Goal: Task Accomplishment & Management: Complete application form

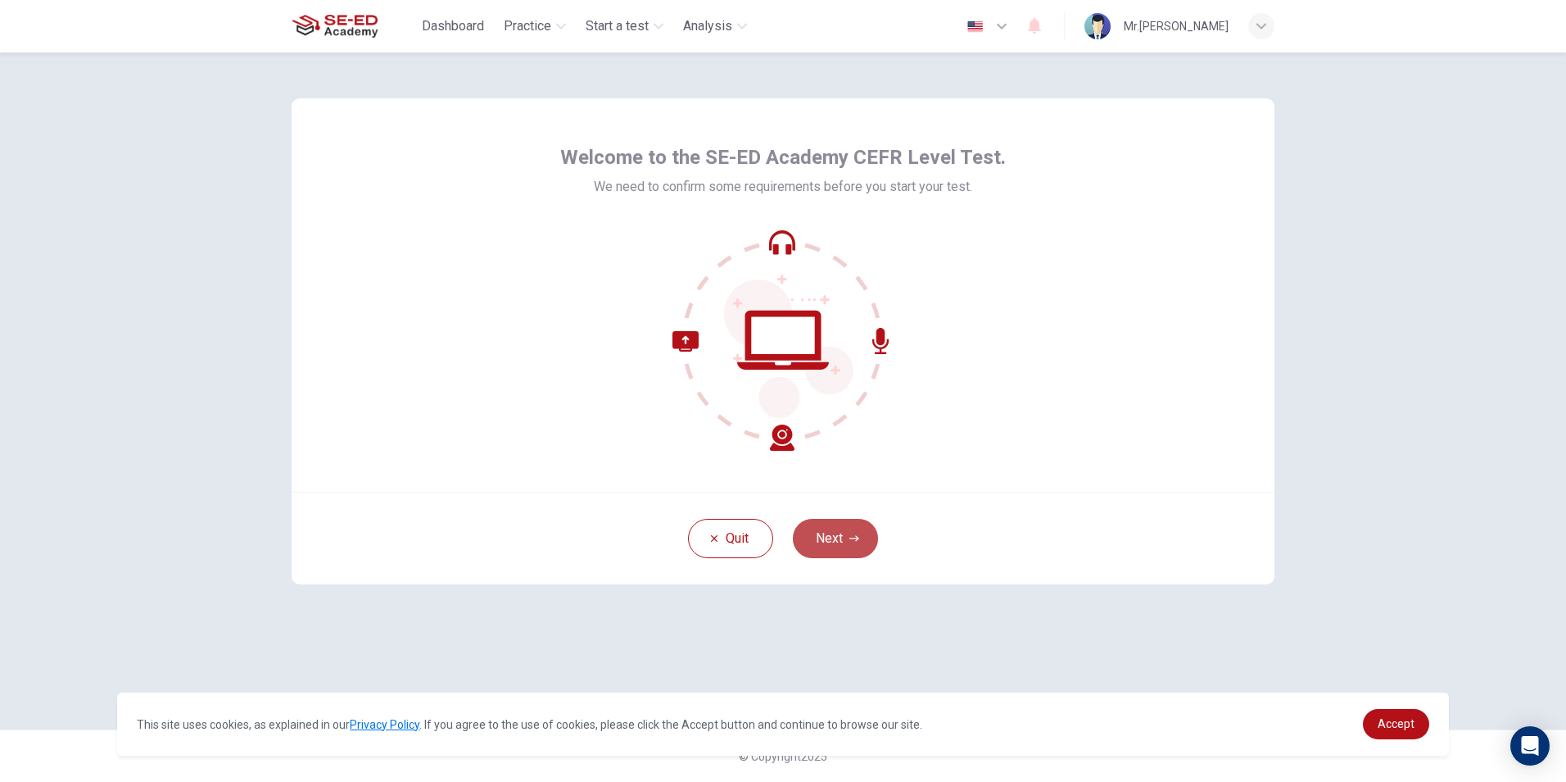
click at [837, 531] on button "Next" at bounding box center [835, 538] width 85 height 39
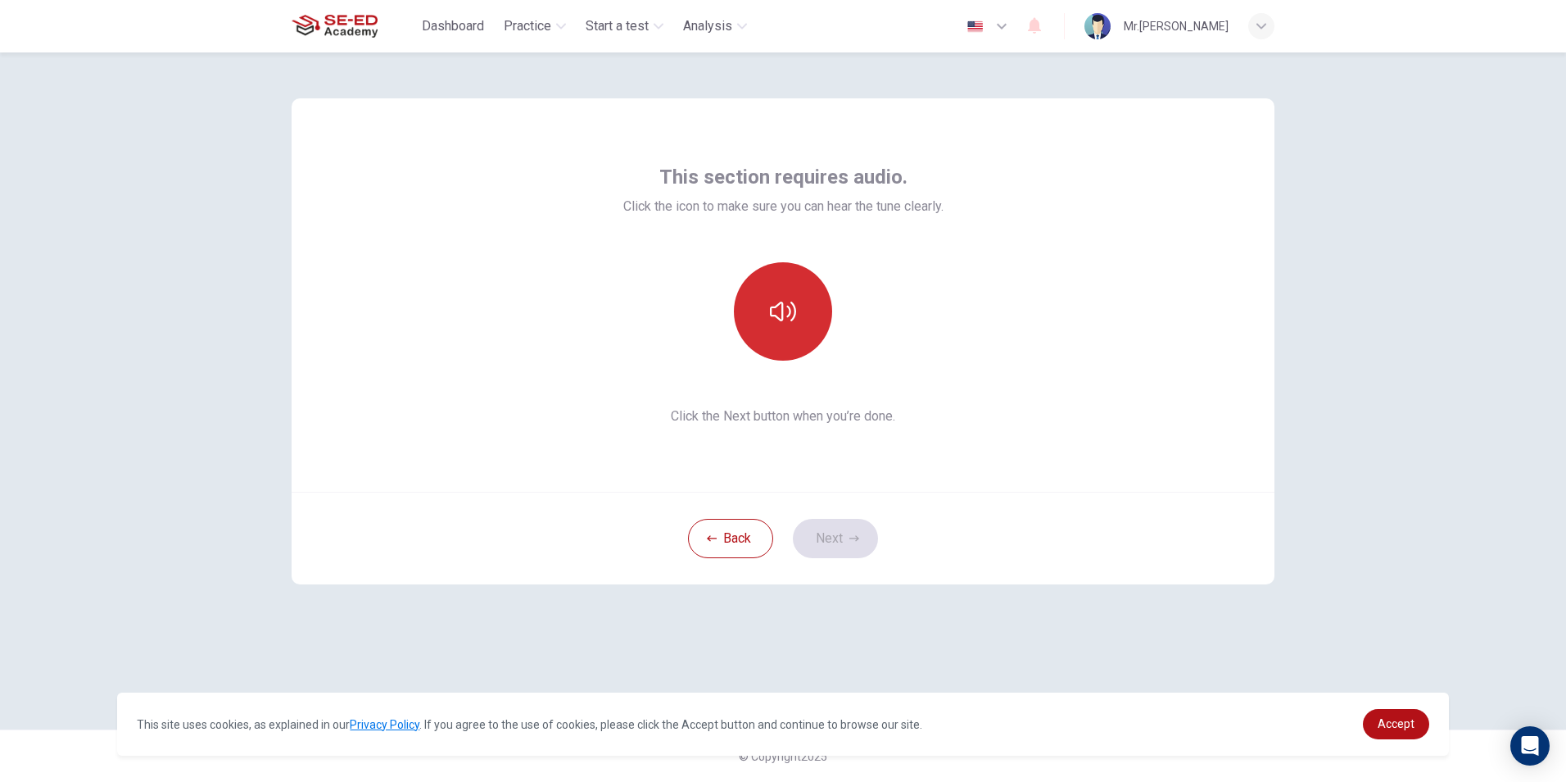
click at [789, 321] on icon "button" at bounding box center [783, 311] width 26 height 26
click at [776, 414] on span "Click the Next button when you’re done." at bounding box center [783, 416] width 320 height 20
click at [819, 296] on button "button" at bounding box center [783, 311] width 98 height 98
click at [811, 315] on button "button" at bounding box center [783, 311] width 98 height 98
click at [828, 308] on button "button" at bounding box center [783, 311] width 98 height 98
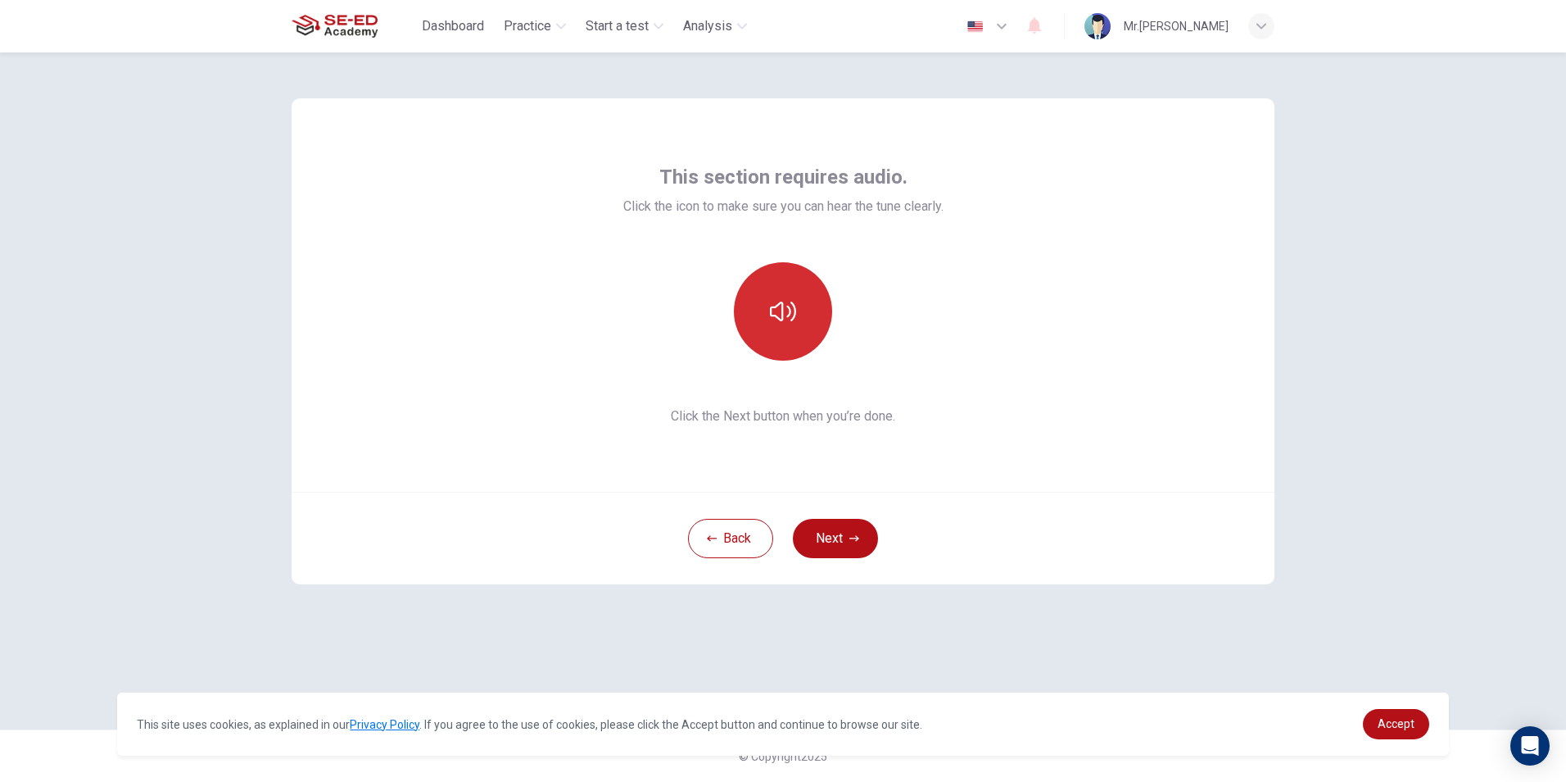
click at [800, 323] on button "button" at bounding box center [783, 311] width 98 height 98
click at [807, 329] on button "button" at bounding box center [783, 311] width 98 height 98
click at [858, 546] on button "Next" at bounding box center [835, 538] width 85 height 39
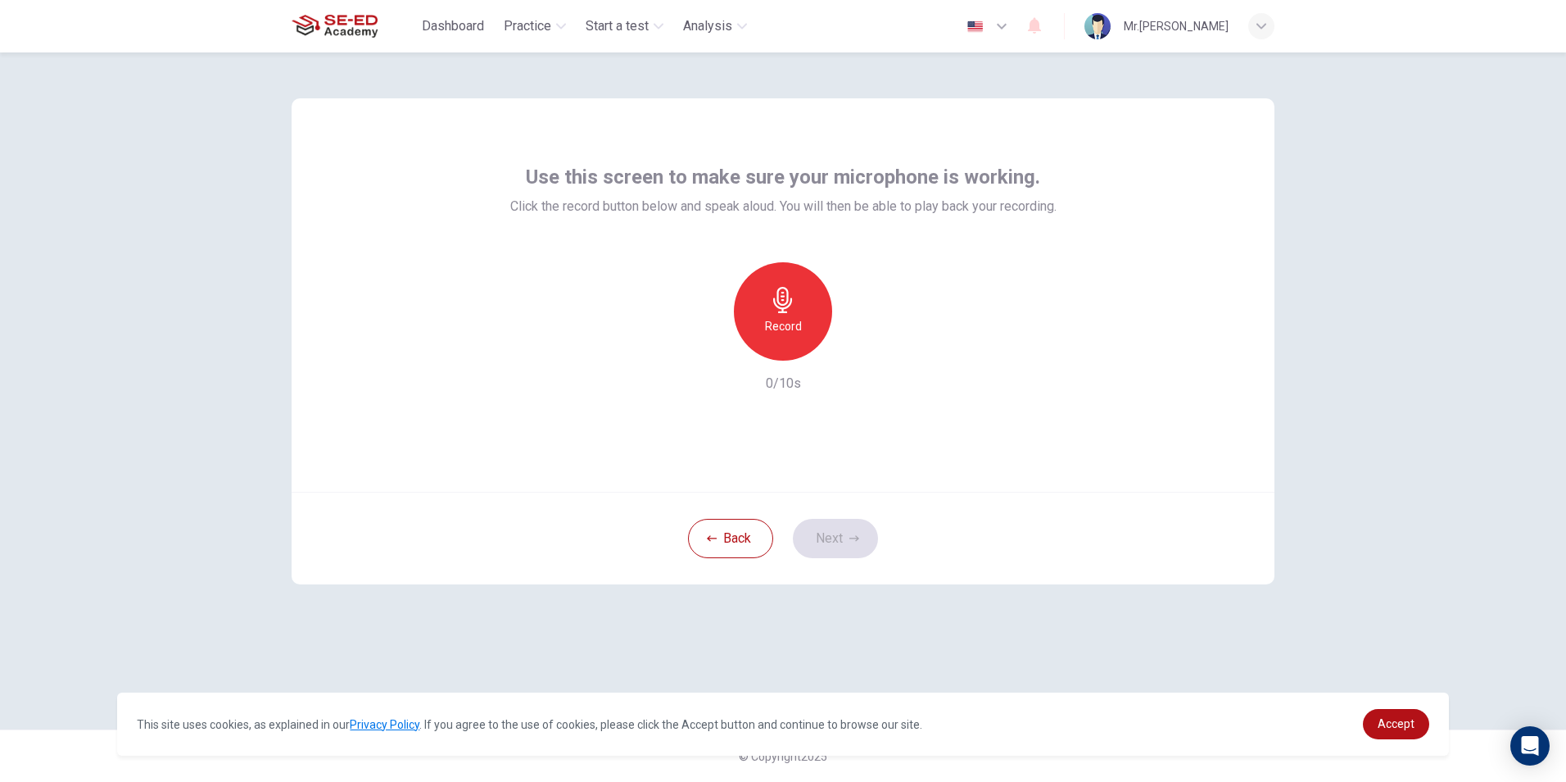
click at [813, 341] on div "Record" at bounding box center [783, 311] width 98 height 98
click at [793, 347] on div "Stop" at bounding box center [783, 311] width 98 height 98
click at [854, 356] on div "button" at bounding box center [858, 347] width 26 height 26
click at [856, 355] on icon "button" at bounding box center [858, 347] width 16 height 16
click at [714, 333] on div "Record" at bounding box center [783, 311] width 177 height 98
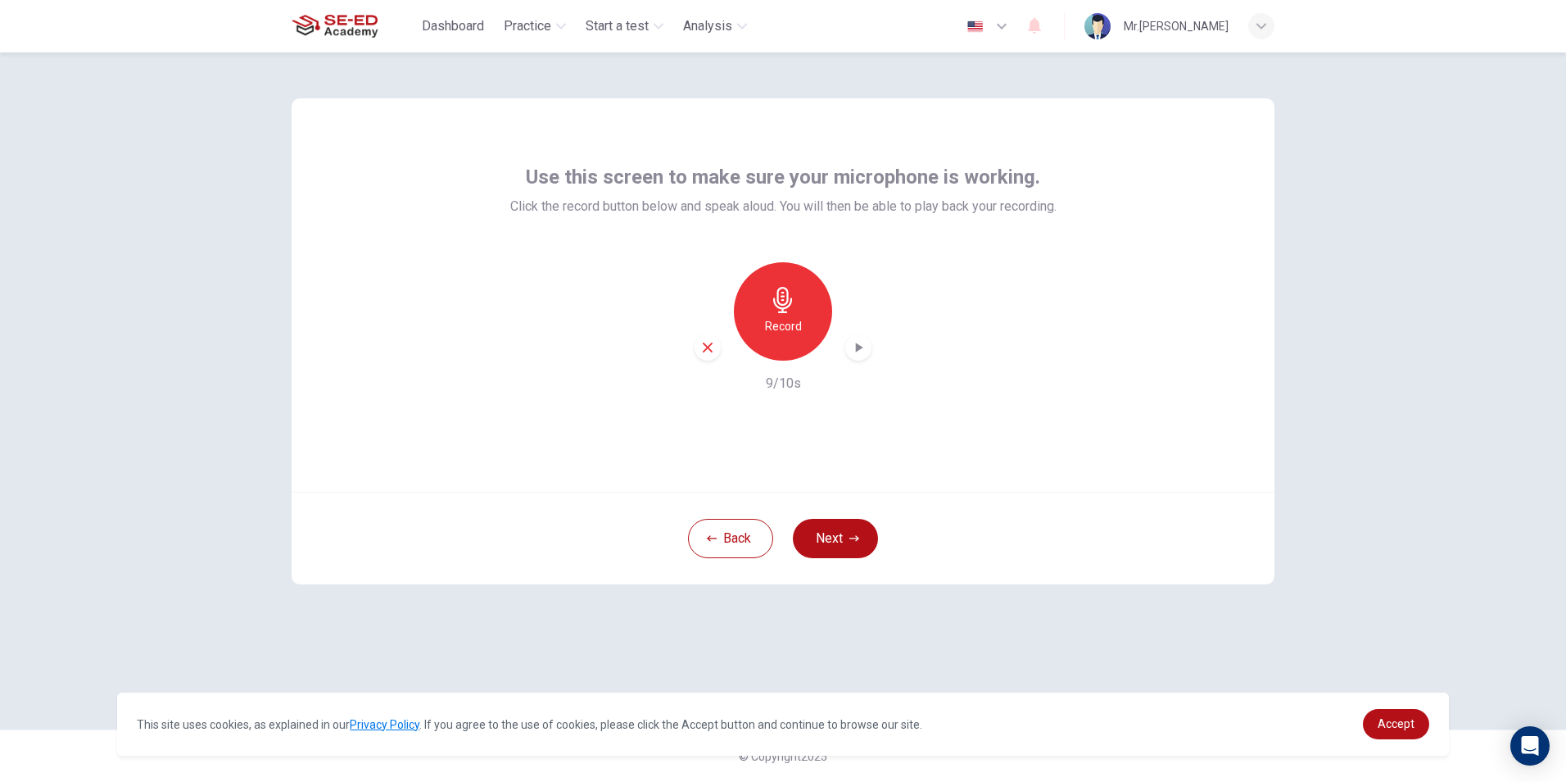
click at [708, 342] on icon "button" at bounding box center [707, 347] width 15 height 15
click at [806, 301] on div "Record" at bounding box center [783, 311] width 98 height 98
click at [780, 329] on h6 "Stop" at bounding box center [783, 326] width 25 height 20
click at [859, 356] on div "button" at bounding box center [858, 347] width 26 height 26
click at [708, 346] on icon "button" at bounding box center [707, 347] width 15 height 15
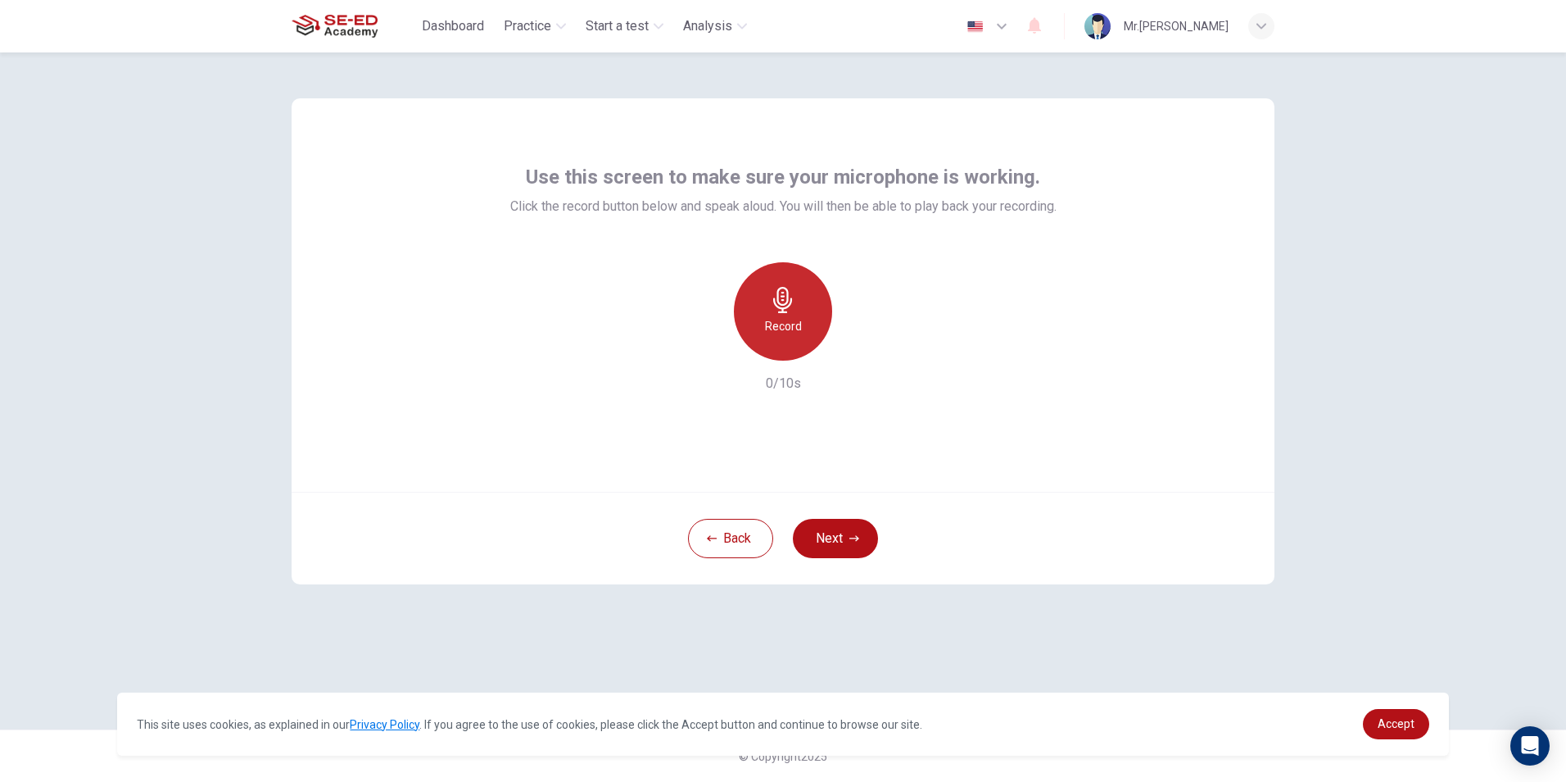
click at [776, 299] on icon "button" at bounding box center [783, 300] width 26 height 26
click at [771, 301] on icon "button" at bounding box center [783, 300] width 26 height 26
click at [854, 352] on icon "button" at bounding box center [858, 347] width 16 height 16
click at [867, 343] on div "button" at bounding box center [858, 347] width 26 height 26
click at [833, 556] on button "Next" at bounding box center [835, 538] width 85 height 39
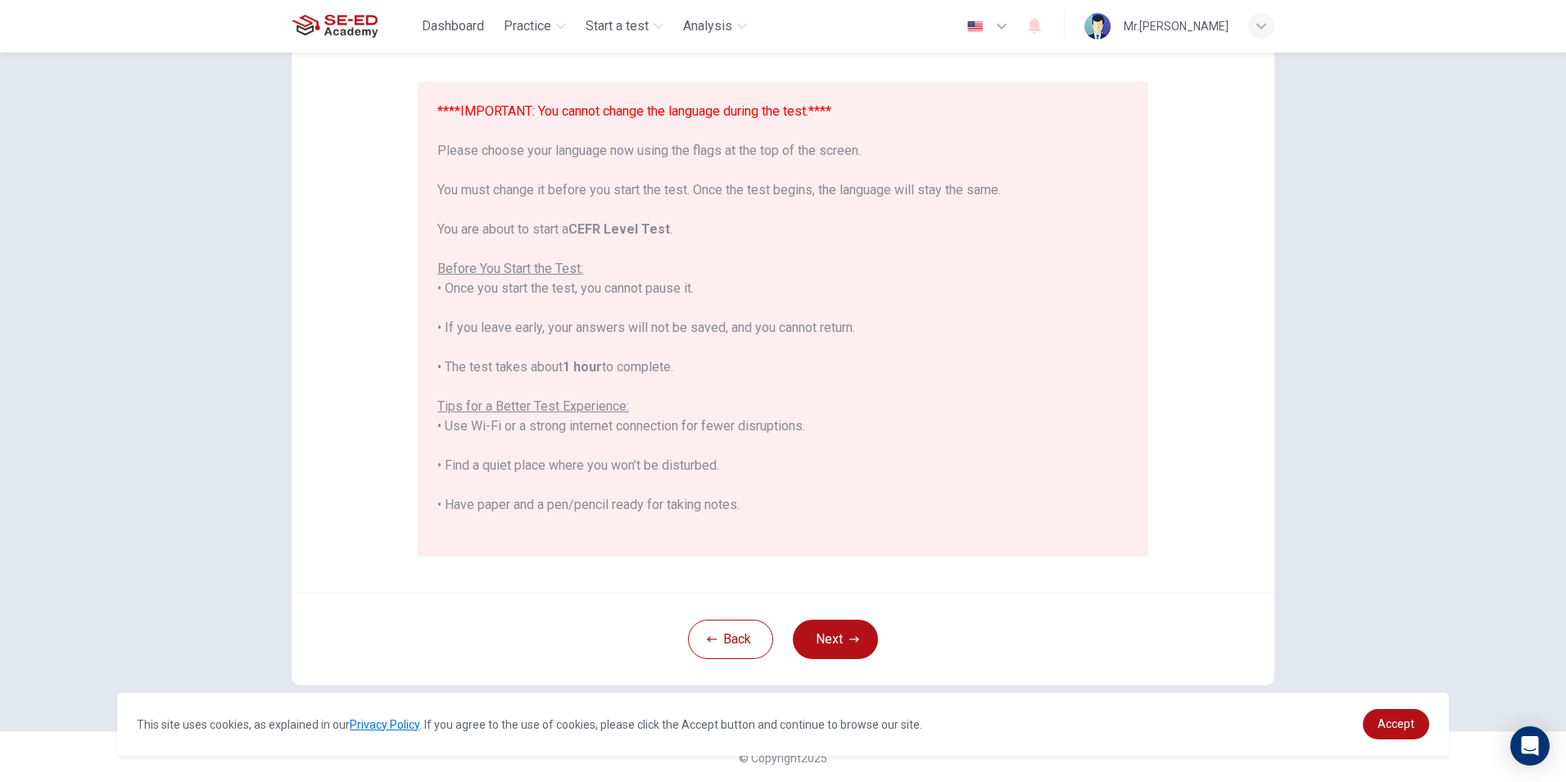
scroll to position [129, 0]
click at [1382, 723] on span "Accept" at bounding box center [1396, 723] width 37 height 13
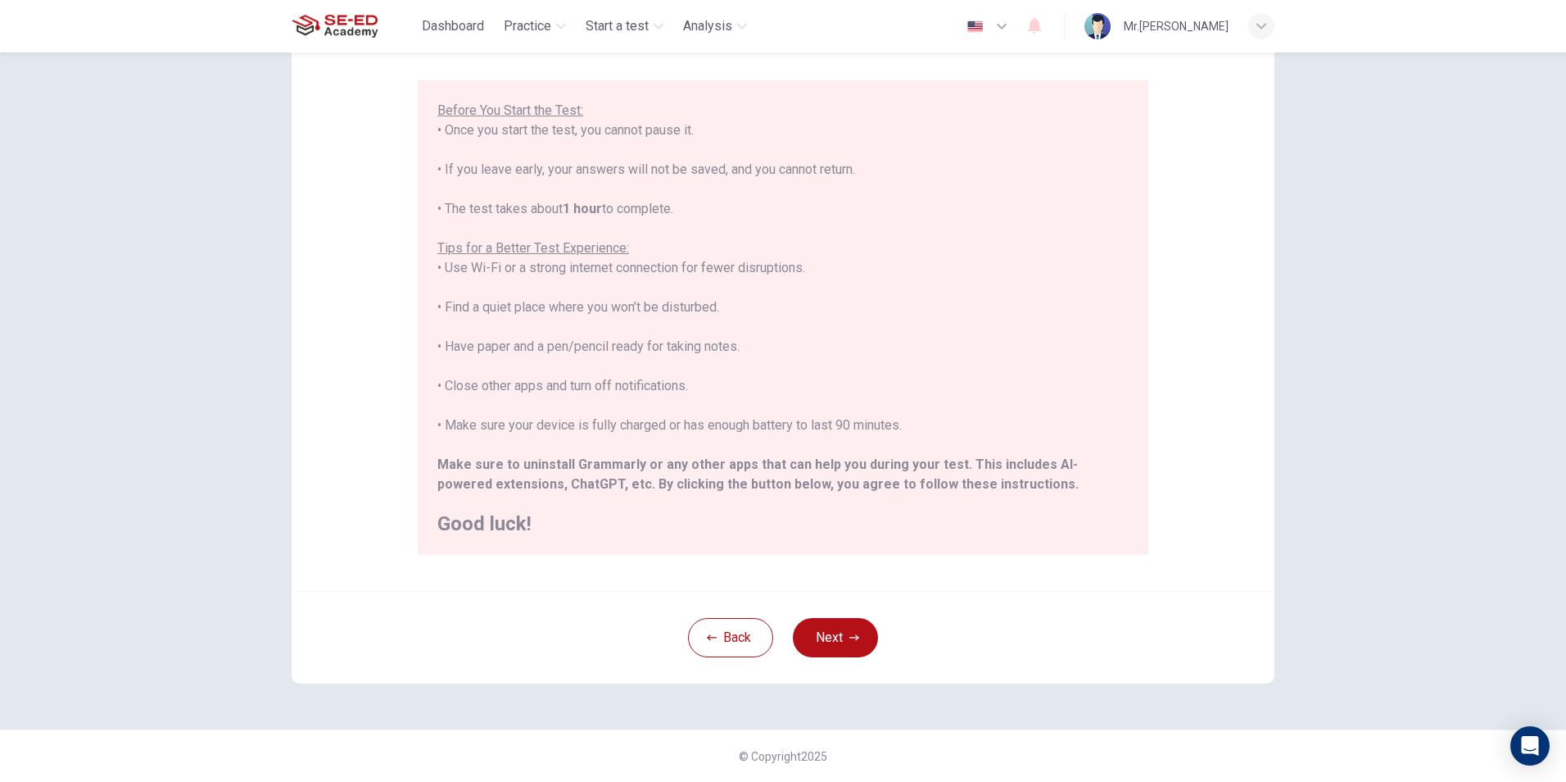
drag, startPoint x: 981, startPoint y: 6, endPoint x: 954, endPoint y: 41, distance: 44.4
click at [964, 30] on div "Dashboard Practice Start a test Analysis English en ​ Mr.[PERSON_NAME]" at bounding box center [783, 26] width 983 height 52
click at [972, 16] on button "button" at bounding box center [989, 26] width 60 height 33
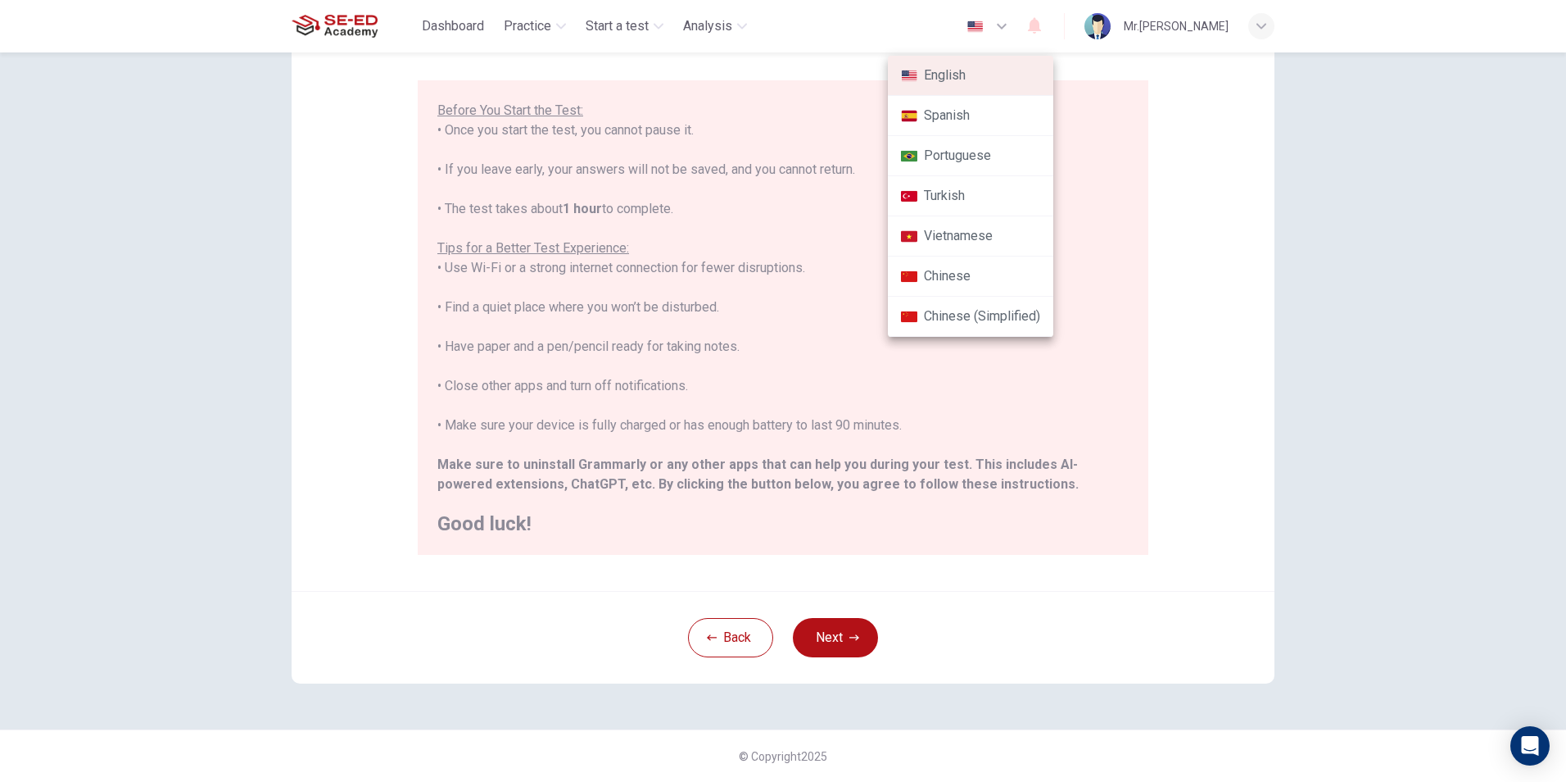
click at [1189, 275] on div at bounding box center [783, 391] width 1566 height 782
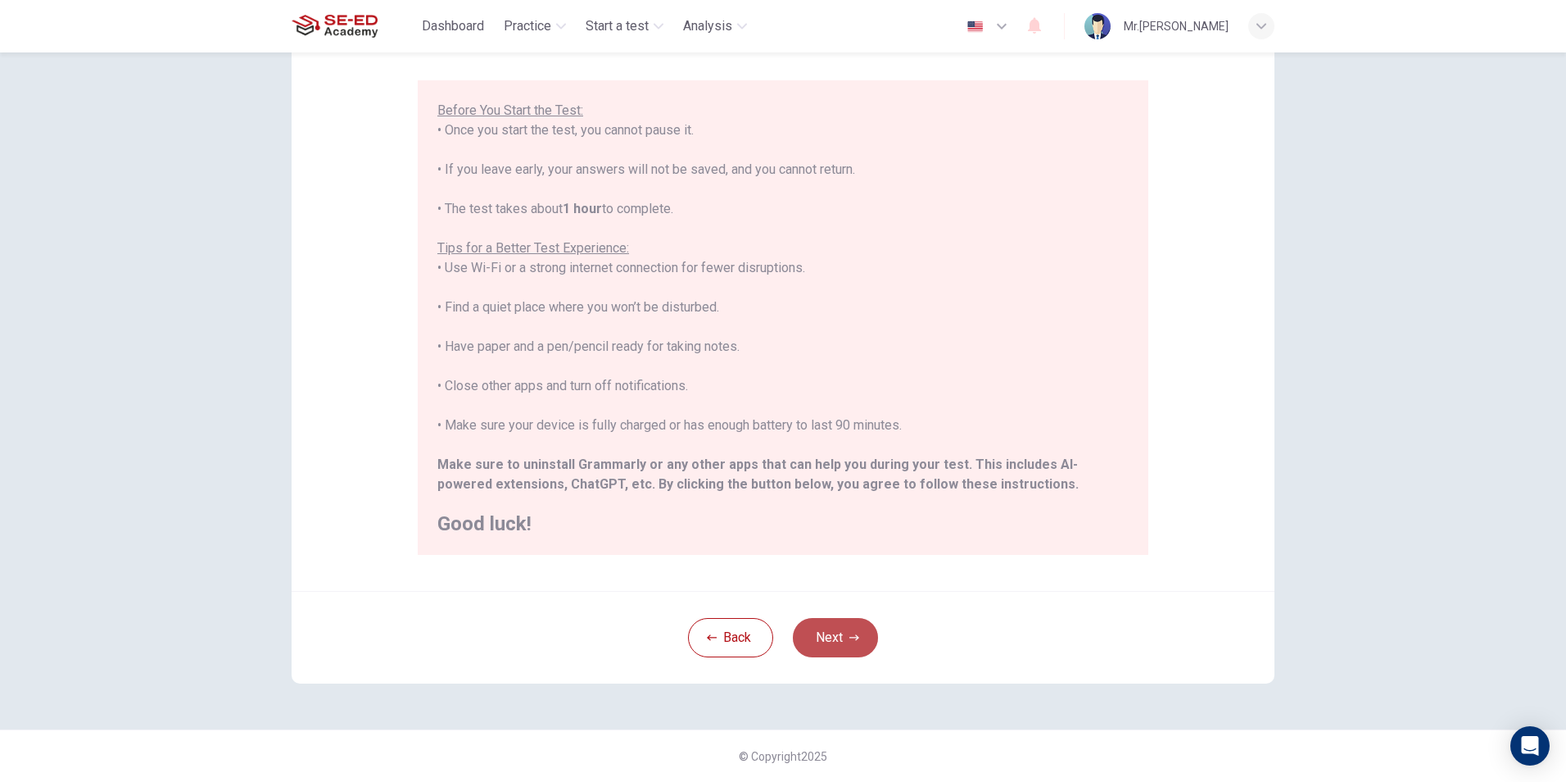
click at [827, 632] on button "Next" at bounding box center [835, 637] width 85 height 39
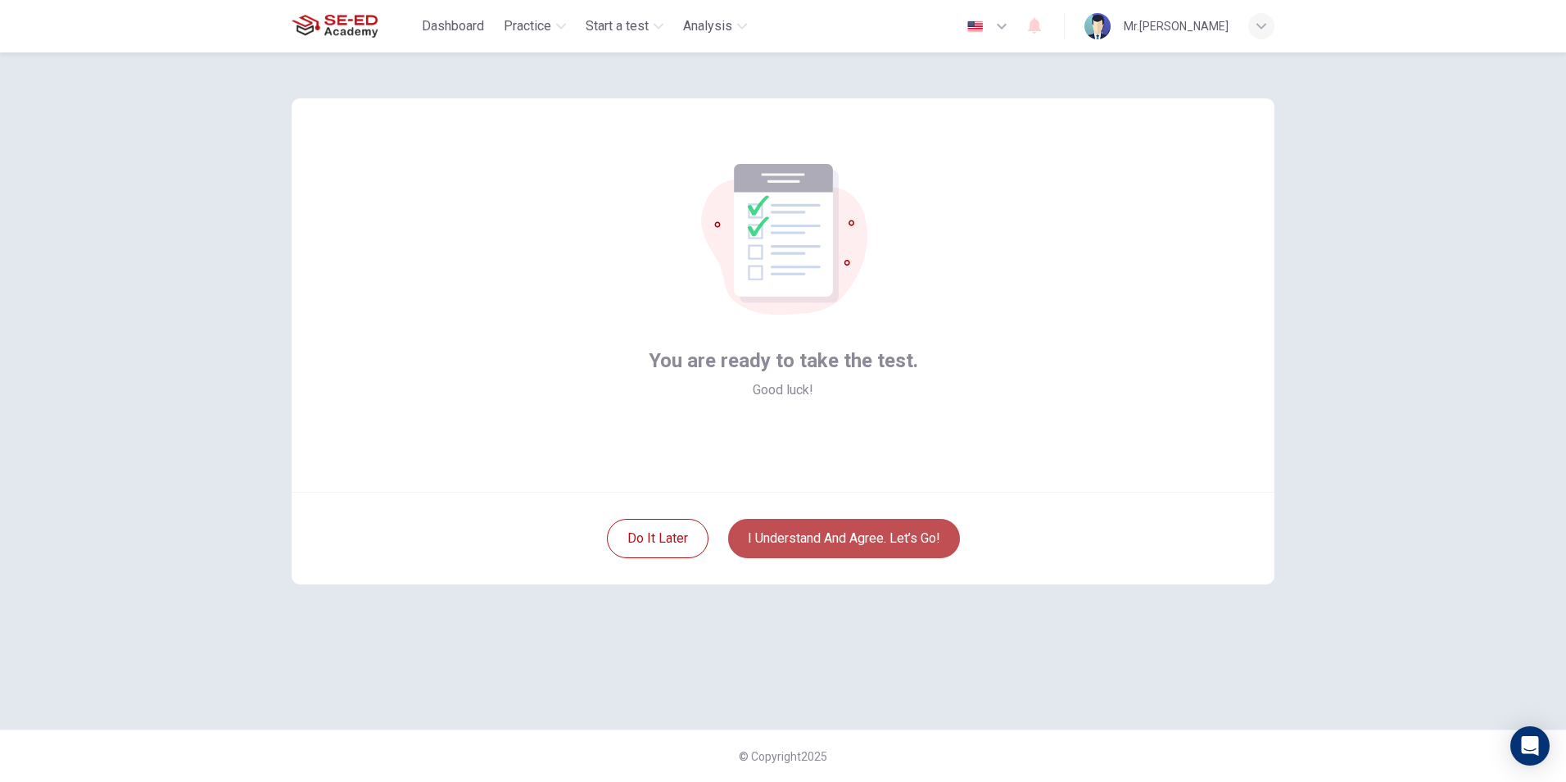
click at [873, 541] on button "I understand and agree. Let’s go!" at bounding box center [844, 538] width 232 height 39
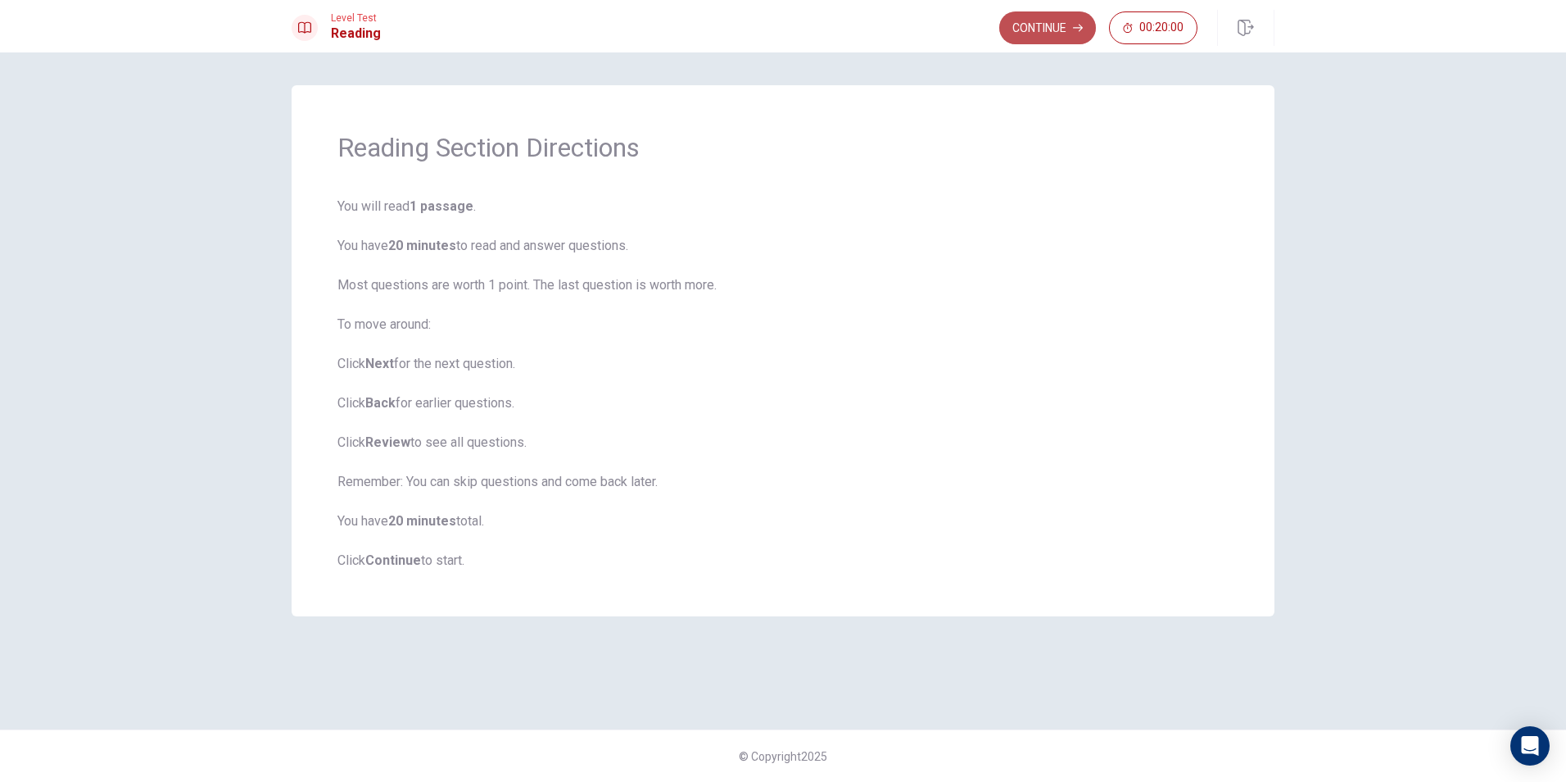
click at [1046, 36] on button "Continue" at bounding box center [1048, 27] width 97 height 33
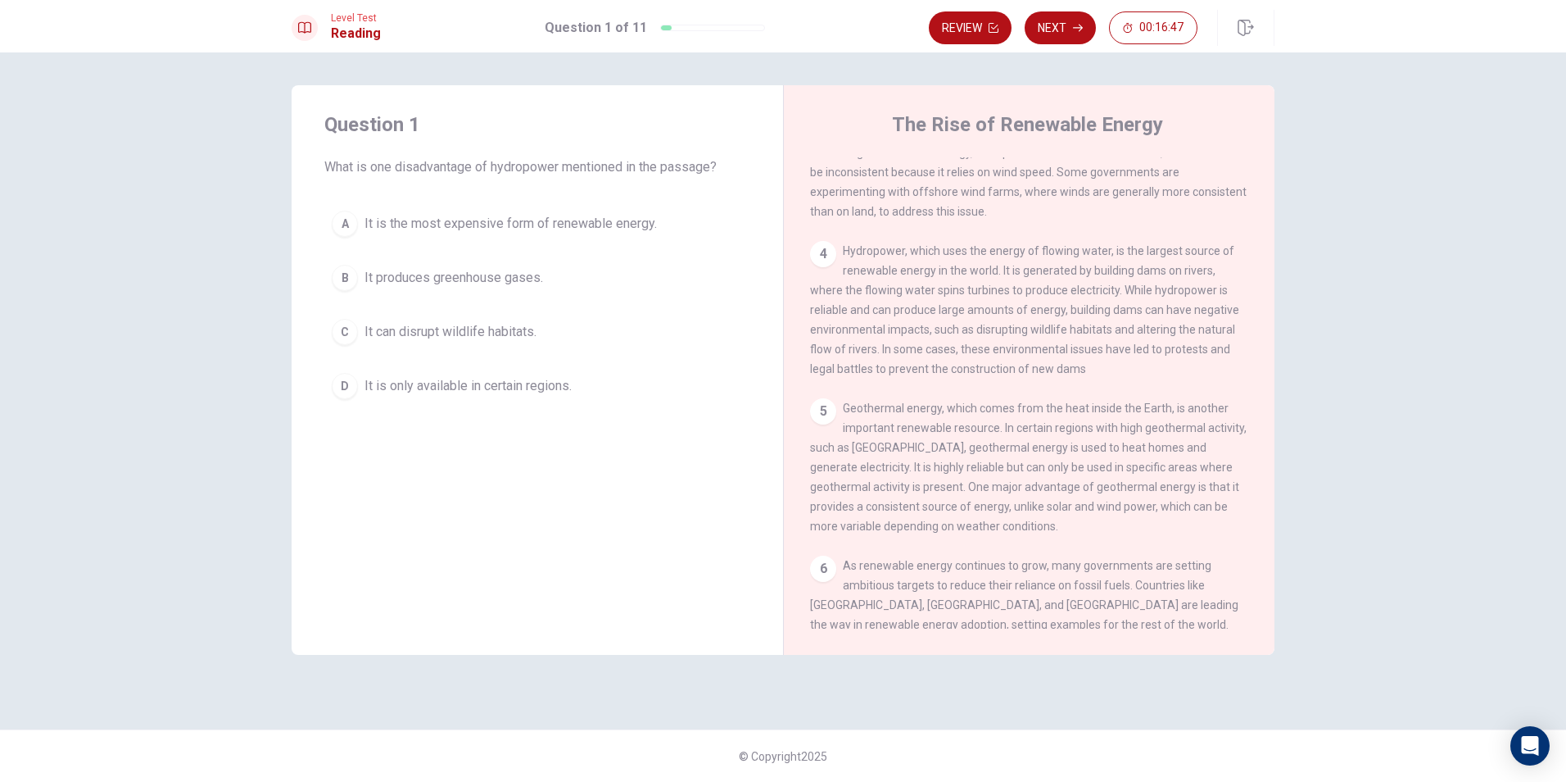
scroll to position [569, 0]
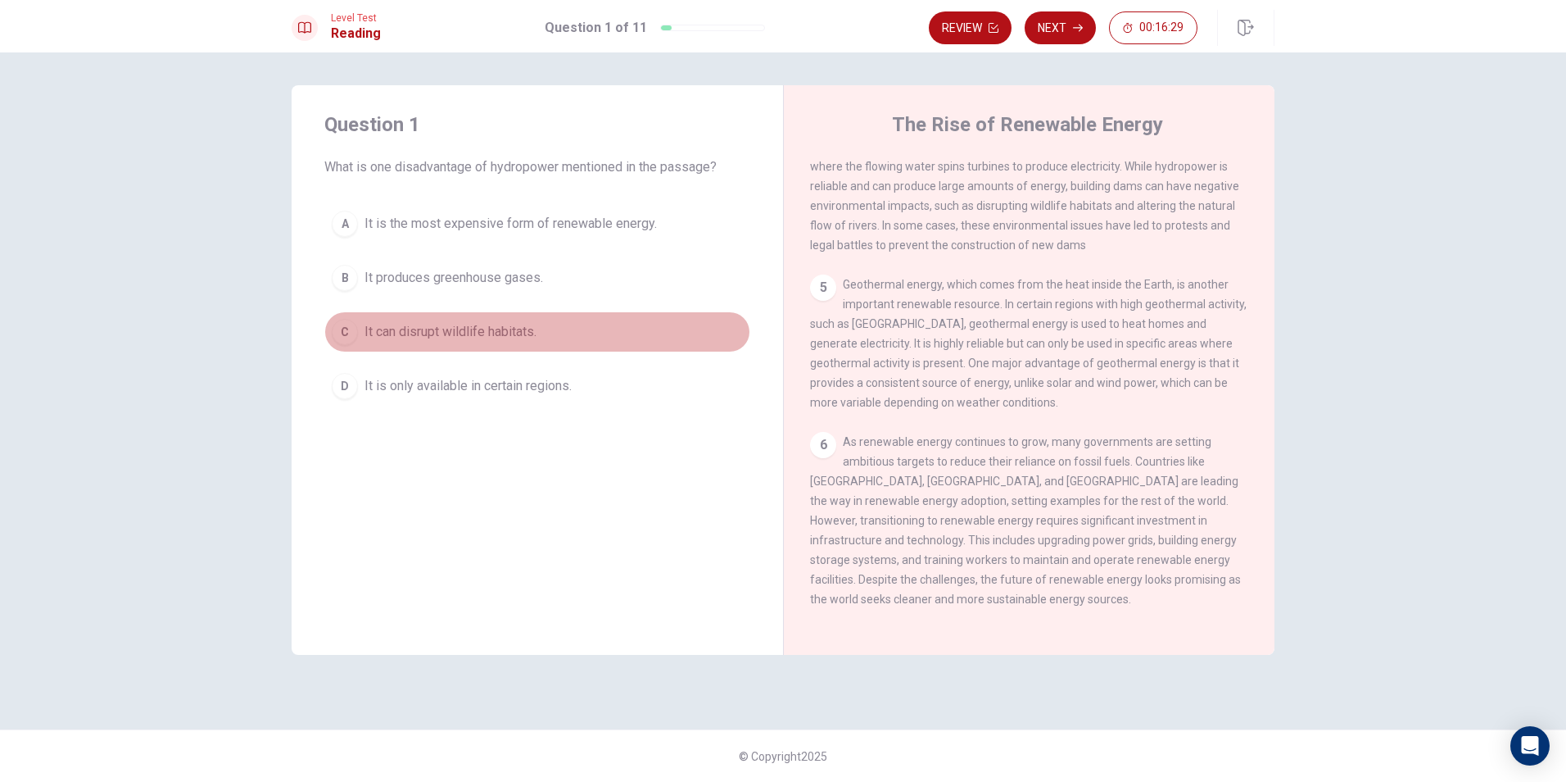
click at [343, 333] on div "C" at bounding box center [345, 332] width 26 height 26
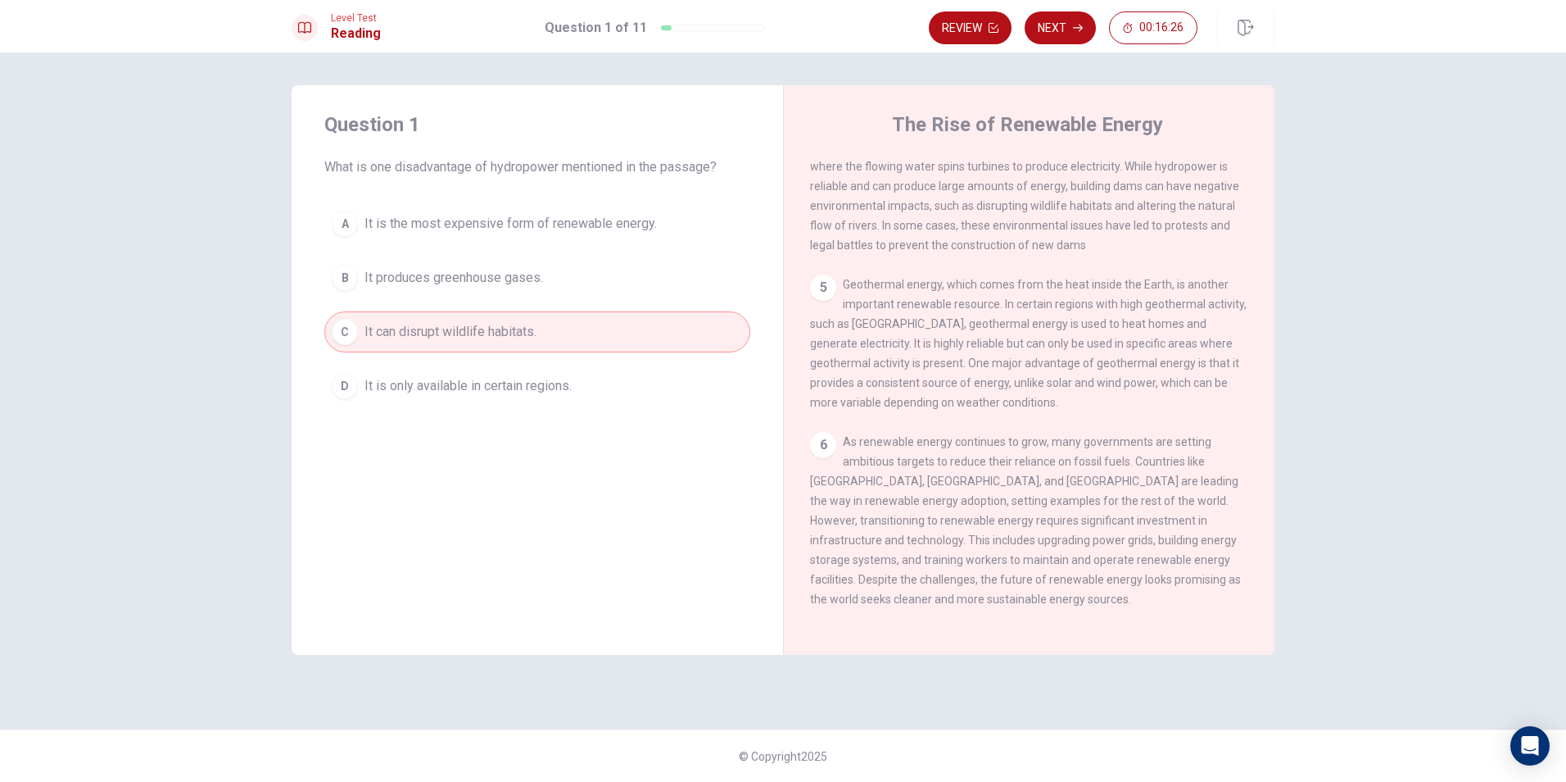
click at [519, 333] on span "It can disrupt wildlife habitats." at bounding box center [451, 332] width 172 height 20
click at [1078, 20] on button "Next" at bounding box center [1060, 27] width 71 height 33
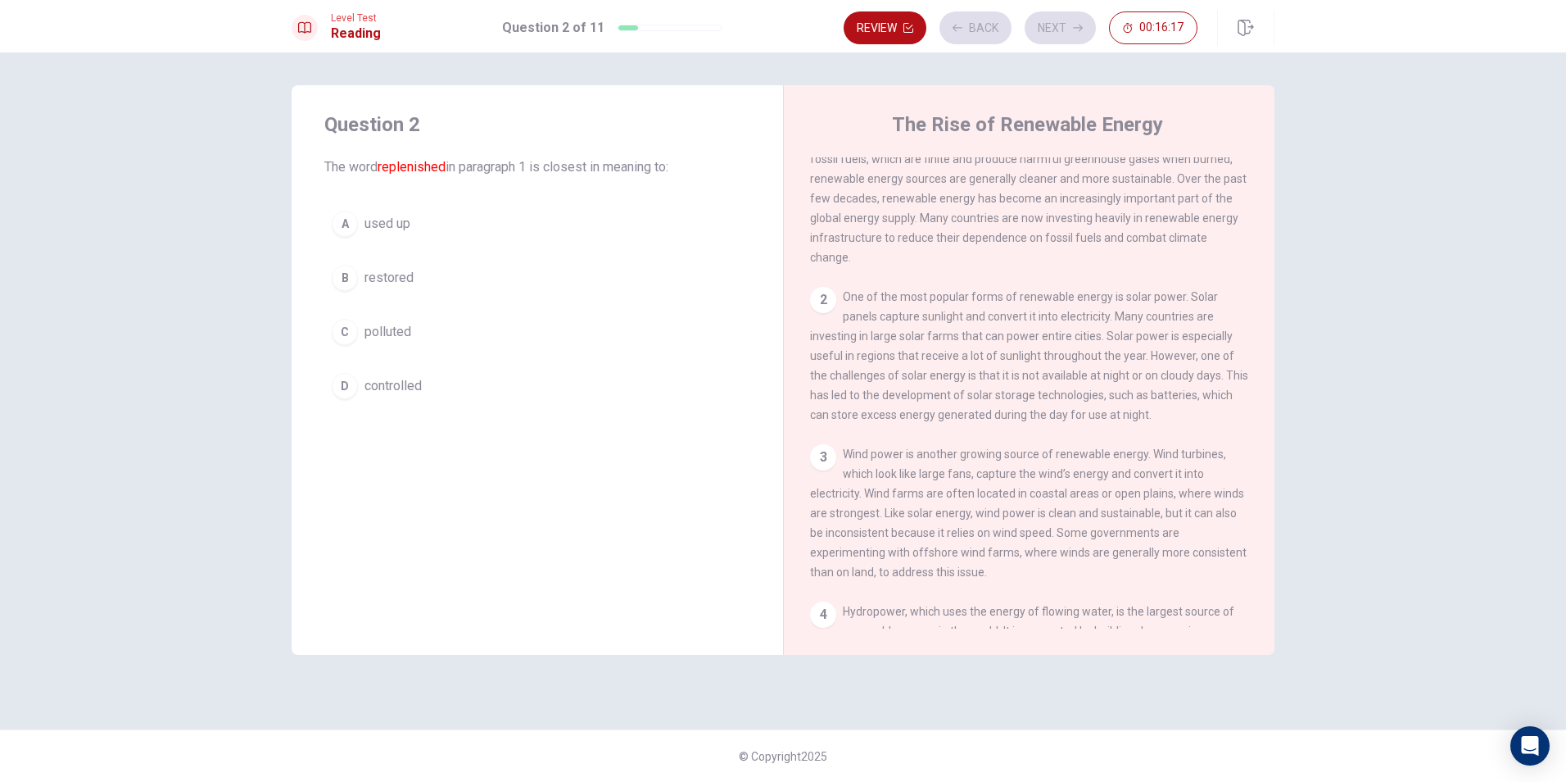
scroll to position [0, 0]
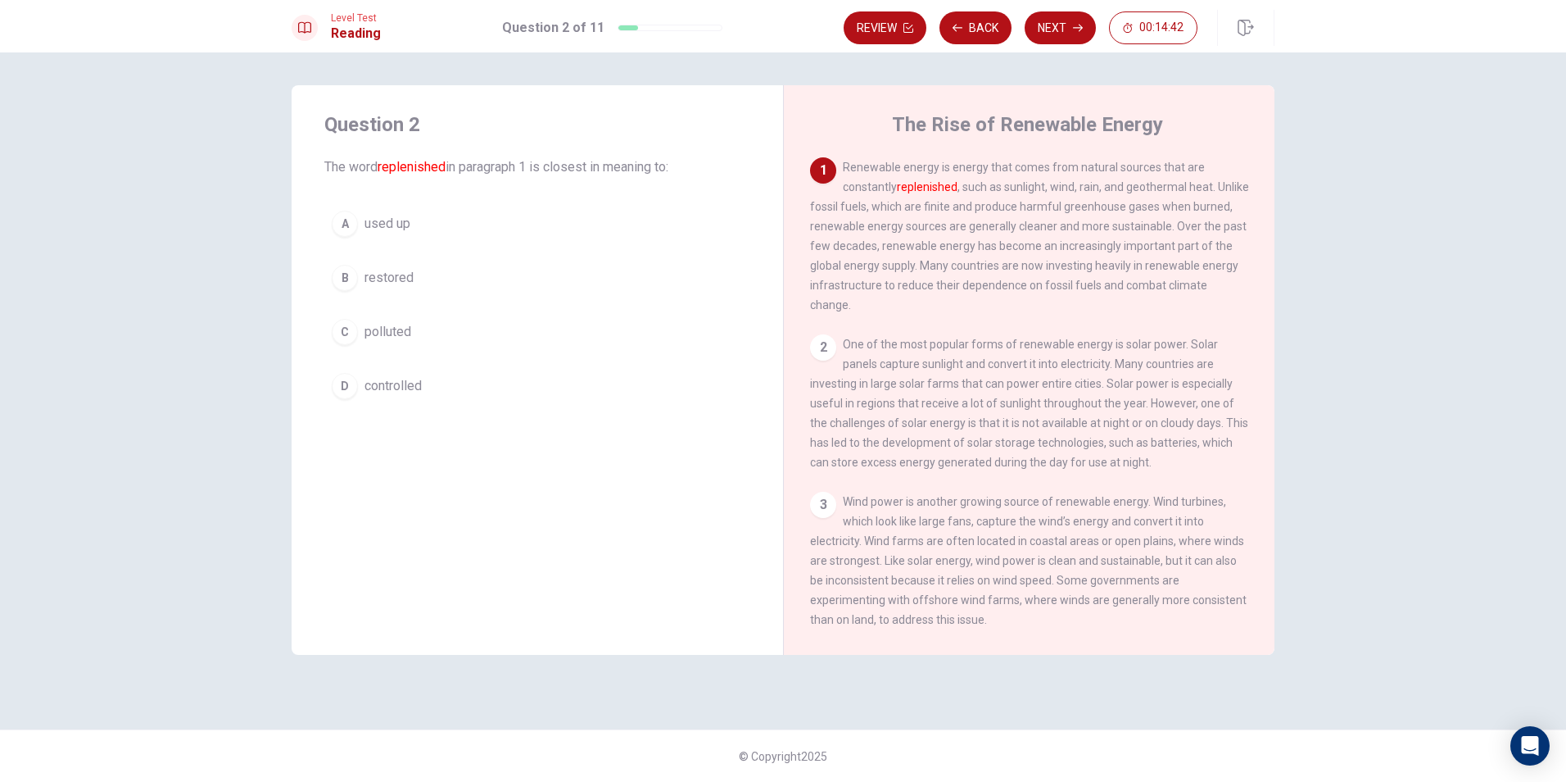
click at [343, 274] on div "B" at bounding box center [345, 278] width 26 height 26
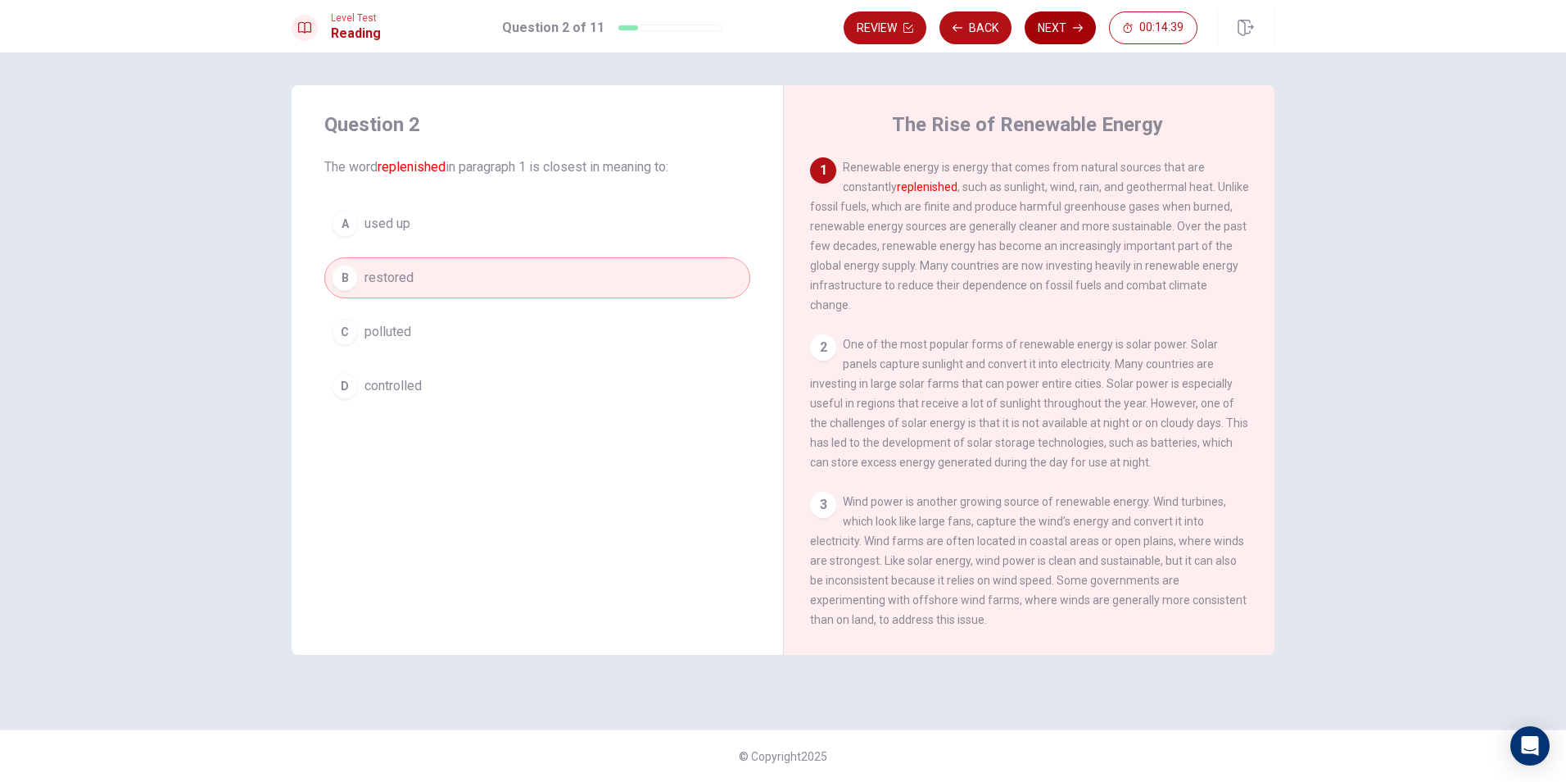
click at [1064, 26] on button "Next" at bounding box center [1060, 27] width 71 height 33
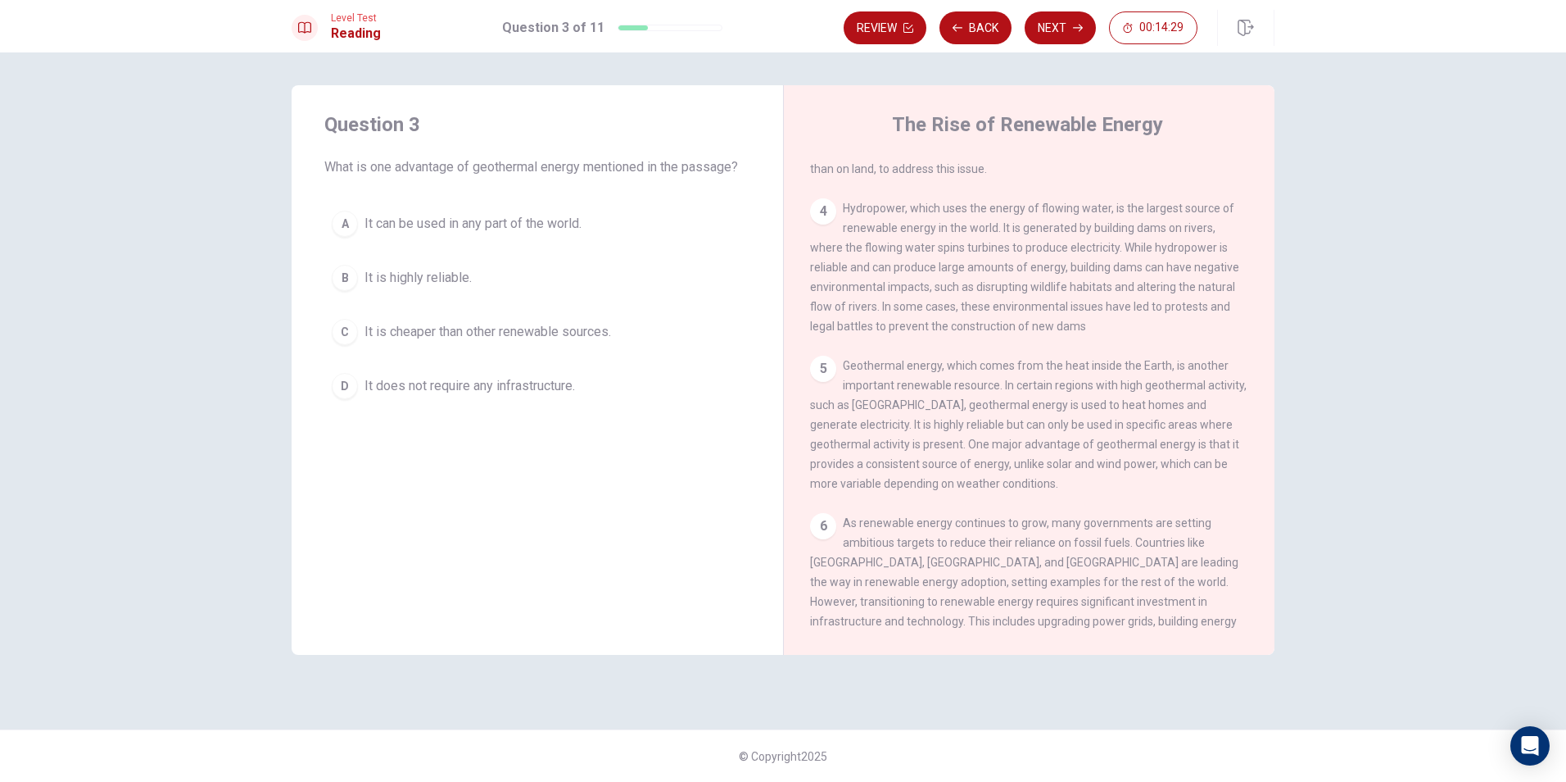
scroll to position [492, 0]
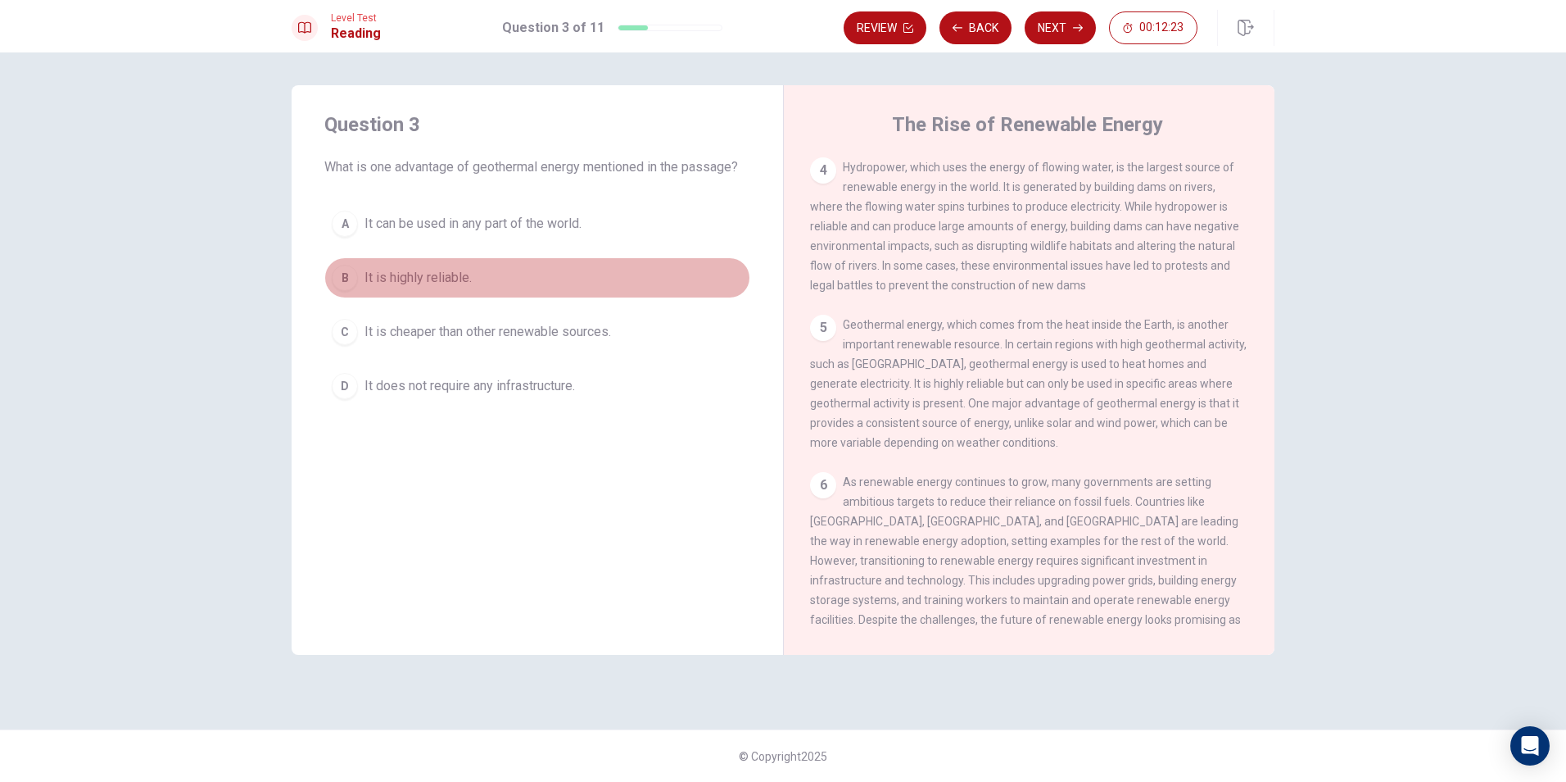
click at [346, 278] on div "B" at bounding box center [345, 278] width 26 height 26
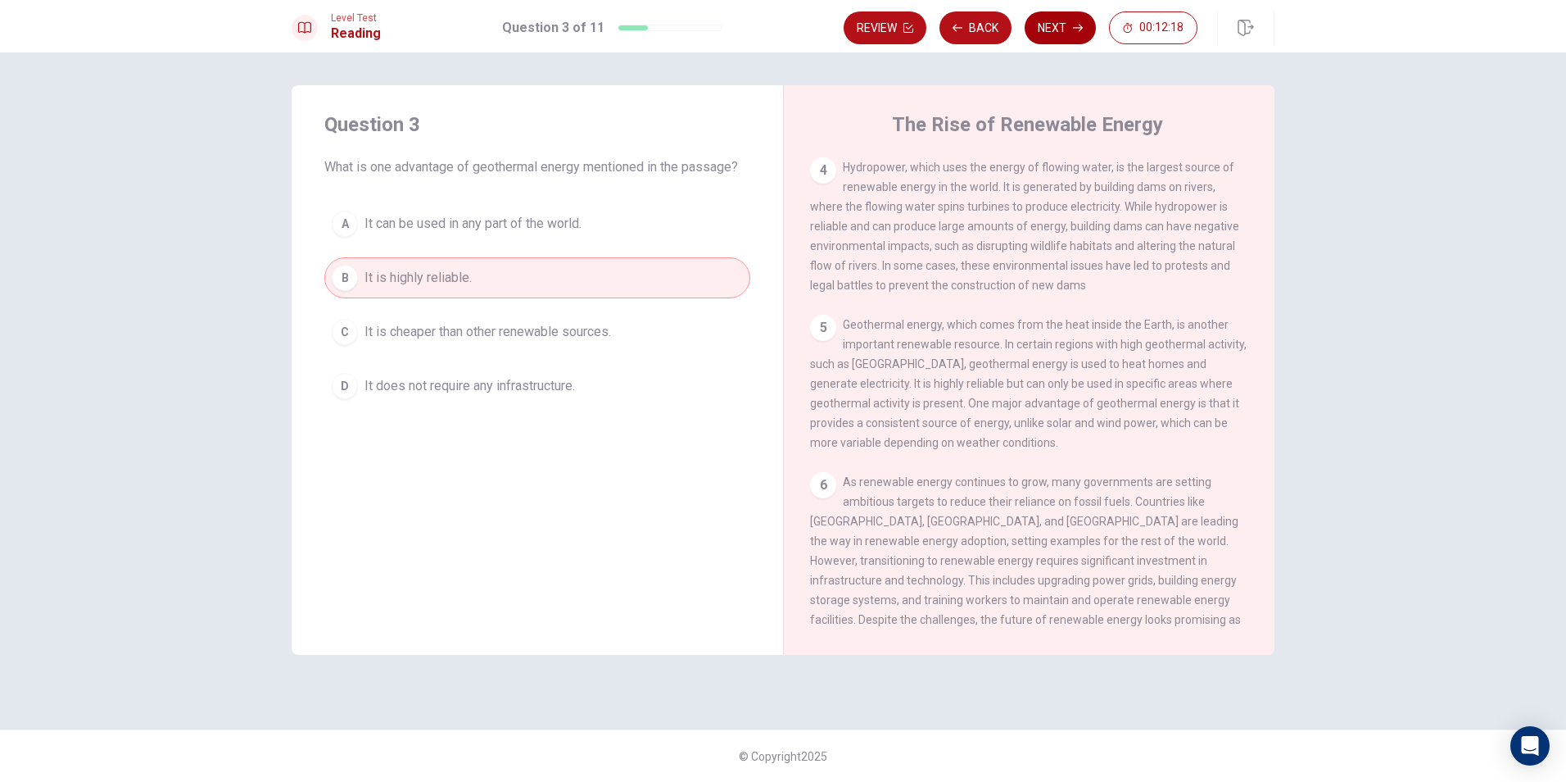
click at [1087, 34] on button "Next" at bounding box center [1060, 27] width 71 height 33
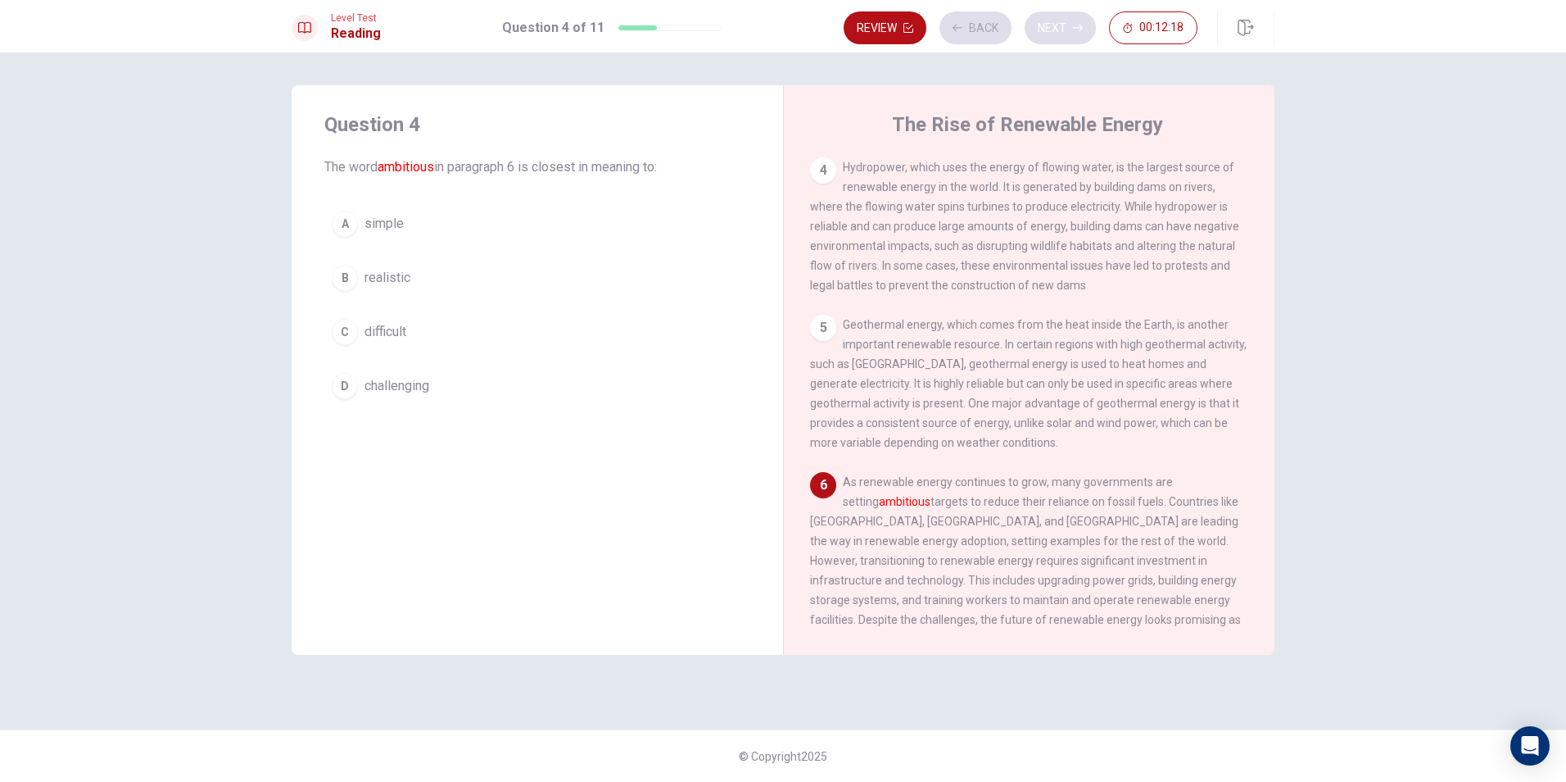
scroll to position [569, 0]
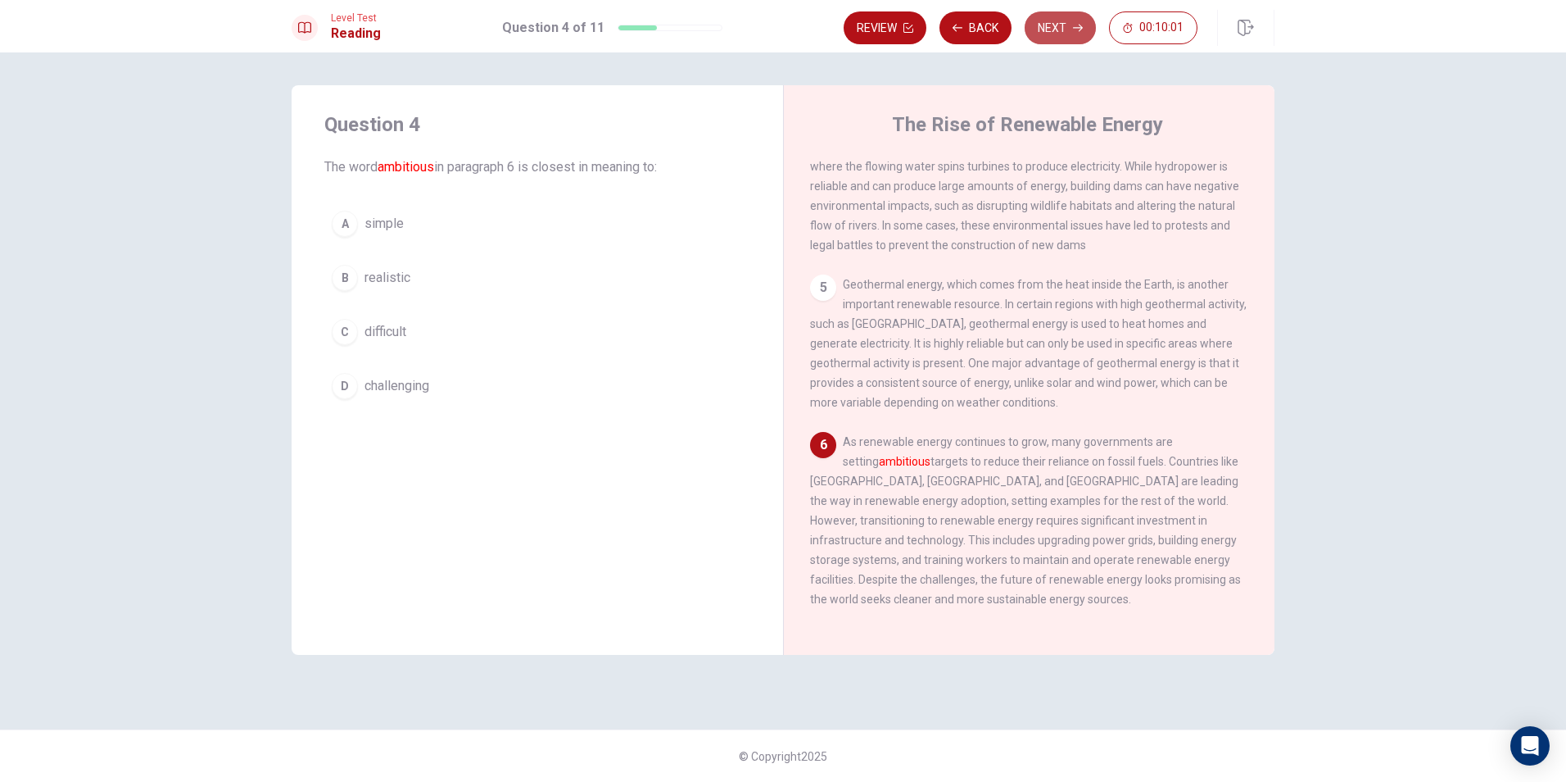
click at [1056, 26] on button "Next" at bounding box center [1060, 27] width 71 height 33
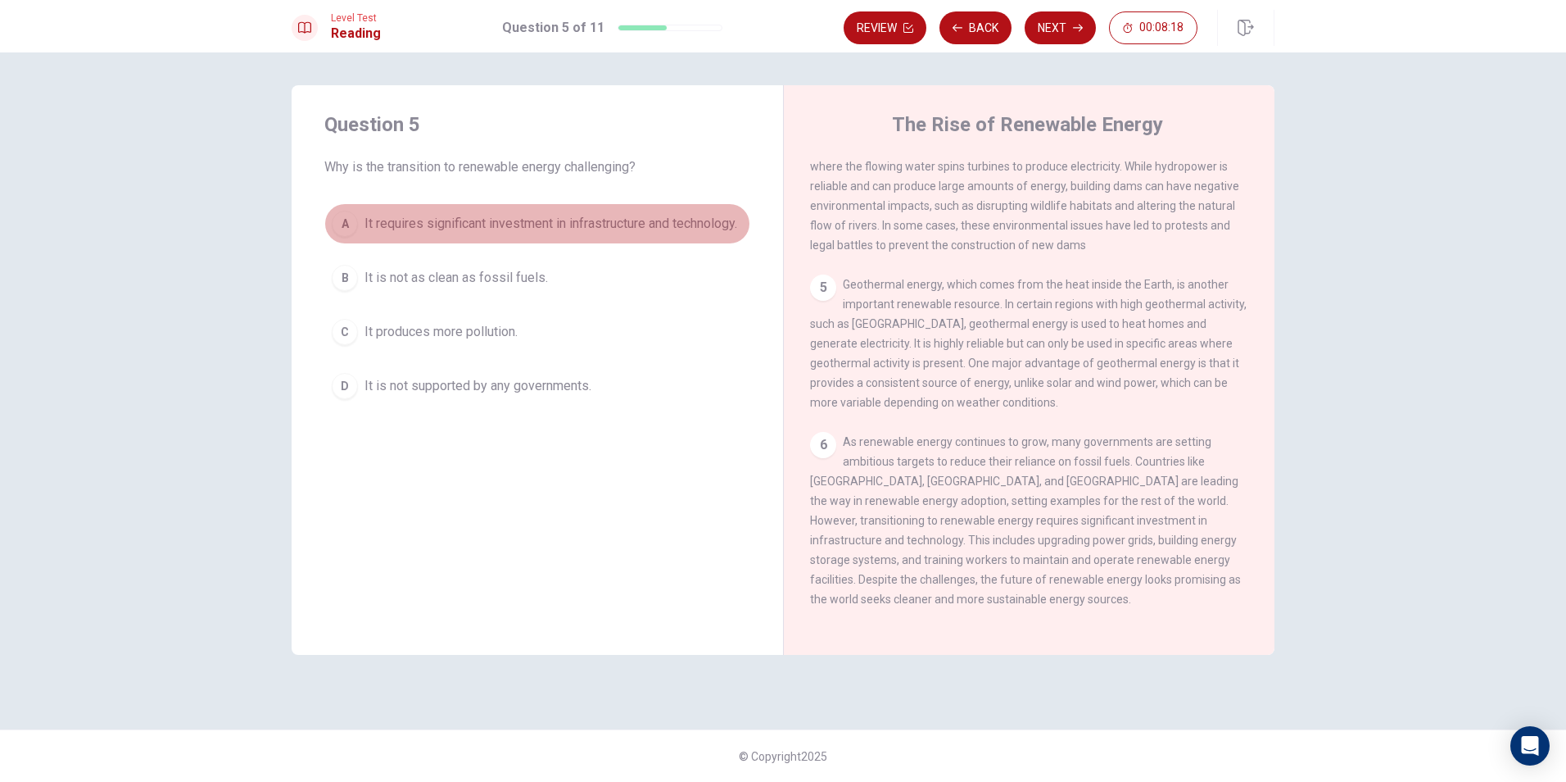
click at [348, 224] on div "A" at bounding box center [345, 224] width 26 height 26
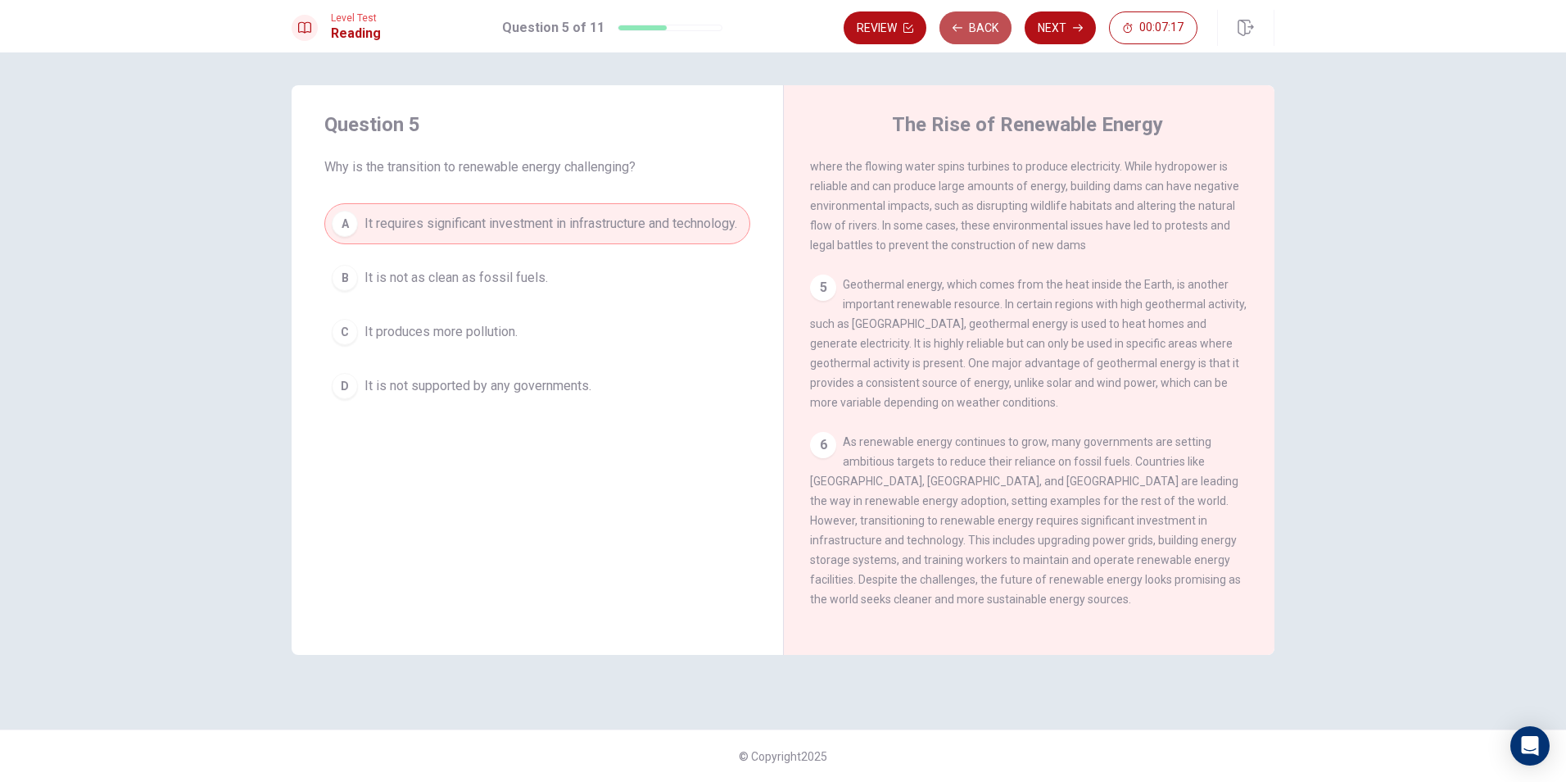
click at [971, 34] on button "Back" at bounding box center [976, 27] width 72 height 33
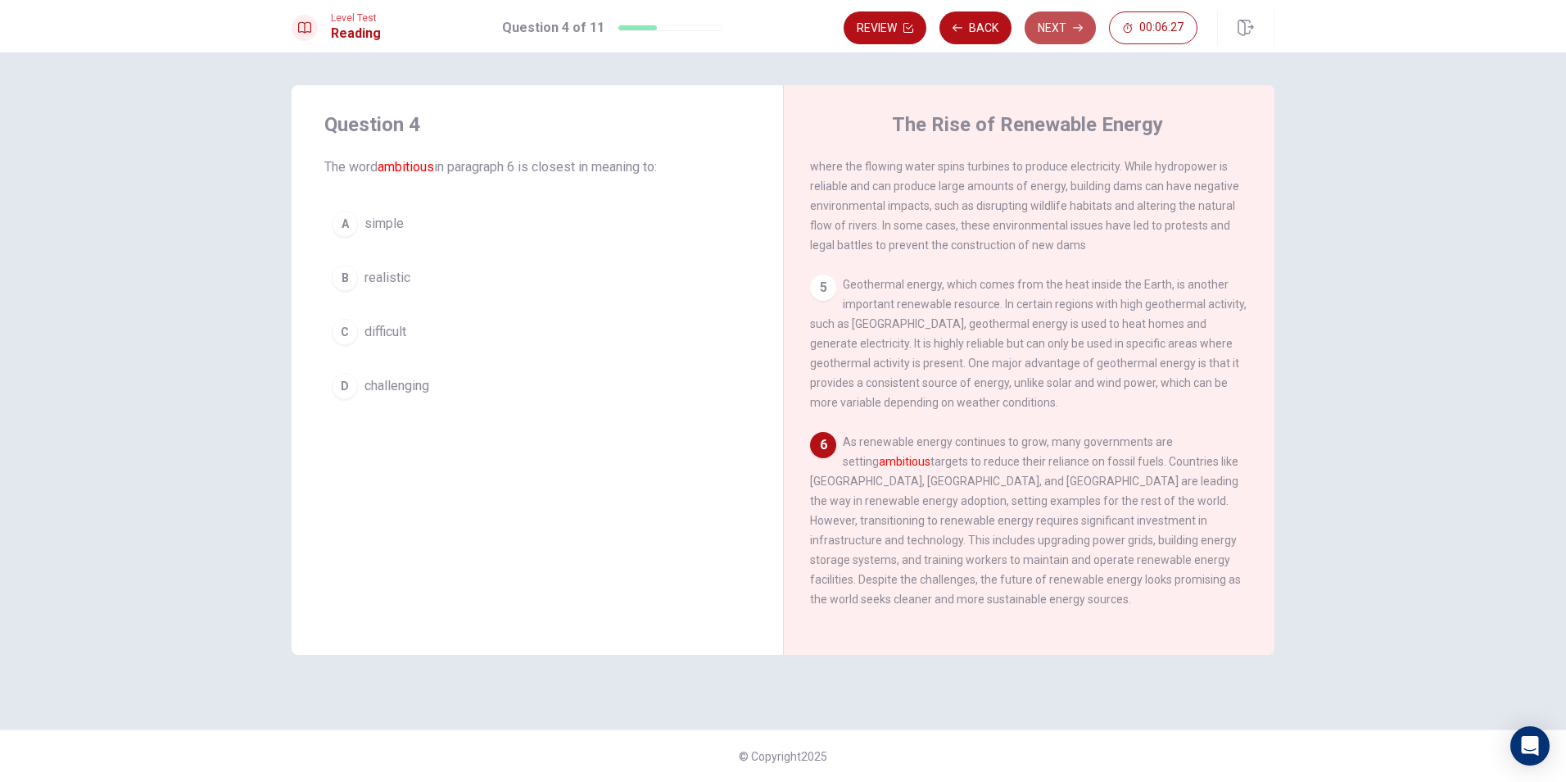
click at [1058, 34] on button "Next" at bounding box center [1060, 27] width 71 height 33
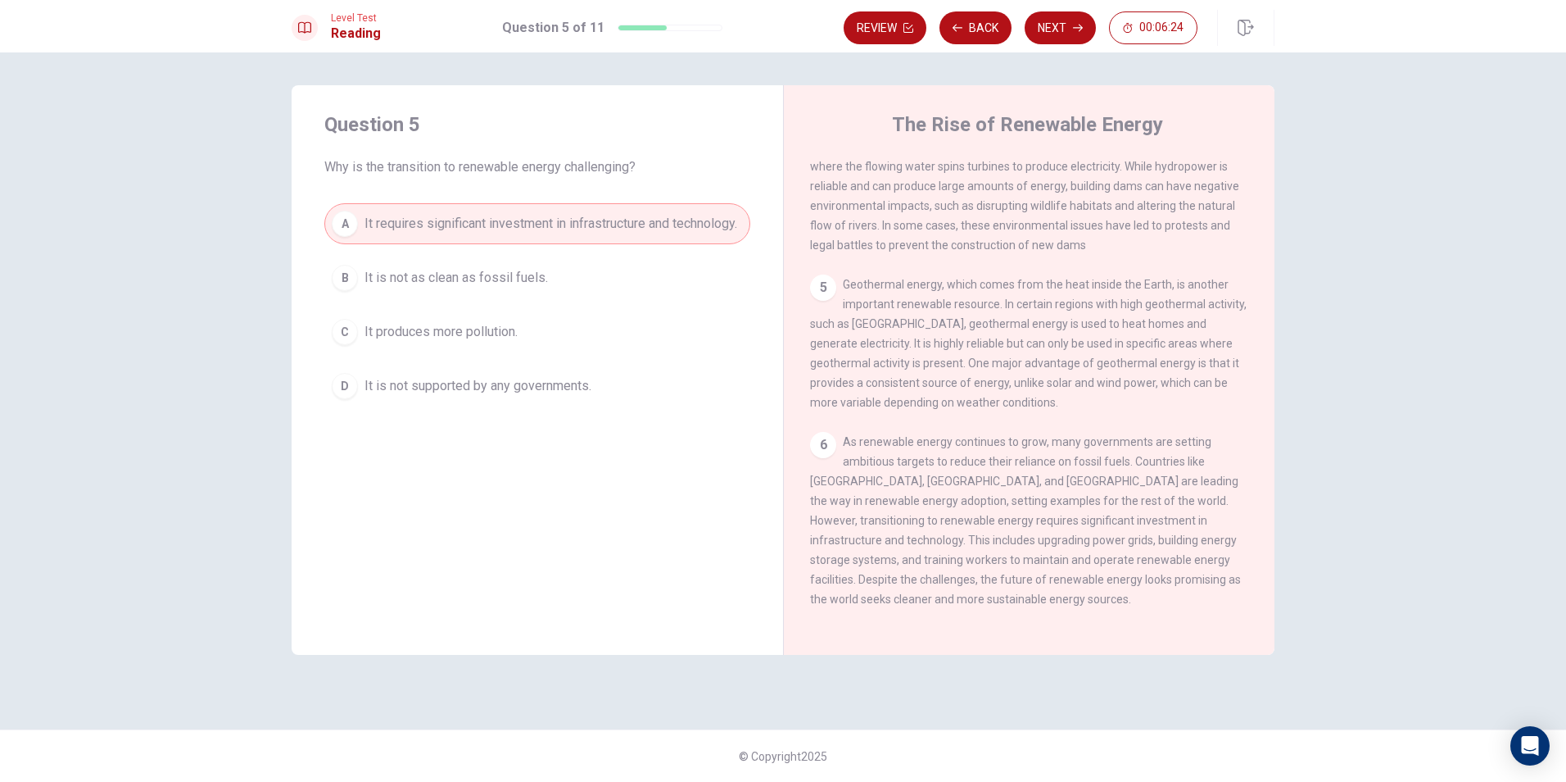
click at [367, 224] on span "It requires significant investment in infrastructure and technology." at bounding box center [551, 224] width 373 height 20
click at [1077, 34] on button "Next" at bounding box center [1060, 27] width 71 height 33
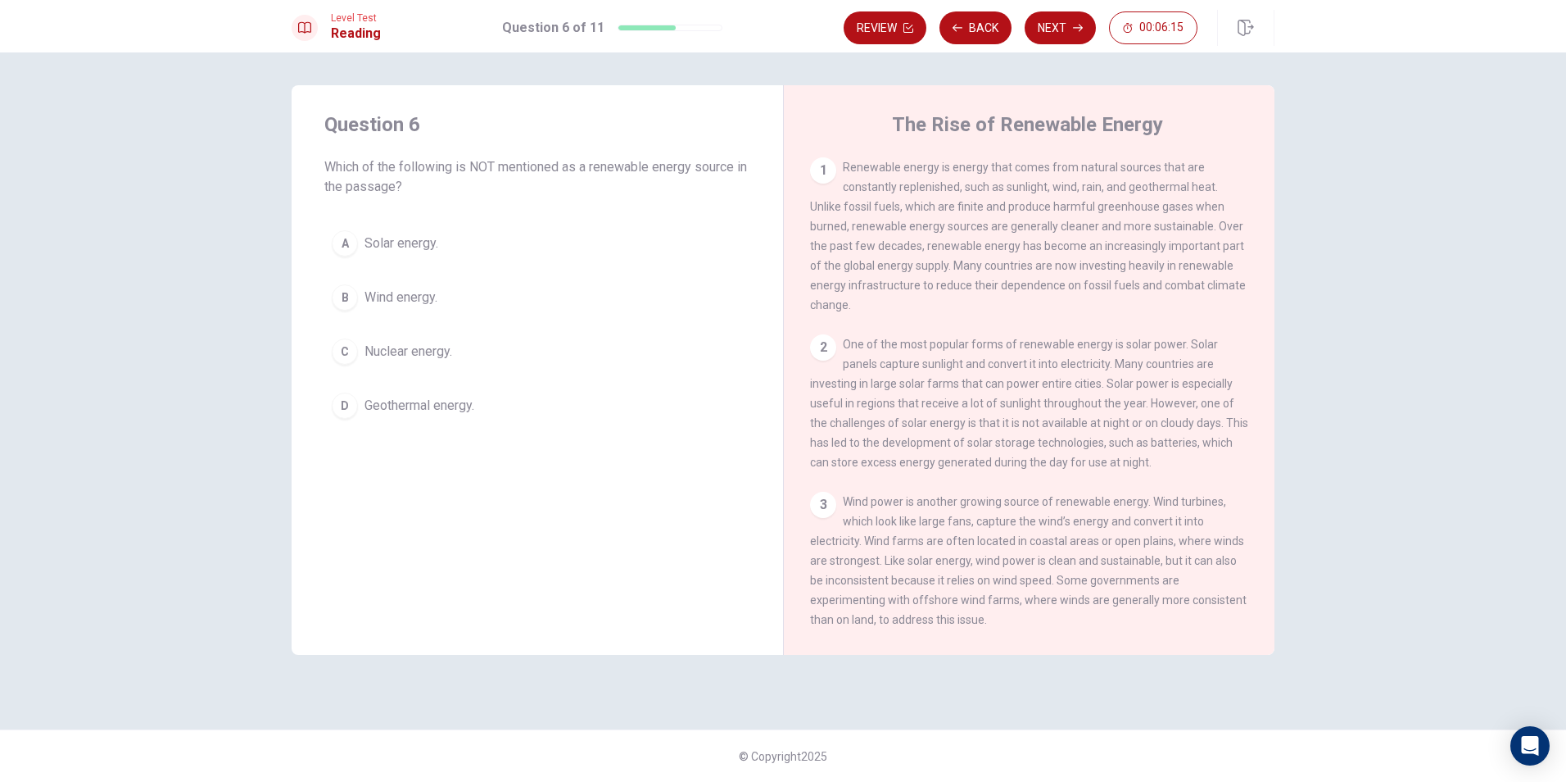
scroll to position [82, 0]
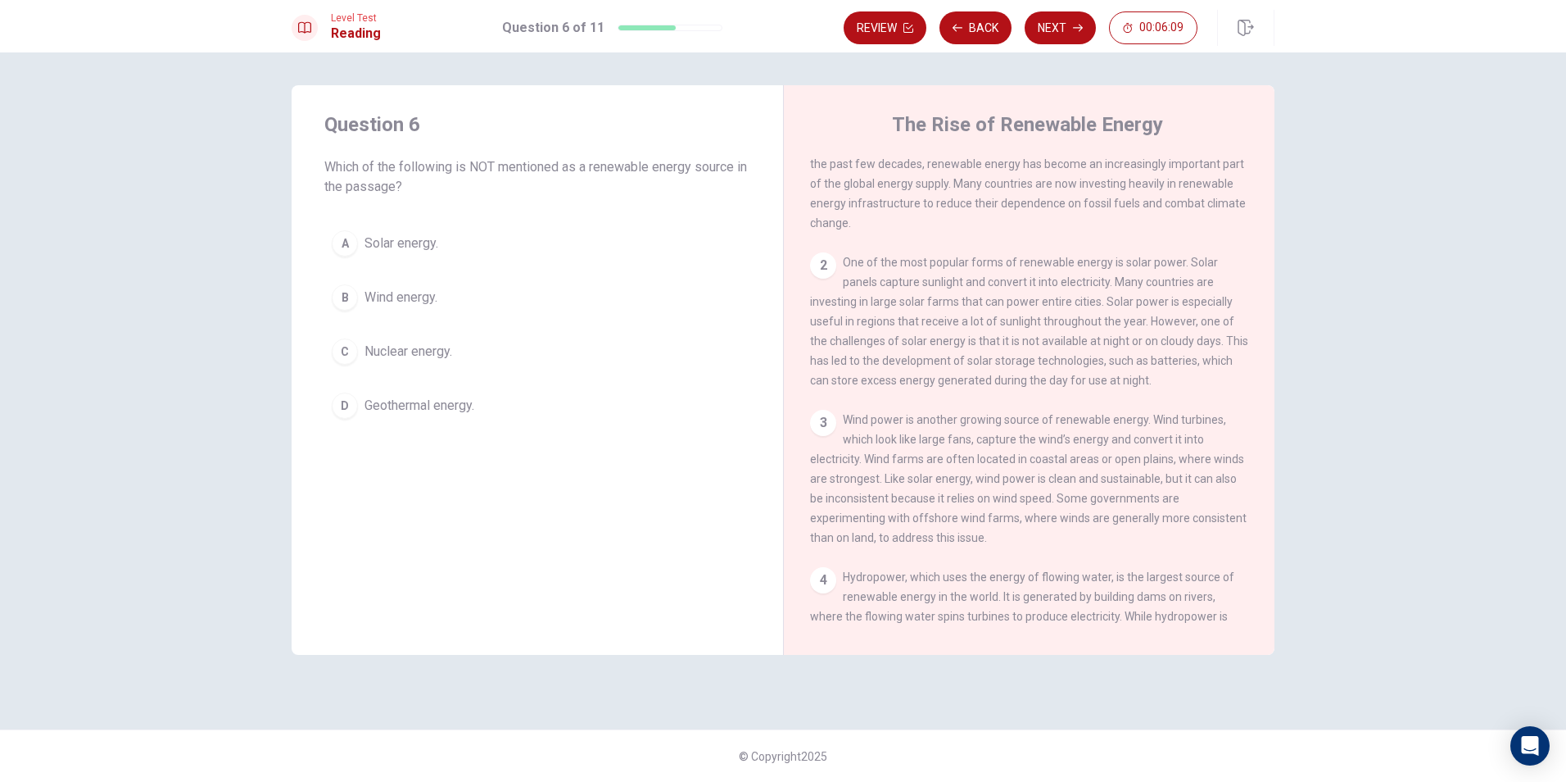
click at [344, 356] on div "C" at bounding box center [345, 351] width 26 height 26
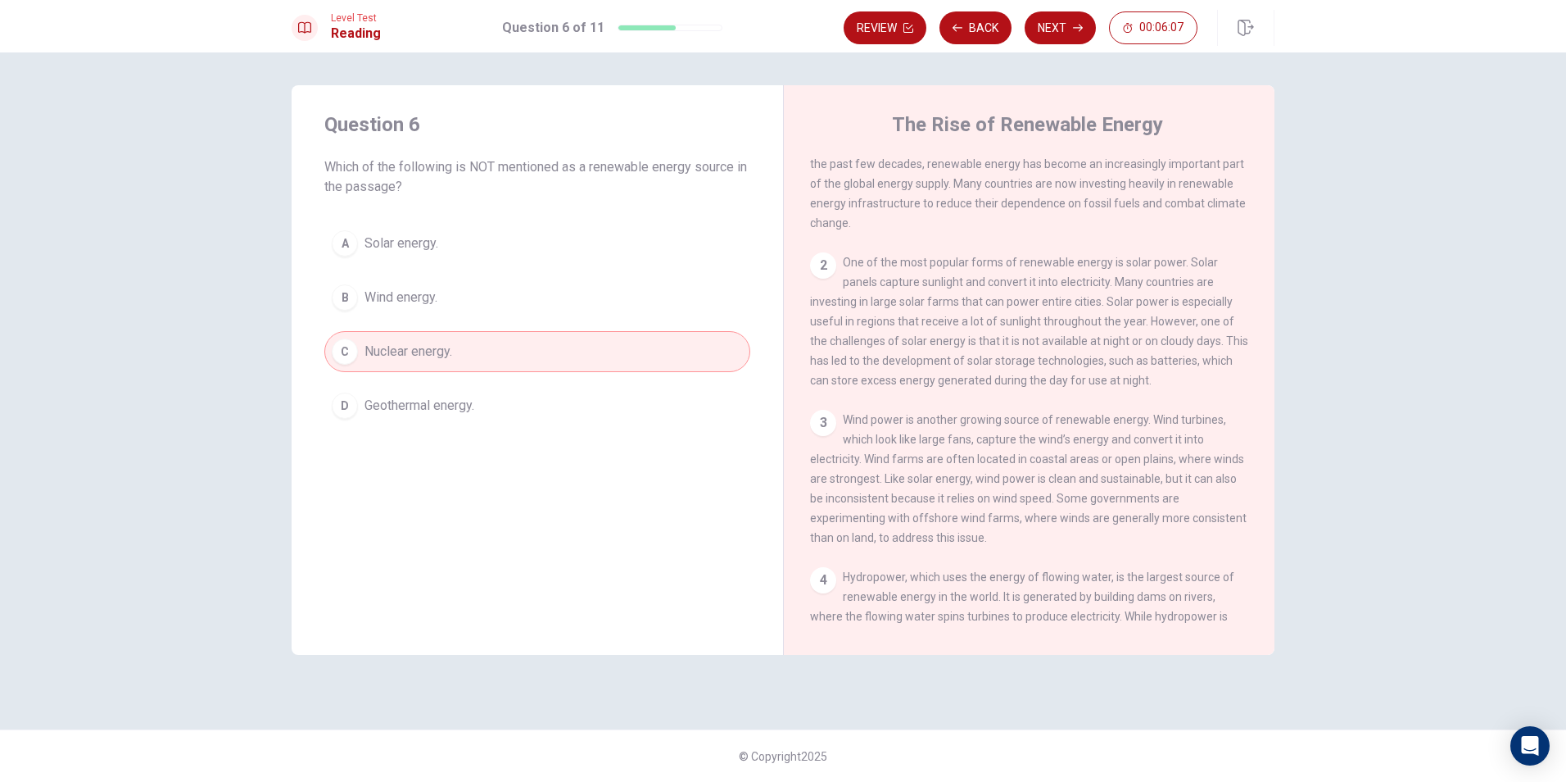
click at [1055, 26] on button "Next" at bounding box center [1060, 27] width 71 height 33
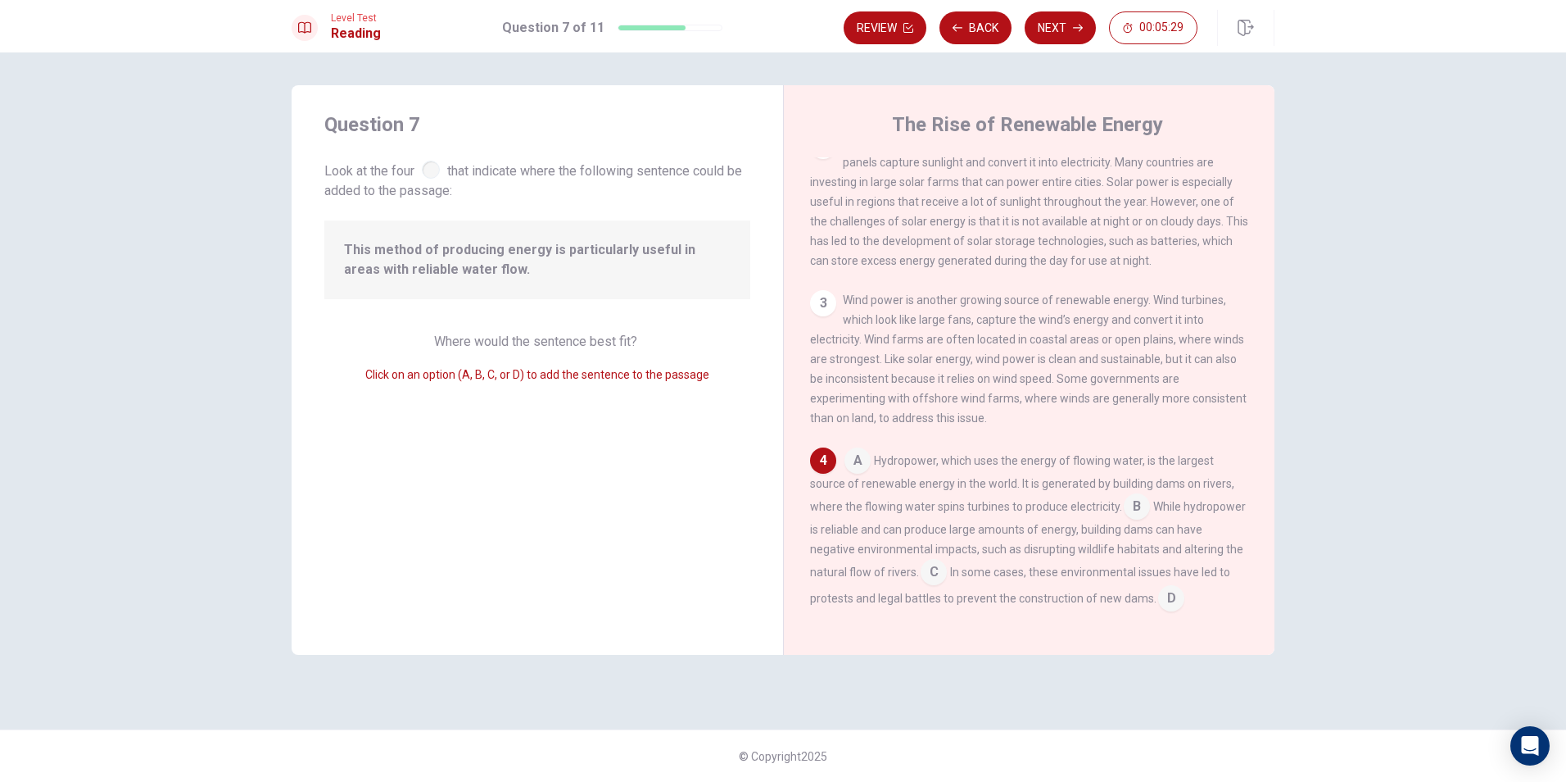
scroll to position [200, 0]
click at [822, 318] on div "3" at bounding box center [823, 305] width 26 height 26
click at [832, 318] on div "3" at bounding box center [823, 305] width 26 height 26
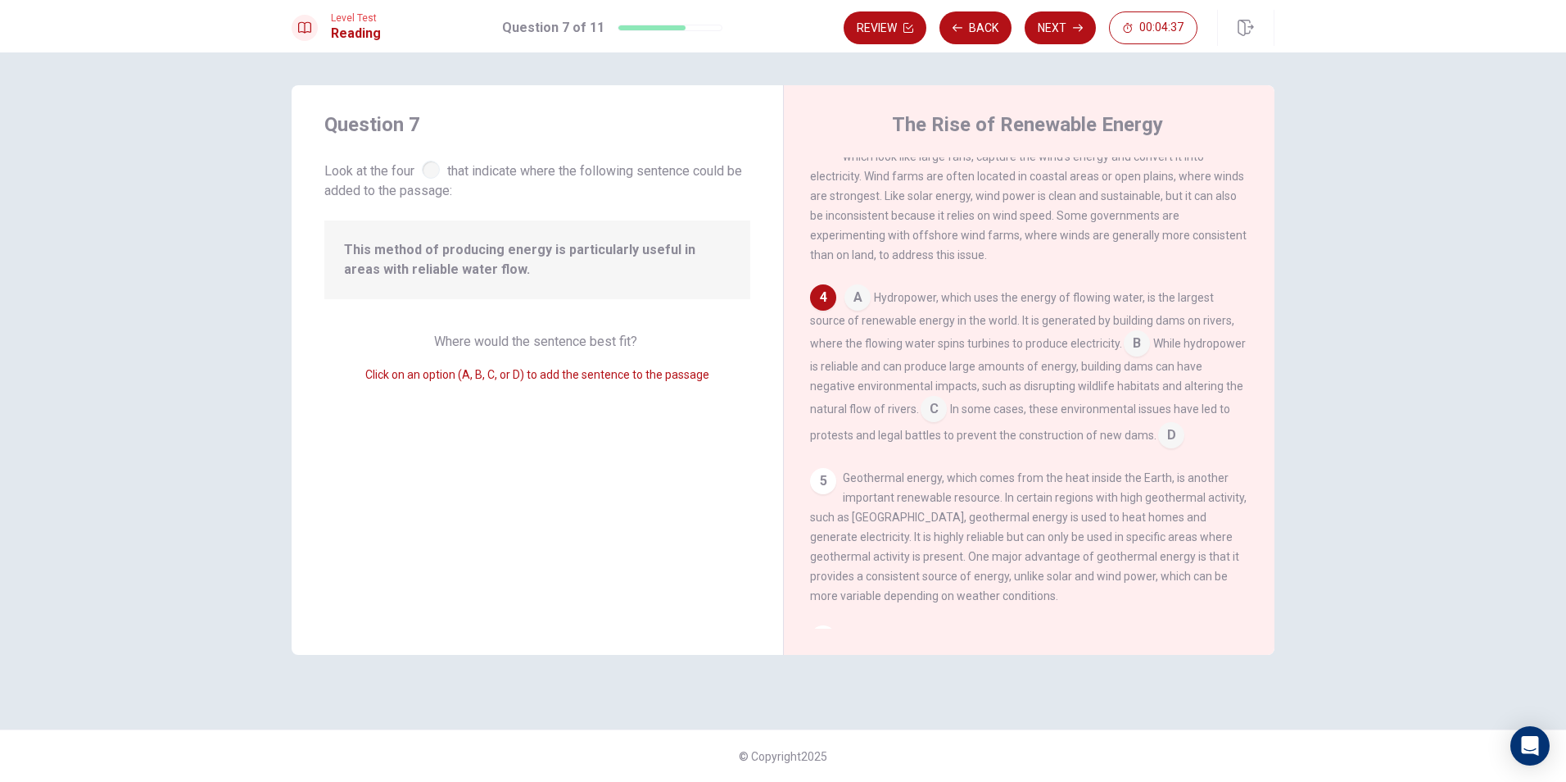
scroll to position [364, 0]
drag, startPoint x: 1122, startPoint y: 371, endPoint x: 1136, endPoint y: 365, distance: 15.8
click at [1122, 370] on div "A Hydropower, which uses the energy of flowing water, is the largest source of …" at bounding box center [1029, 367] width 439 height 164
click at [1140, 359] on input at bounding box center [1137, 346] width 26 height 26
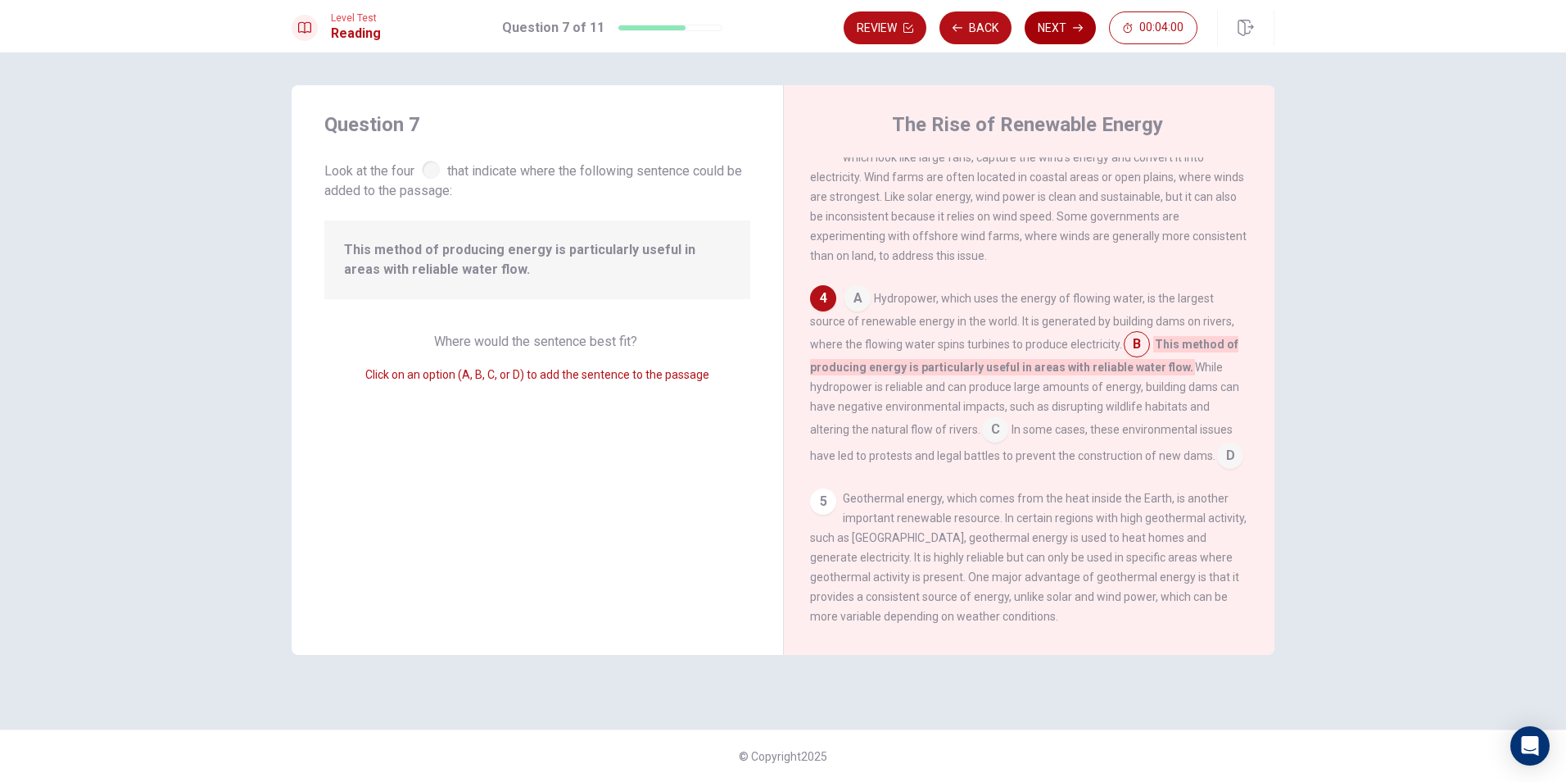
click at [1046, 32] on button "Next" at bounding box center [1060, 27] width 71 height 33
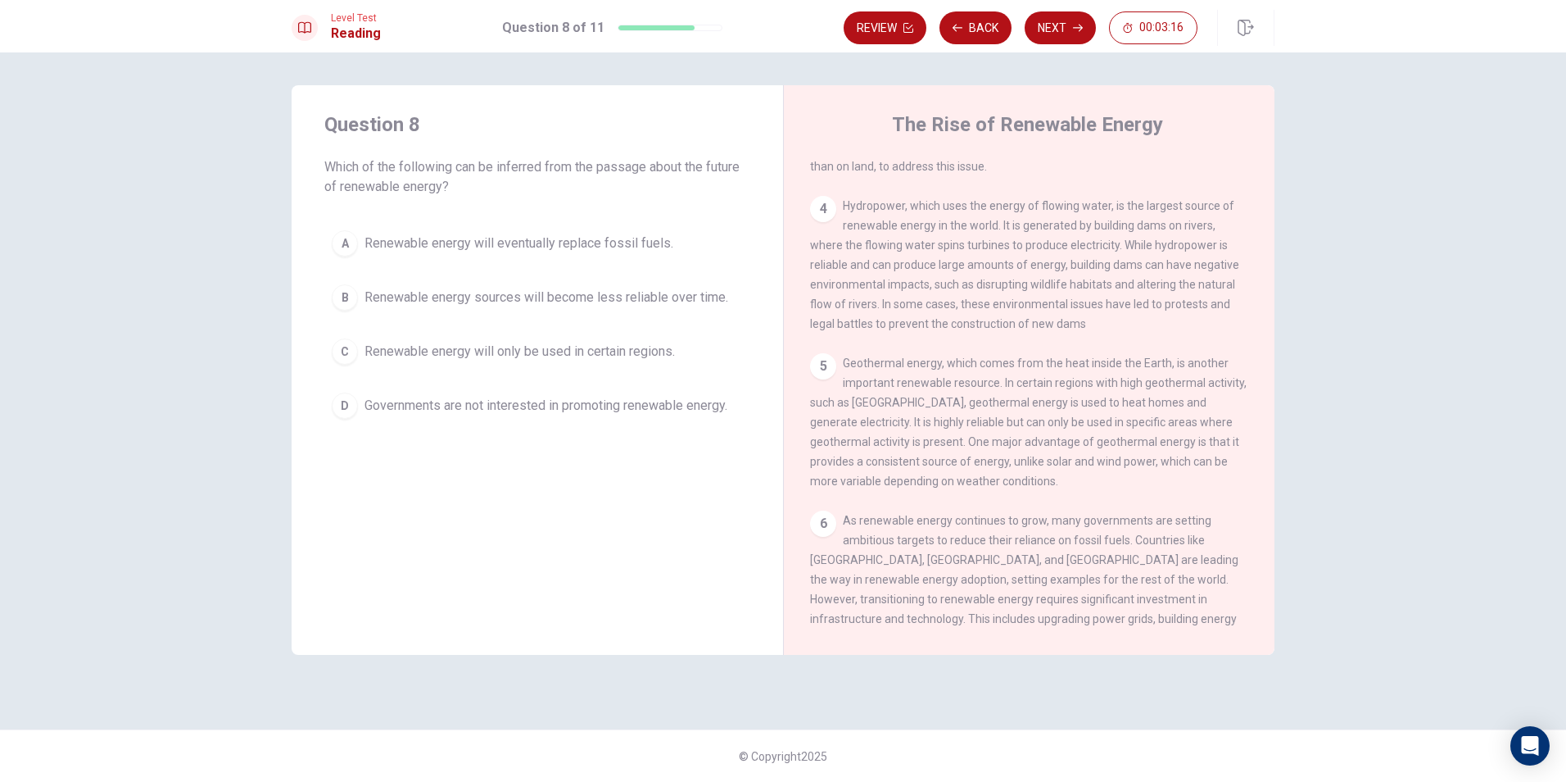
scroll to position [492, 0]
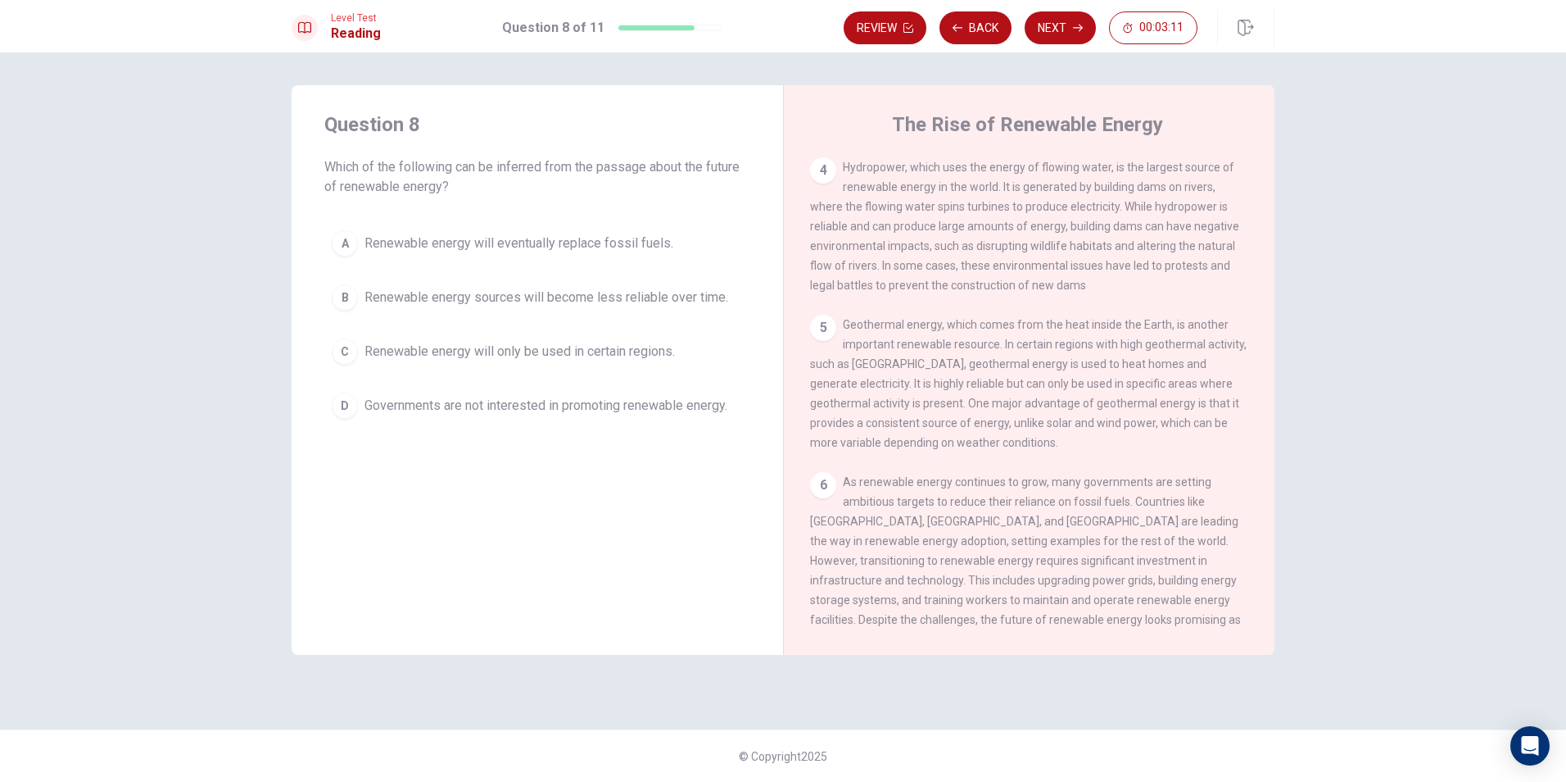
click at [351, 345] on div "C" at bounding box center [345, 351] width 26 height 26
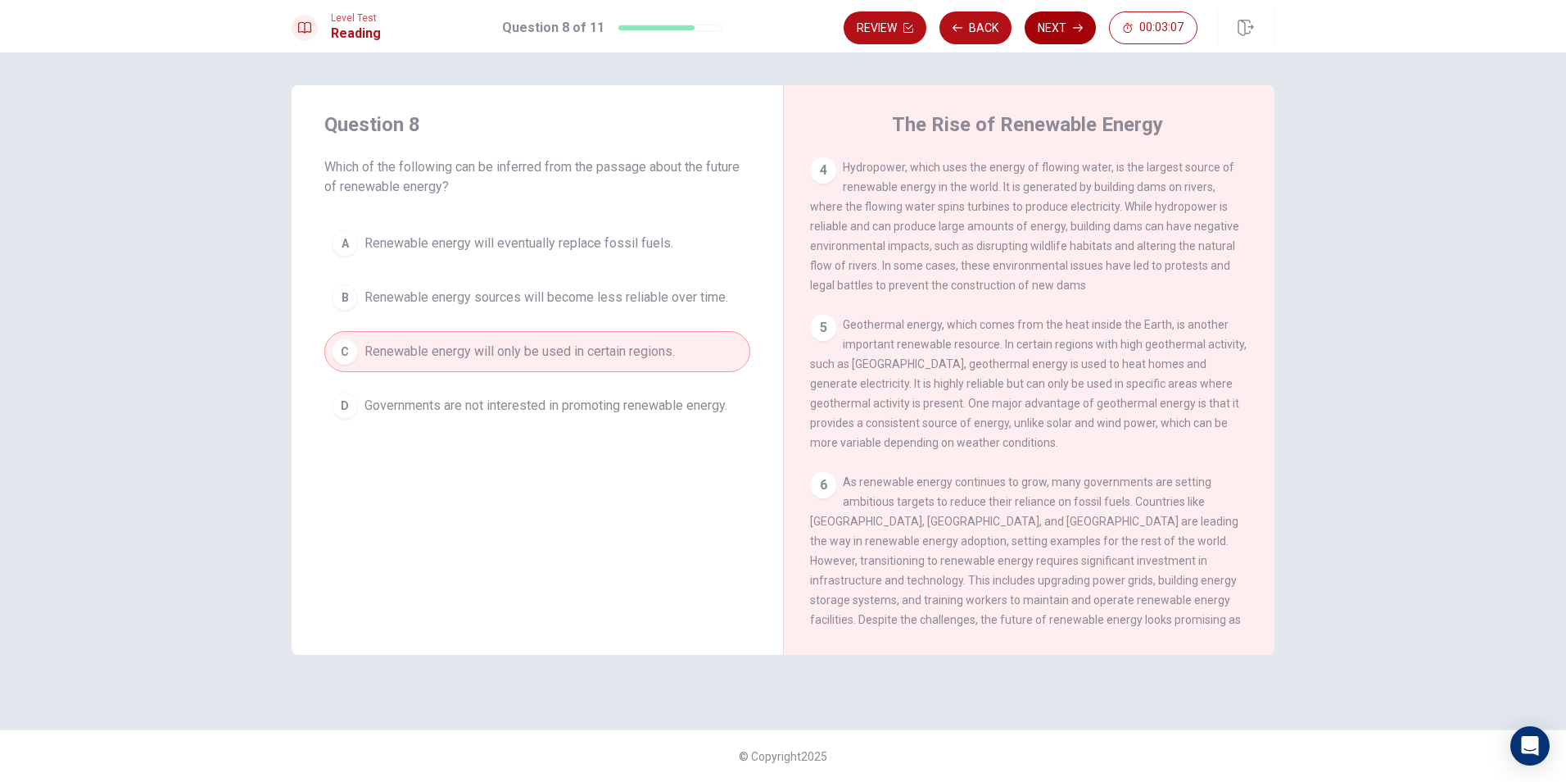
click at [1084, 31] on button "Next" at bounding box center [1060, 27] width 71 height 33
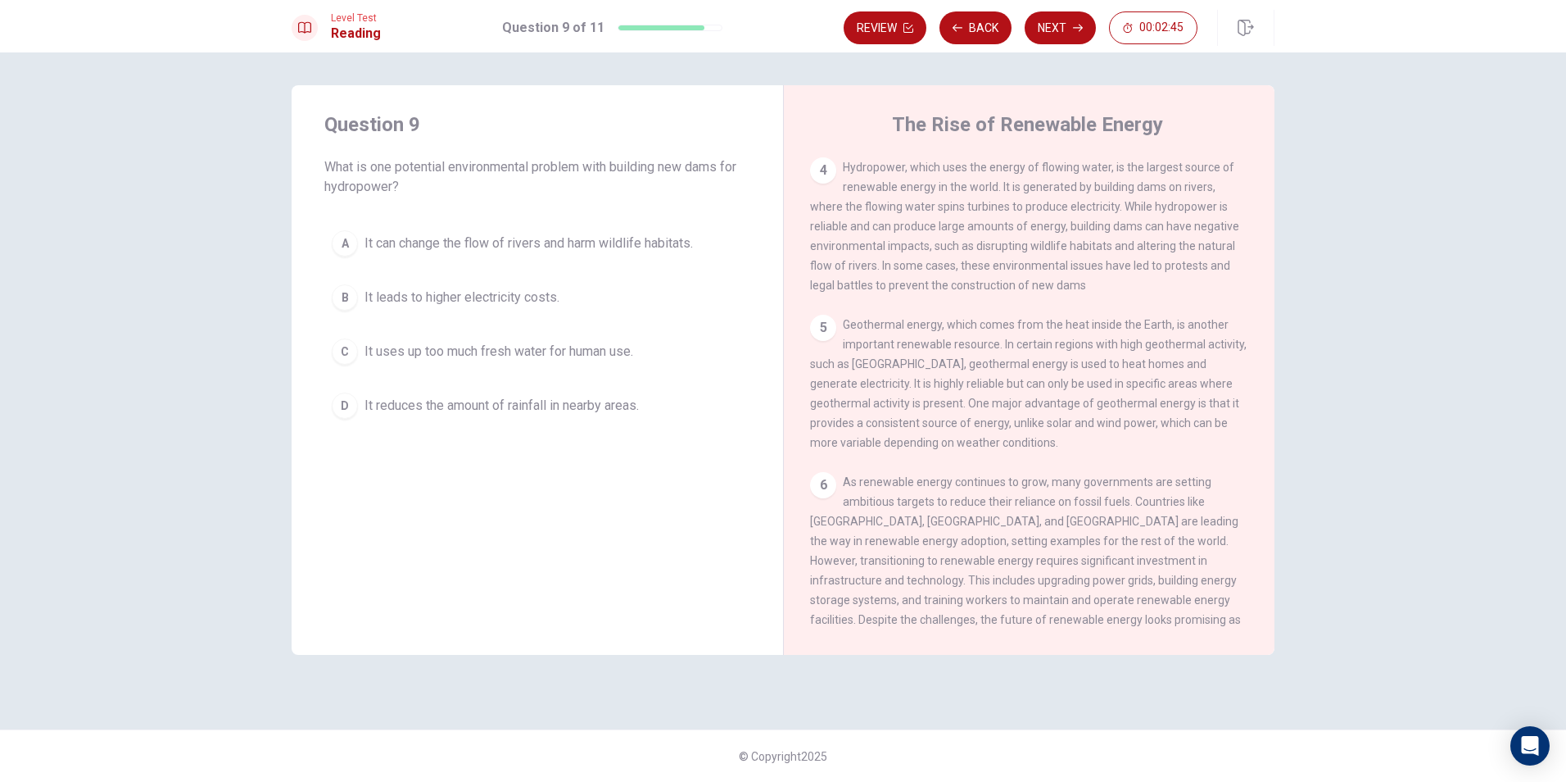
click at [349, 245] on div "A" at bounding box center [345, 243] width 26 height 26
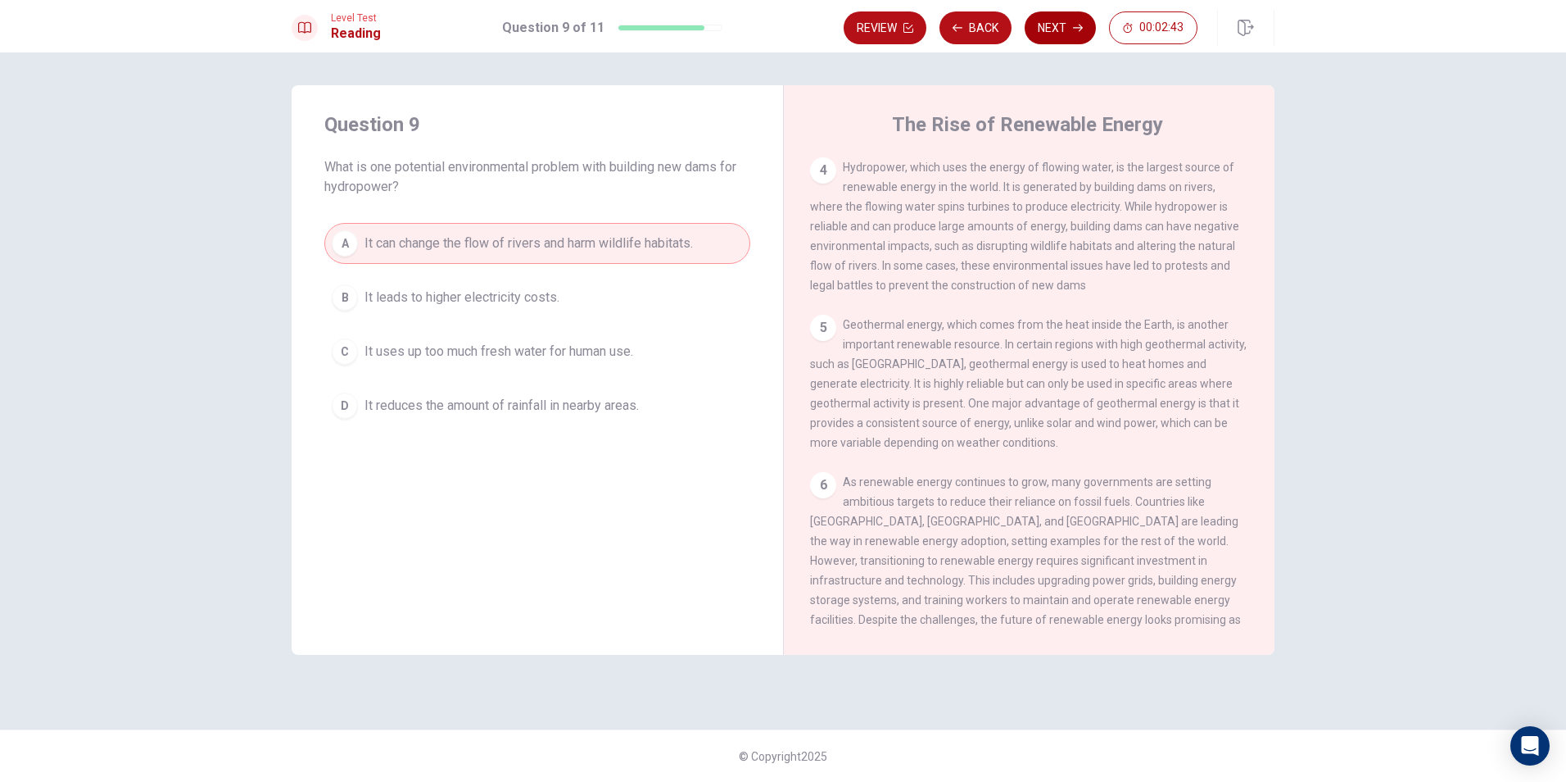
click at [1063, 39] on button "Next" at bounding box center [1060, 27] width 71 height 33
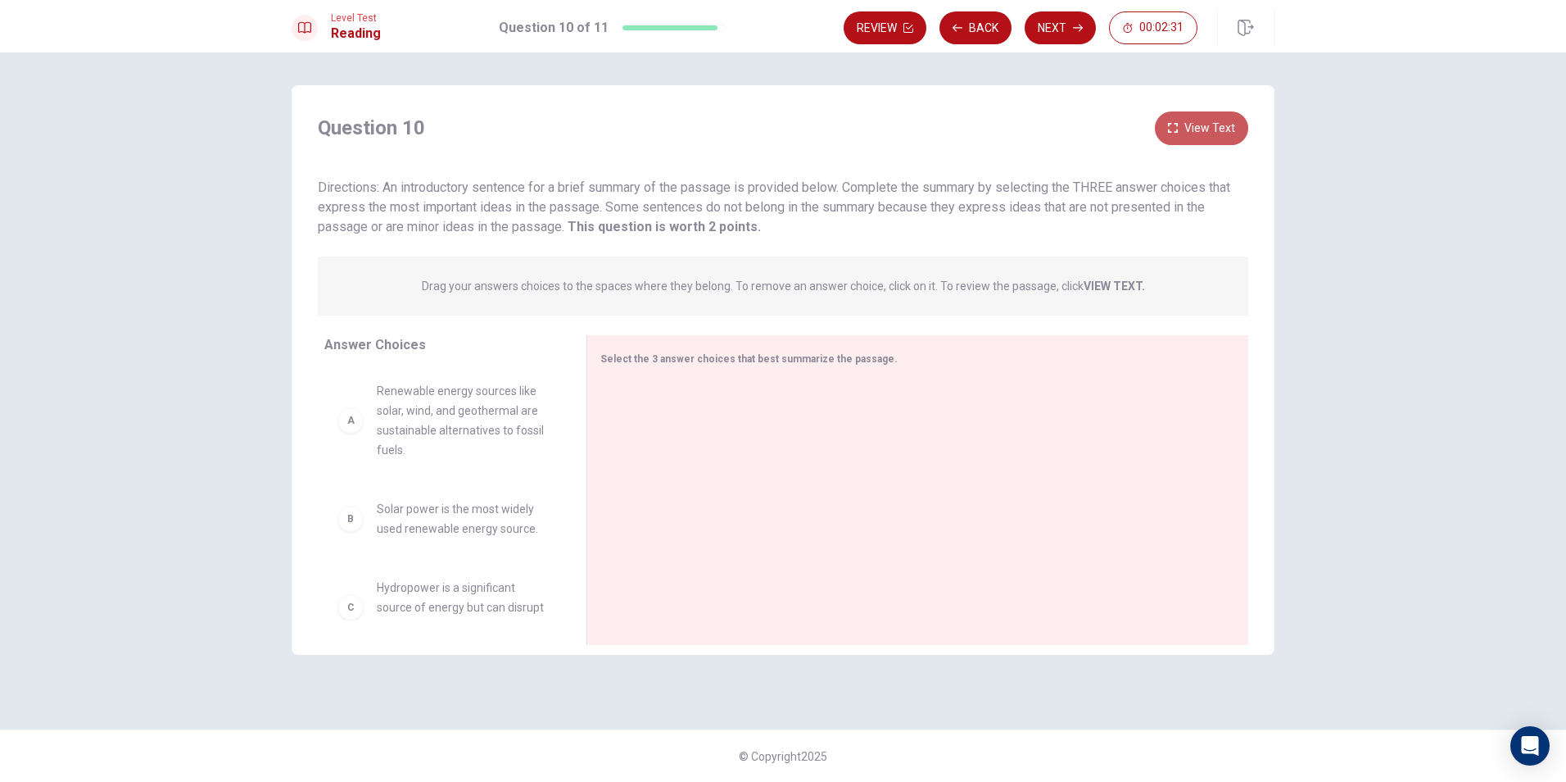
click at [1214, 128] on button "View Text" at bounding box center [1201, 128] width 93 height 34
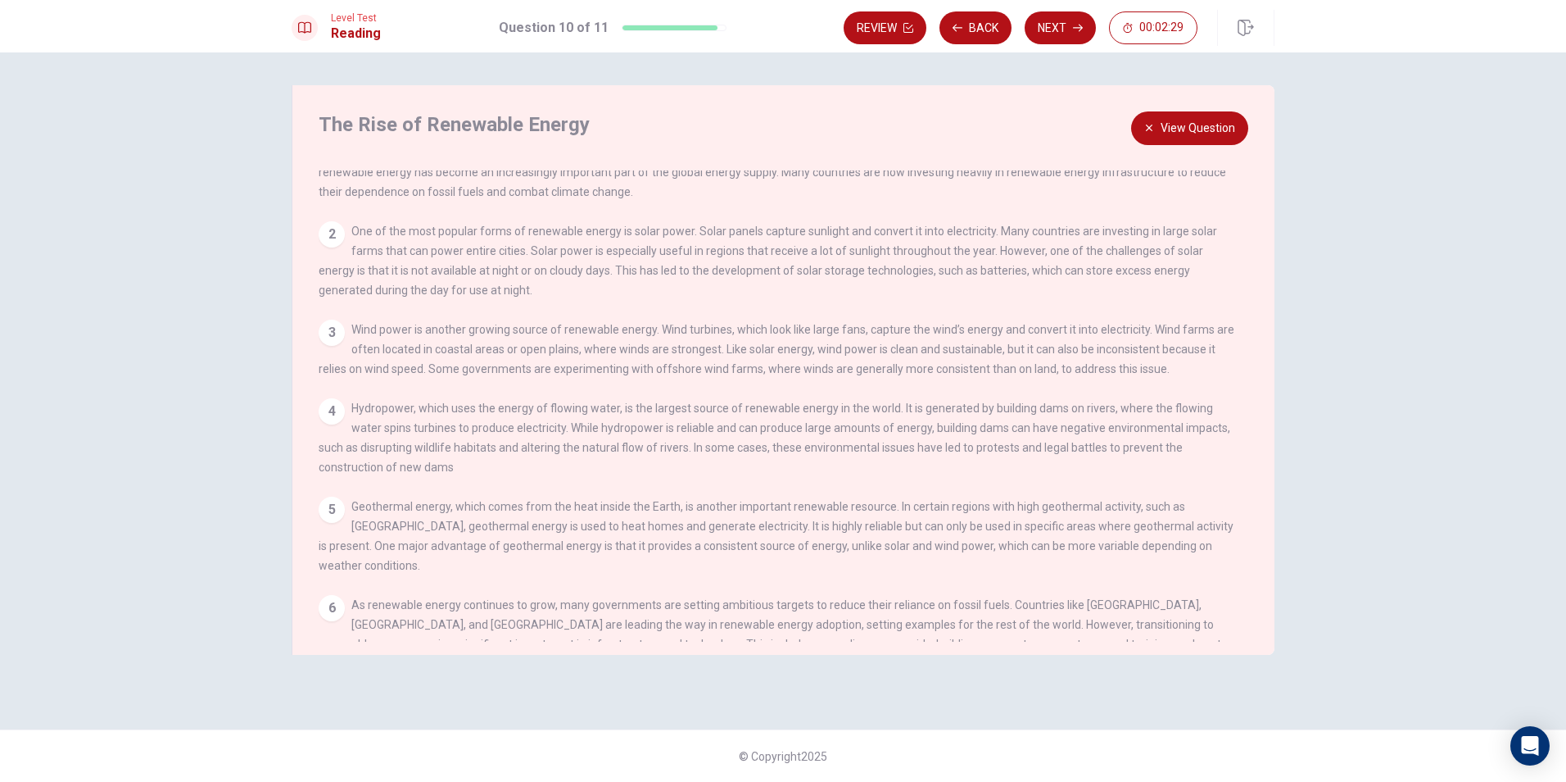
scroll to position [0, 0]
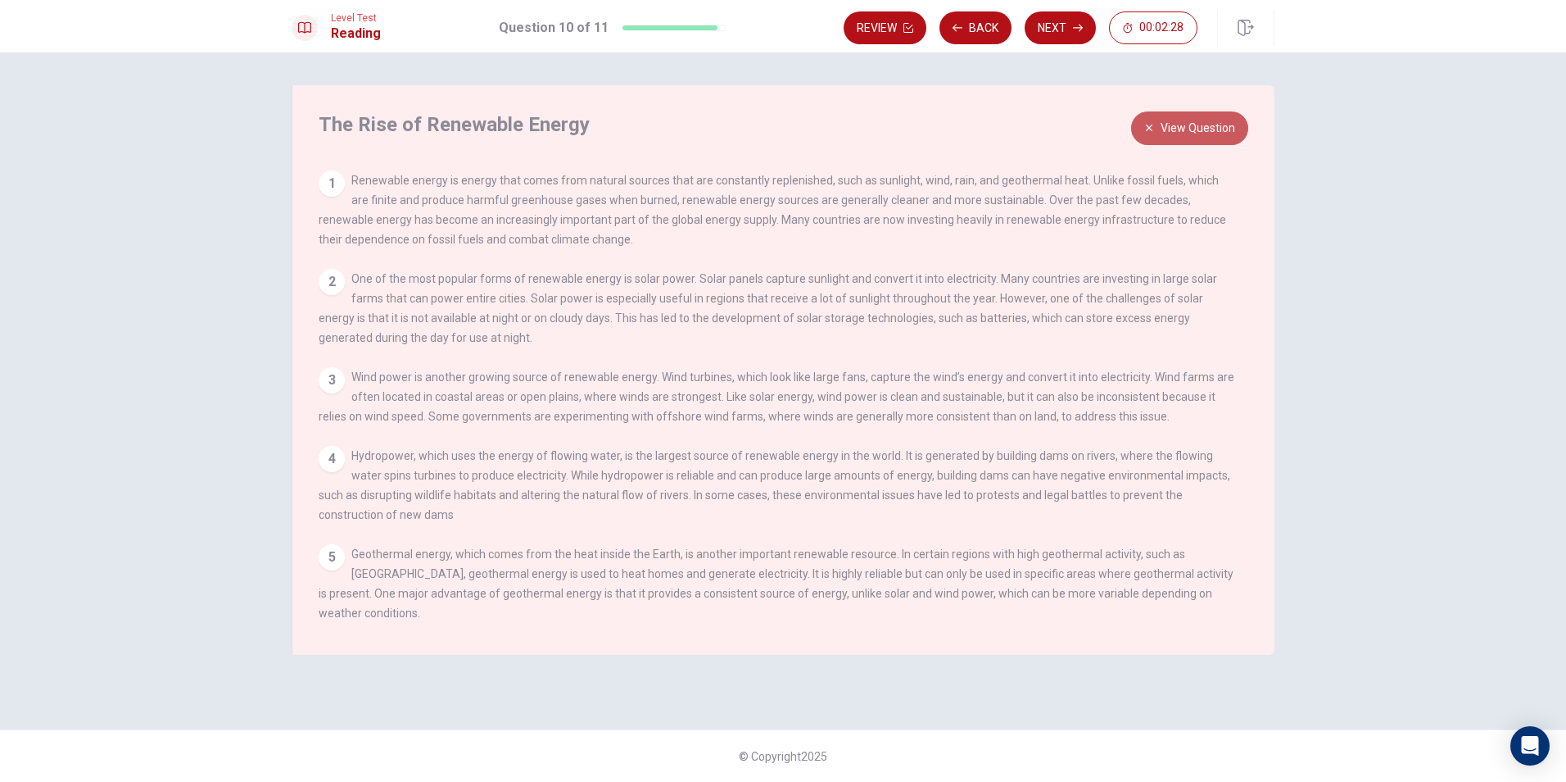
click at [1155, 122] on button "View Question" at bounding box center [1189, 128] width 117 height 34
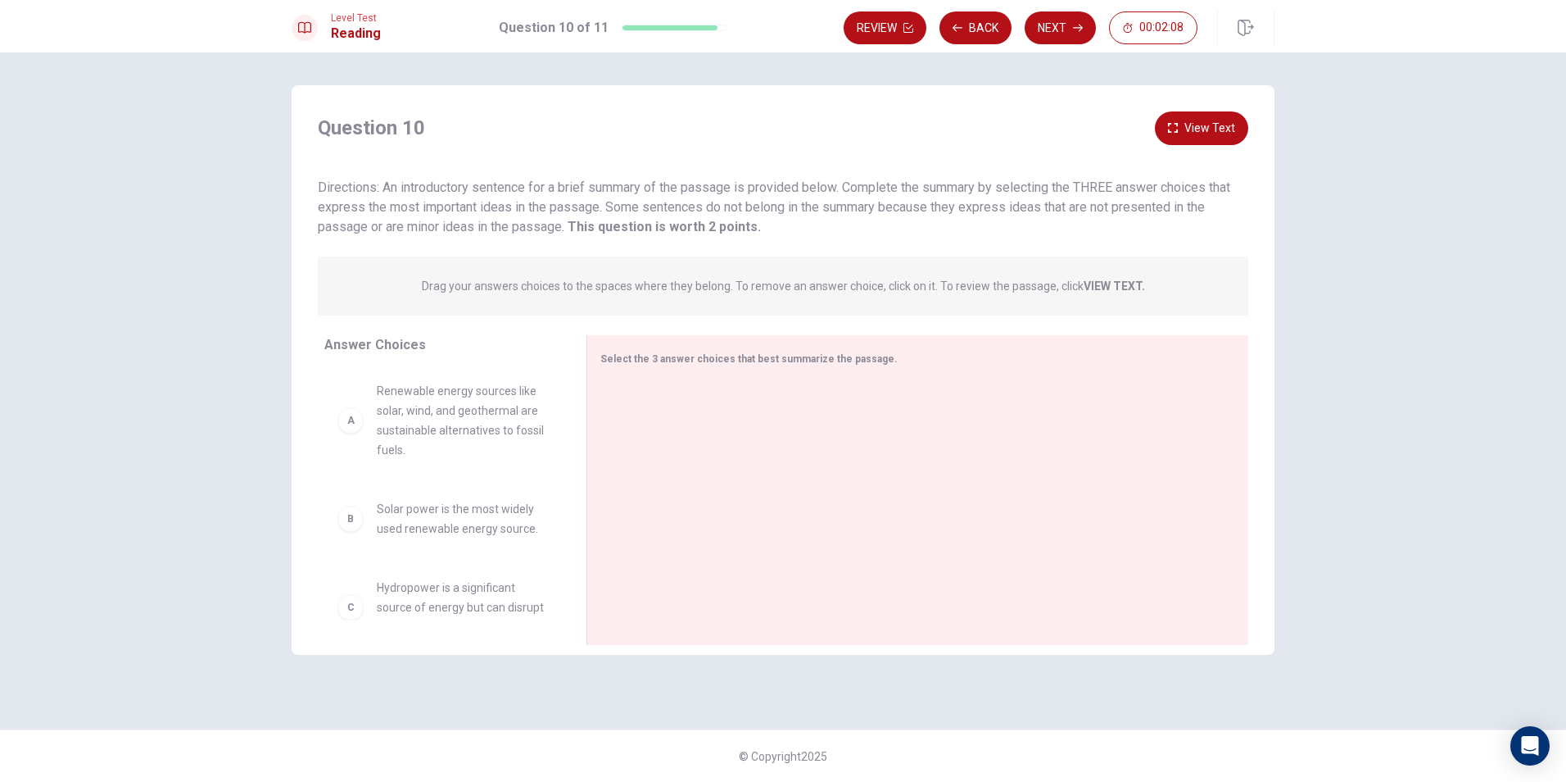
click at [348, 427] on div "A" at bounding box center [351, 420] width 26 height 26
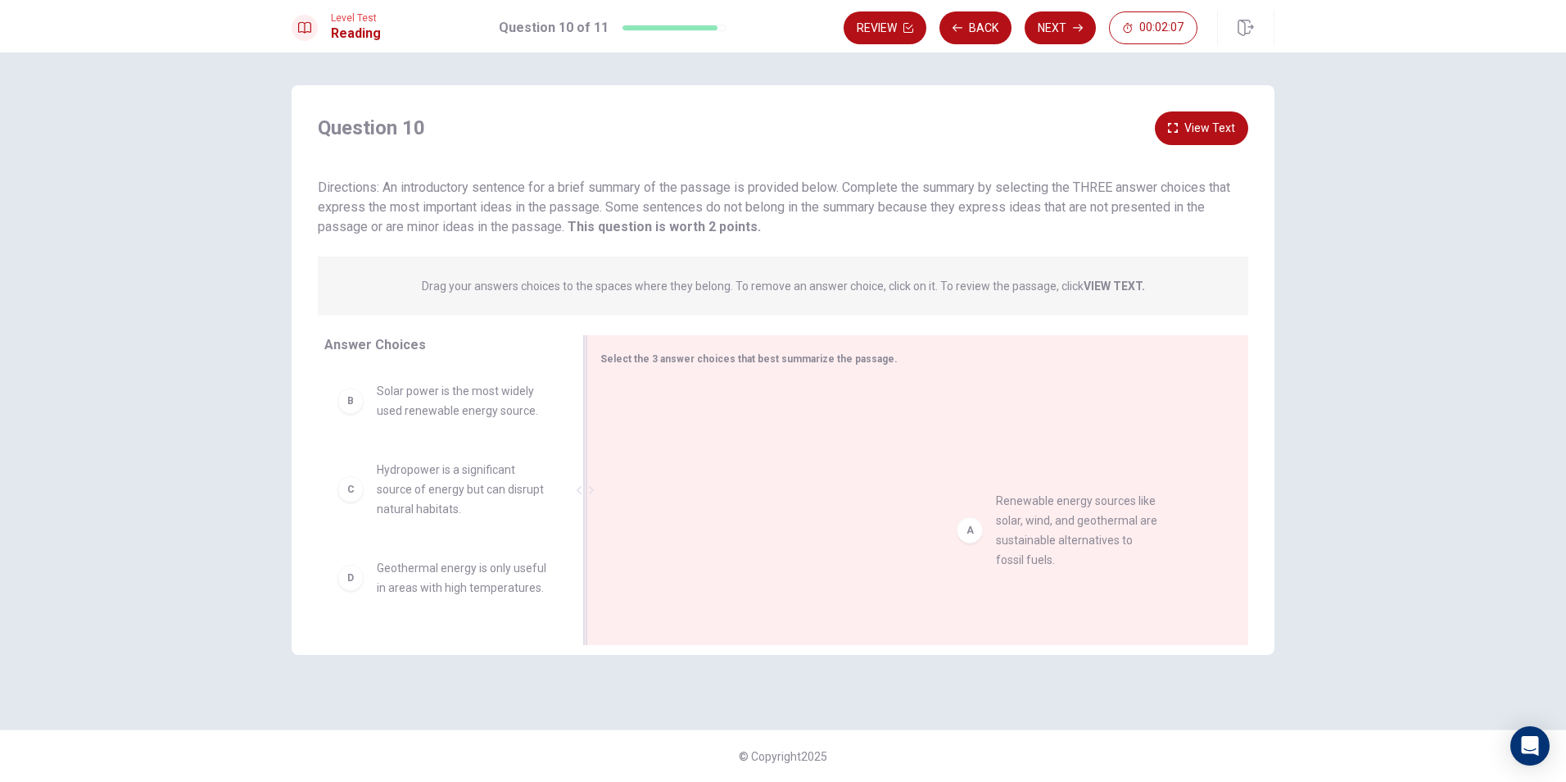
drag, startPoint x: 357, startPoint y: 424, endPoint x: 981, endPoint y: 532, distance: 632.6
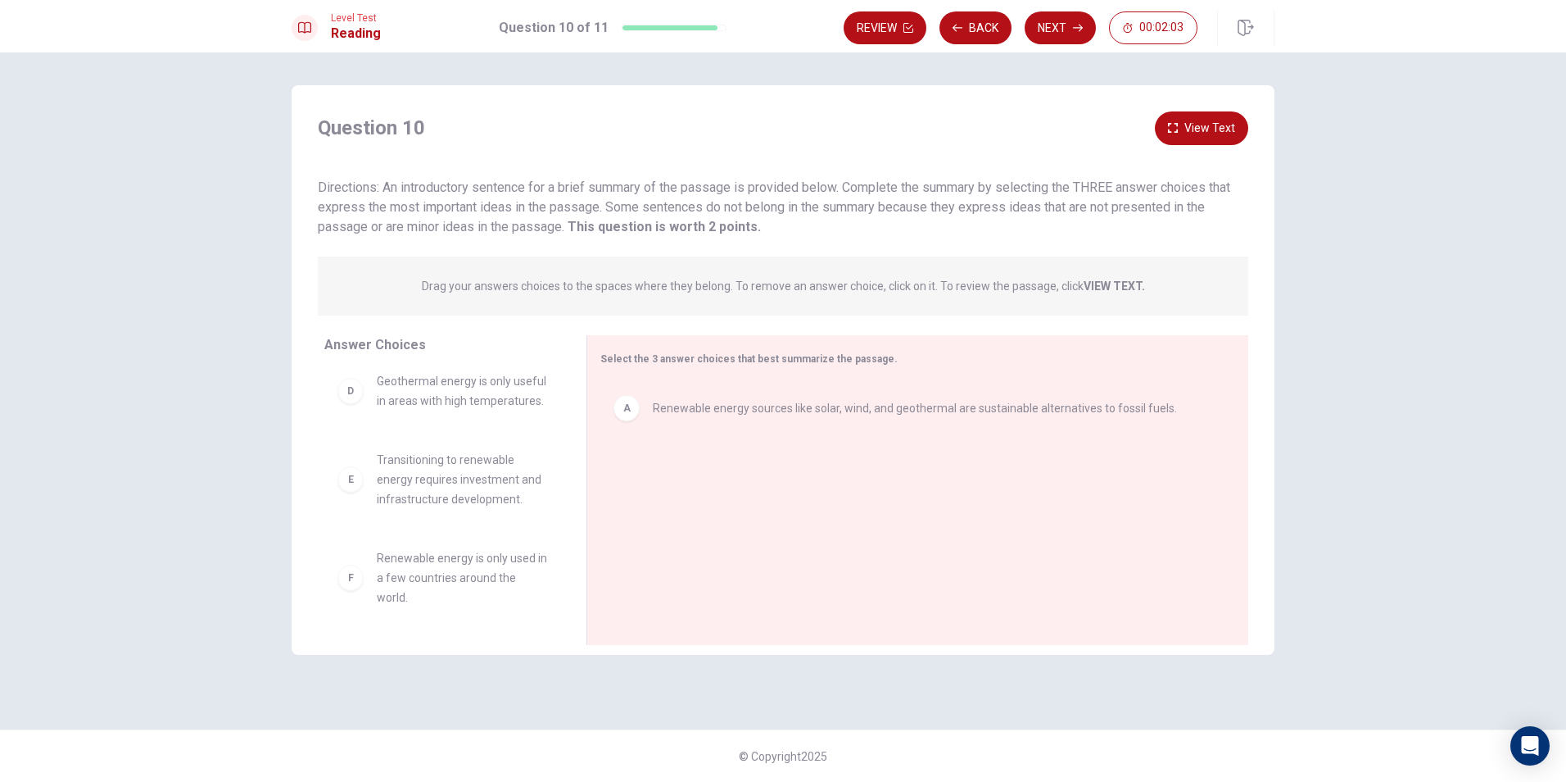
scroll to position [206, 0]
click at [1190, 126] on button "View Text" at bounding box center [1201, 128] width 93 height 34
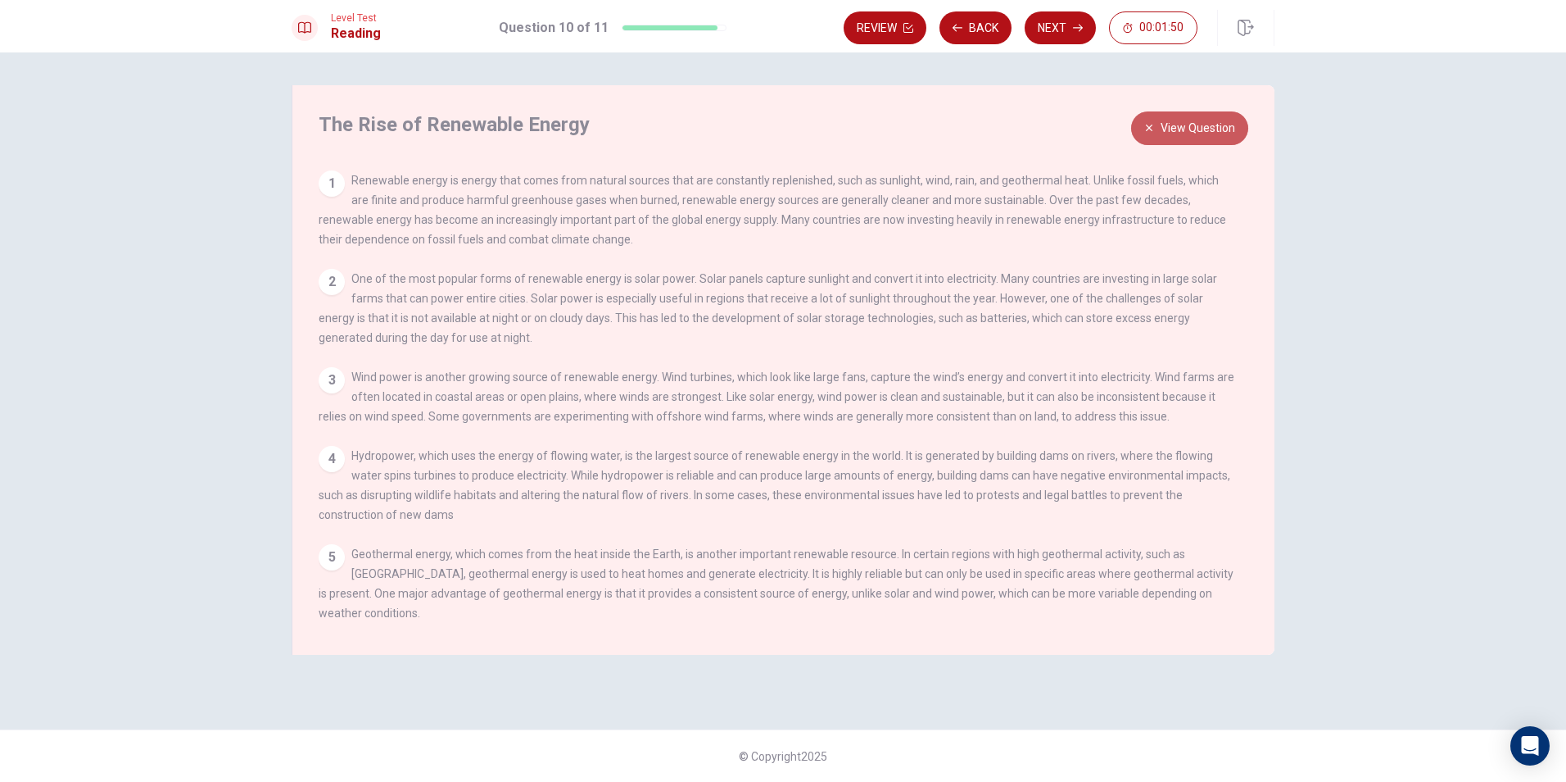
click at [1178, 123] on button "View Question" at bounding box center [1189, 128] width 117 height 34
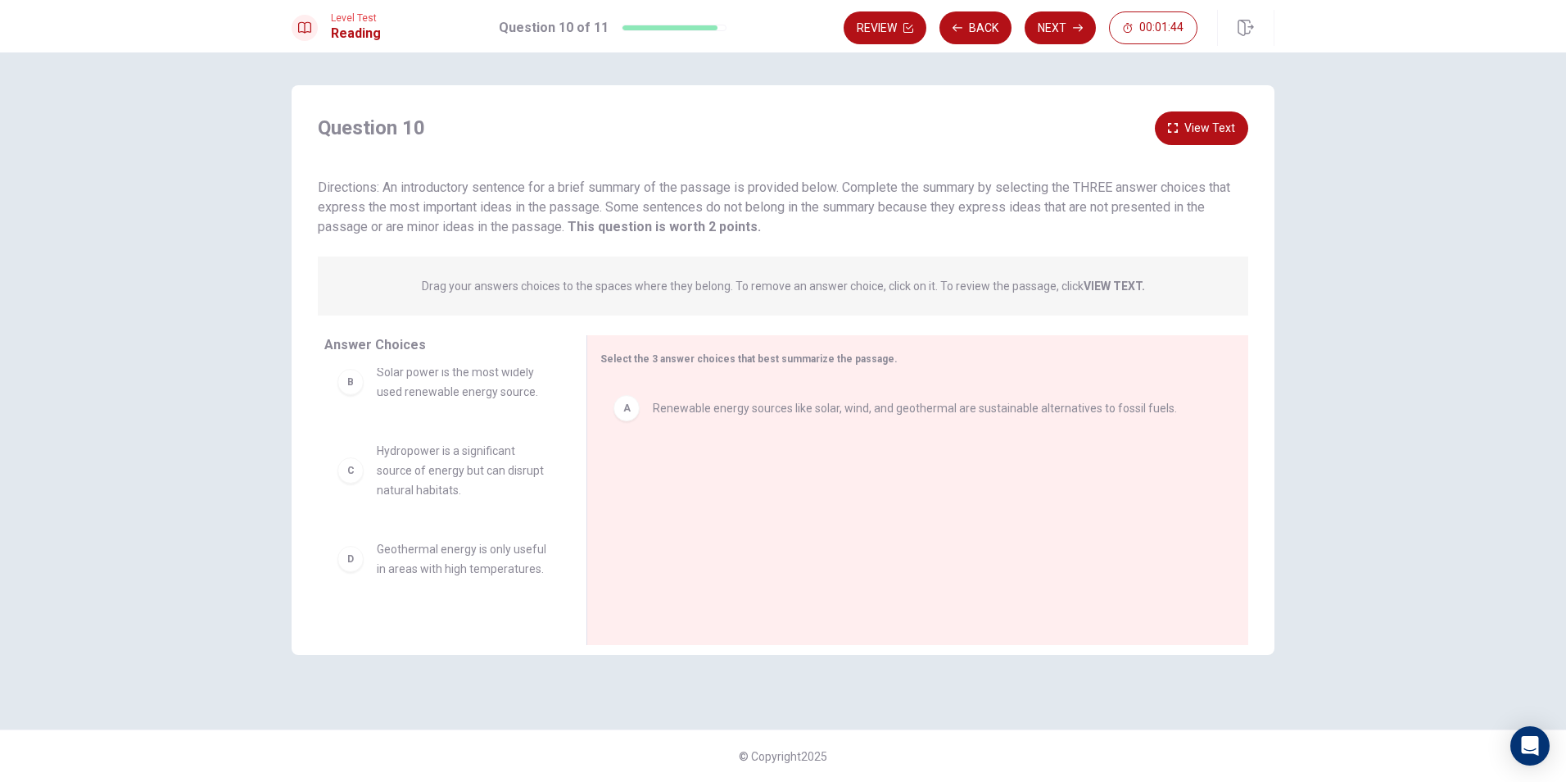
scroll to position [0, 0]
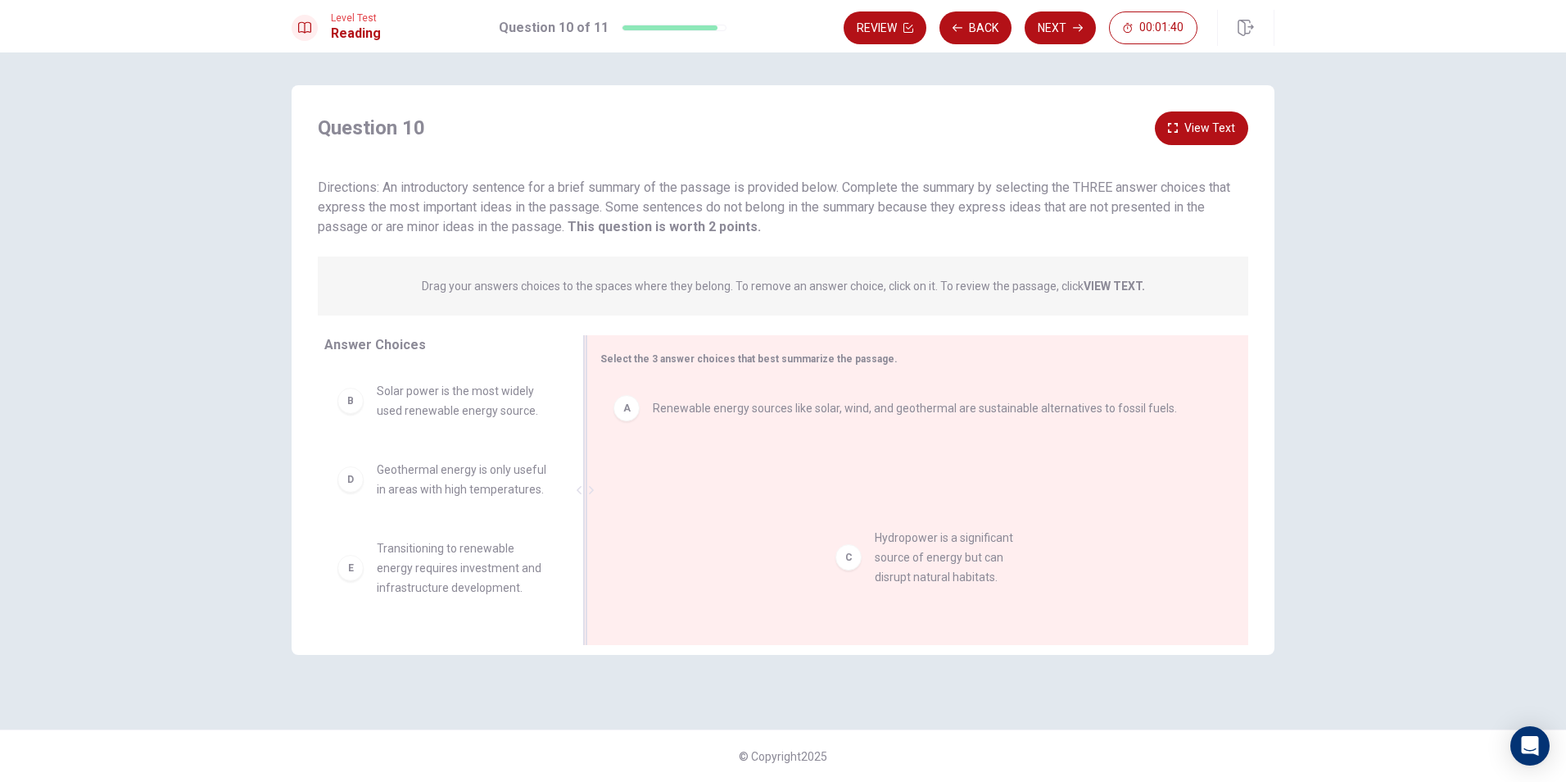
drag, startPoint x: 346, startPoint y: 501, endPoint x: 858, endPoint y: 564, distance: 516.0
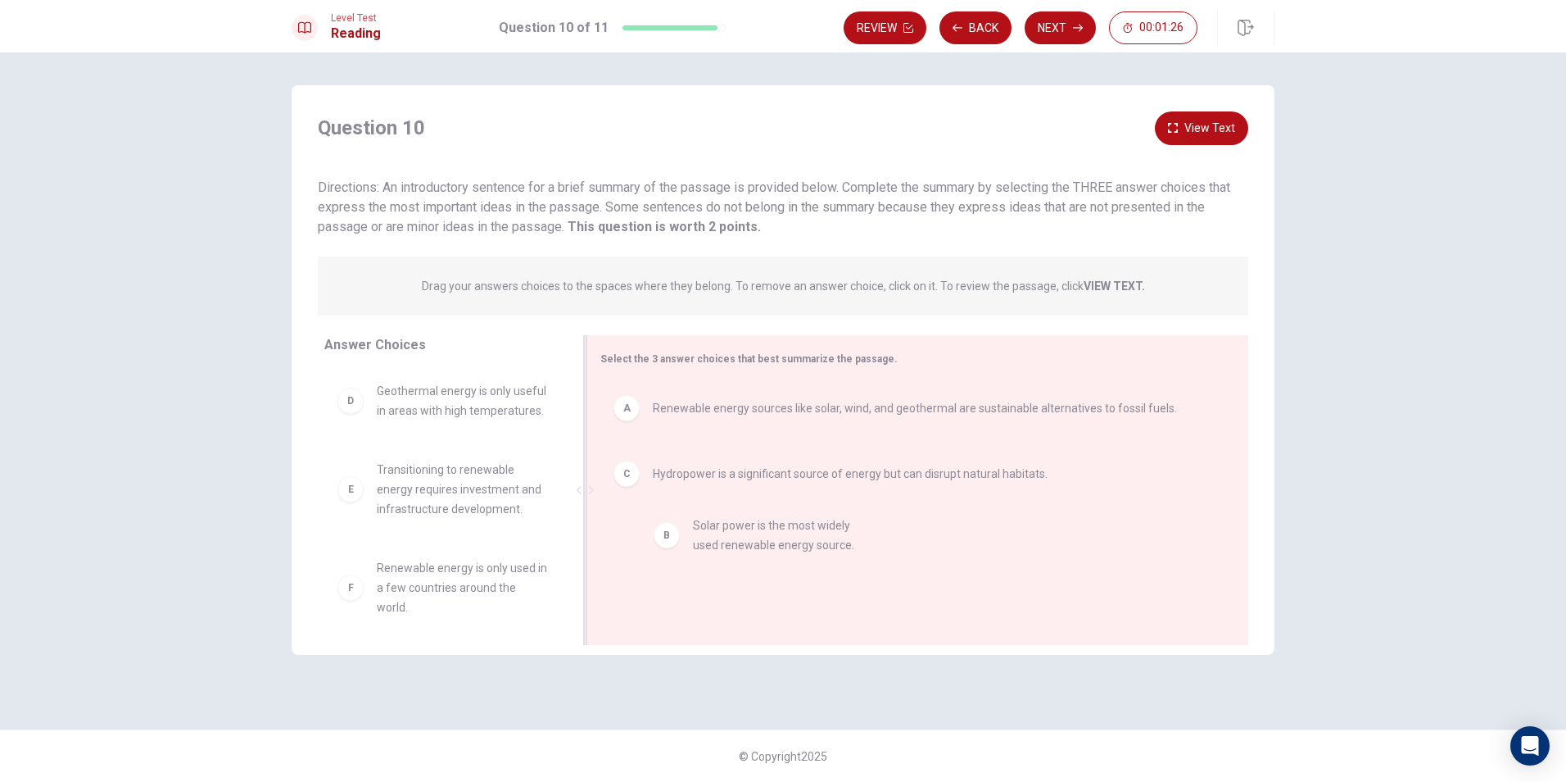
drag, startPoint x: 344, startPoint y: 402, endPoint x: 664, endPoint y: 544, distance: 350.3
click at [1062, 26] on button "Next" at bounding box center [1060, 27] width 71 height 33
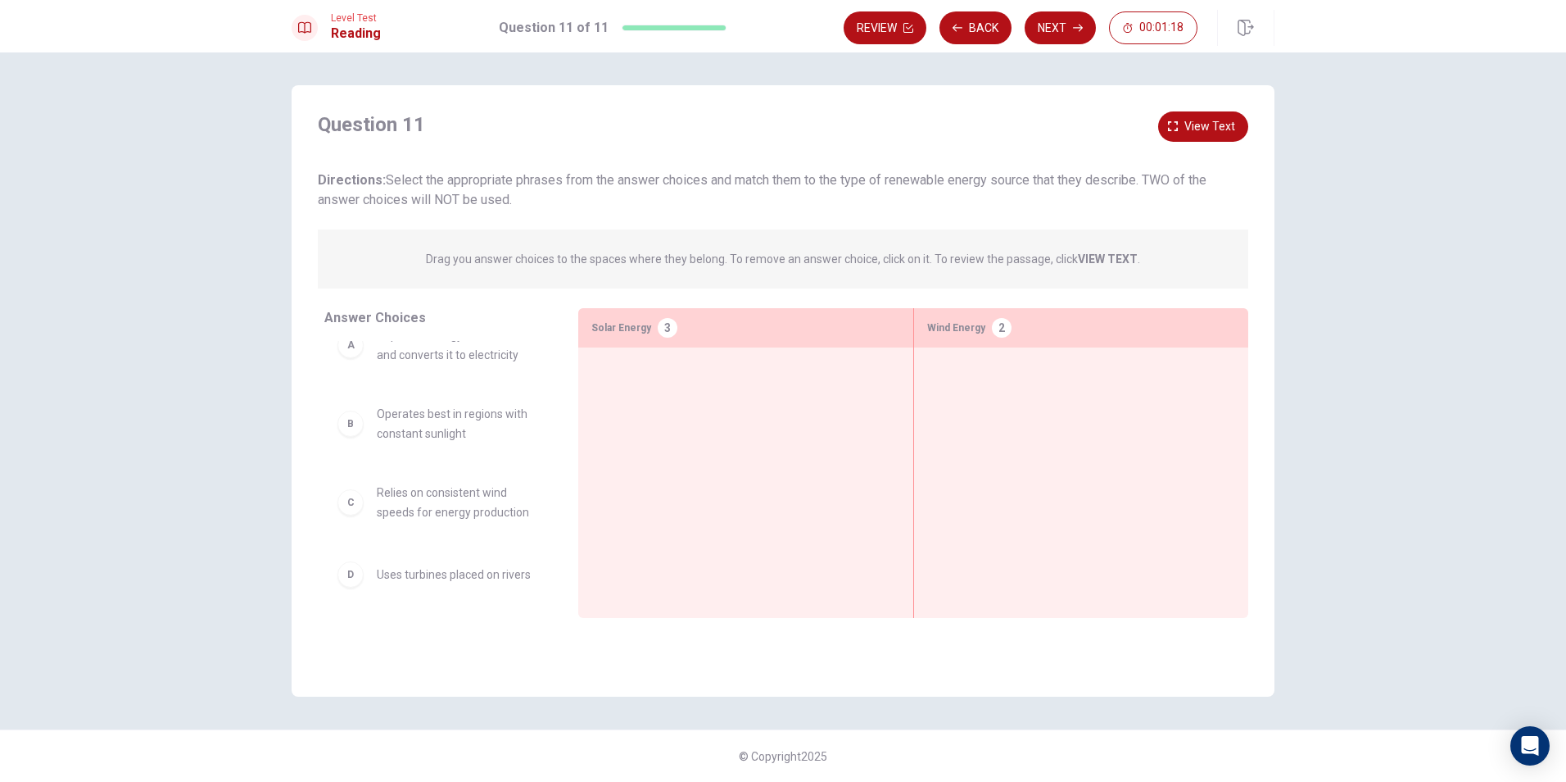
scroll to position [0, 0]
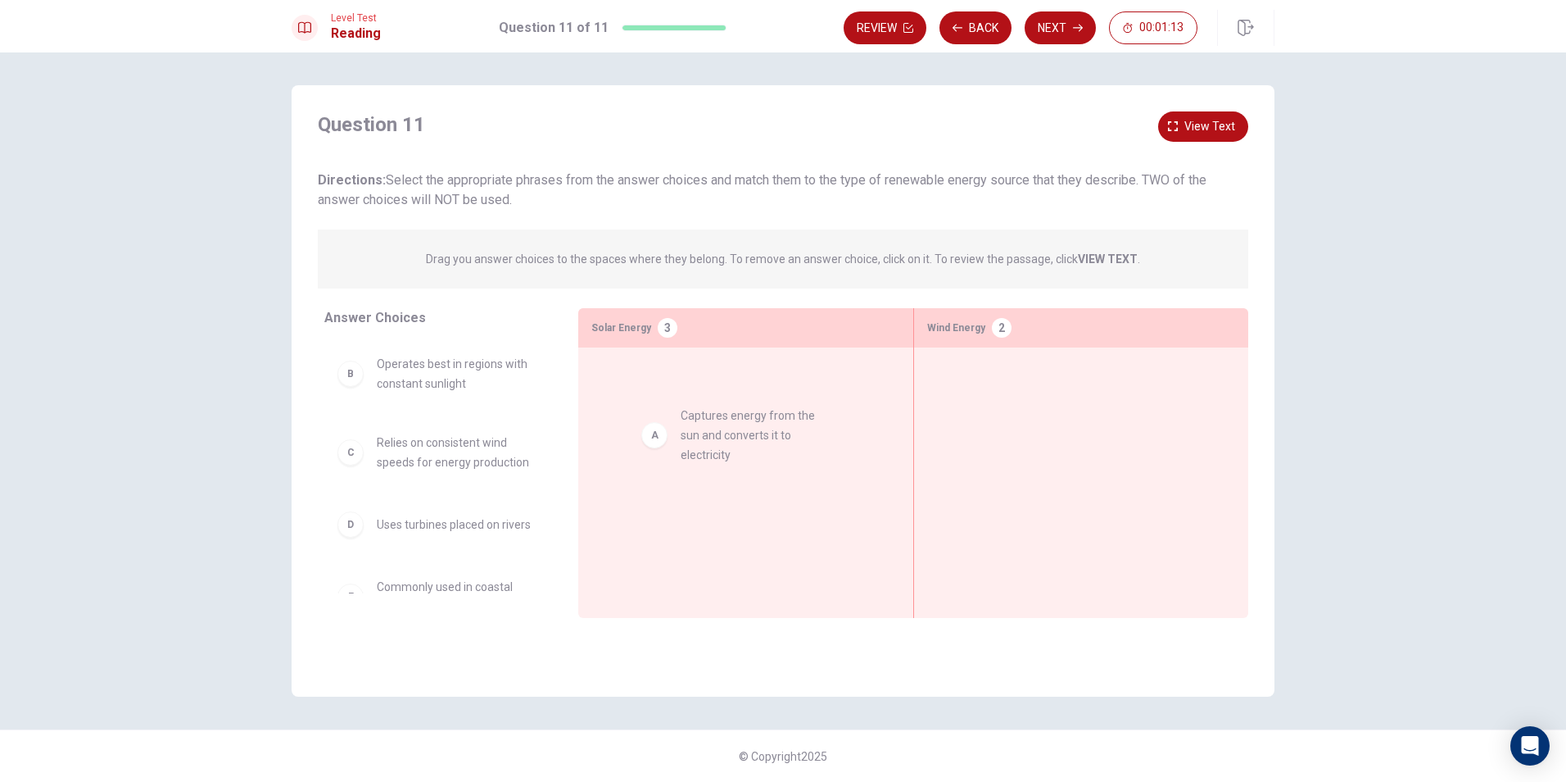
drag, startPoint x: 356, startPoint y: 383, endPoint x: 666, endPoint y: 433, distance: 314.6
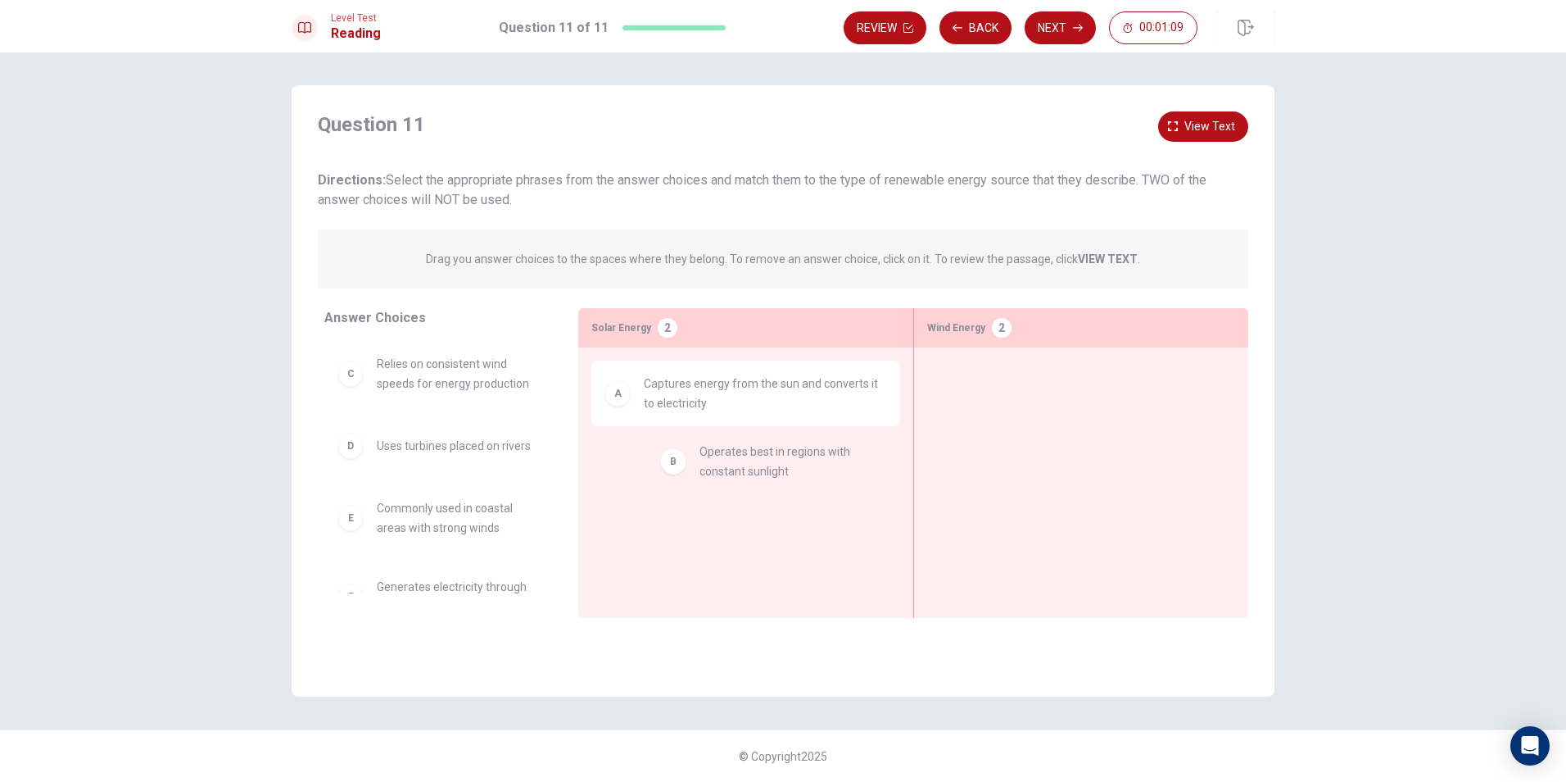
drag, startPoint x: 352, startPoint y: 383, endPoint x: 704, endPoint y: 478, distance: 363.9
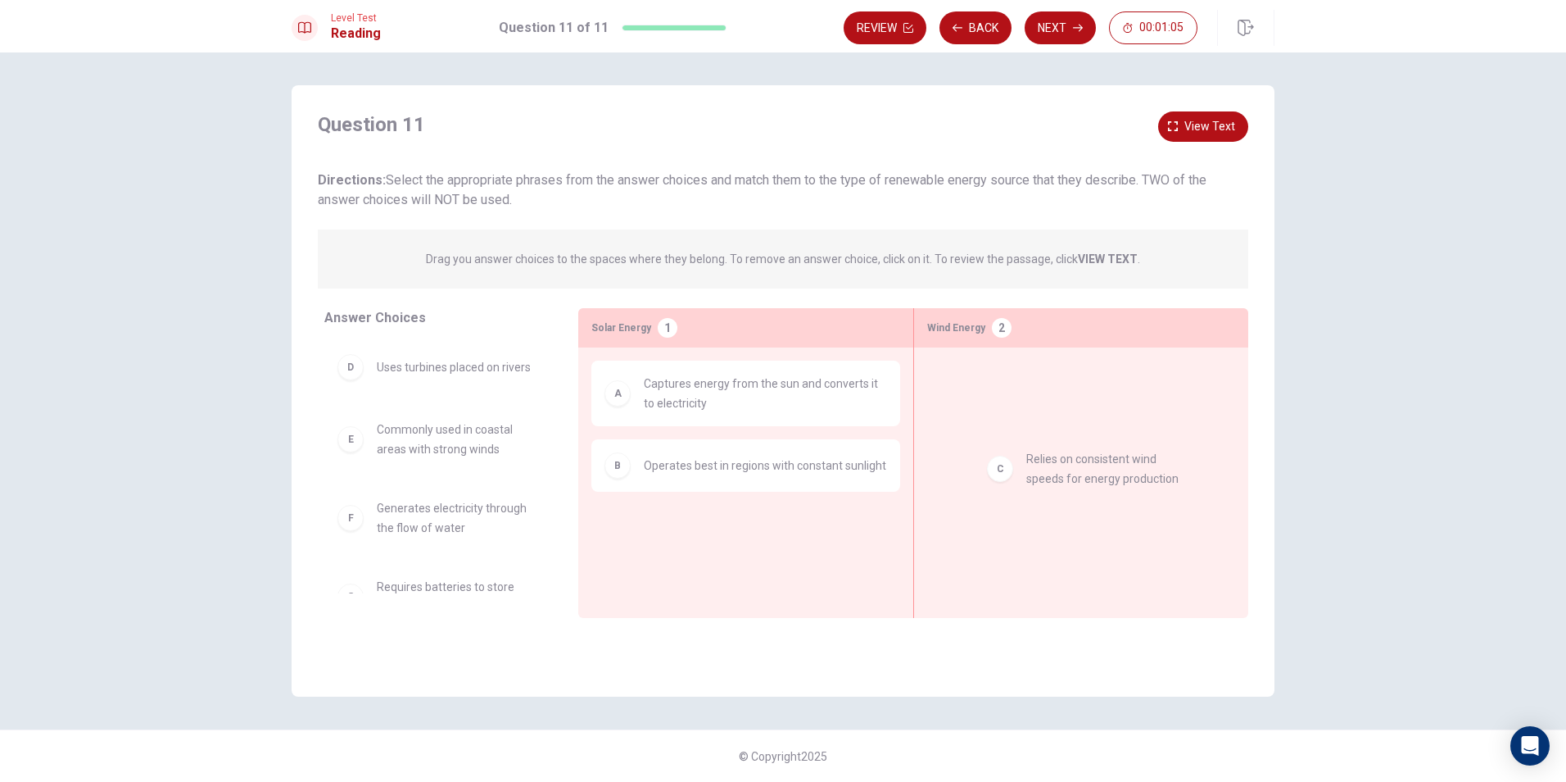
drag, startPoint x: 358, startPoint y: 381, endPoint x: 1014, endPoint y: 475, distance: 663.0
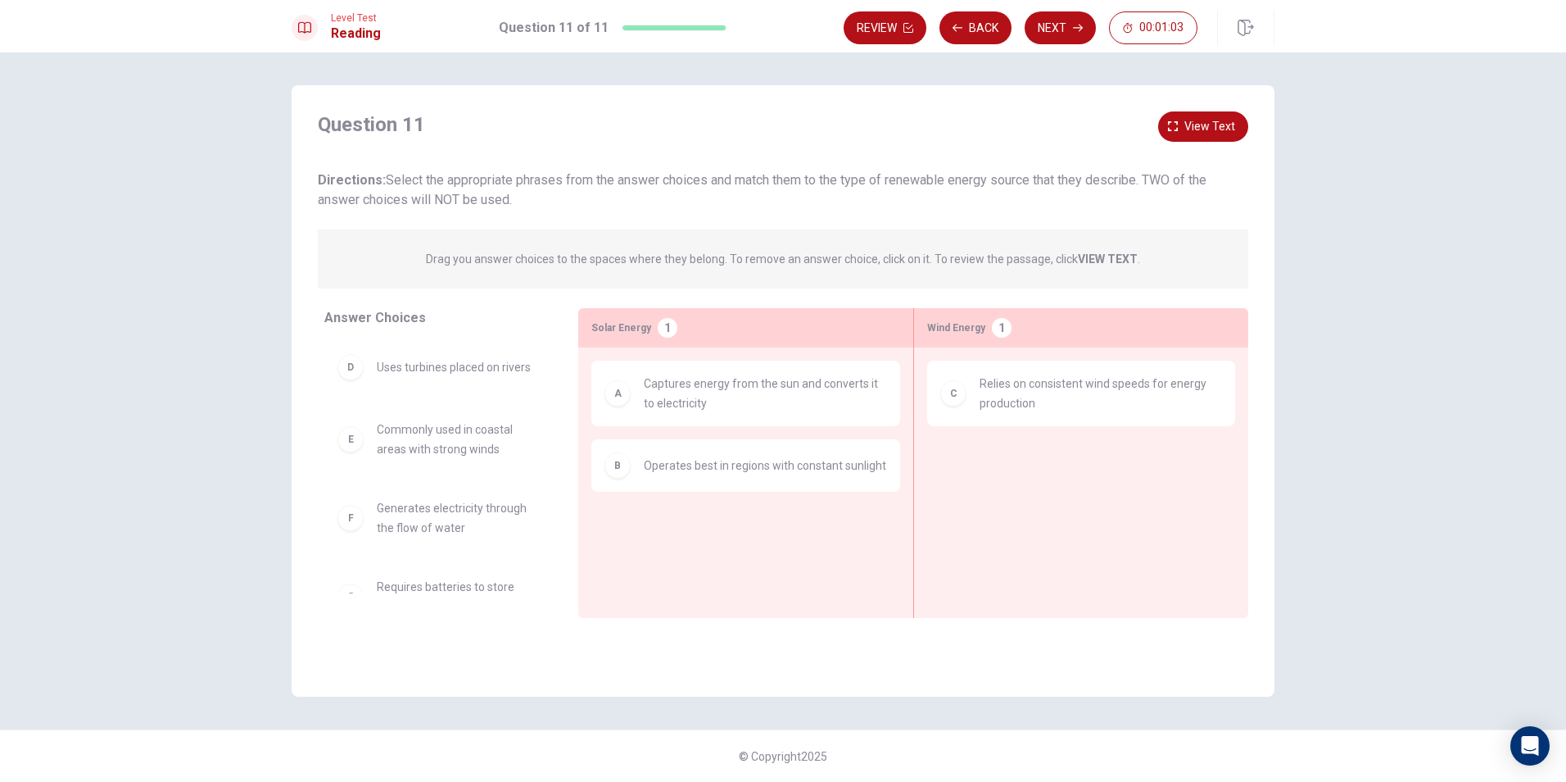
click at [351, 374] on div "D" at bounding box center [351, 367] width 26 height 26
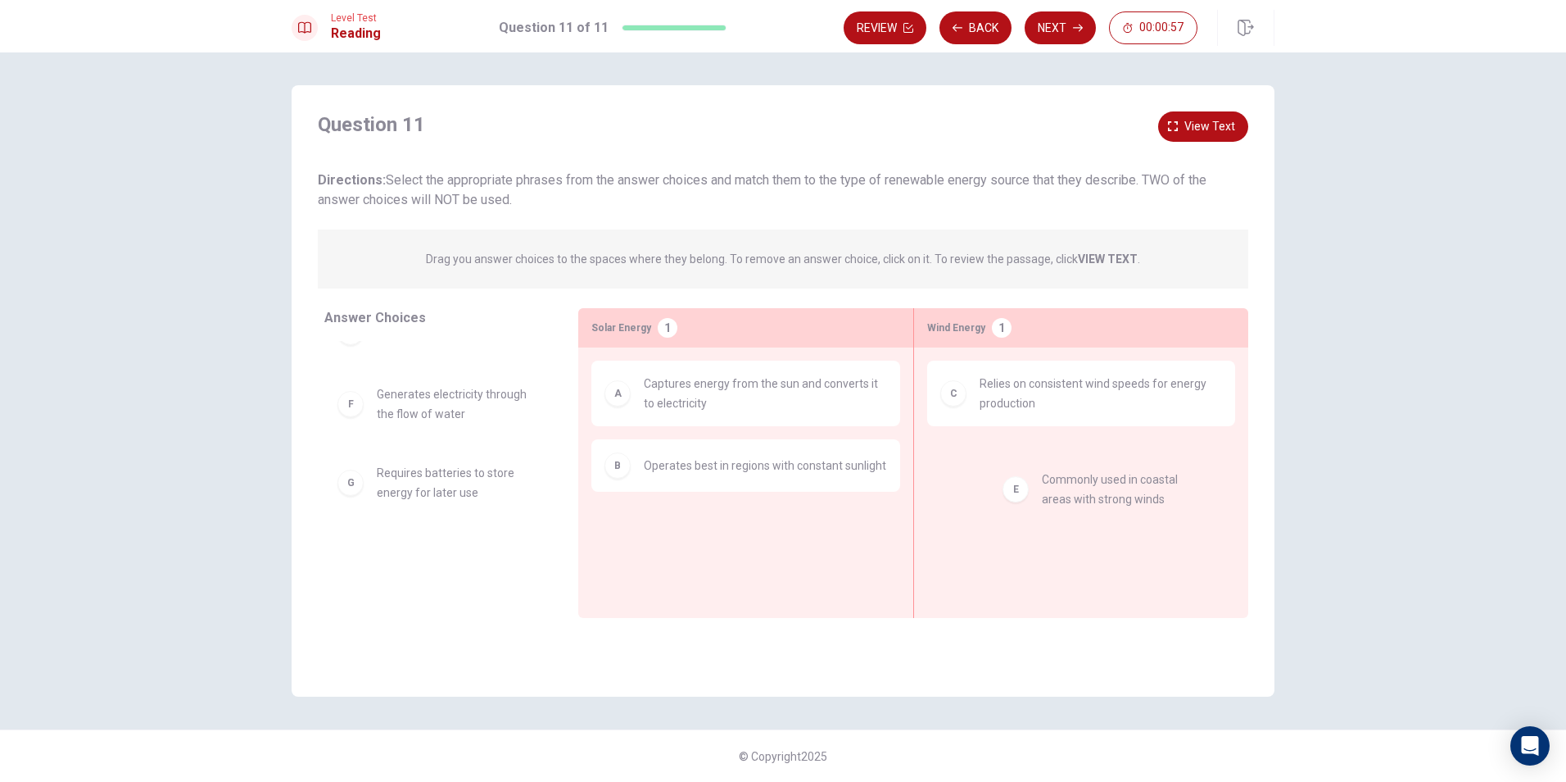
drag, startPoint x: 364, startPoint y: 390, endPoint x: 1031, endPoint y: 481, distance: 673.9
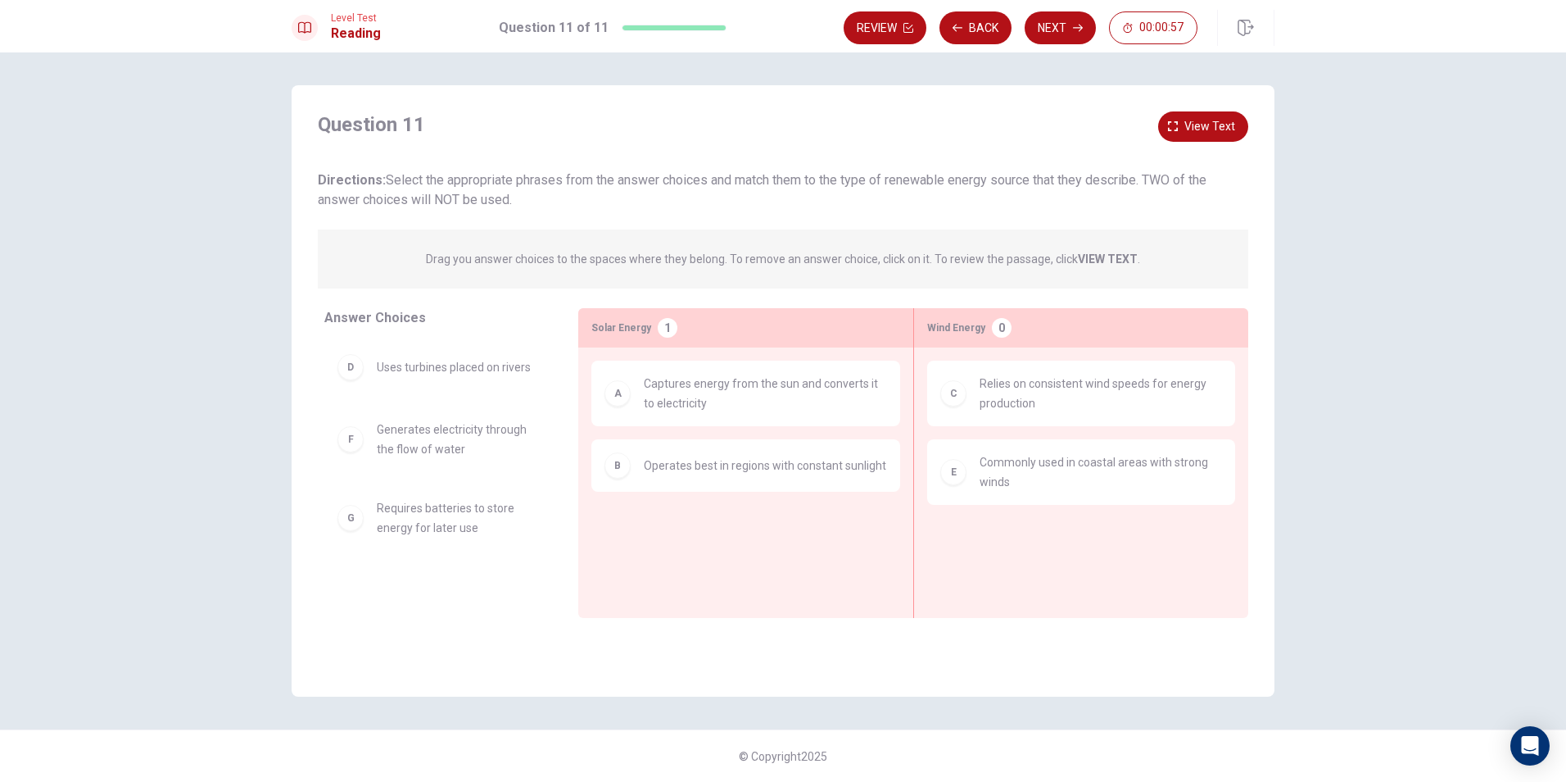
scroll to position [0, 0]
drag, startPoint x: 358, startPoint y: 528, endPoint x: 644, endPoint y: 509, distance: 286.6
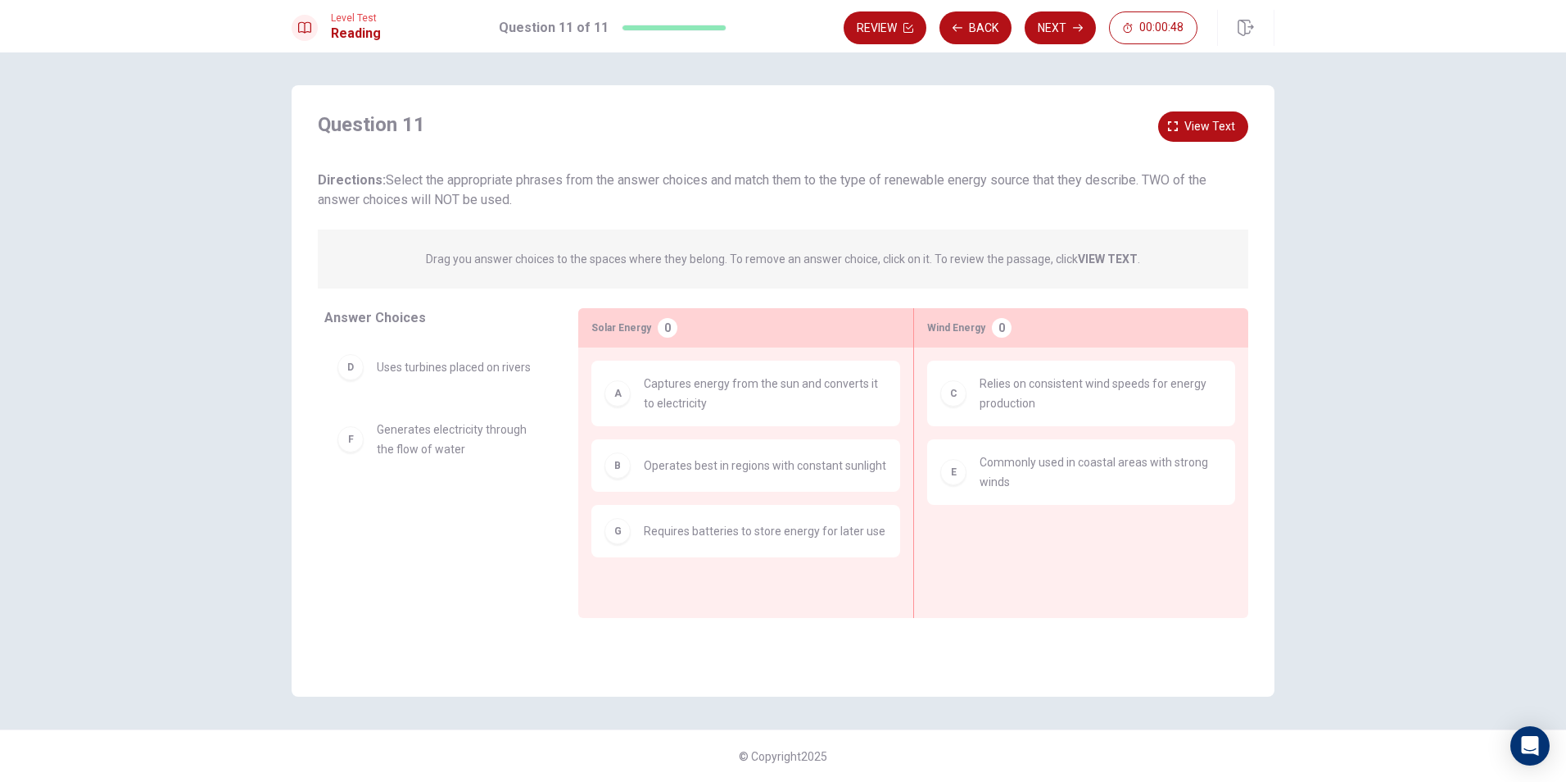
scroll to position [16, 0]
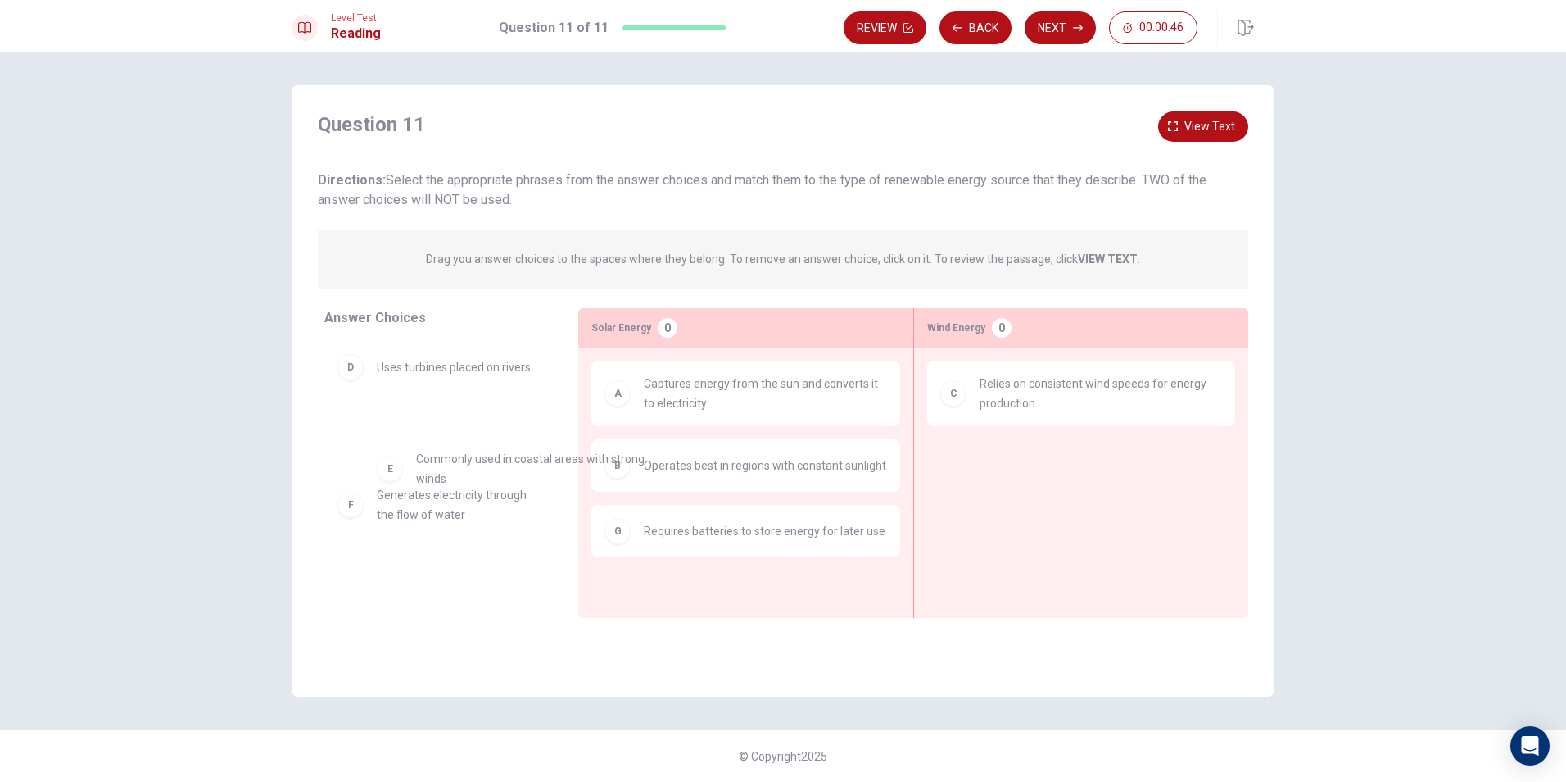
drag, startPoint x: 1008, startPoint y: 476, endPoint x: 411, endPoint y: 484, distance: 596.5
drag, startPoint x: 343, startPoint y: 451, endPoint x: 1022, endPoint y: 477, distance: 679.6
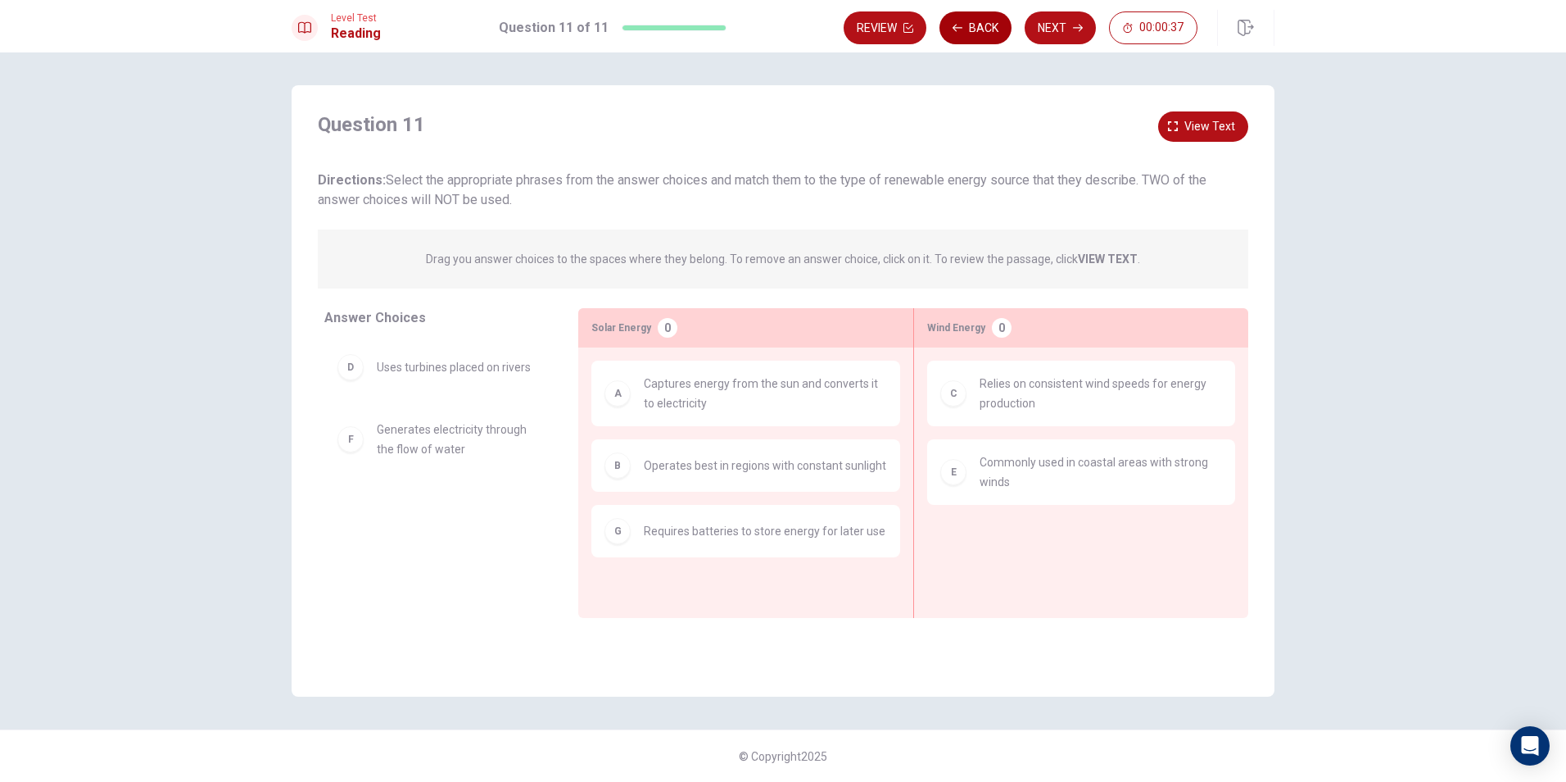
click at [964, 29] on button "Back" at bounding box center [976, 27] width 72 height 33
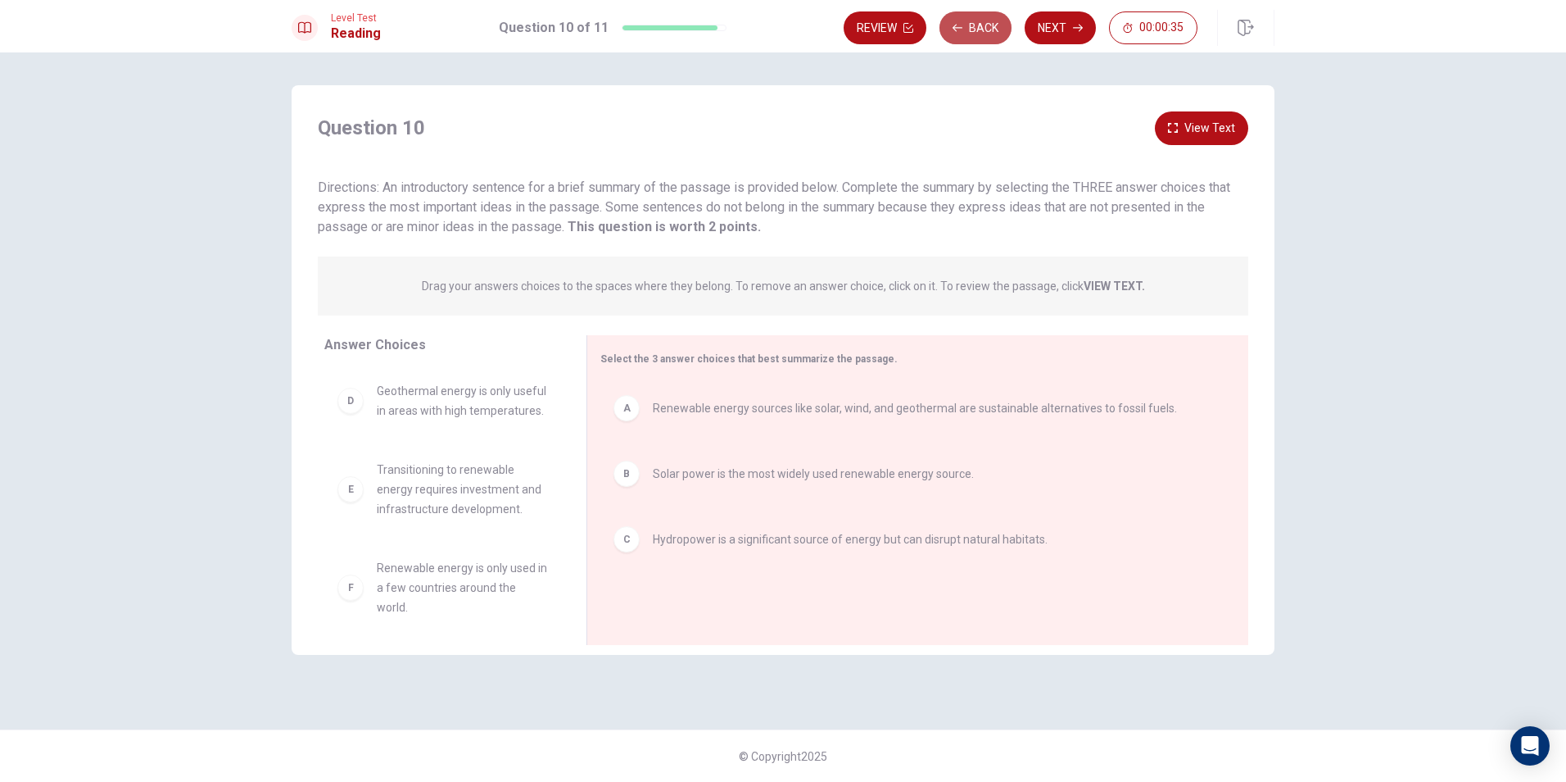
click at [964, 29] on button "Back" at bounding box center [976, 27] width 72 height 33
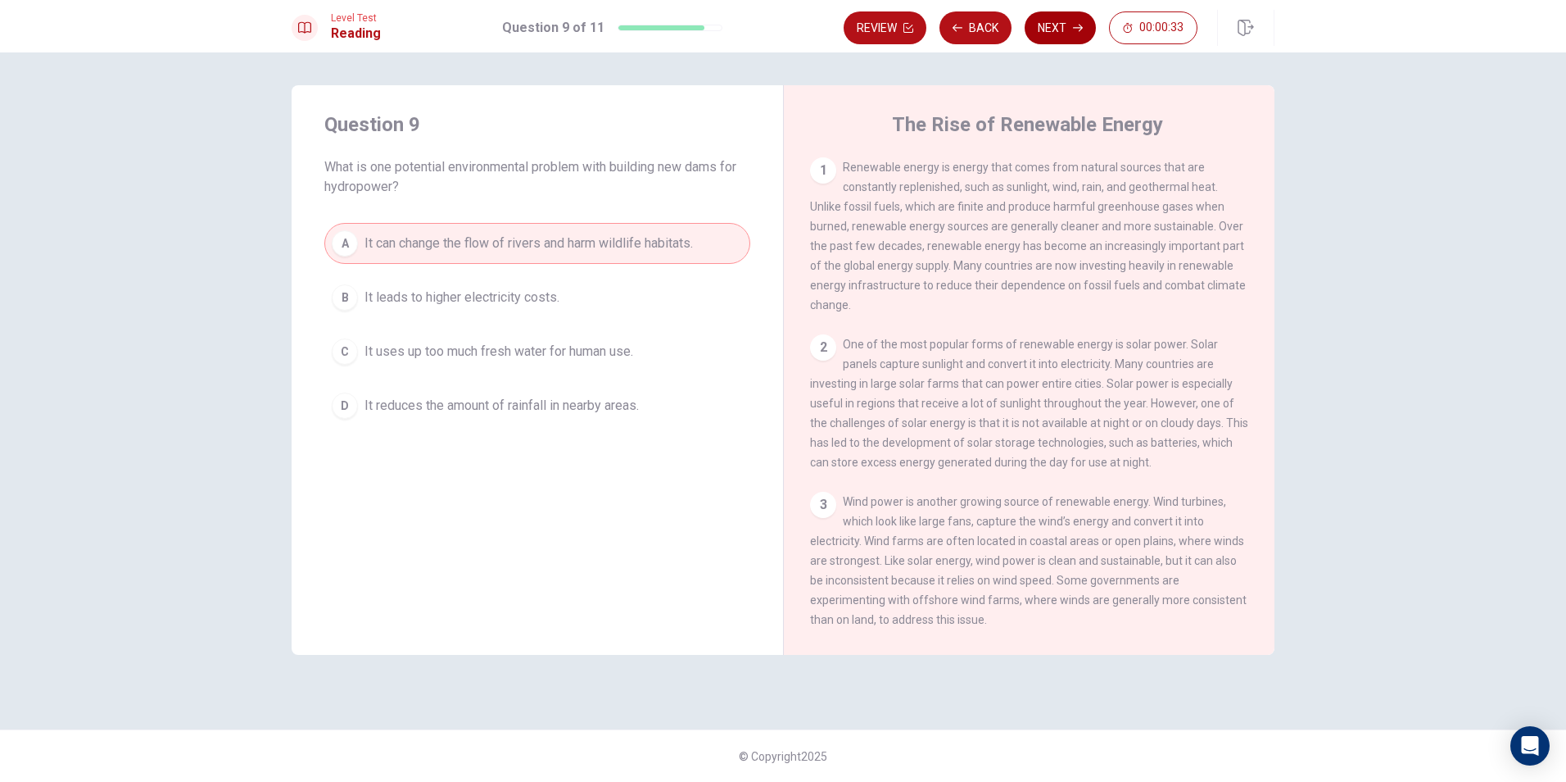
click at [1032, 24] on button "Next" at bounding box center [1060, 27] width 71 height 33
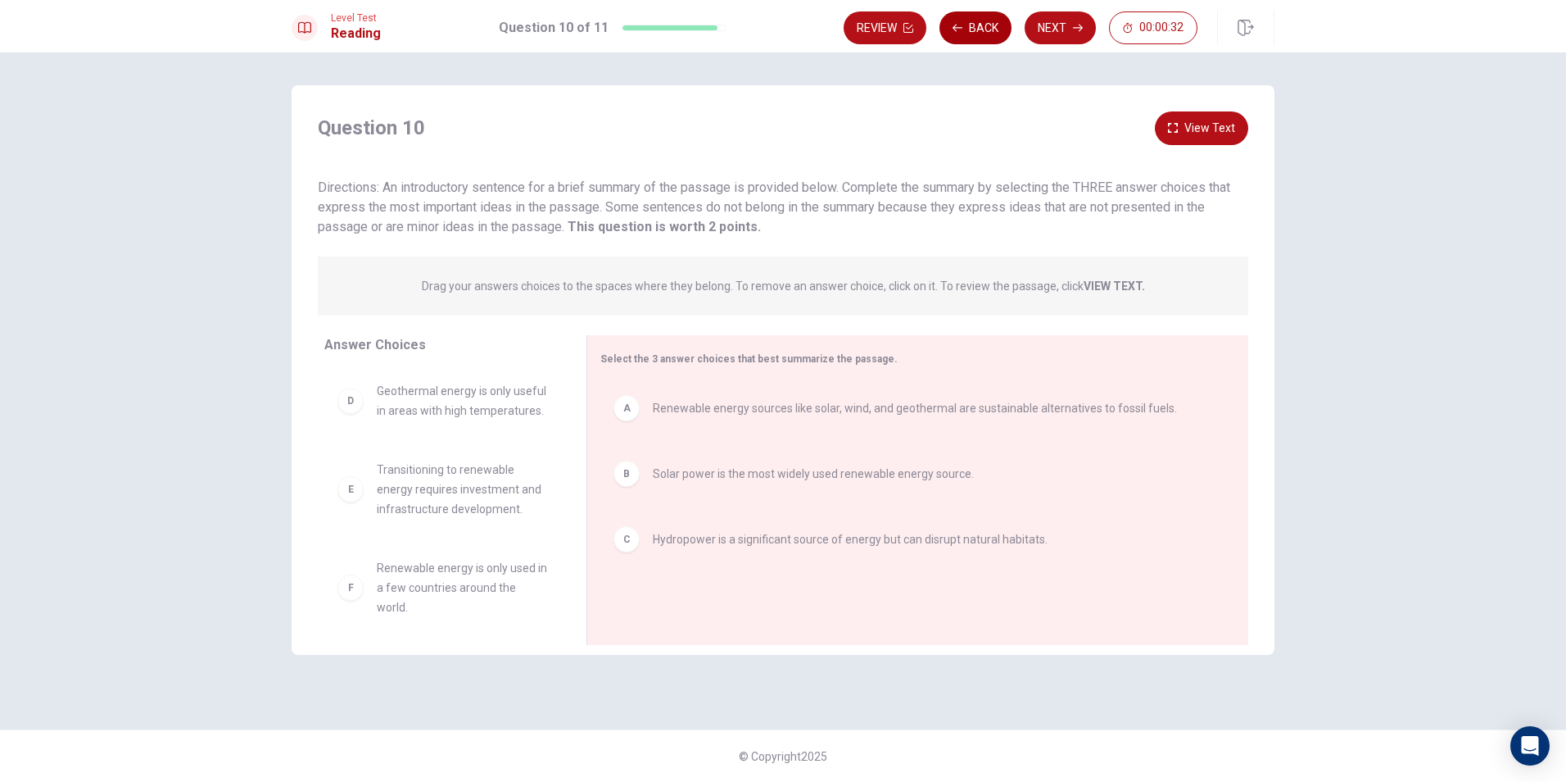
click at [956, 23] on icon "button" at bounding box center [958, 28] width 10 height 10
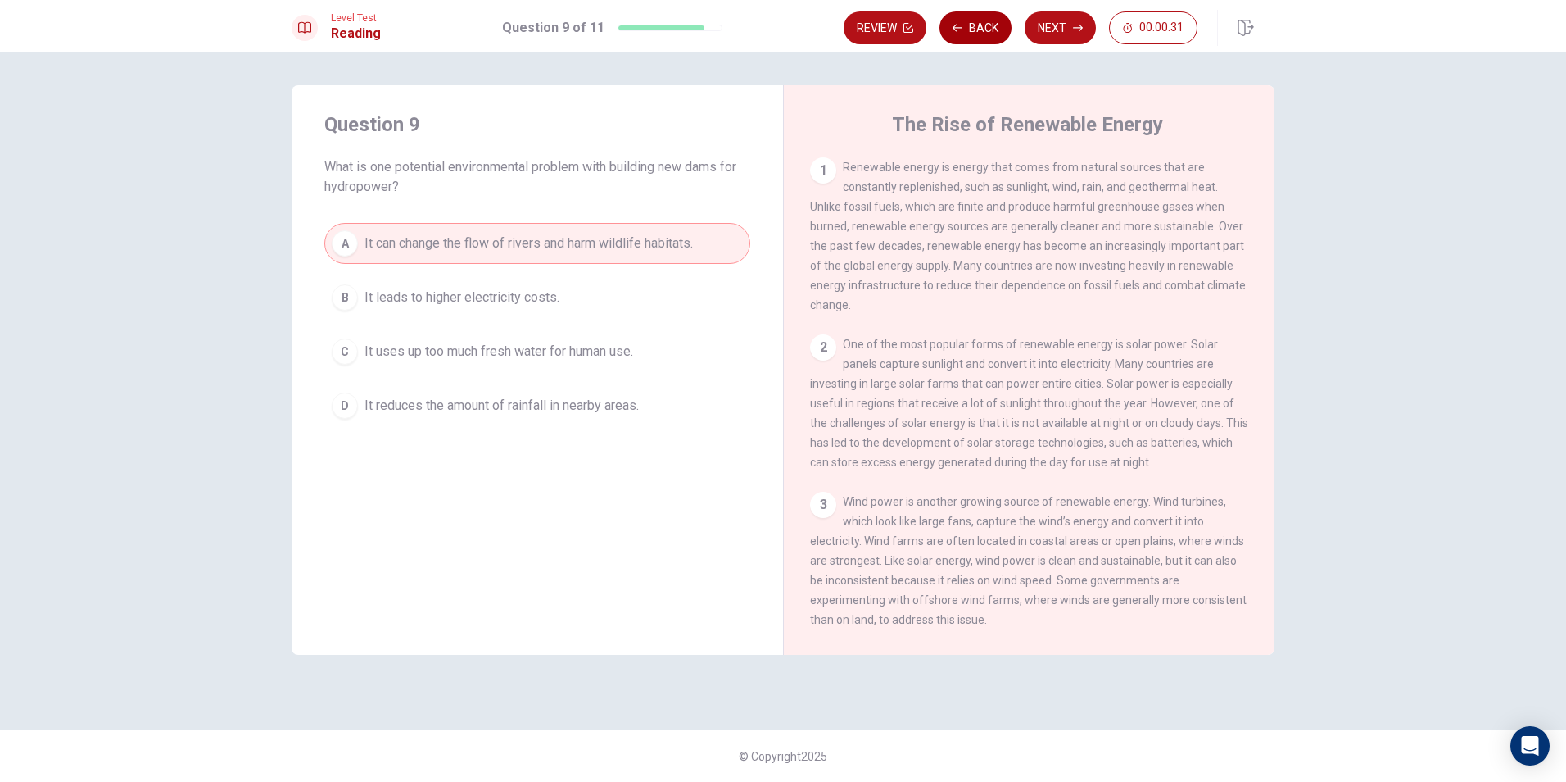
click at [956, 23] on icon "button" at bounding box center [958, 28] width 10 height 10
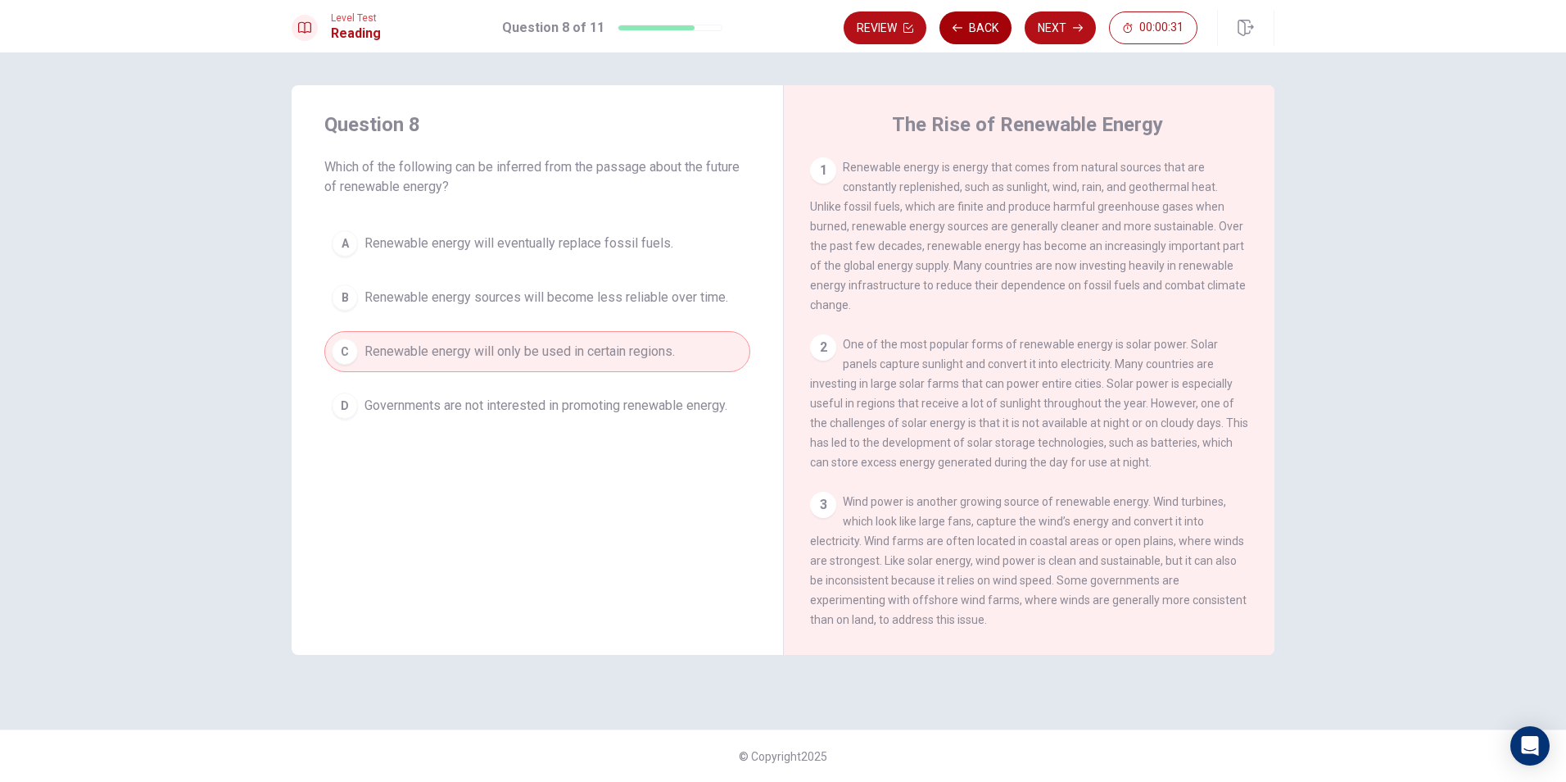
click at [956, 23] on icon "button" at bounding box center [958, 28] width 10 height 10
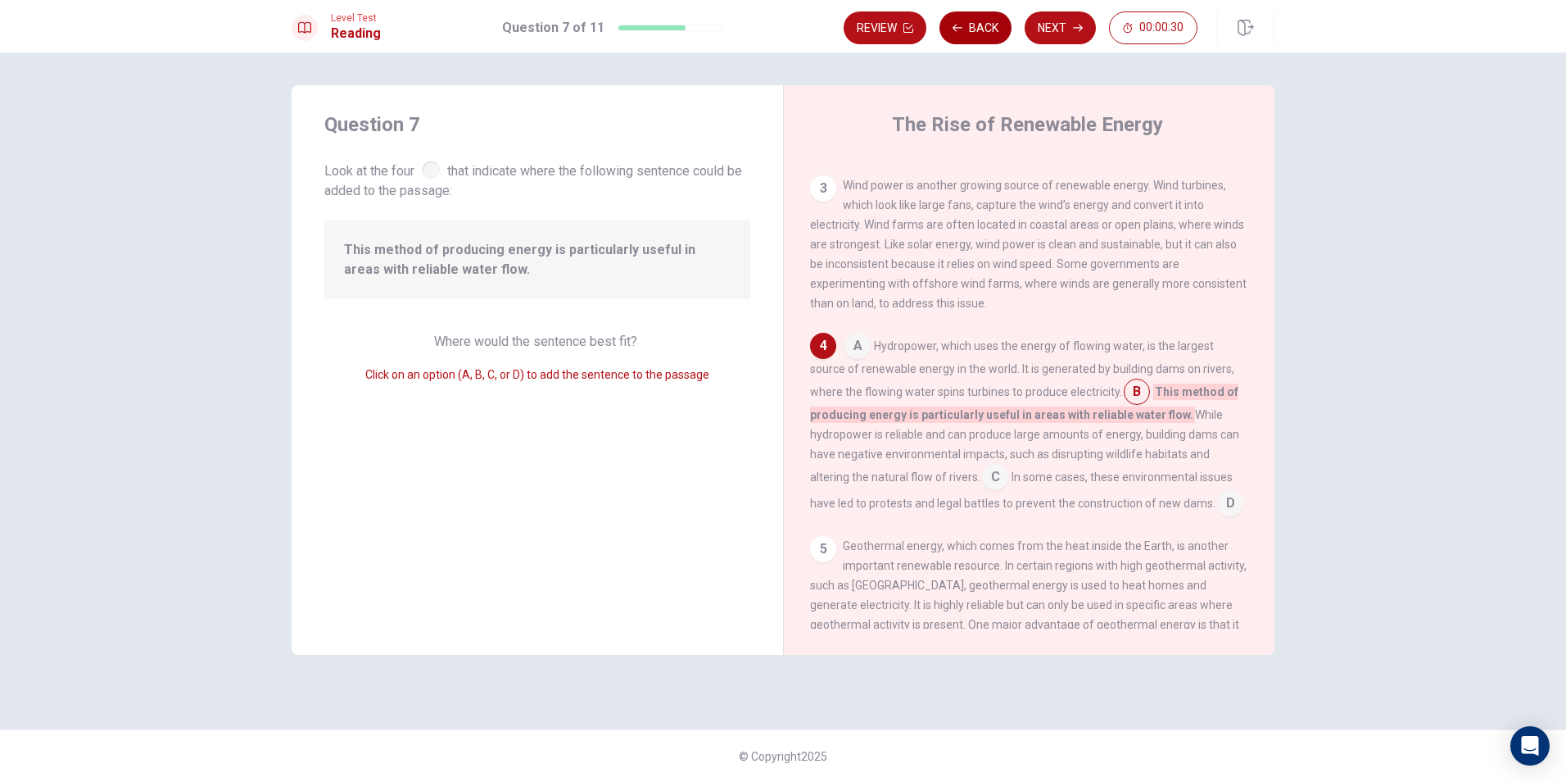
scroll to position [406, 0]
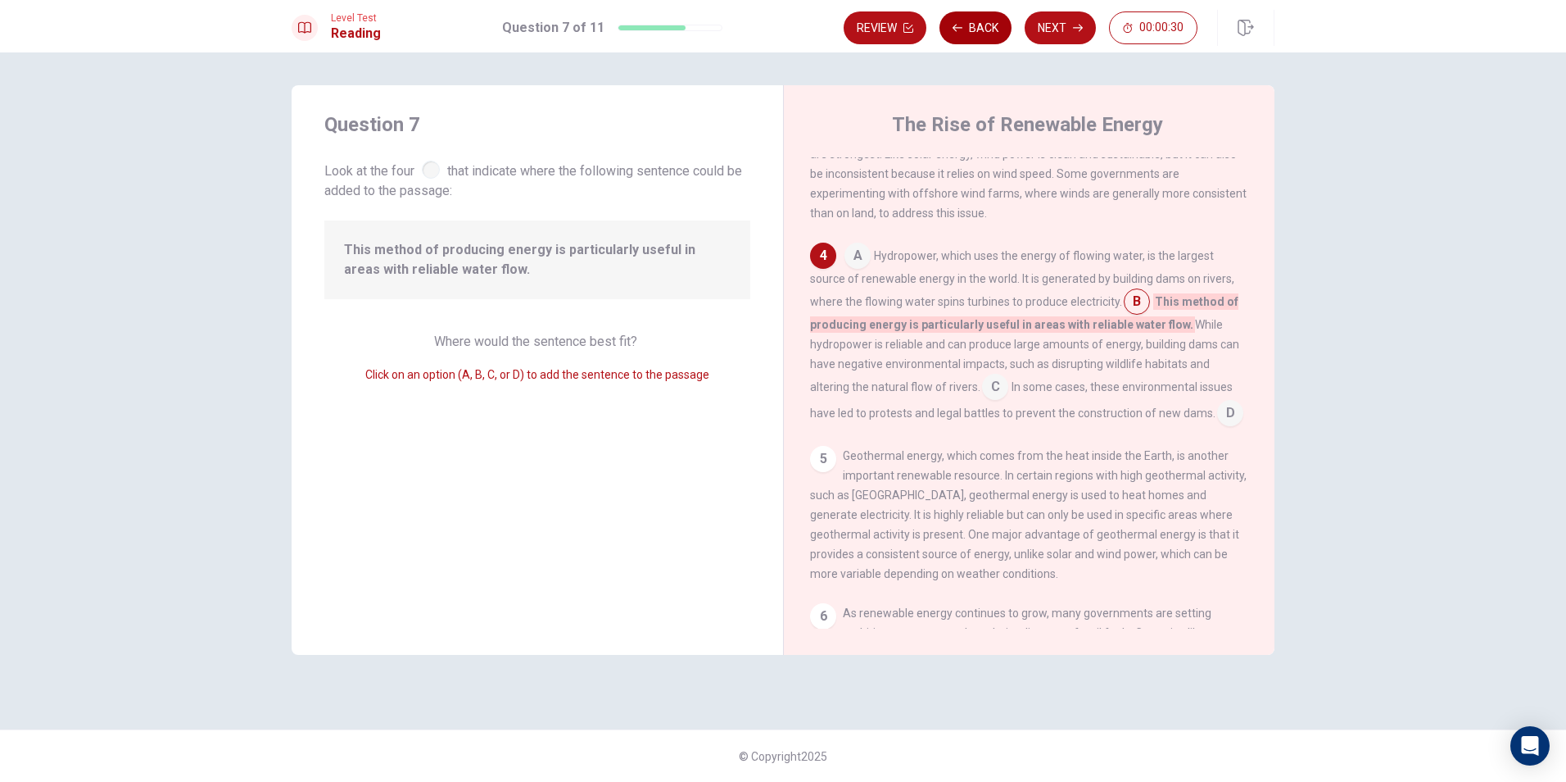
click at [956, 23] on icon "button" at bounding box center [958, 28] width 10 height 10
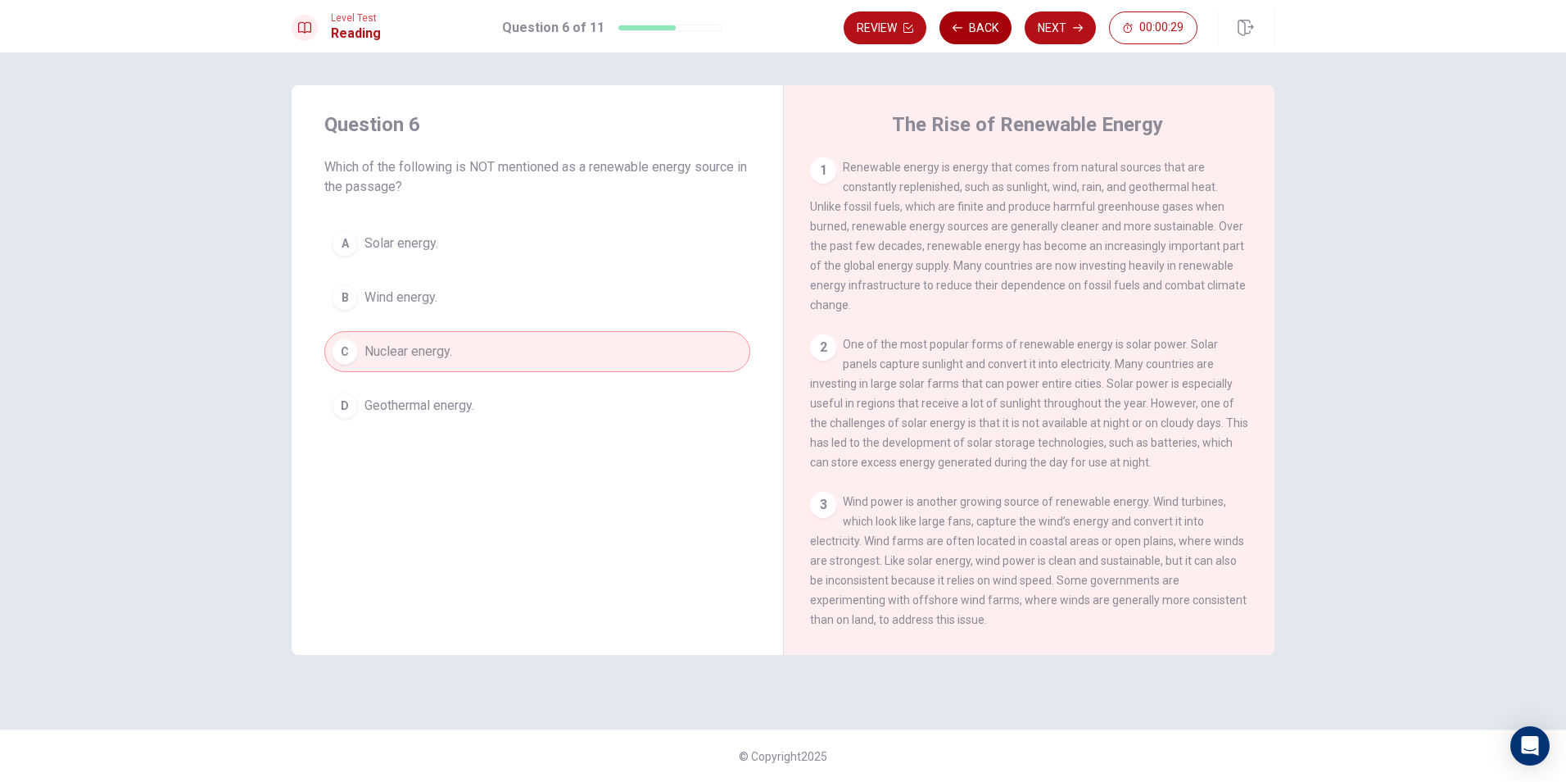
click at [956, 23] on icon "button" at bounding box center [958, 28] width 10 height 10
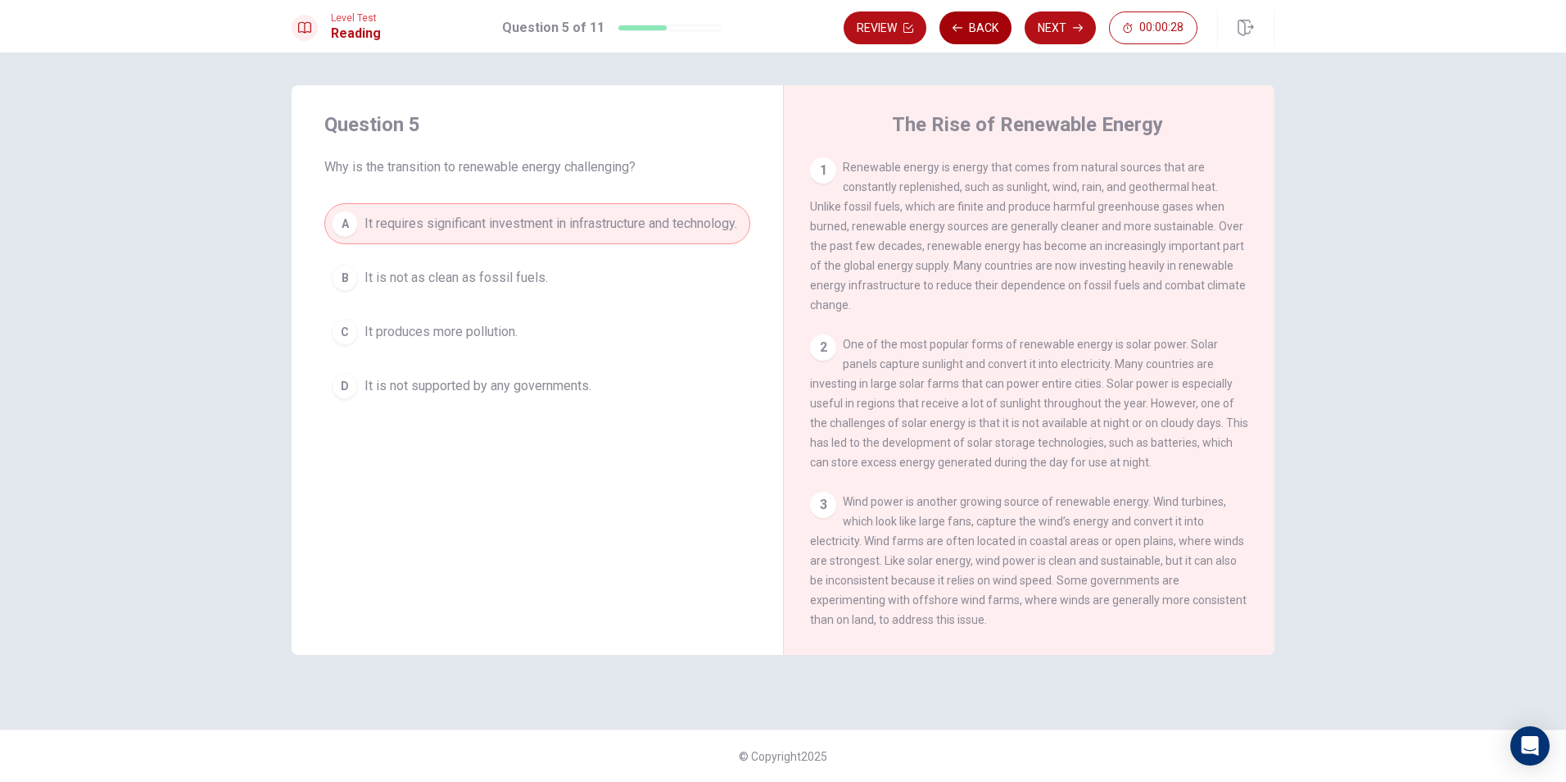
click at [956, 23] on icon "button" at bounding box center [958, 28] width 10 height 10
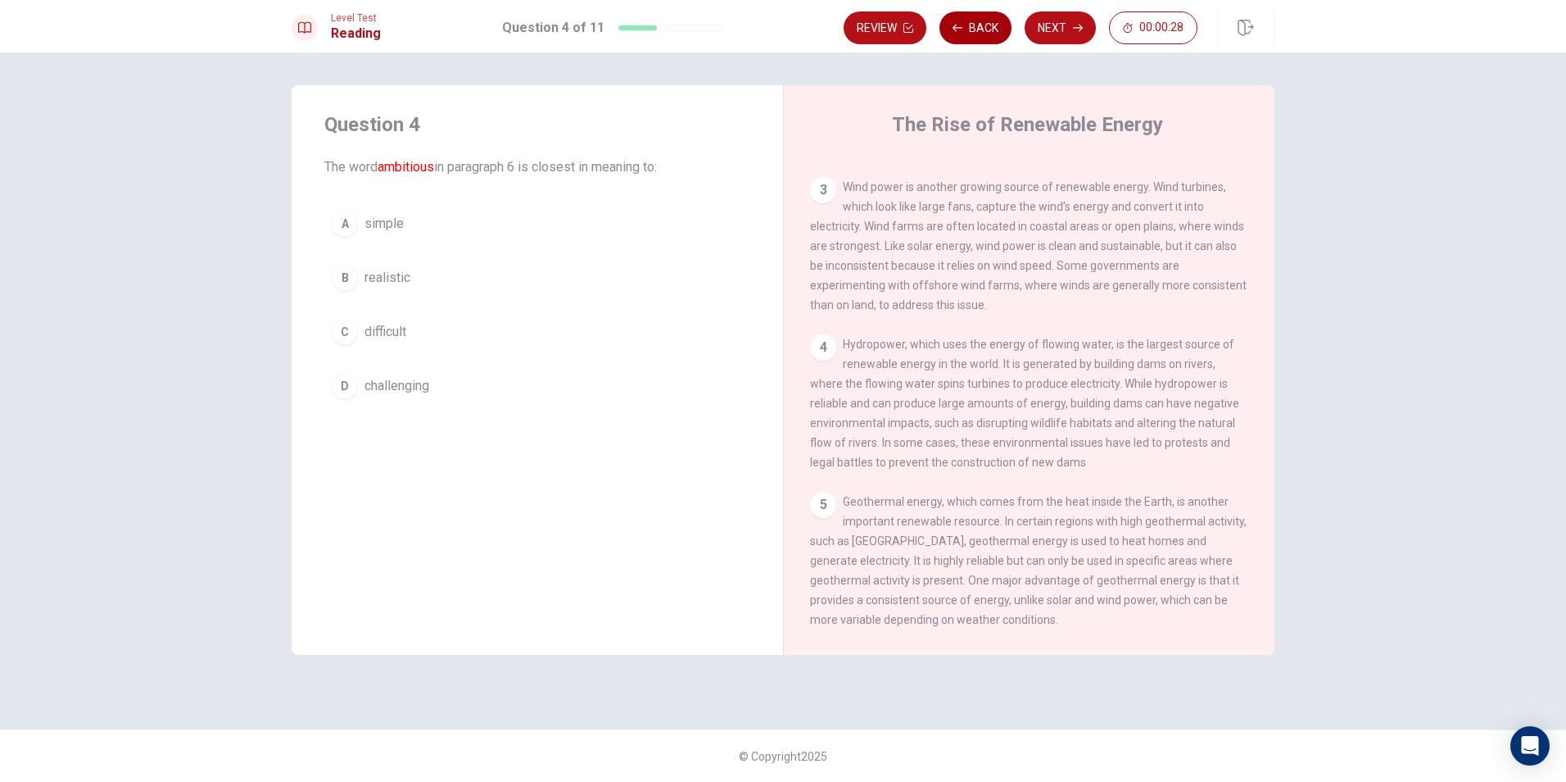
scroll to position [569, 0]
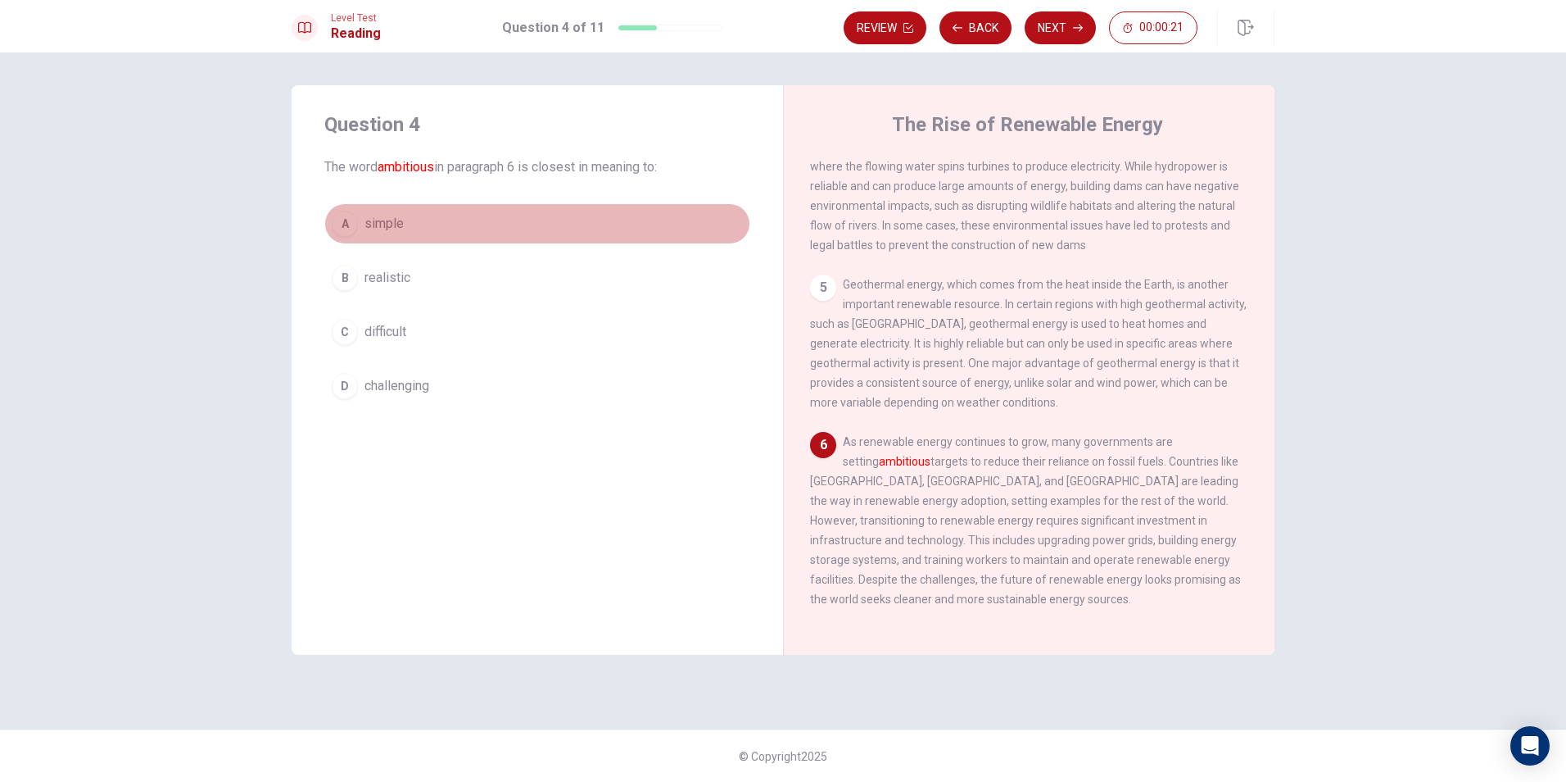
click at [350, 223] on div "A" at bounding box center [345, 224] width 26 height 26
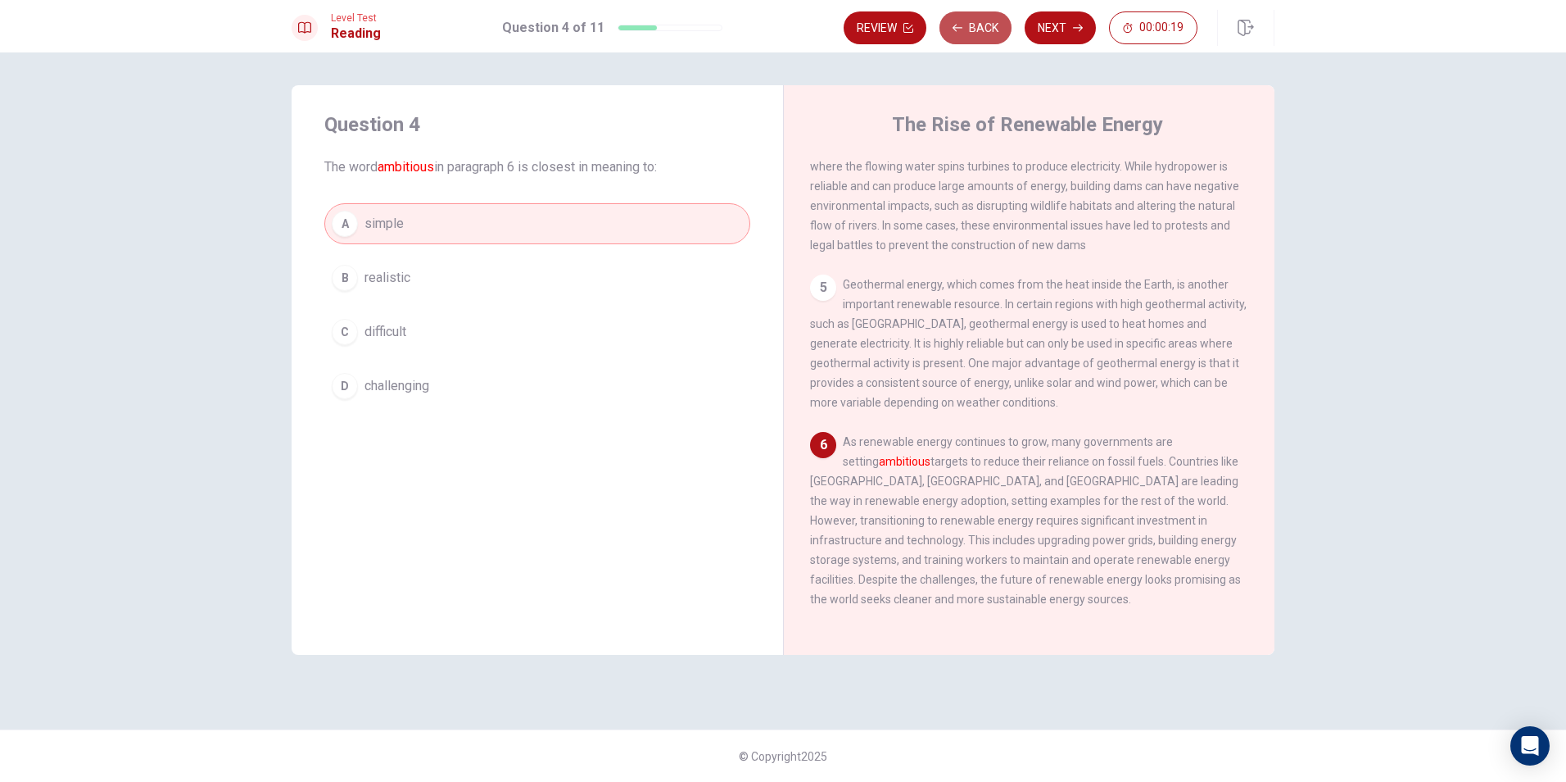
click at [998, 22] on button "Back" at bounding box center [976, 27] width 72 height 33
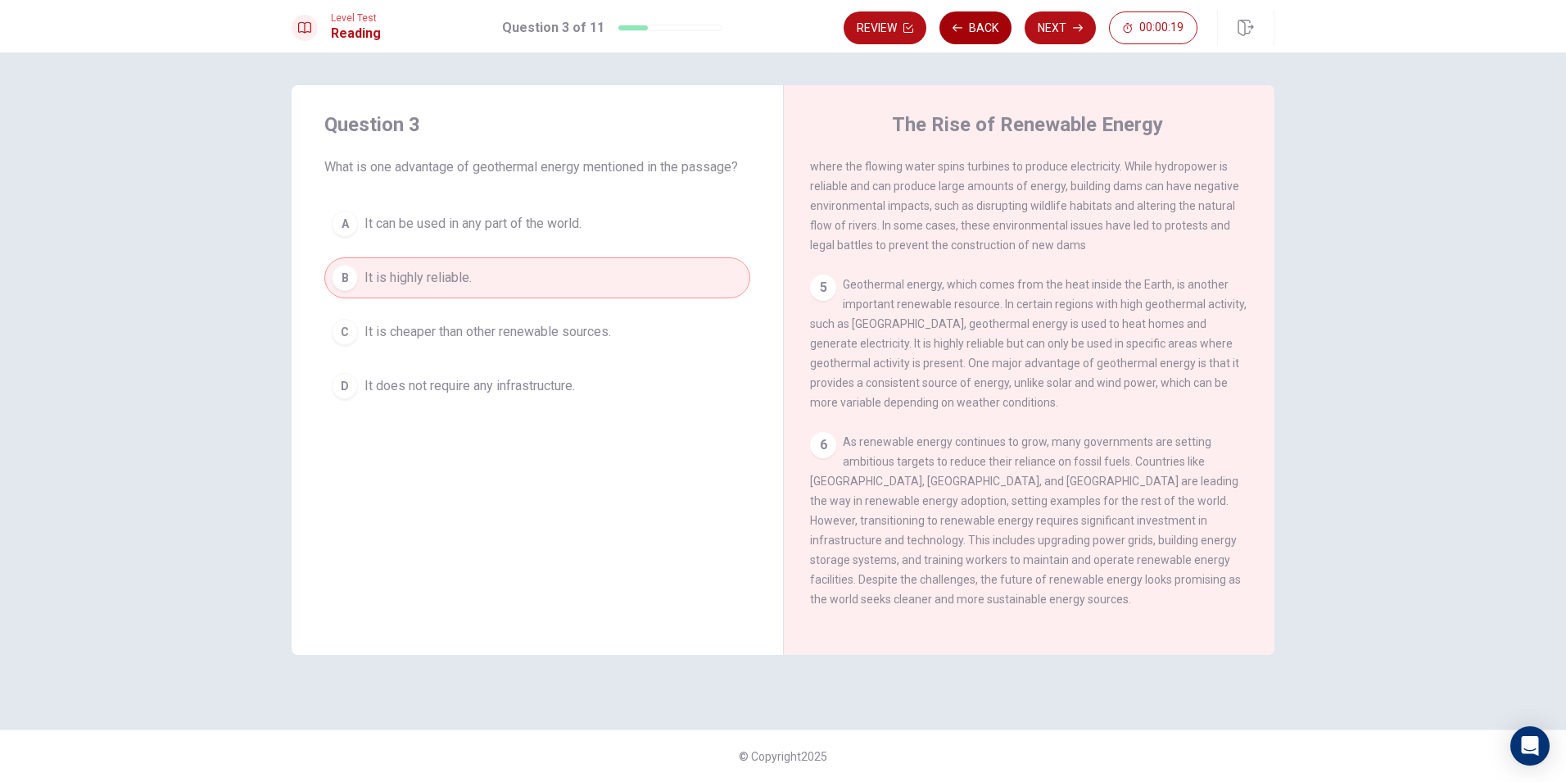
click at [988, 26] on button "Back" at bounding box center [976, 27] width 72 height 33
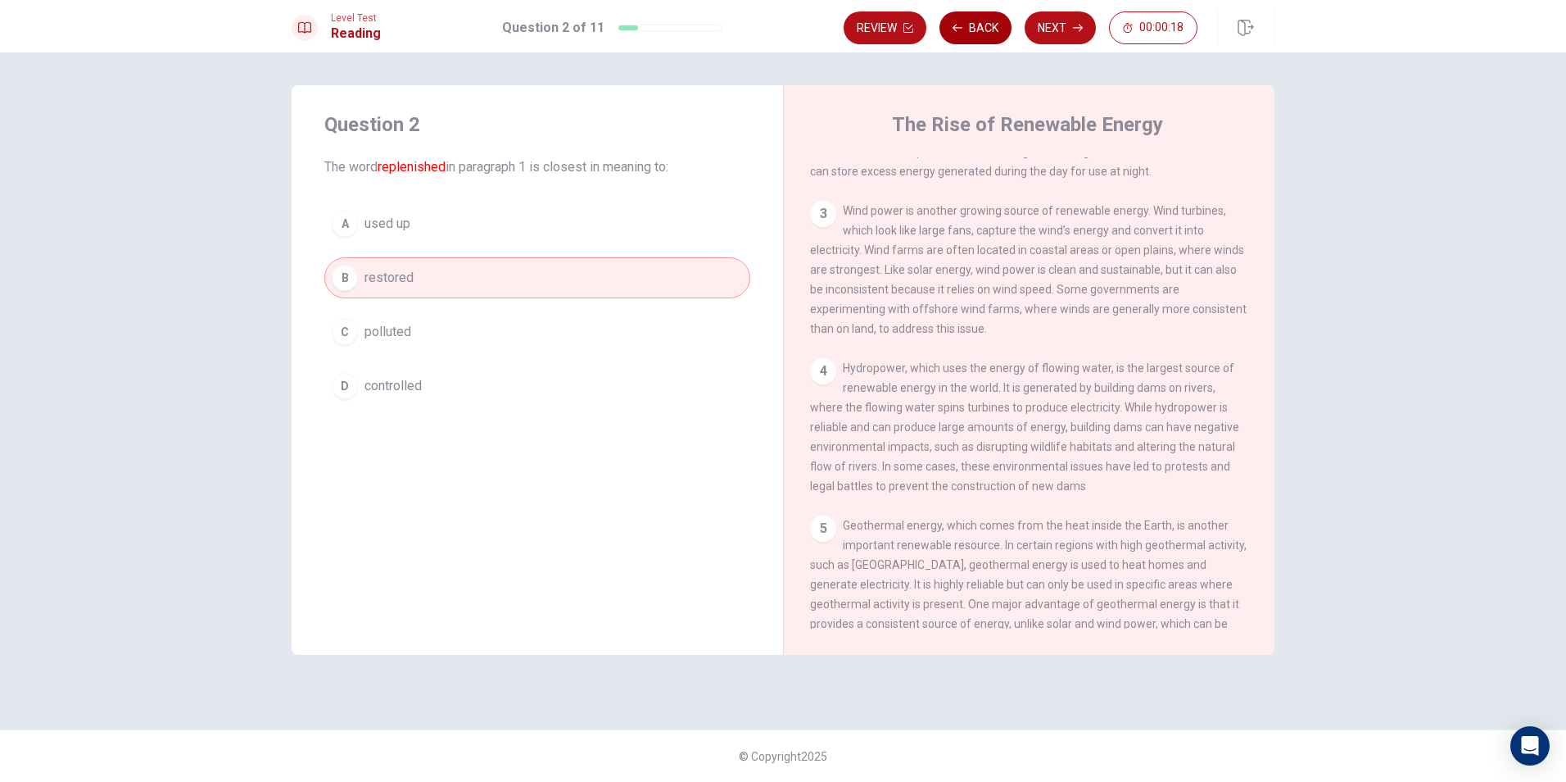
scroll to position [0, 0]
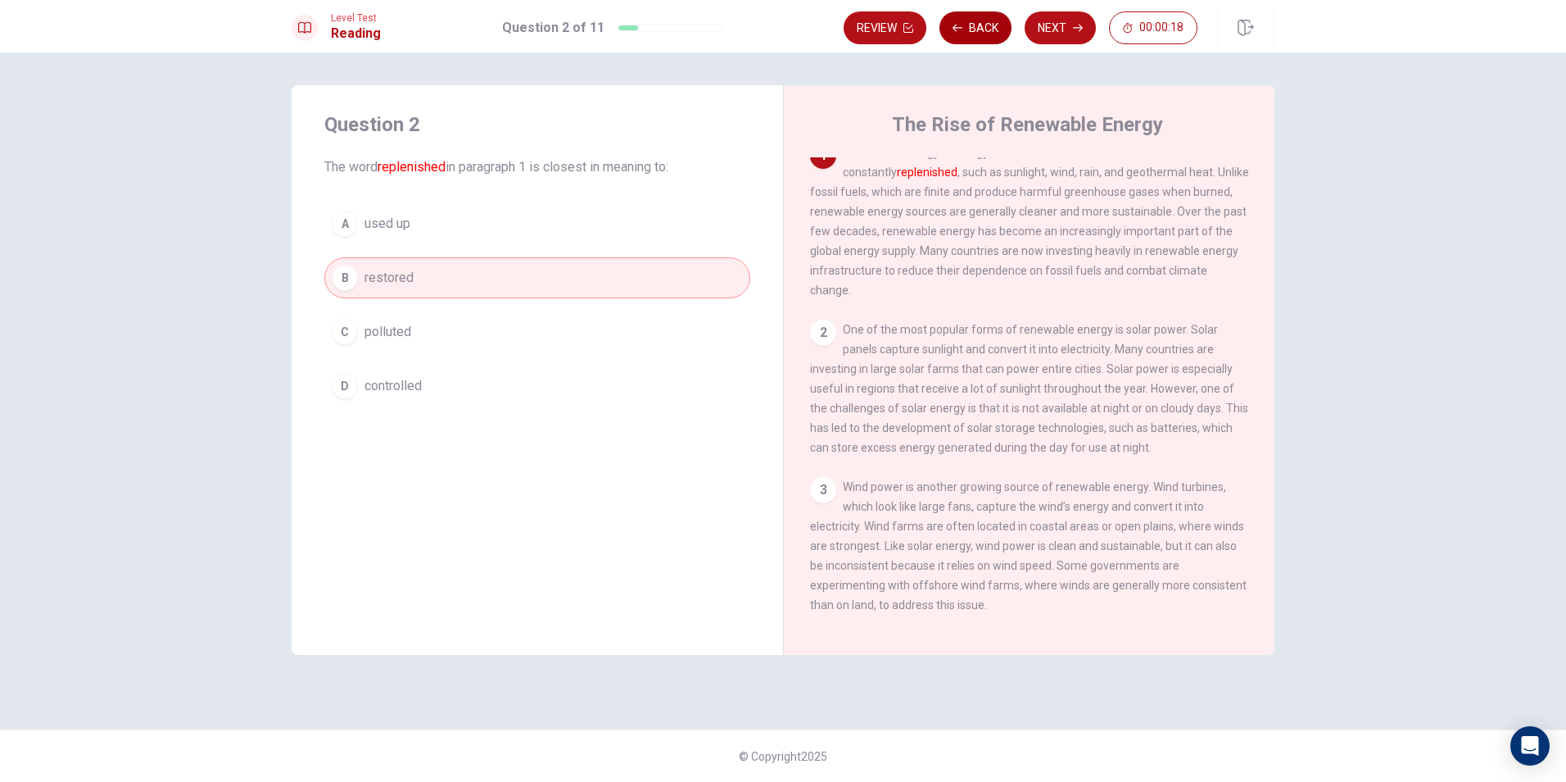
click at [988, 26] on button "Back" at bounding box center [976, 27] width 72 height 33
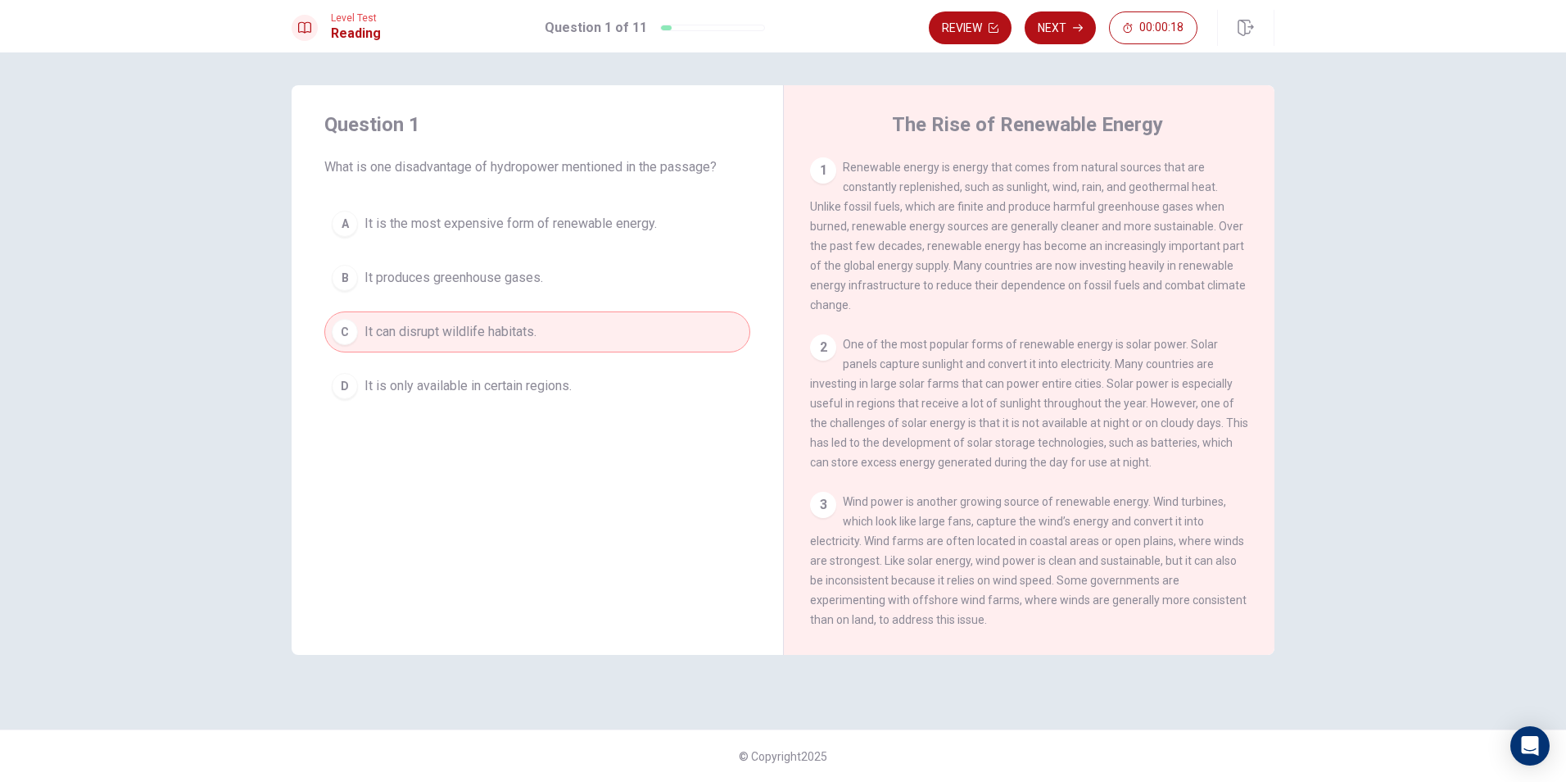
click at [989, 26] on icon "button" at bounding box center [994, 28] width 10 height 10
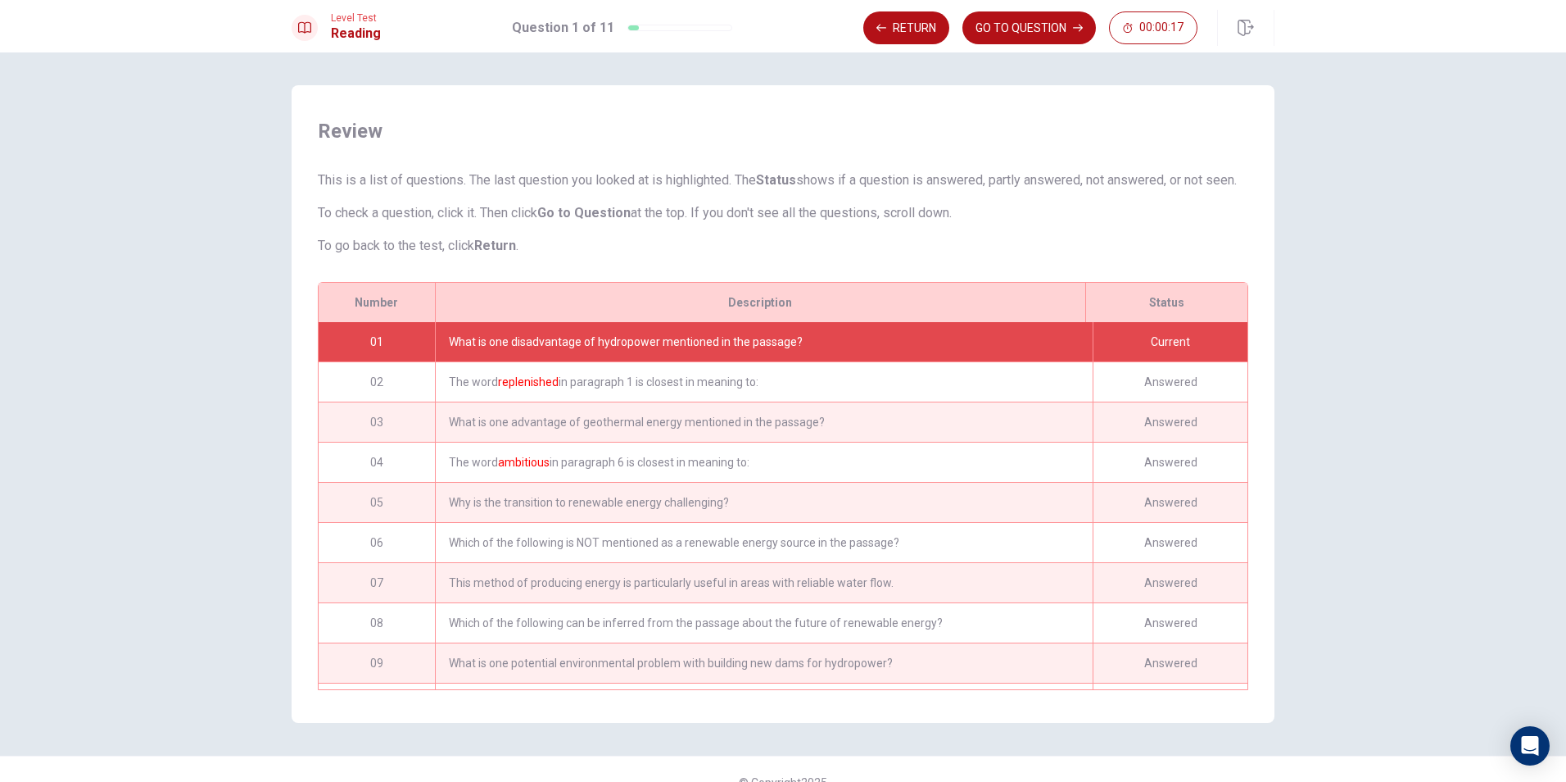
scroll to position [46, 0]
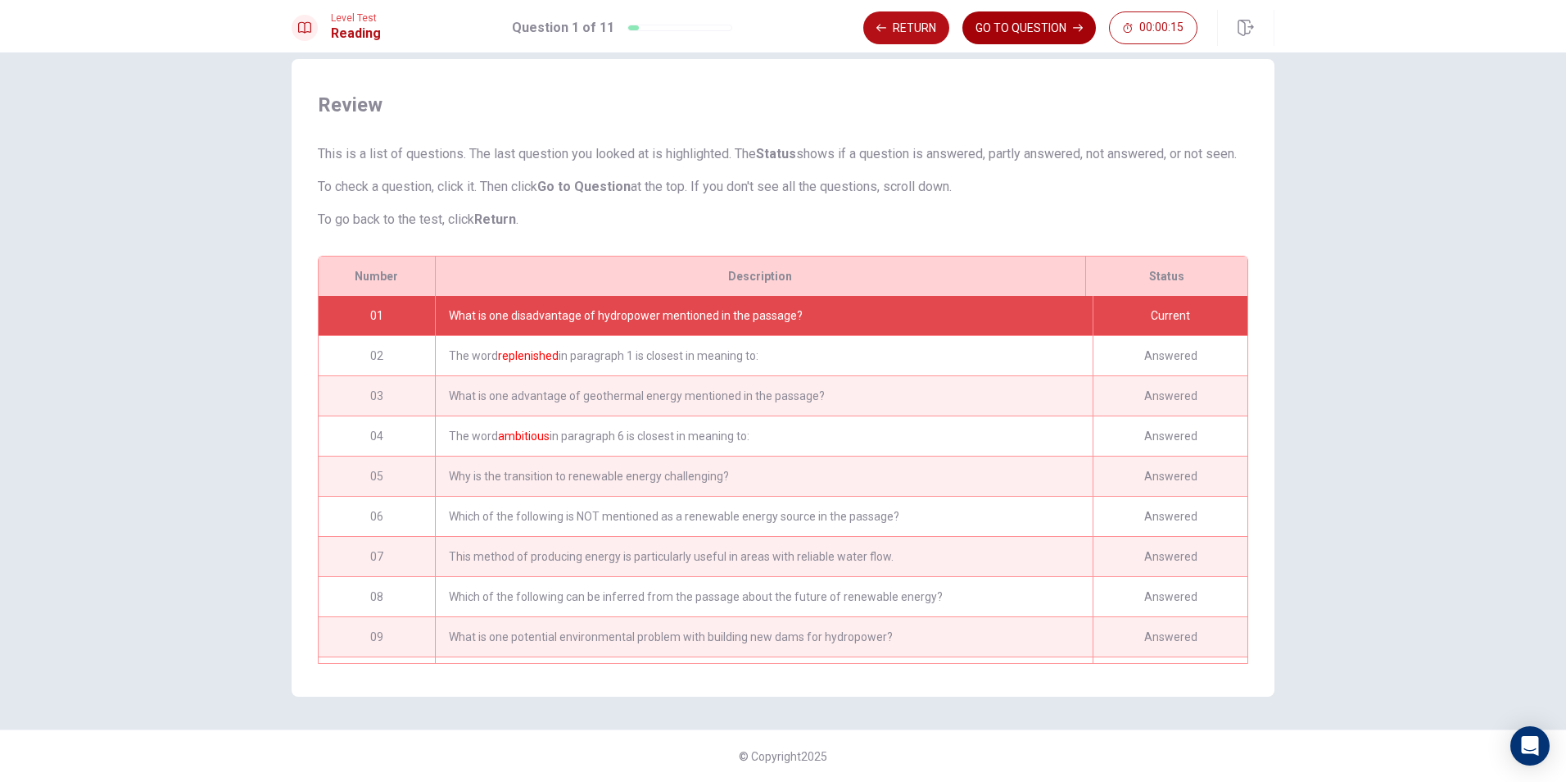
click at [1057, 35] on button "GO TO QUESTION" at bounding box center [1030, 27] width 134 height 33
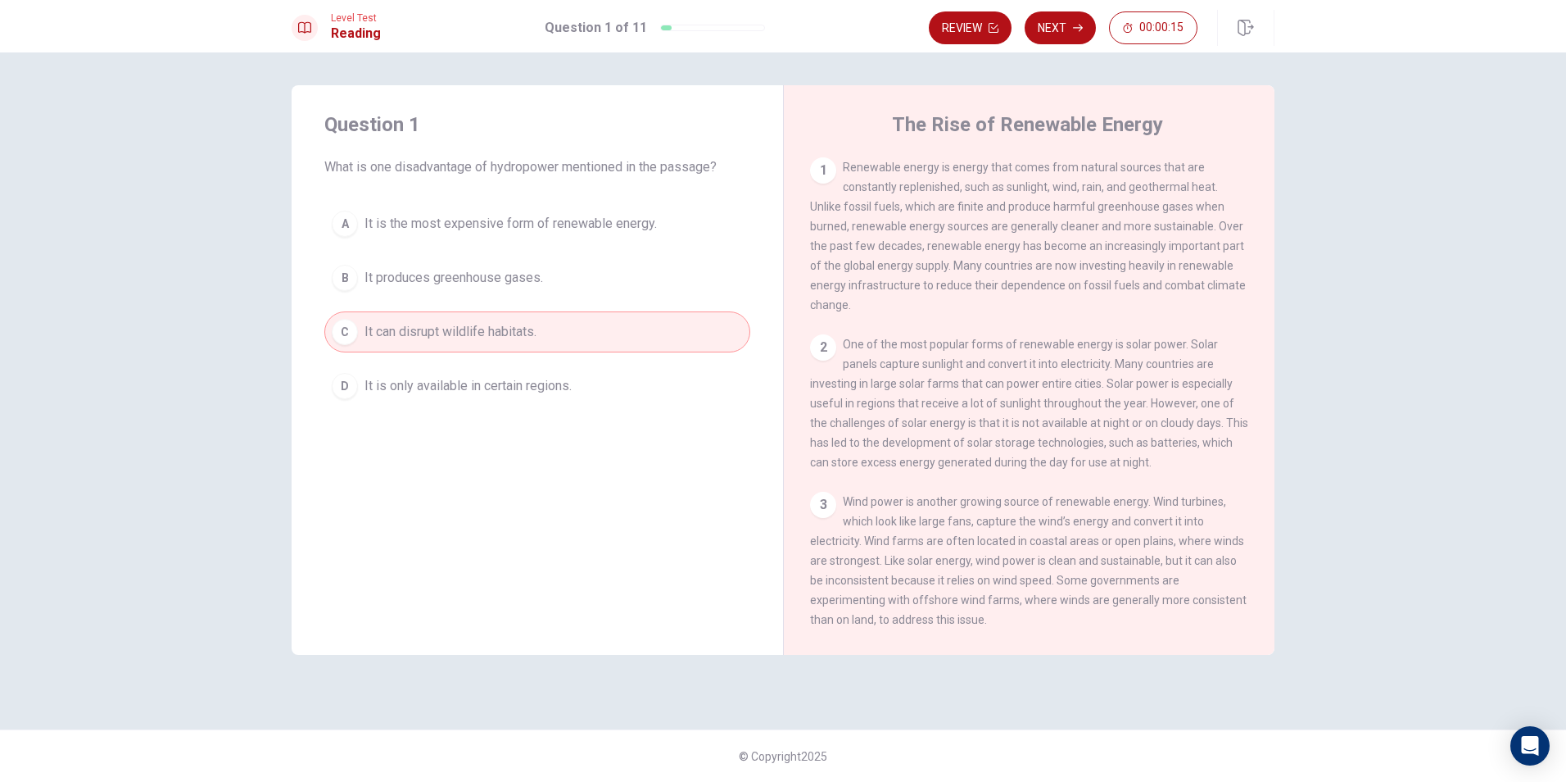
scroll to position [0, 0]
click at [1057, 35] on button "Next" at bounding box center [1060, 27] width 71 height 33
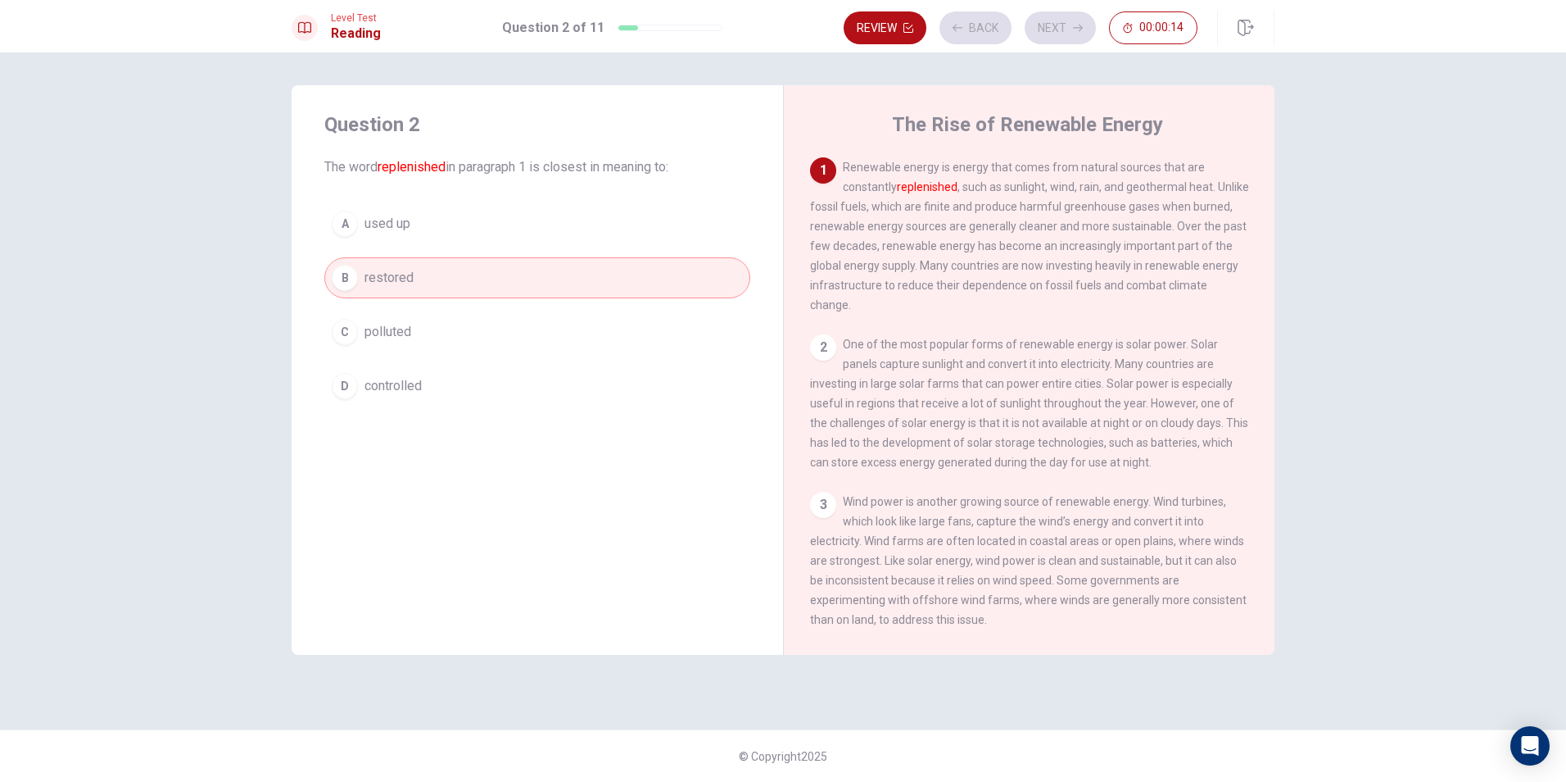
click at [1057, 35] on div "Review Back Next 00:00:14" at bounding box center [1021, 27] width 354 height 33
click at [1057, 35] on button "Next" at bounding box center [1060, 27] width 71 height 33
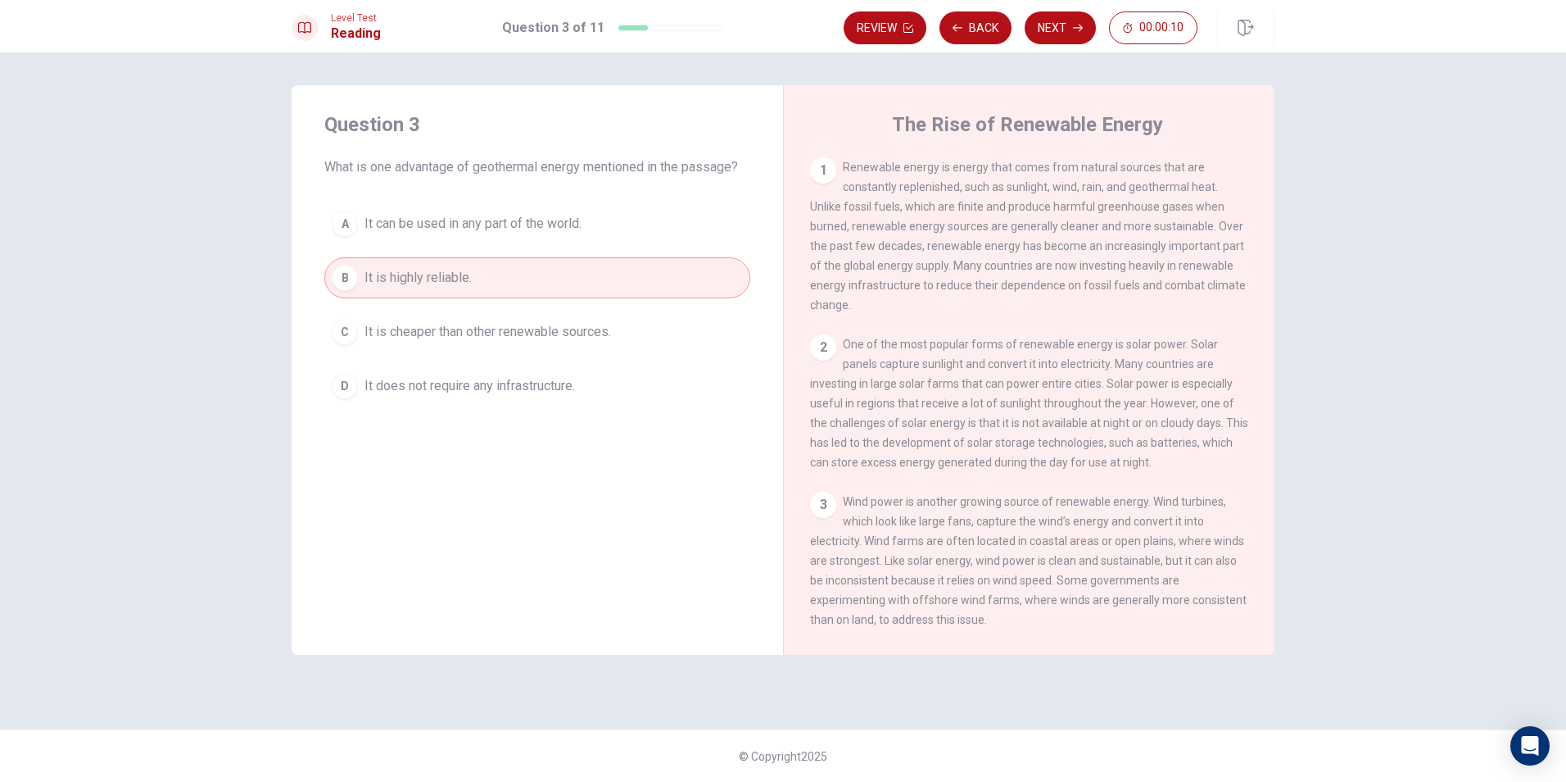
click at [1057, 35] on button "Next" at bounding box center [1060, 27] width 71 height 33
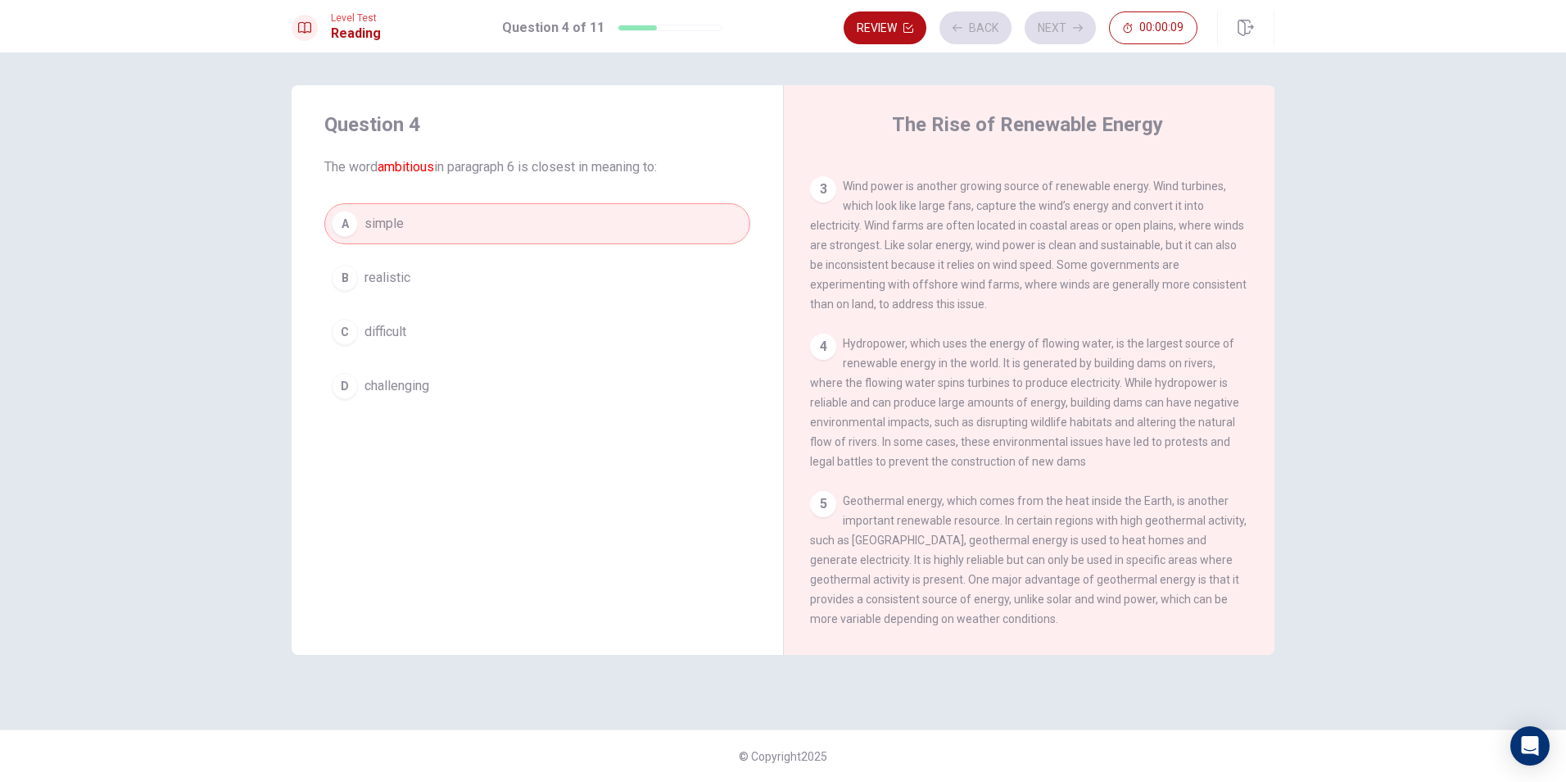
scroll to position [569, 0]
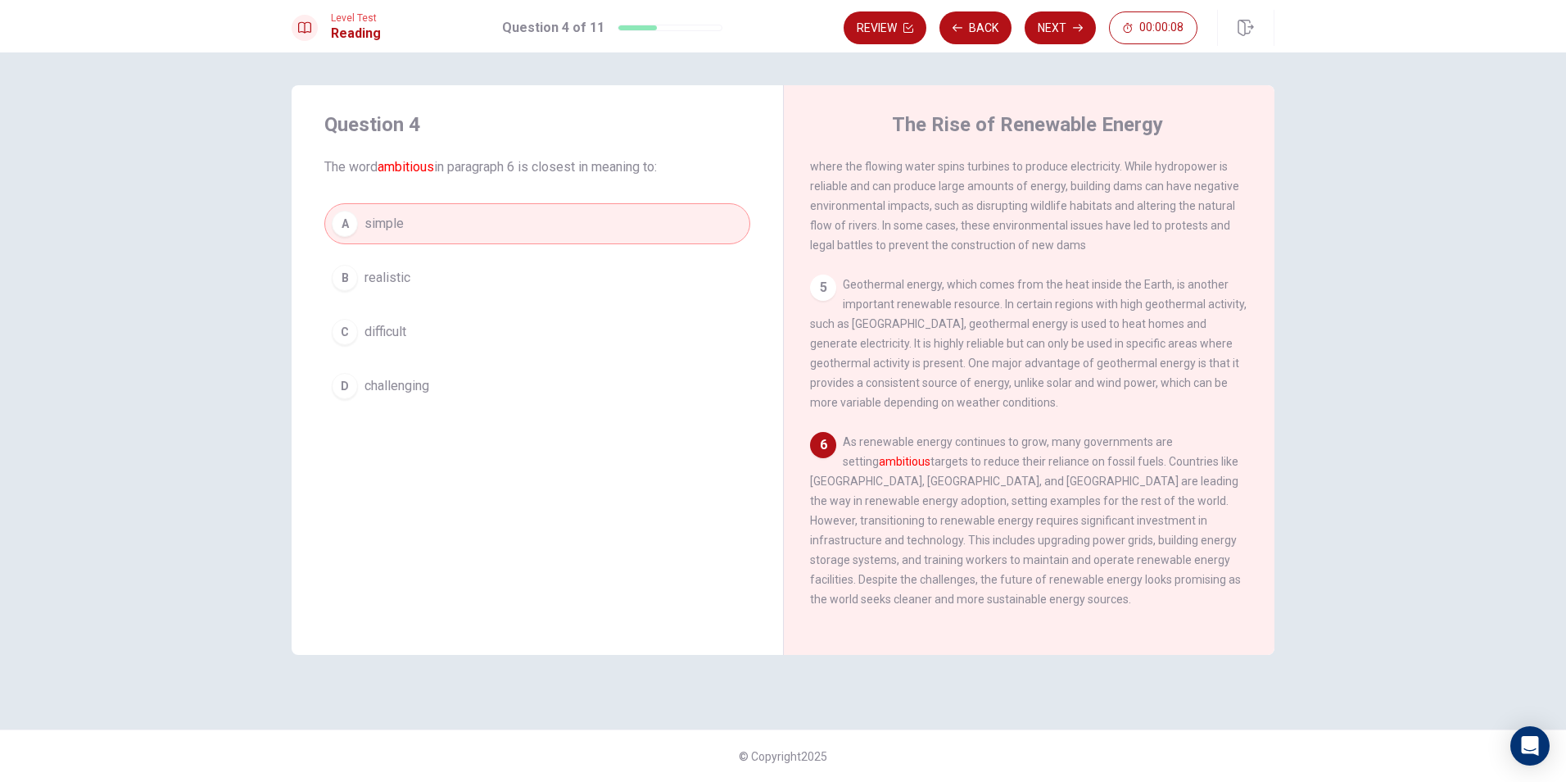
click at [1057, 35] on button "Next" at bounding box center [1060, 27] width 71 height 33
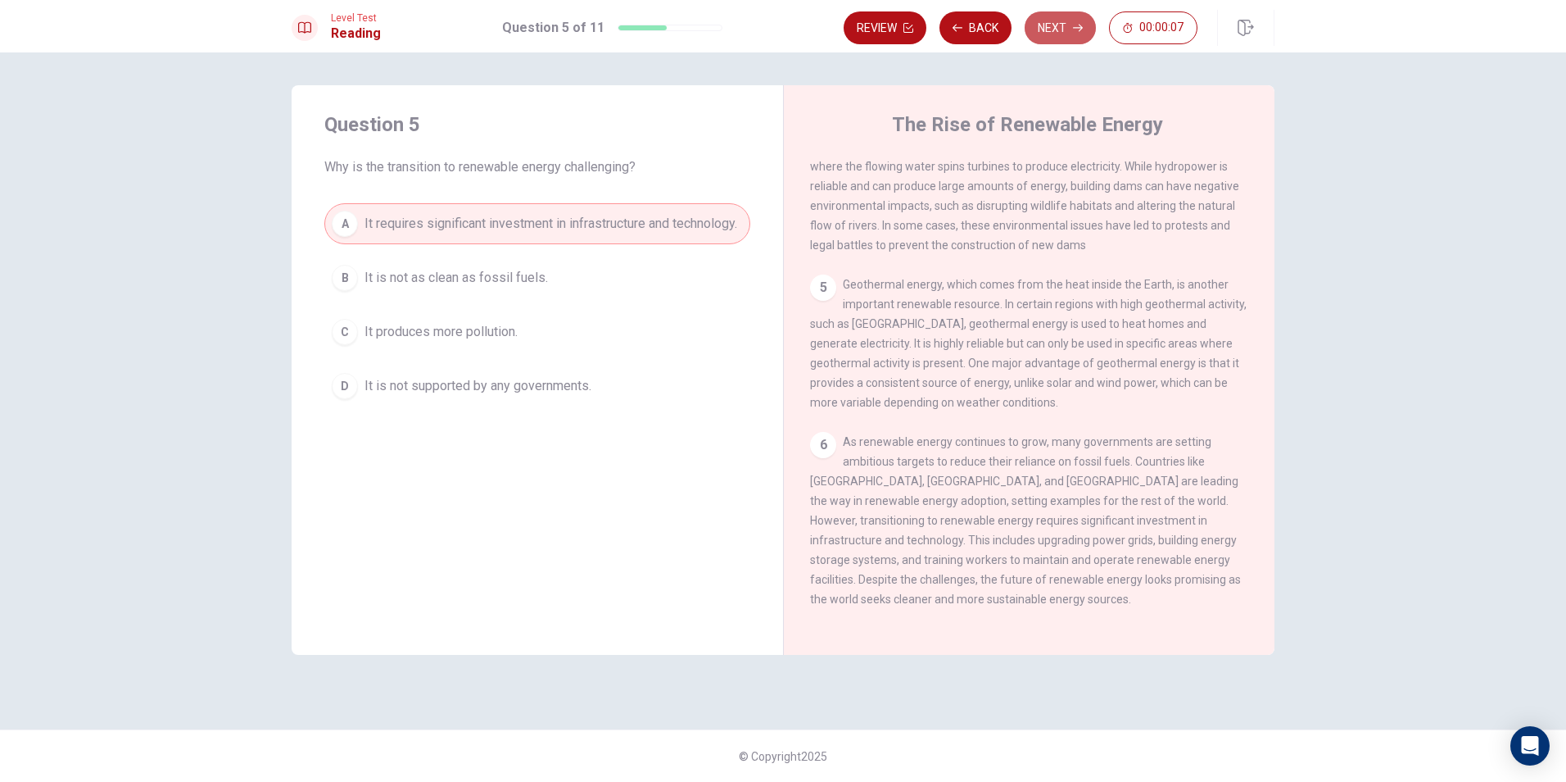
click at [1057, 35] on button "Next" at bounding box center [1060, 27] width 71 height 33
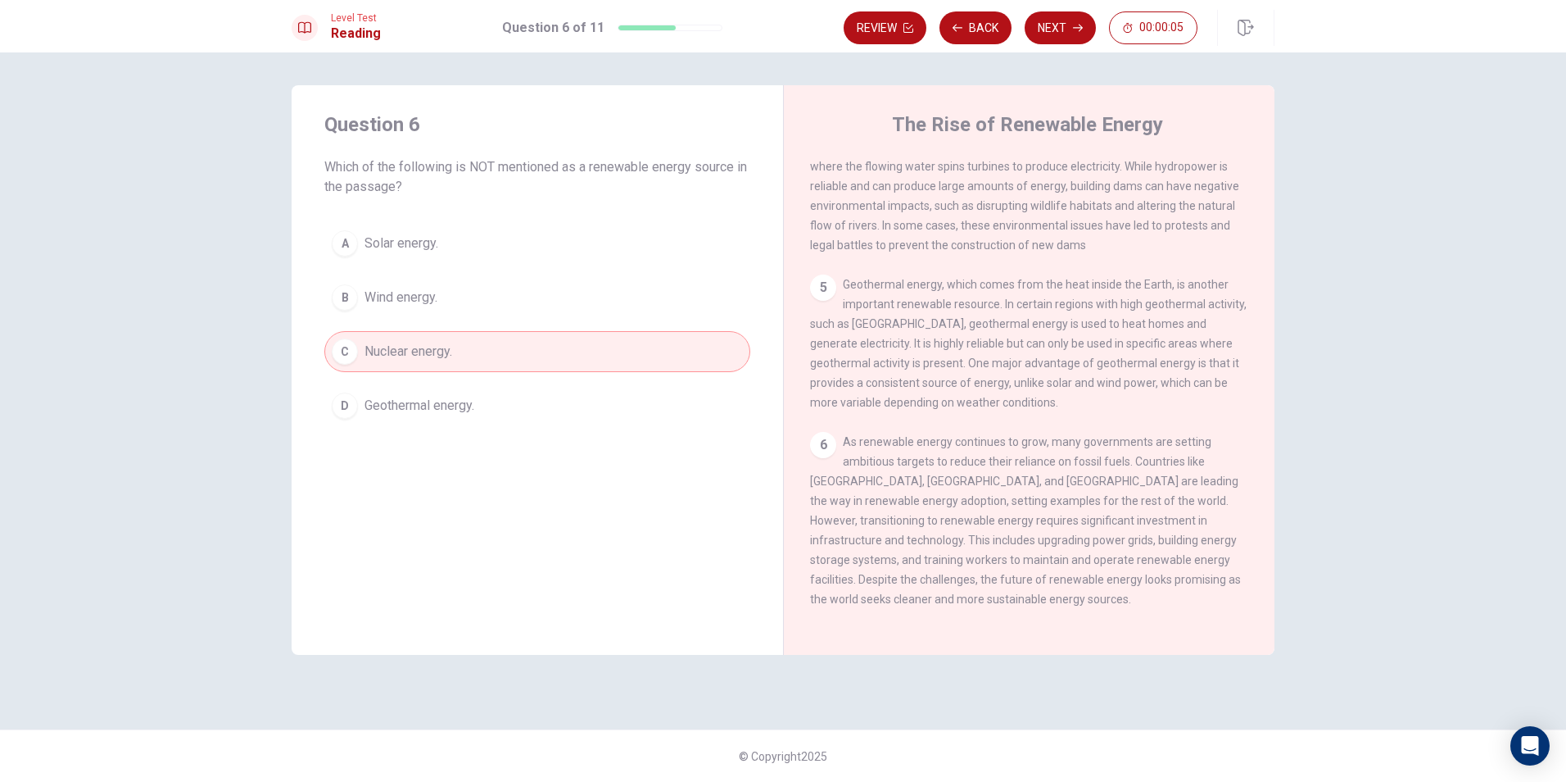
click at [1057, 35] on button "Next" at bounding box center [1060, 27] width 71 height 33
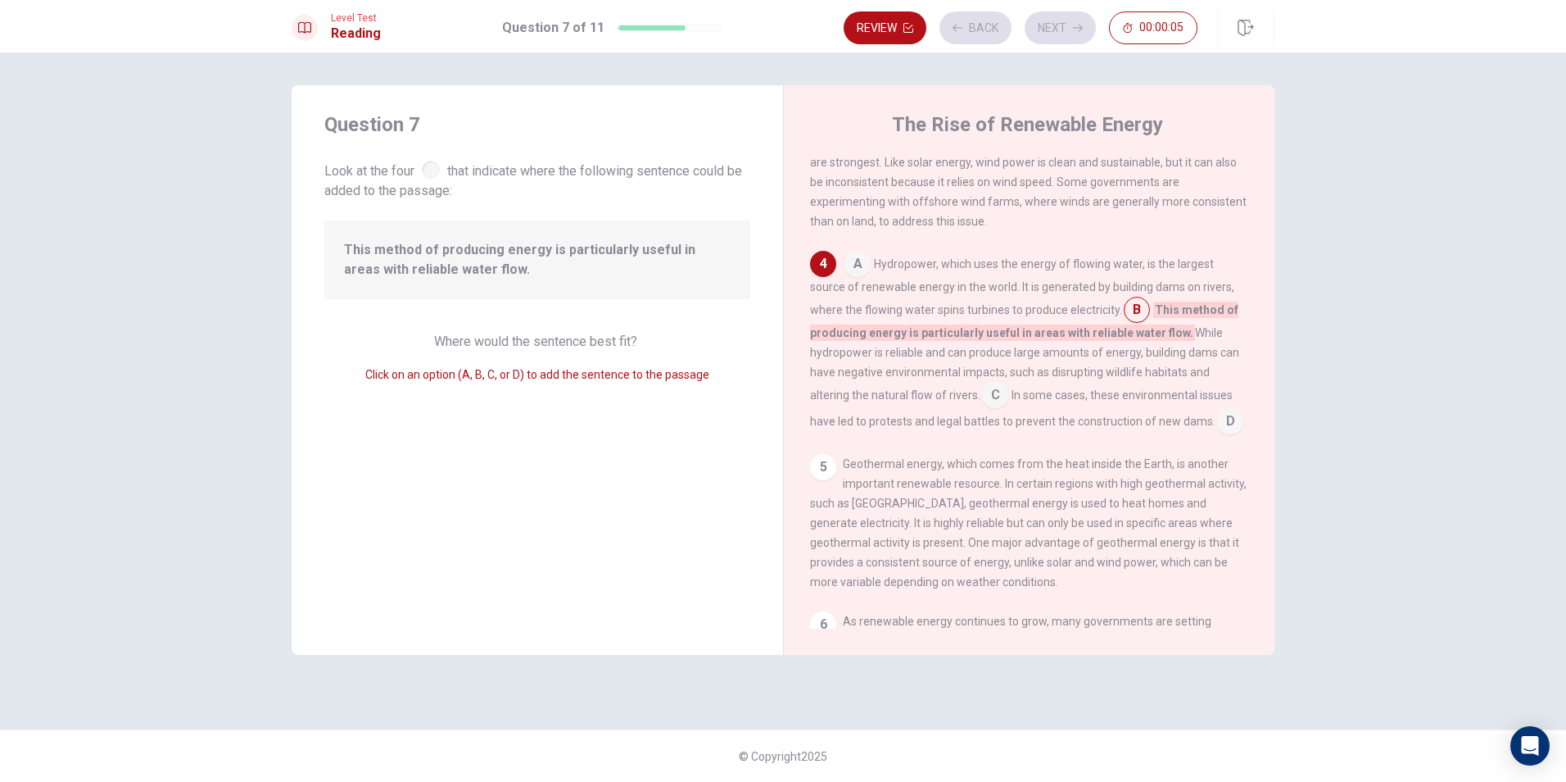
scroll to position [406, 0]
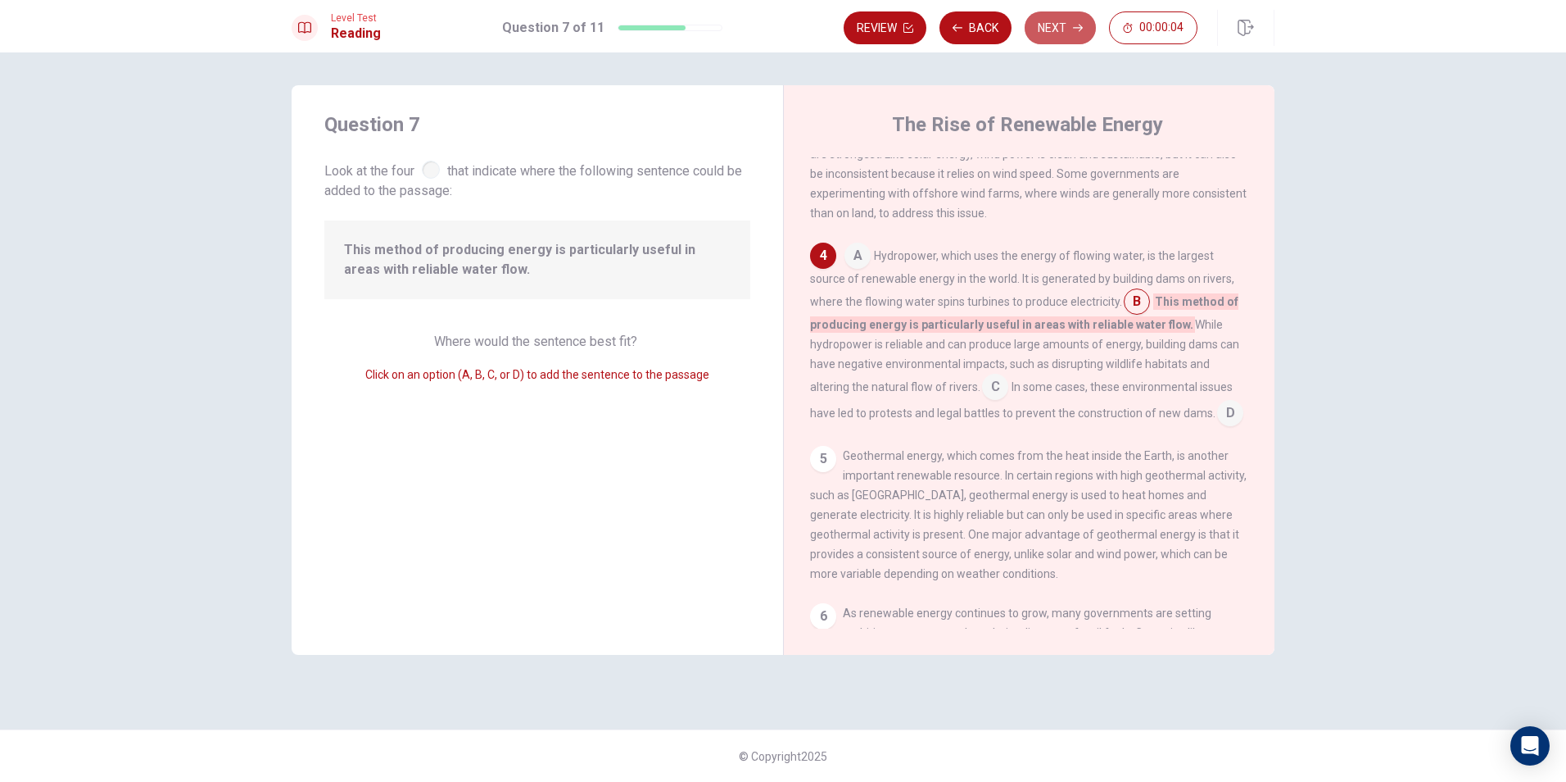
click at [1057, 35] on button "Next" at bounding box center [1060, 27] width 71 height 33
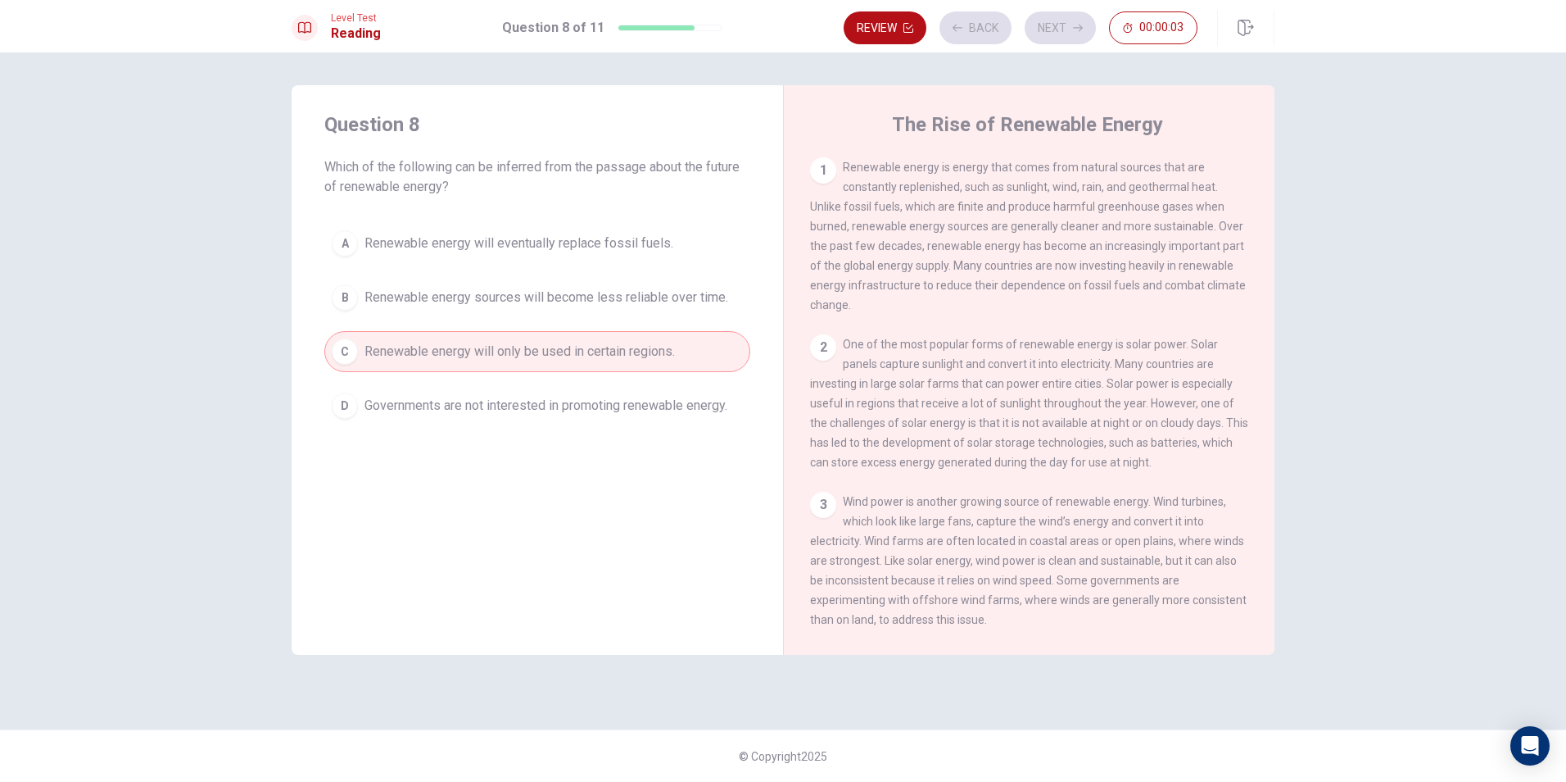
click at [1057, 35] on div "Review Back Next 00:00:03" at bounding box center [1021, 27] width 354 height 33
click at [1057, 35] on button "Next" at bounding box center [1060, 27] width 71 height 33
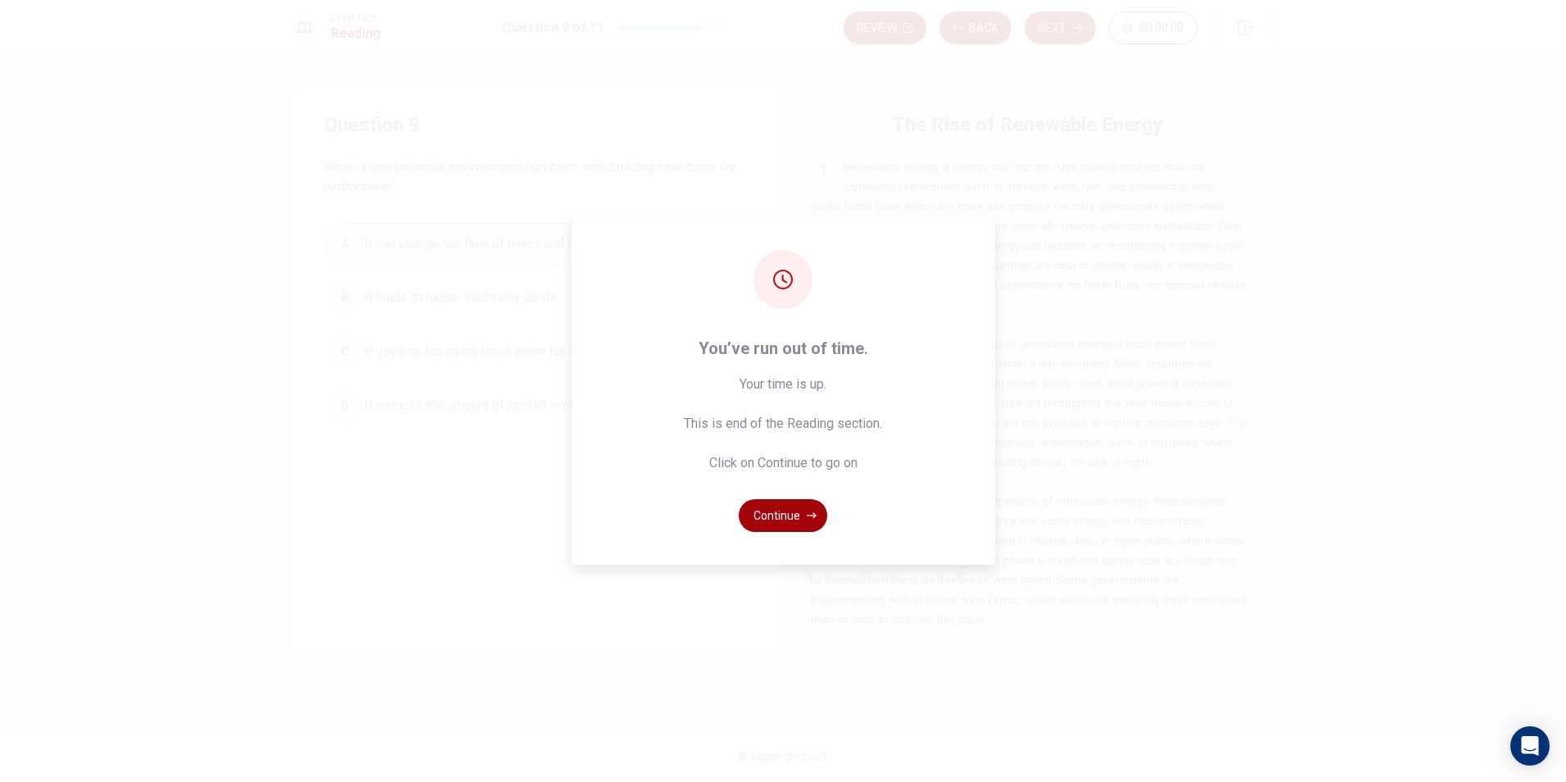
click at [781, 514] on button "Continue" at bounding box center [783, 515] width 88 height 33
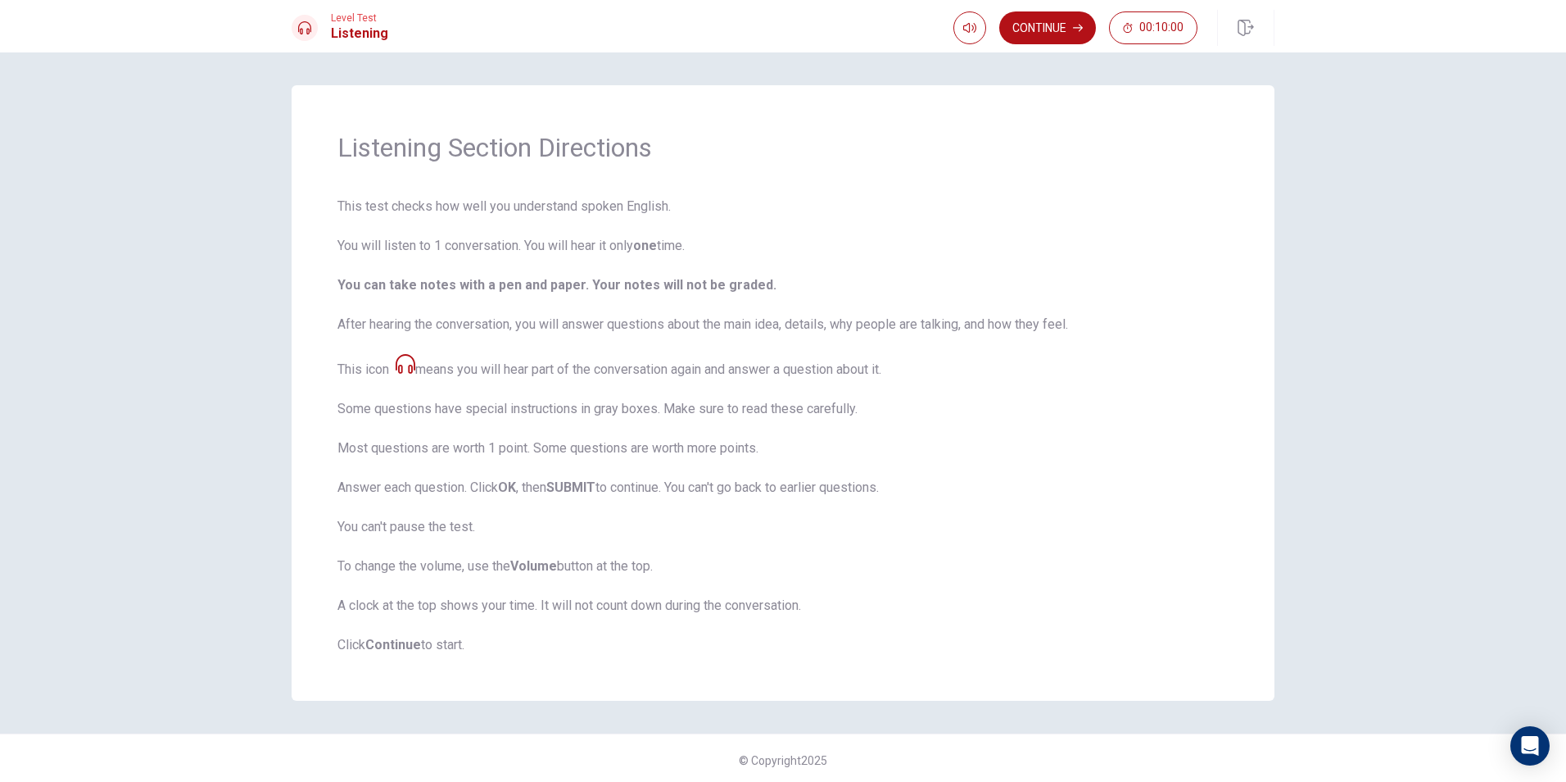
click at [1024, 26] on button "Continue" at bounding box center [1048, 27] width 97 height 33
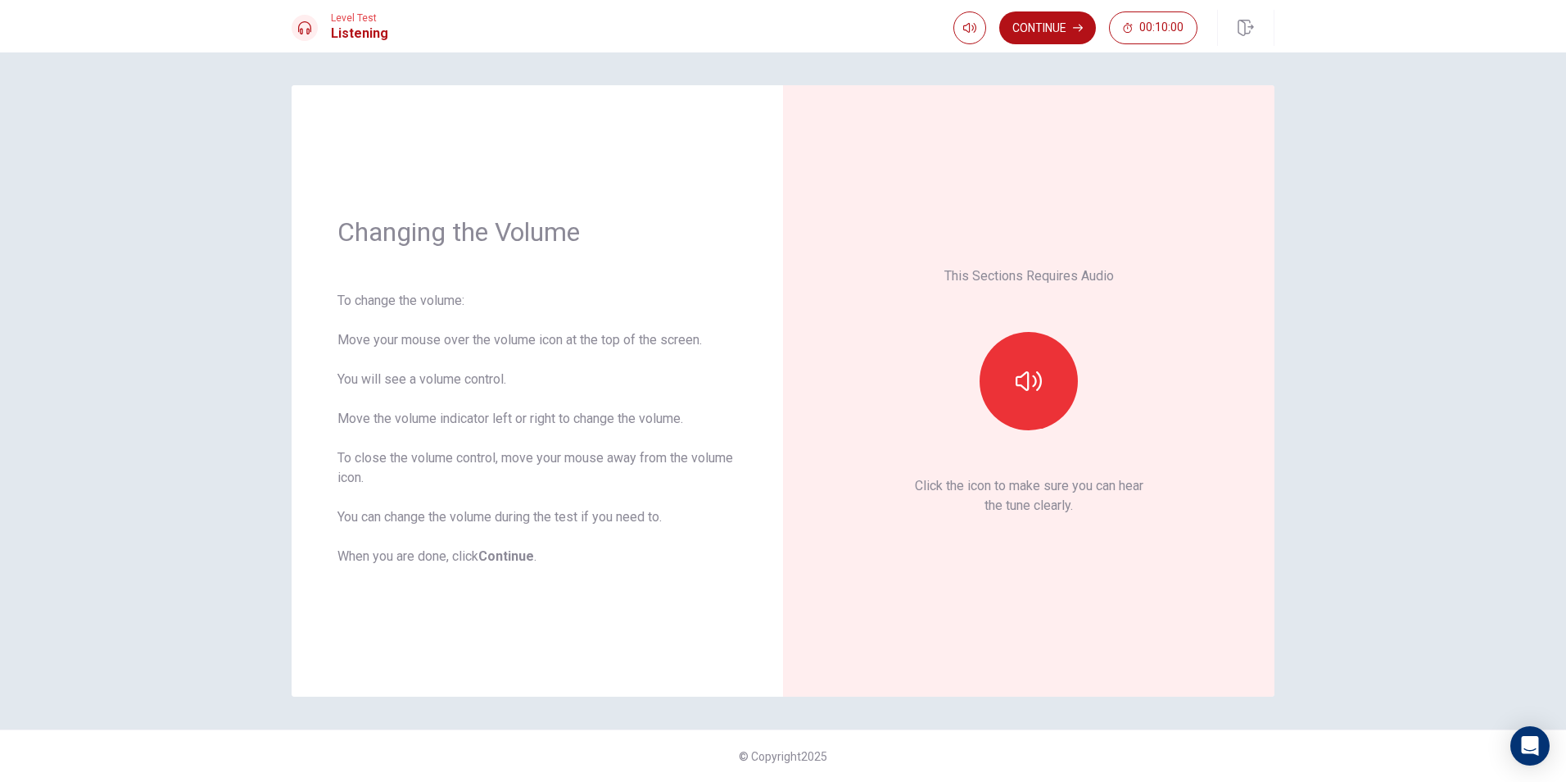
drag, startPoint x: 1086, startPoint y: 643, endPoint x: 1101, endPoint y: 638, distance: 16.3
click at [1090, 641] on div "This Sections Requires Audio Click the icon to make sure you can hear the tune …" at bounding box center [1029, 390] width 400 height 519
click at [1036, 384] on icon "button" at bounding box center [1029, 381] width 26 height 20
click at [1045, 38] on button "Continue" at bounding box center [1048, 27] width 97 height 33
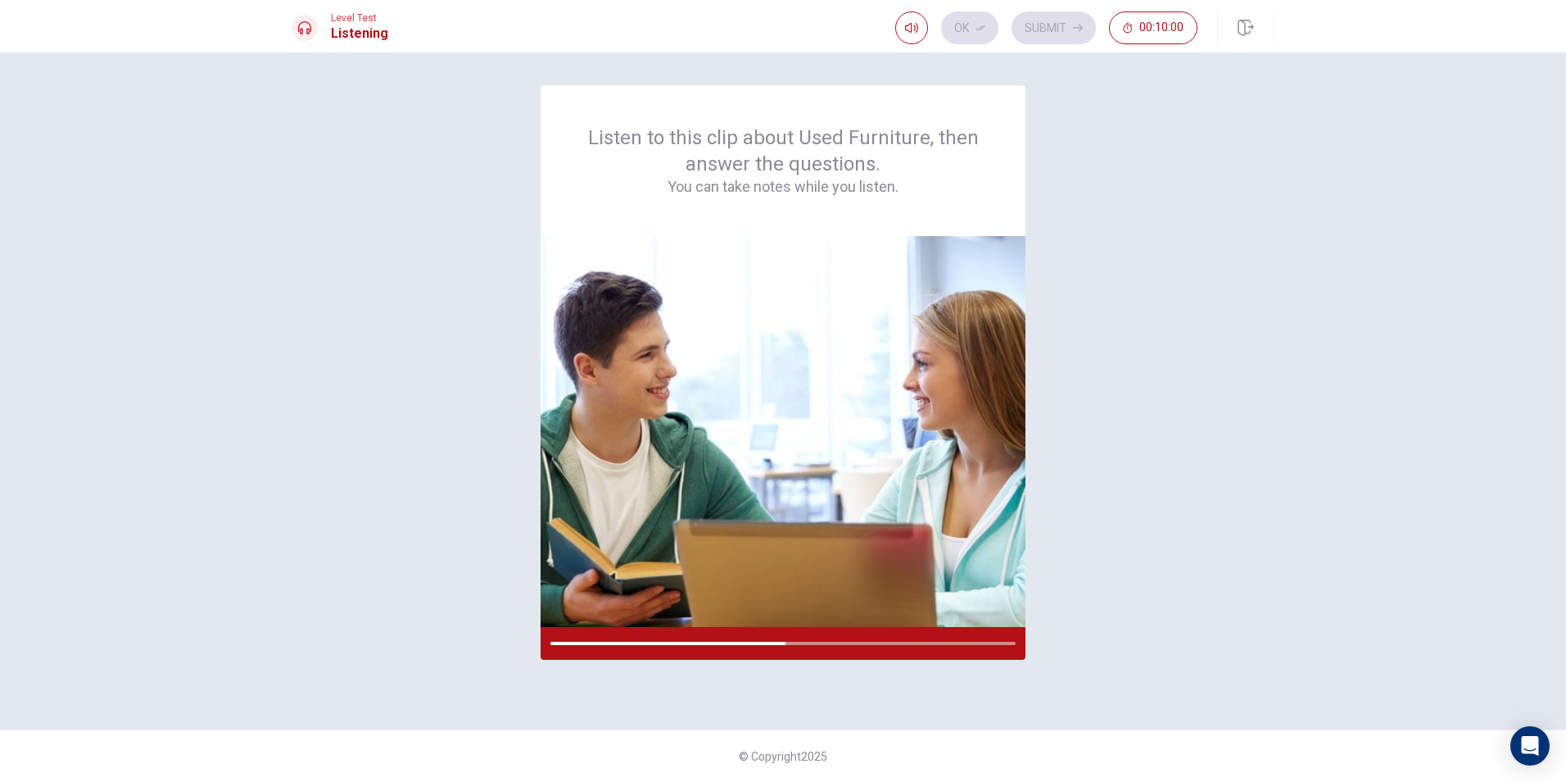
click at [1149, 542] on div "Listen to this clip about Used Furniture, then answer the questions. You can ta…" at bounding box center [783, 390] width 983 height 611
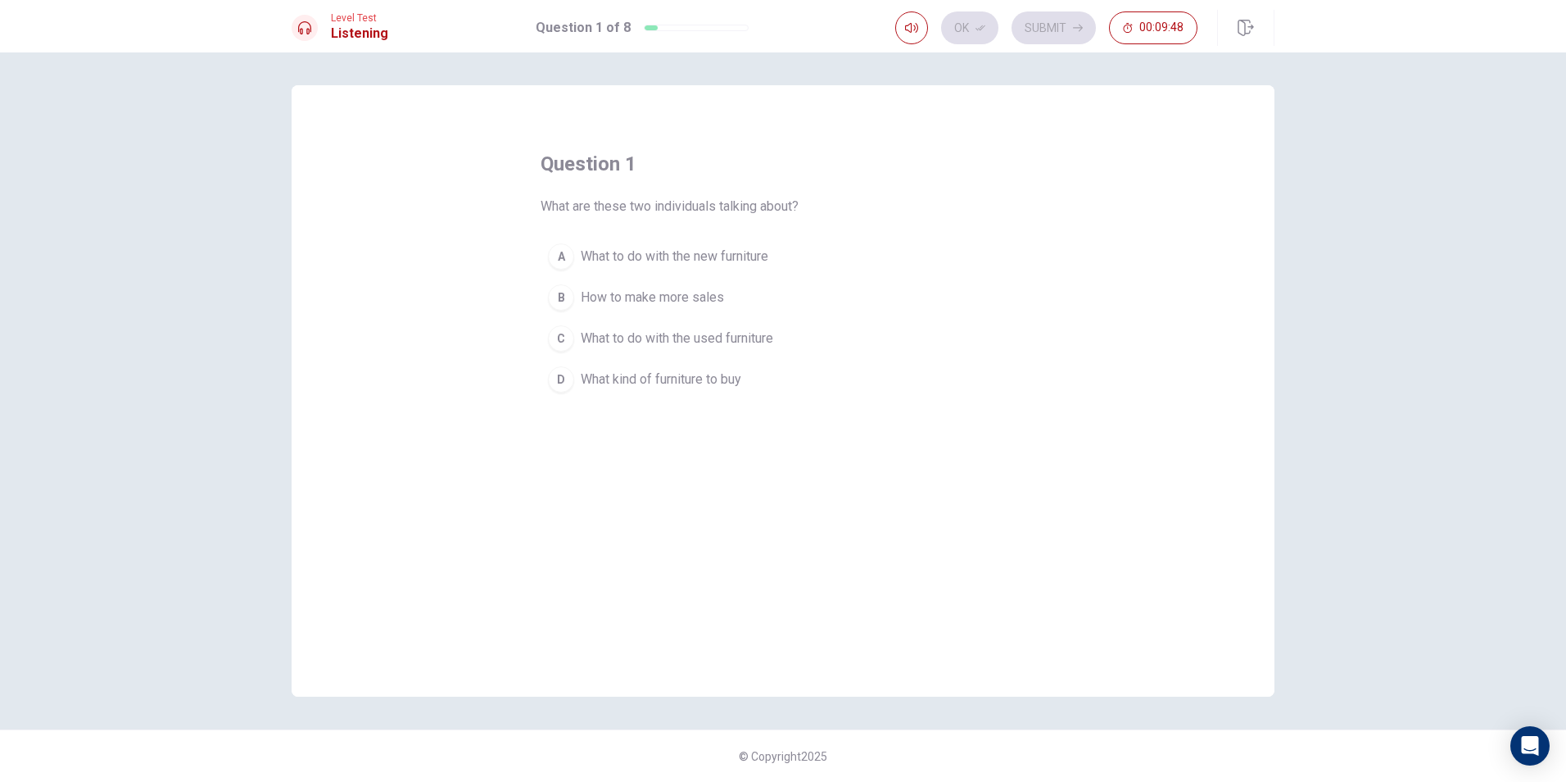
click at [566, 342] on div "C" at bounding box center [561, 338] width 26 height 26
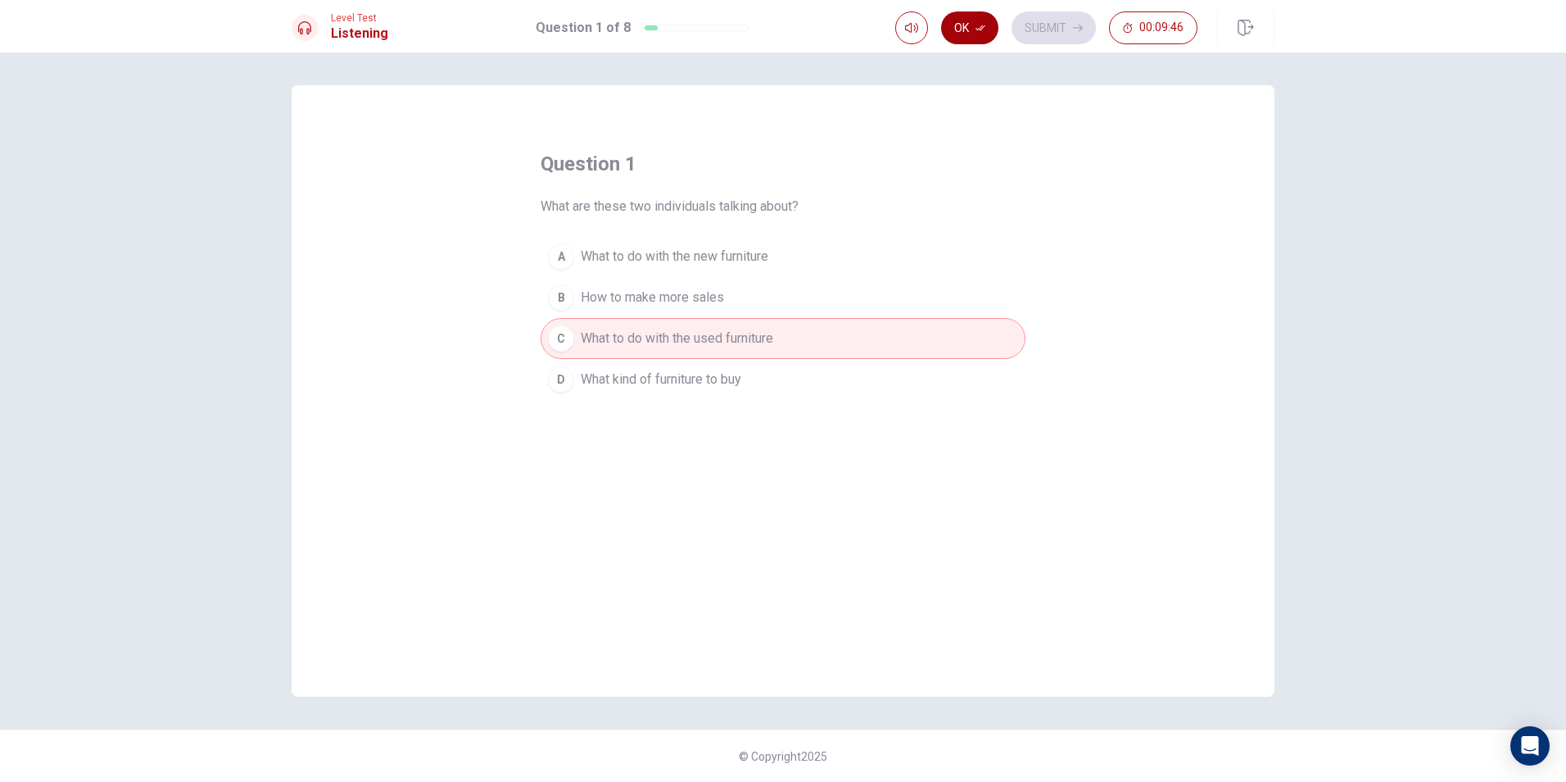
click at [947, 32] on button "Ok" at bounding box center [969, 27] width 57 height 33
click at [981, 38] on div "Ok Submit 00:09:44" at bounding box center [1046, 27] width 302 height 33
click at [1029, 25] on button "Submit" at bounding box center [1054, 27] width 84 height 33
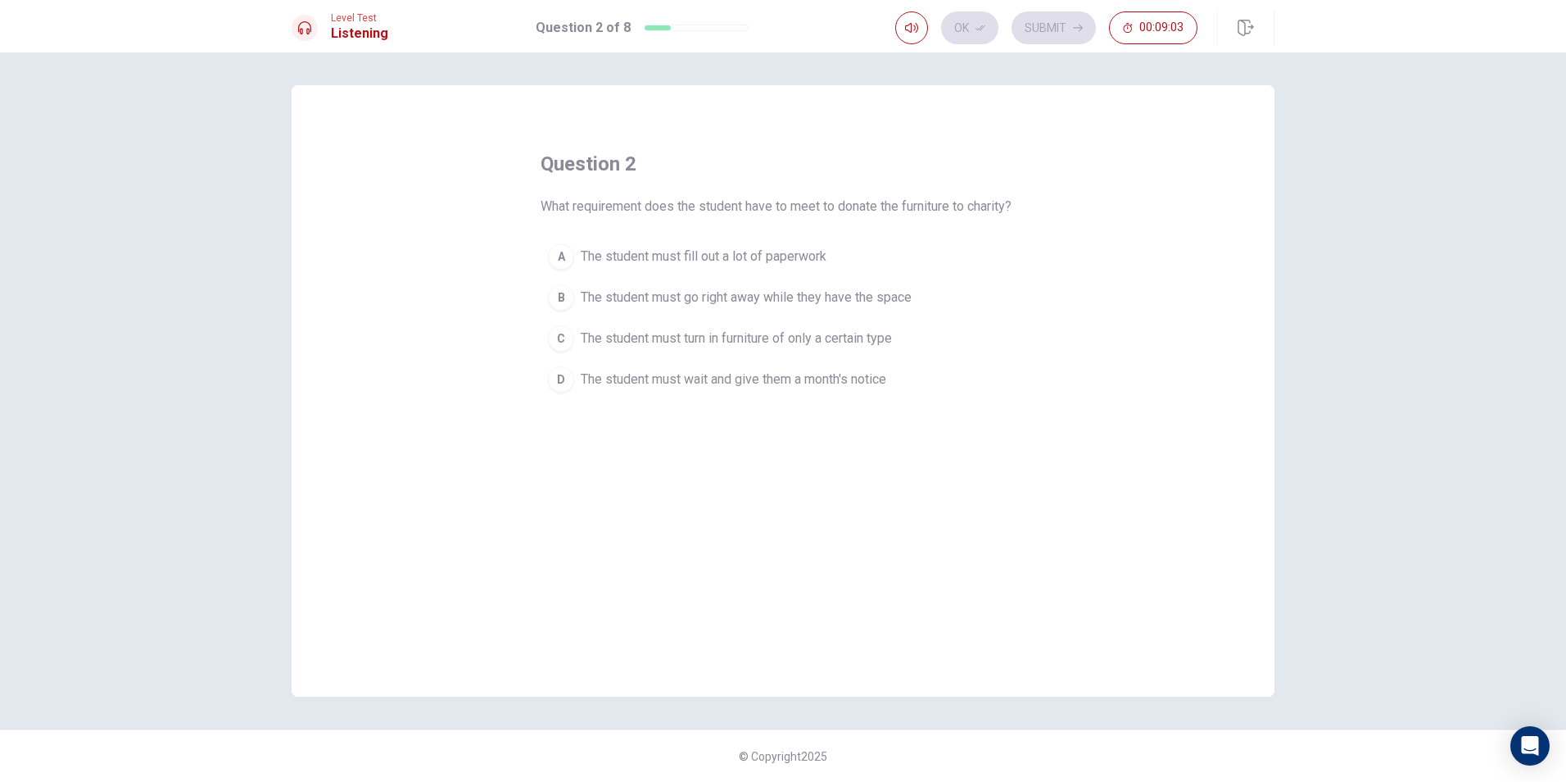
click at [568, 383] on div "D" at bounding box center [561, 379] width 26 height 26
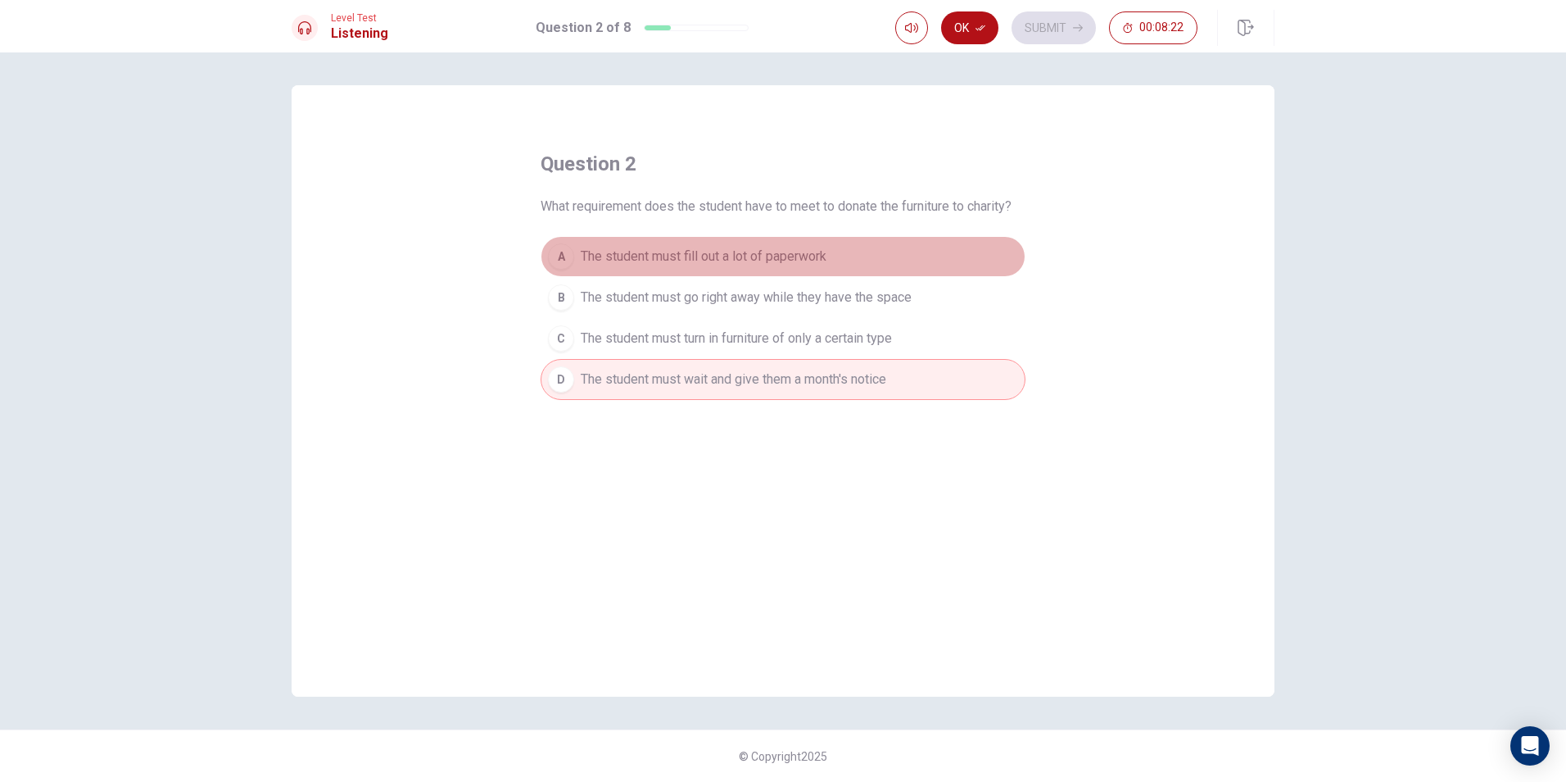
click at [559, 262] on div "A" at bounding box center [561, 256] width 26 height 26
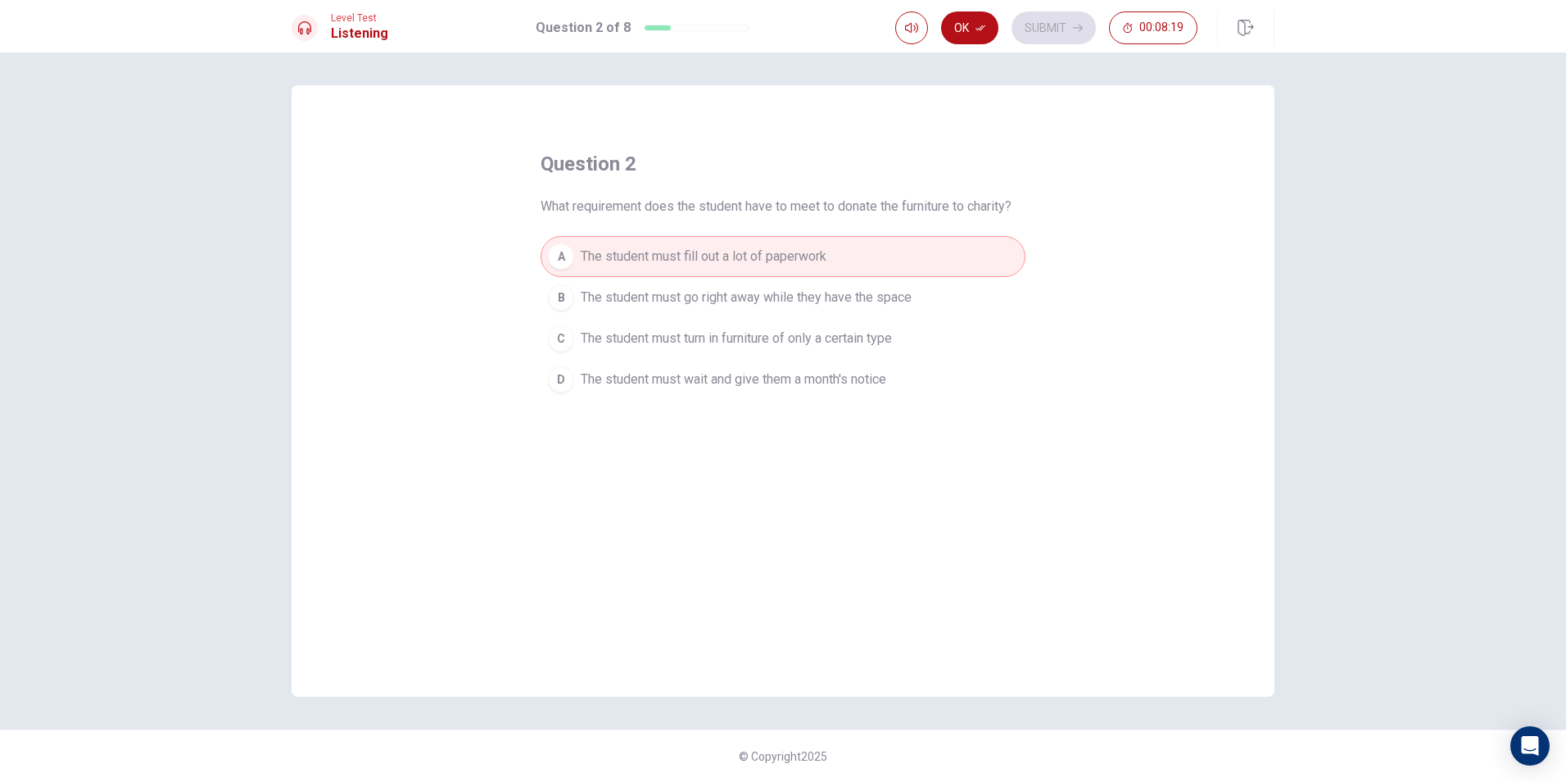
drag, startPoint x: 564, startPoint y: 369, endPoint x: 573, endPoint y: 365, distance: 9.9
click at [568, 368] on div "D" at bounding box center [561, 379] width 26 height 26
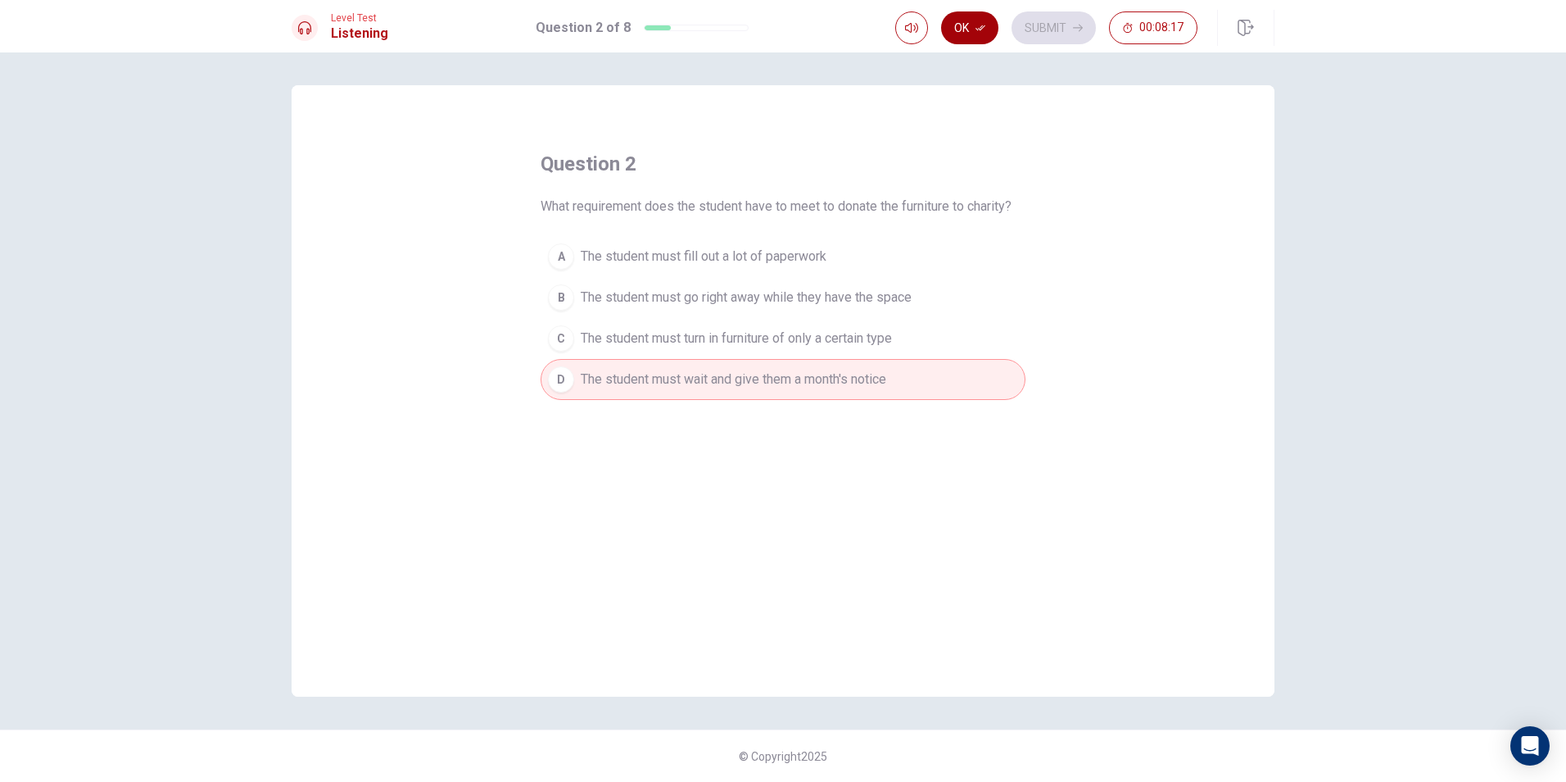
click at [961, 24] on button "Ok" at bounding box center [969, 27] width 57 height 33
click at [1050, 22] on button "Submit" at bounding box center [1054, 27] width 84 height 33
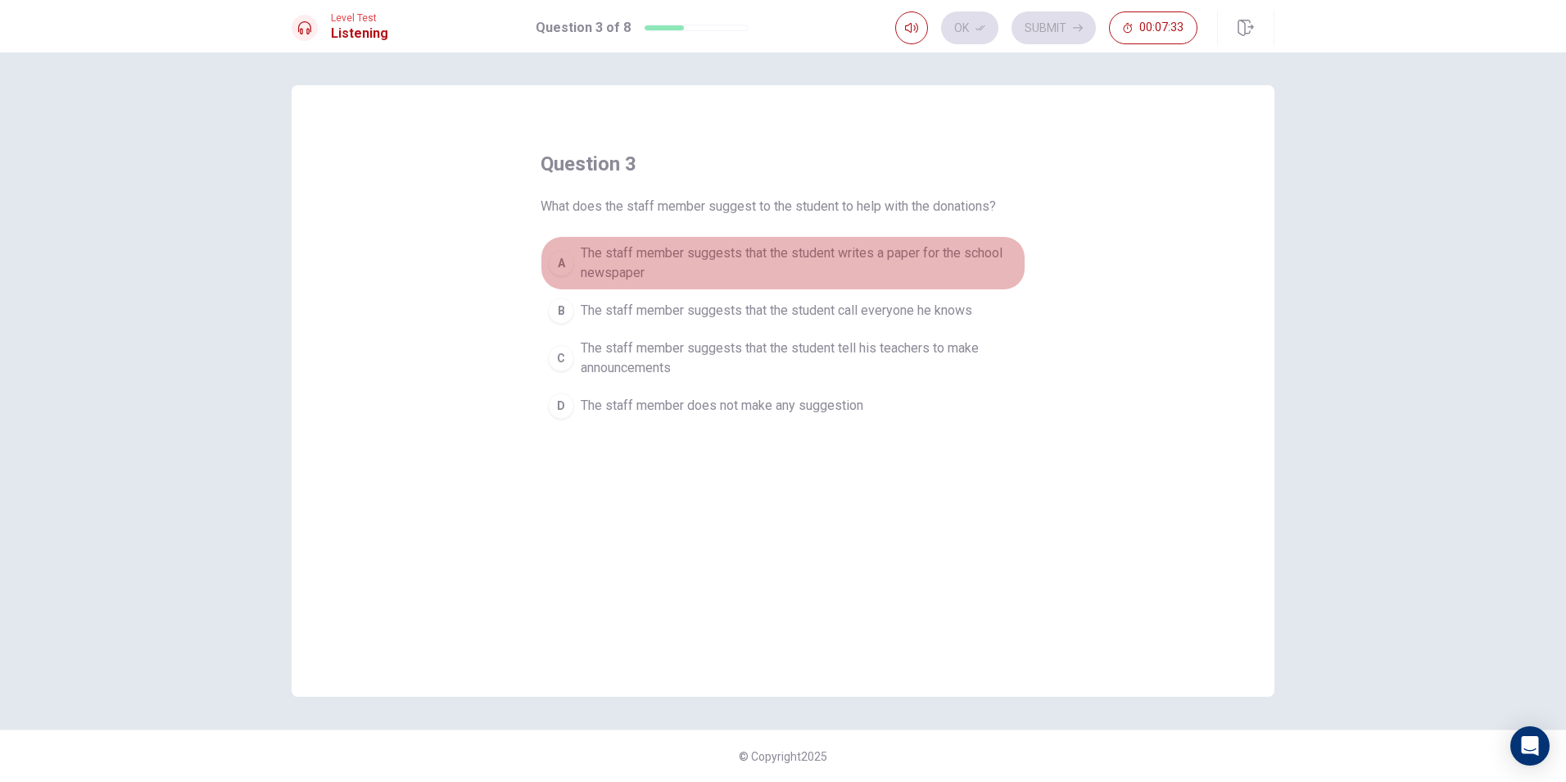
click at [547, 250] on button "A The staff member suggests that the student writes a paper for the school news…" at bounding box center [783, 263] width 485 height 54
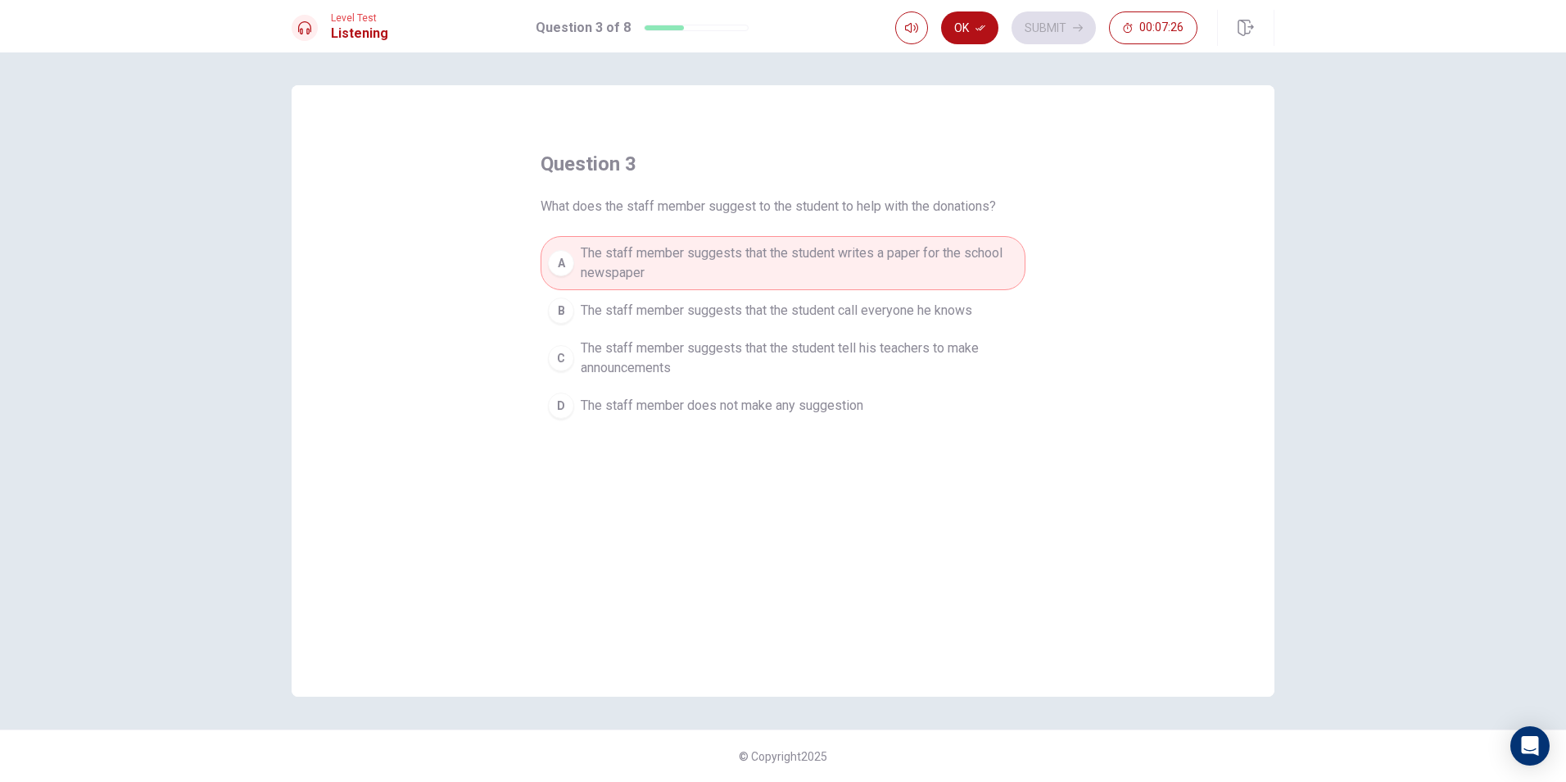
click at [559, 397] on div "D" at bounding box center [561, 405] width 26 height 26
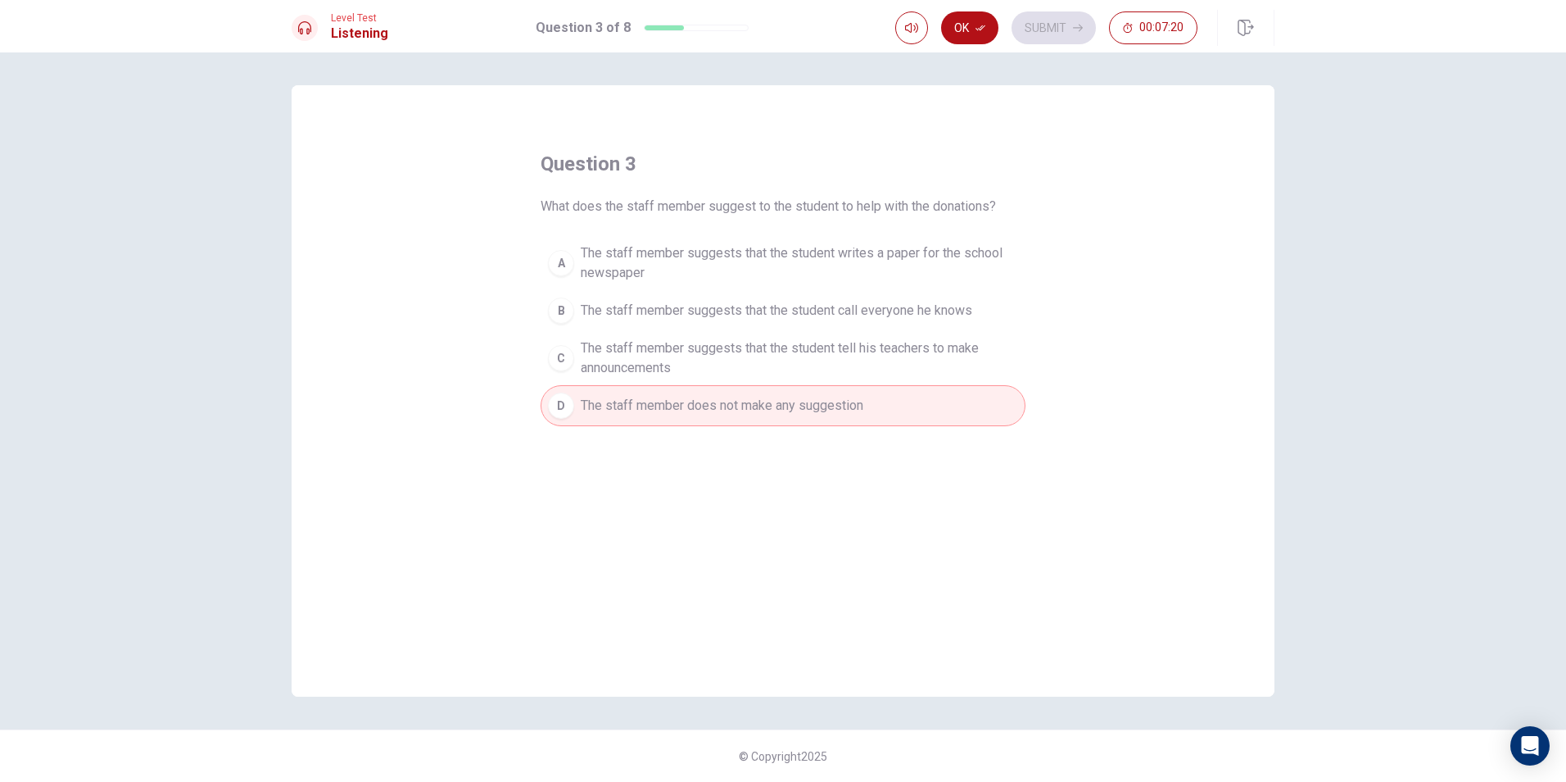
click at [569, 351] on div "C" at bounding box center [561, 358] width 26 height 26
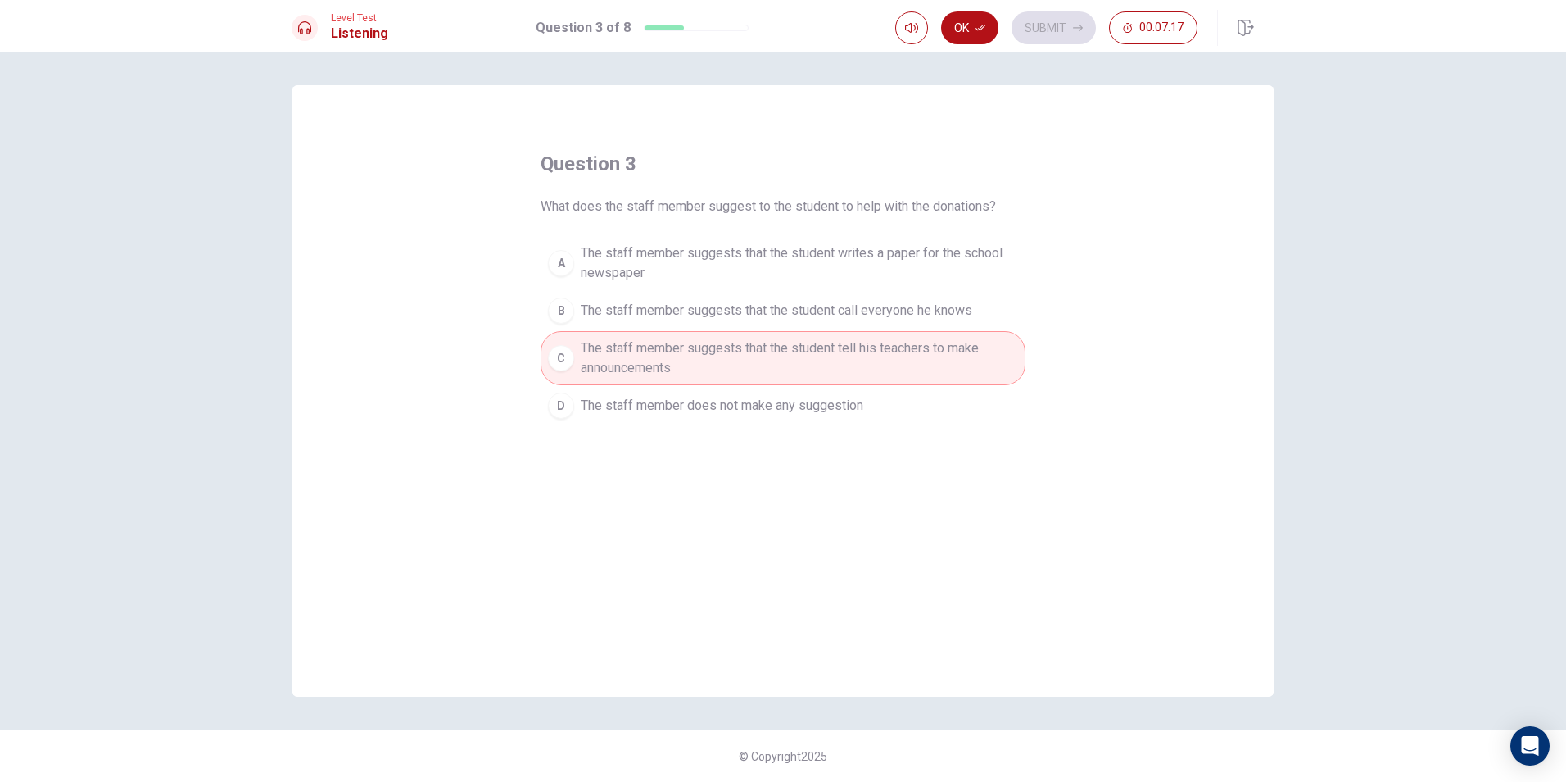
click at [967, 29] on button "Ok" at bounding box center [969, 27] width 57 height 33
click at [1036, 13] on button "Submit" at bounding box center [1054, 27] width 84 height 33
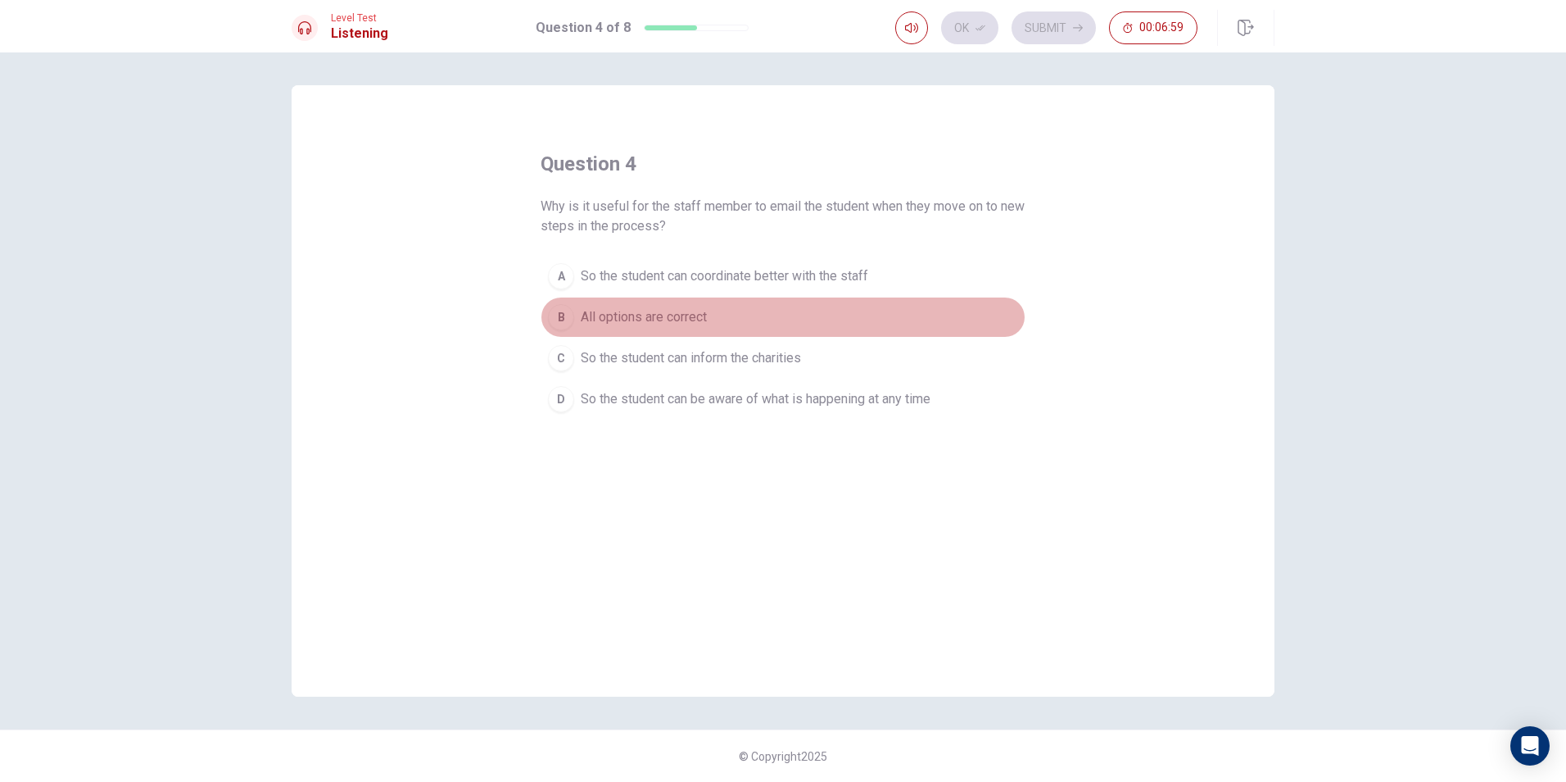
click at [562, 311] on div "B" at bounding box center [561, 317] width 26 height 26
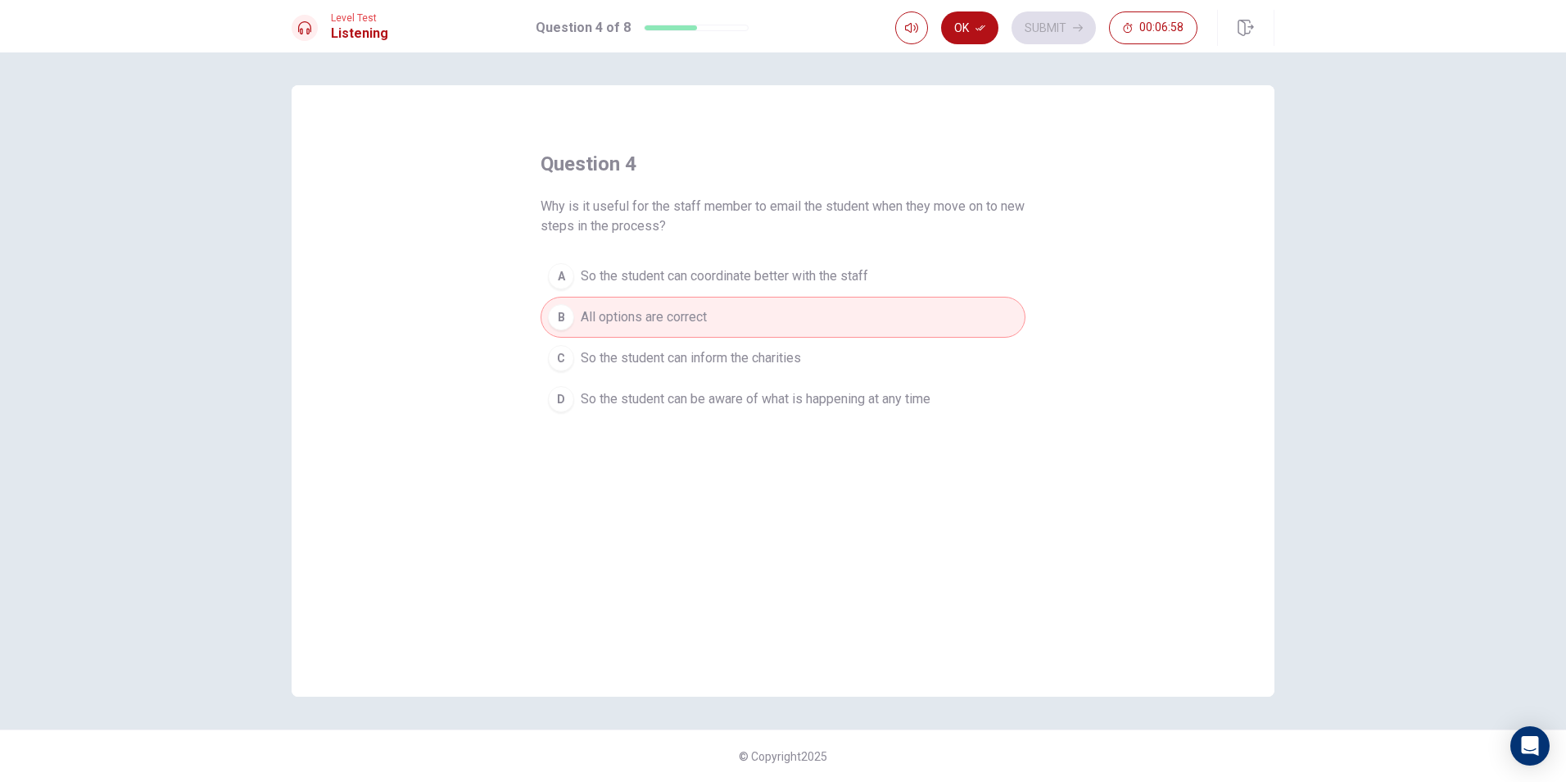
click at [986, 22] on button "Ok" at bounding box center [969, 27] width 57 height 33
click at [1024, 30] on button "Submit" at bounding box center [1054, 27] width 84 height 33
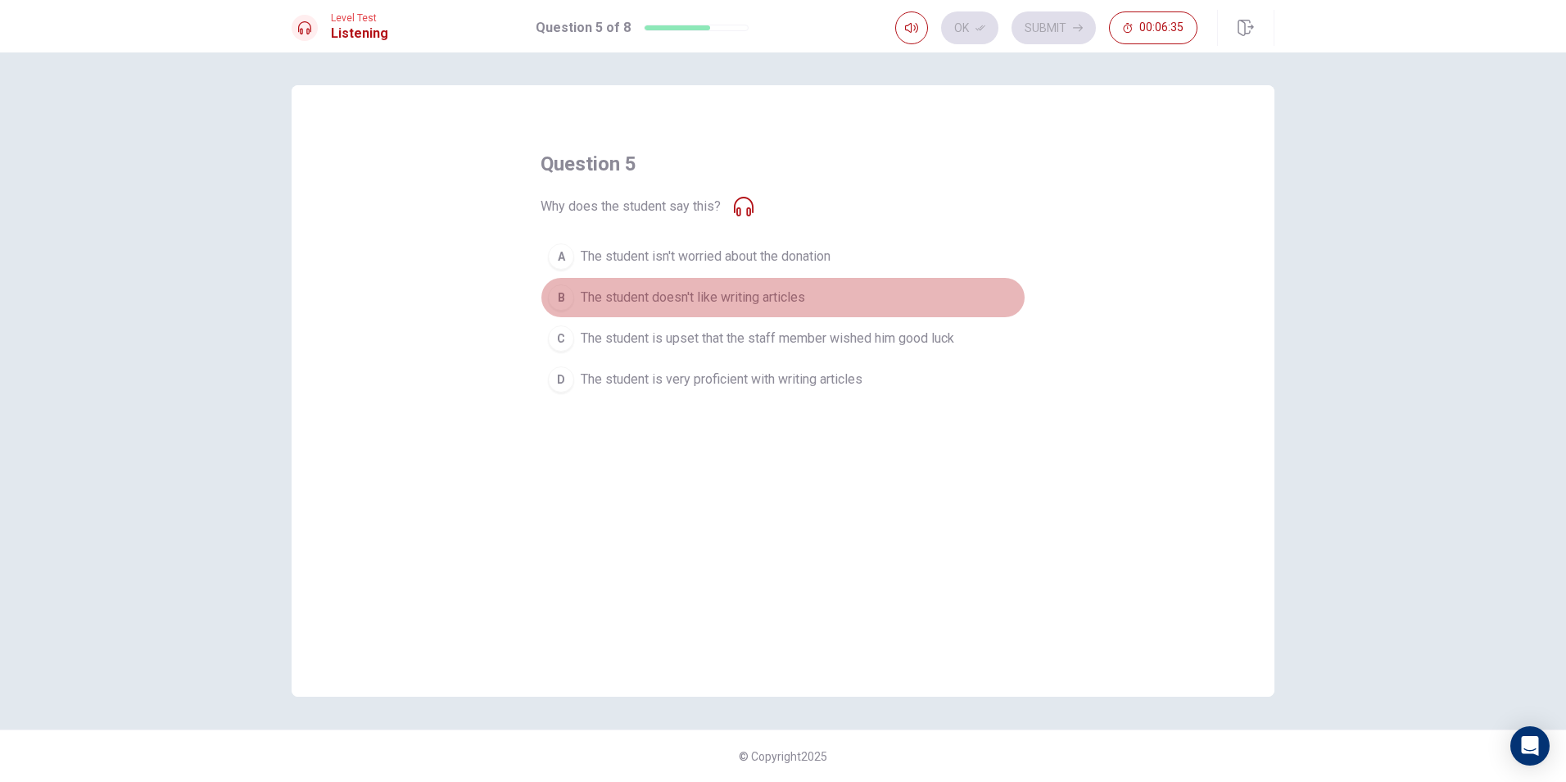
click at [560, 294] on div "B" at bounding box center [561, 297] width 26 height 26
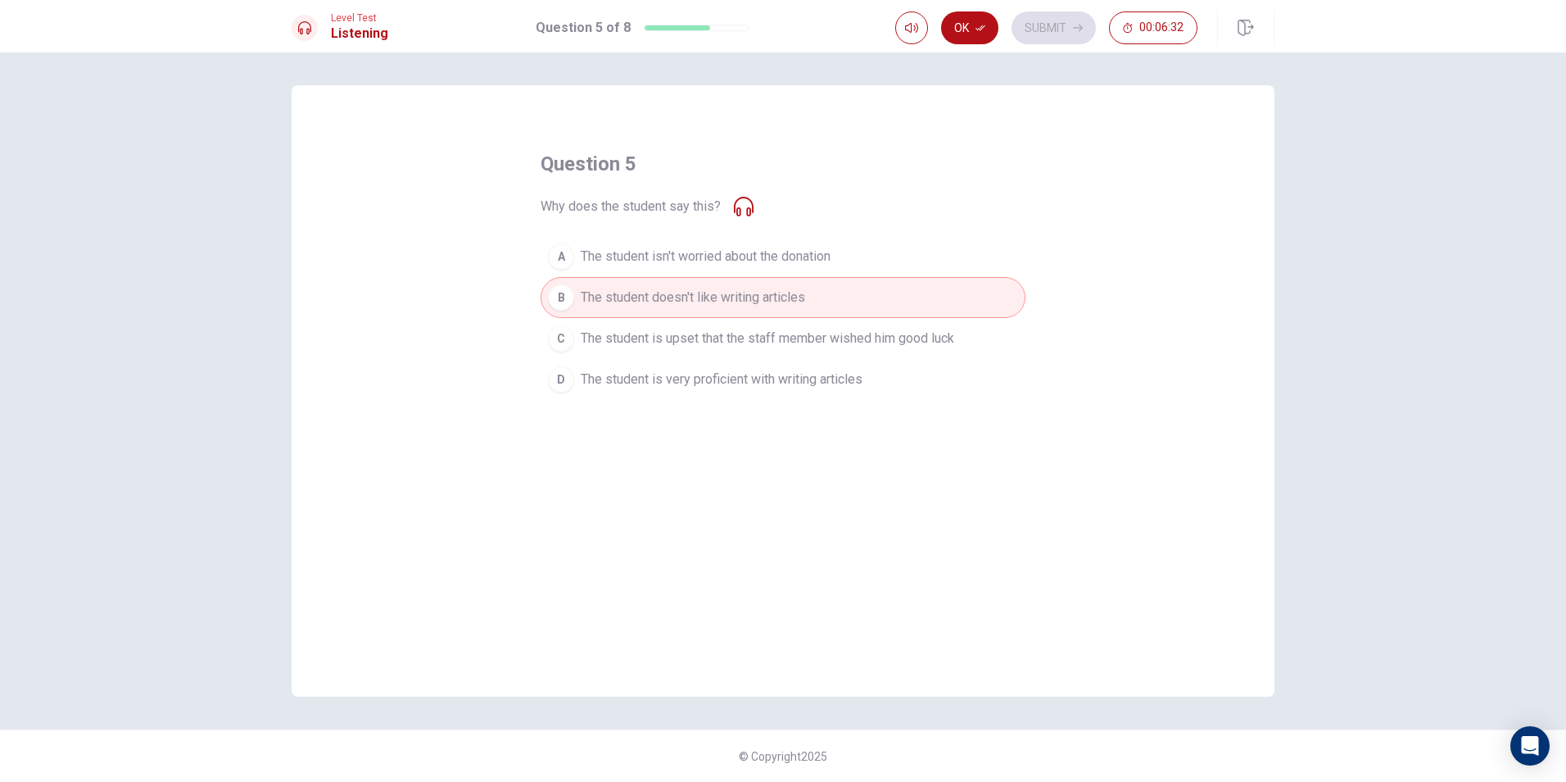
click at [744, 210] on icon at bounding box center [744, 207] width 20 height 20
click at [757, 201] on div "question 5 Why does the student say this? A The student isn't worried about the…" at bounding box center [783, 275] width 485 height 249
click at [977, 34] on button "Ok" at bounding box center [969, 27] width 57 height 33
click at [1034, 29] on button "Submit" at bounding box center [1054, 27] width 84 height 33
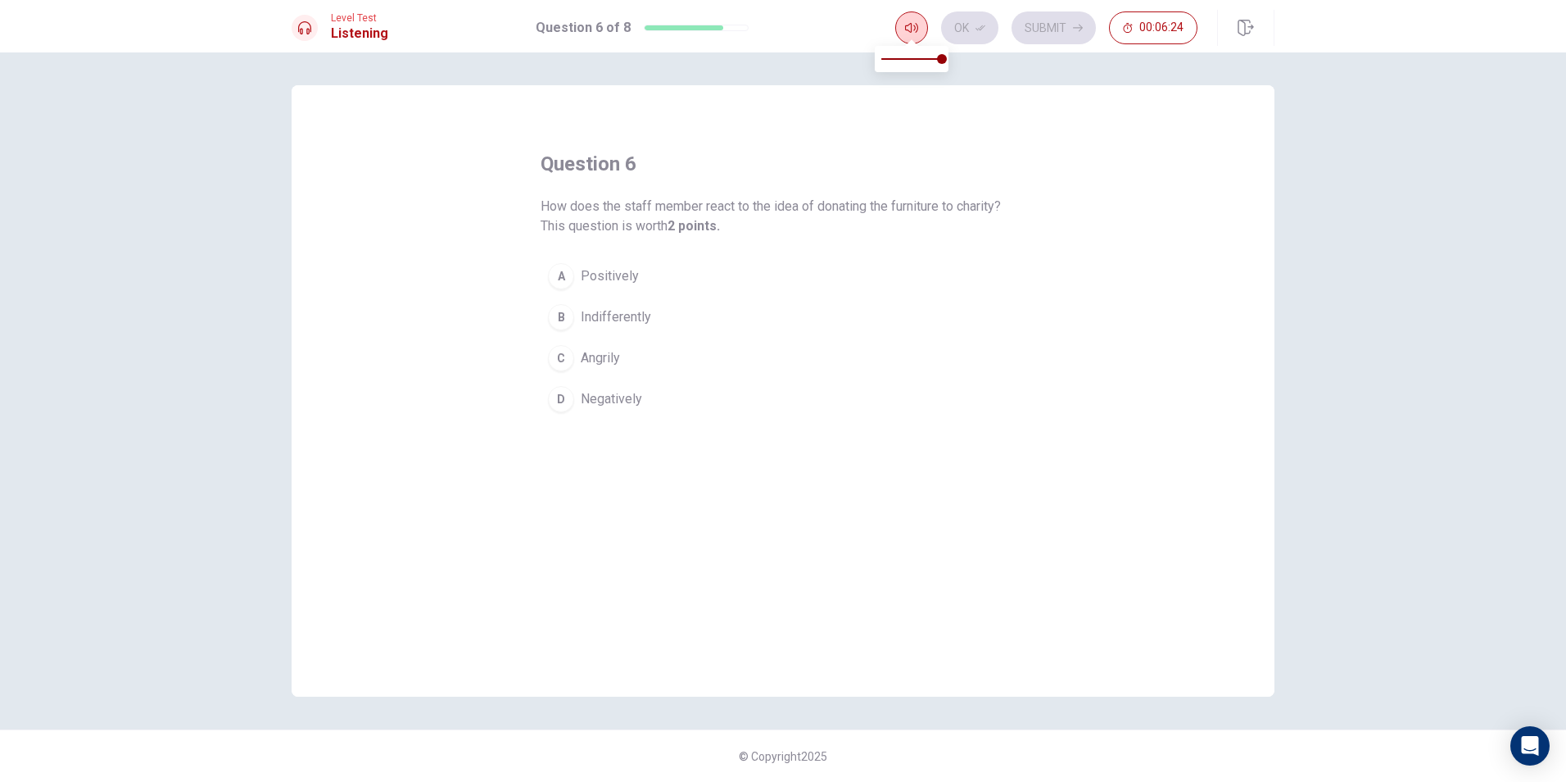
click at [909, 27] on icon "button" at bounding box center [911, 27] width 13 height 13
click at [555, 265] on div "A" at bounding box center [561, 276] width 26 height 26
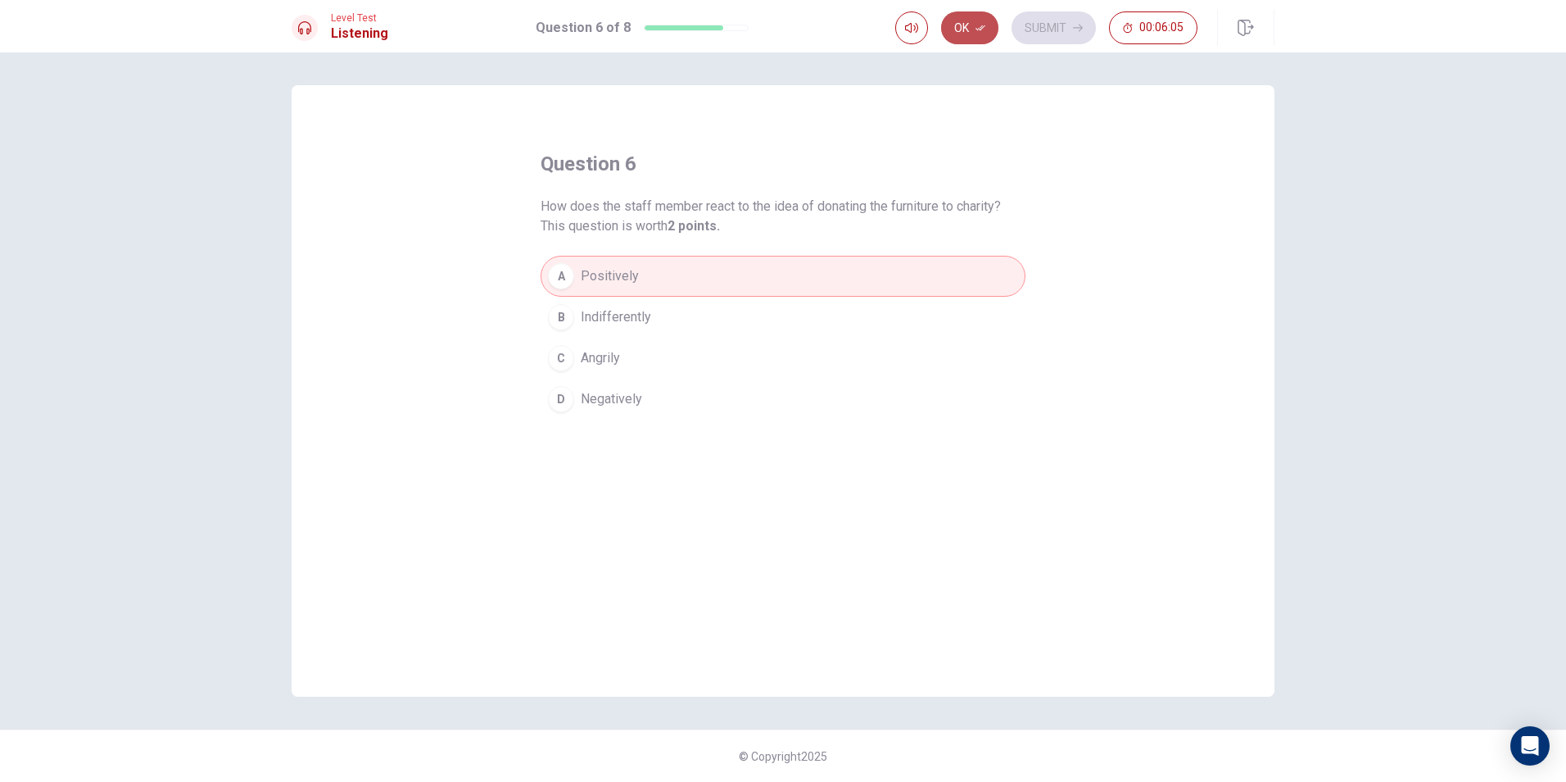
click at [942, 34] on button "Ok" at bounding box center [969, 27] width 57 height 33
click at [571, 359] on div "C" at bounding box center [561, 358] width 26 height 26
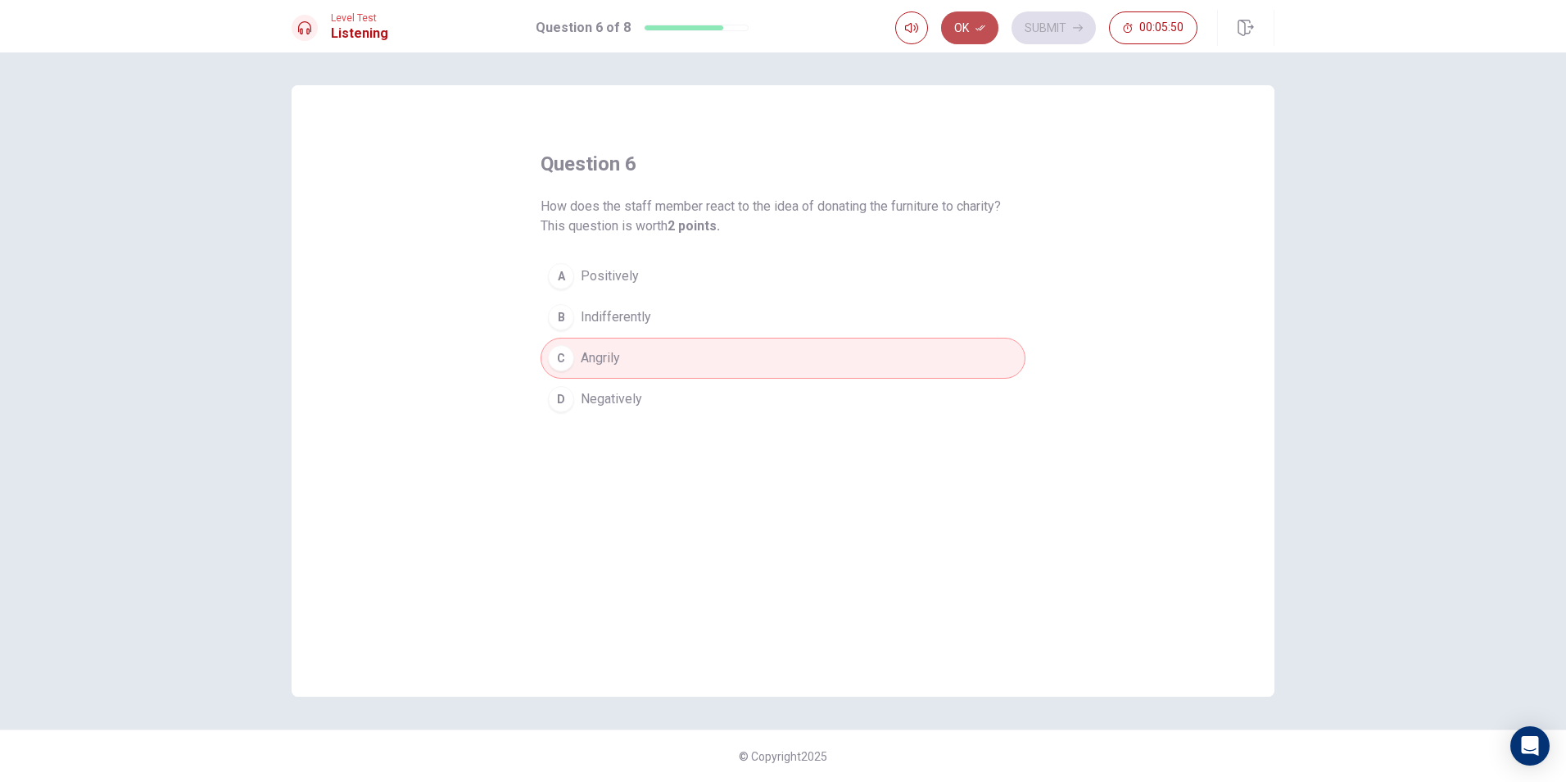
click at [972, 24] on button "Ok" at bounding box center [969, 27] width 57 height 33
click at [1093, 32] on button "Submit" at bounding box center [1054, 27] width 84 height 33
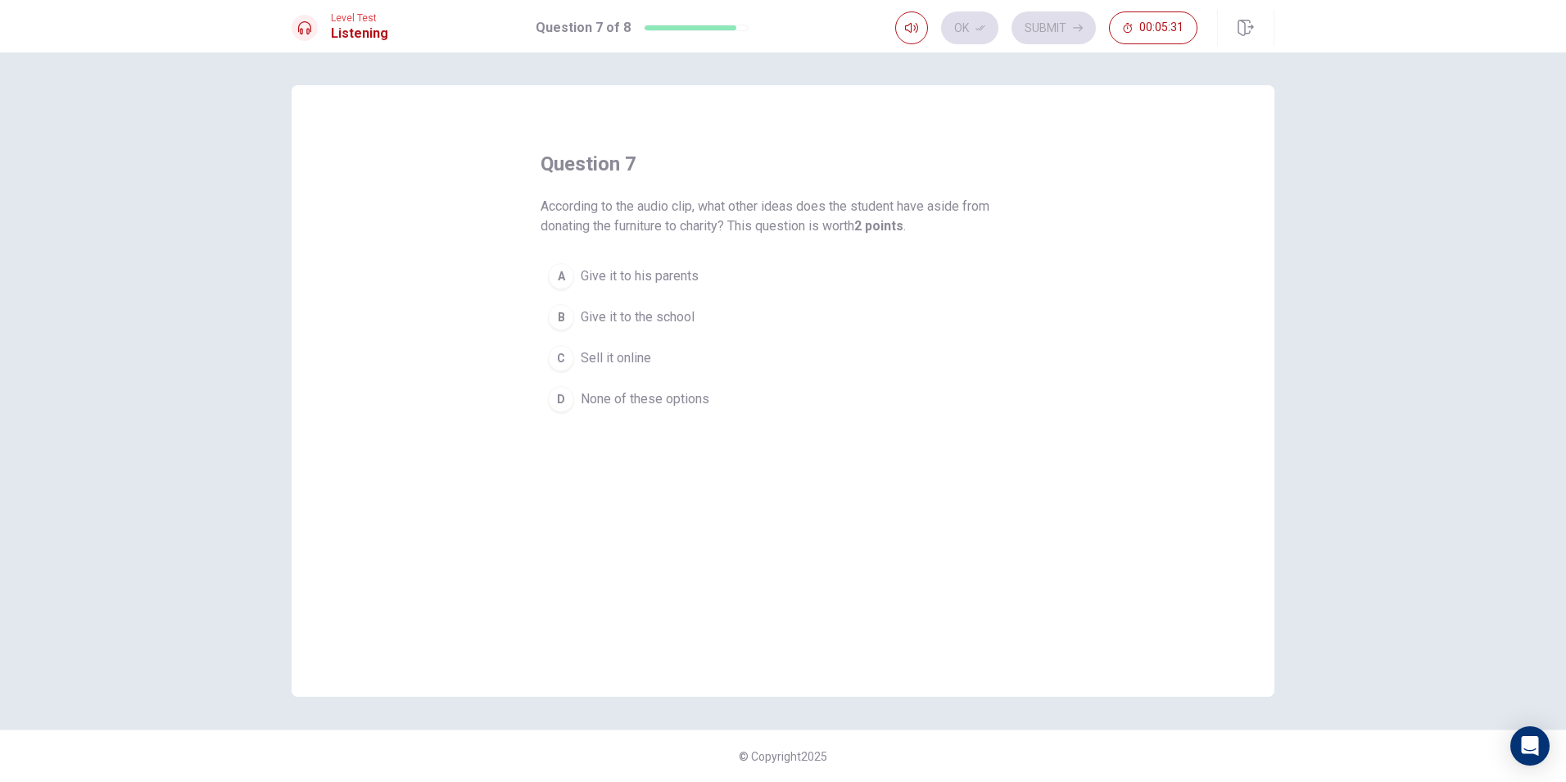
click at [564, 320] on div "B" at bounding box center [561, 317] width 26 height 26
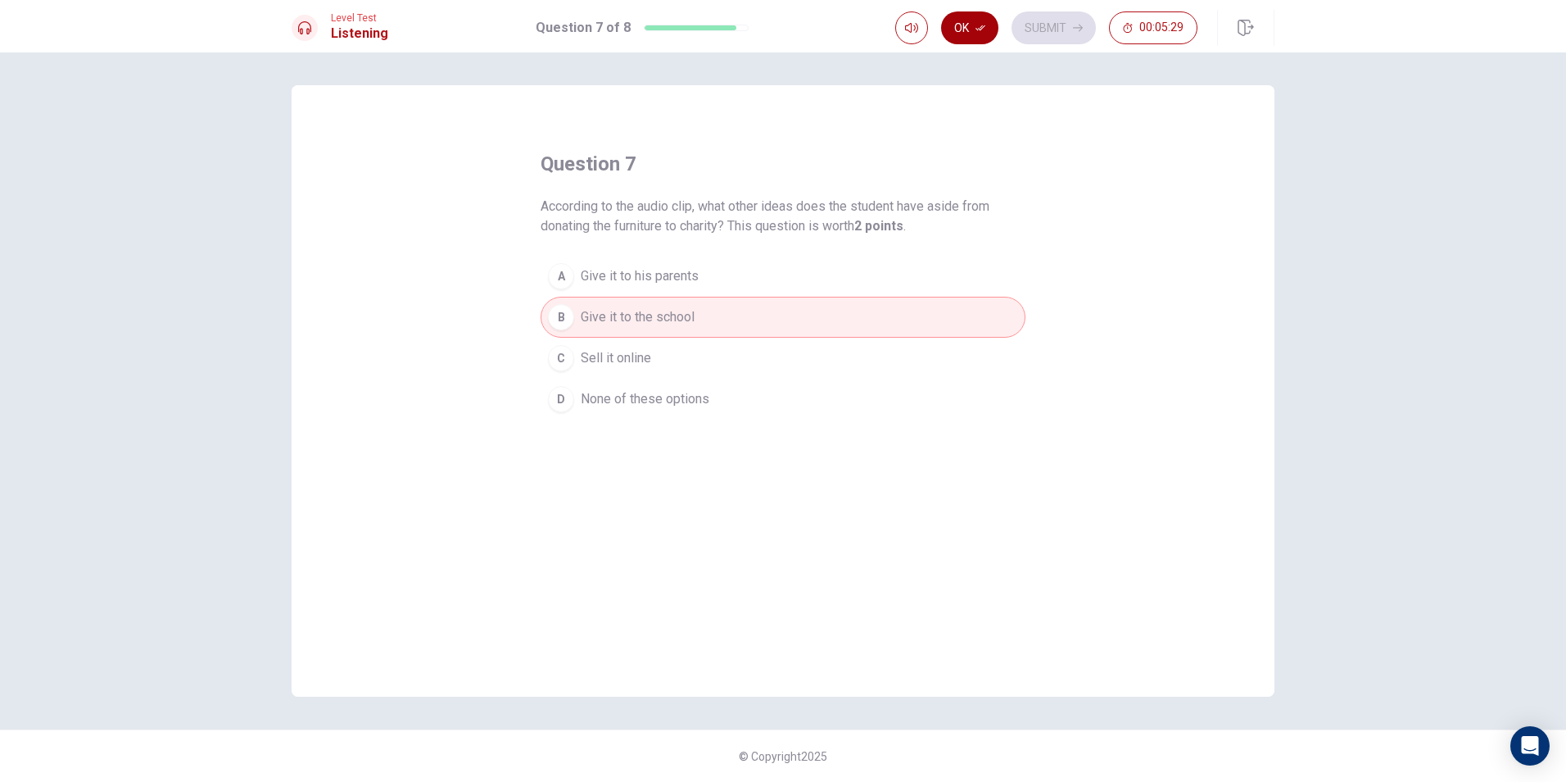
click at [951, 27] on button "Ok" at bounding box center [969, 27] width 57 height 33
click at [1063, 38] on button "Submit" at bounding box center [1054, 27] width 84 height 33
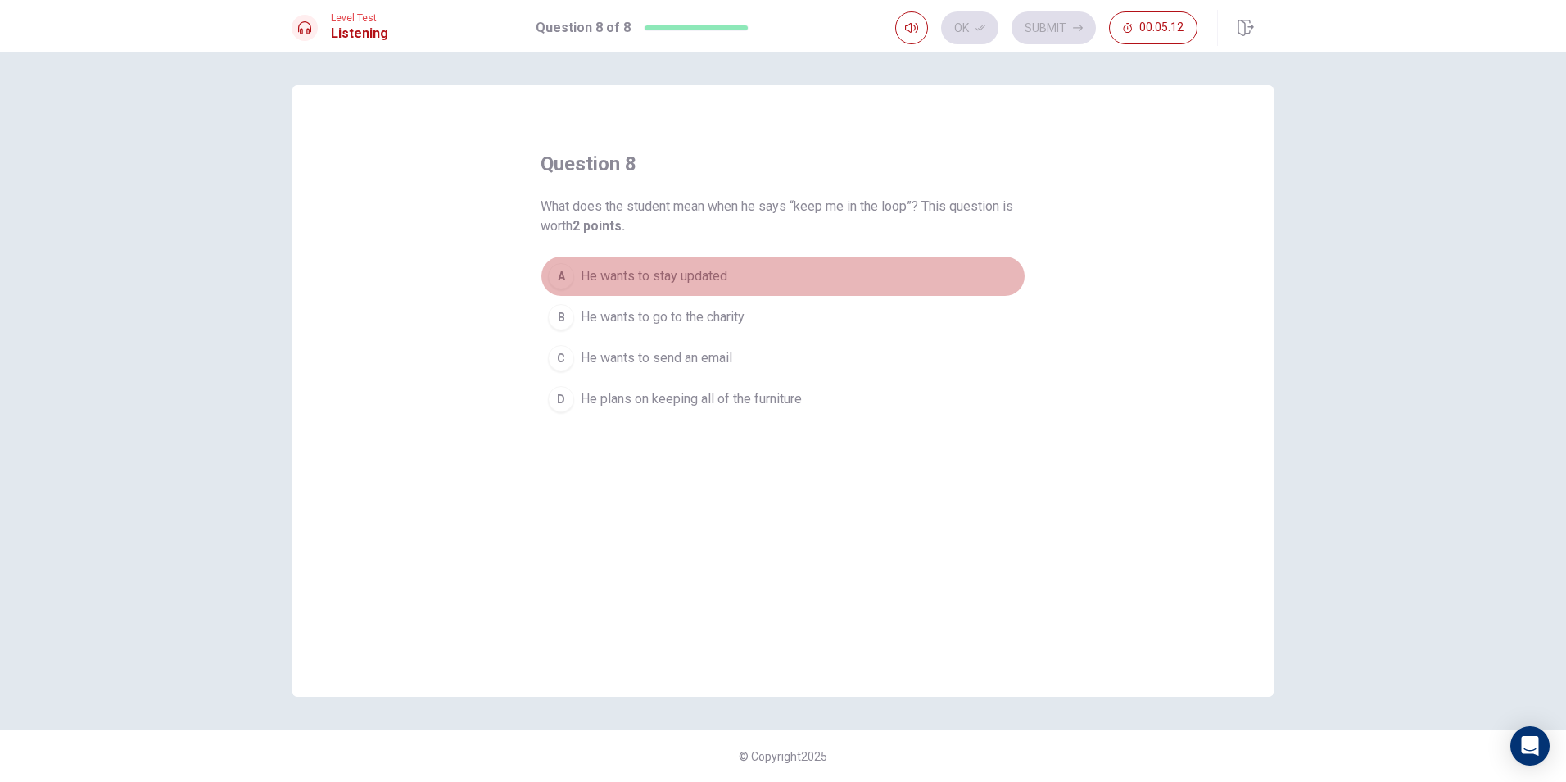
click at [567, 284] on div "A" at bounding box center [561, 276] width 26 height 26
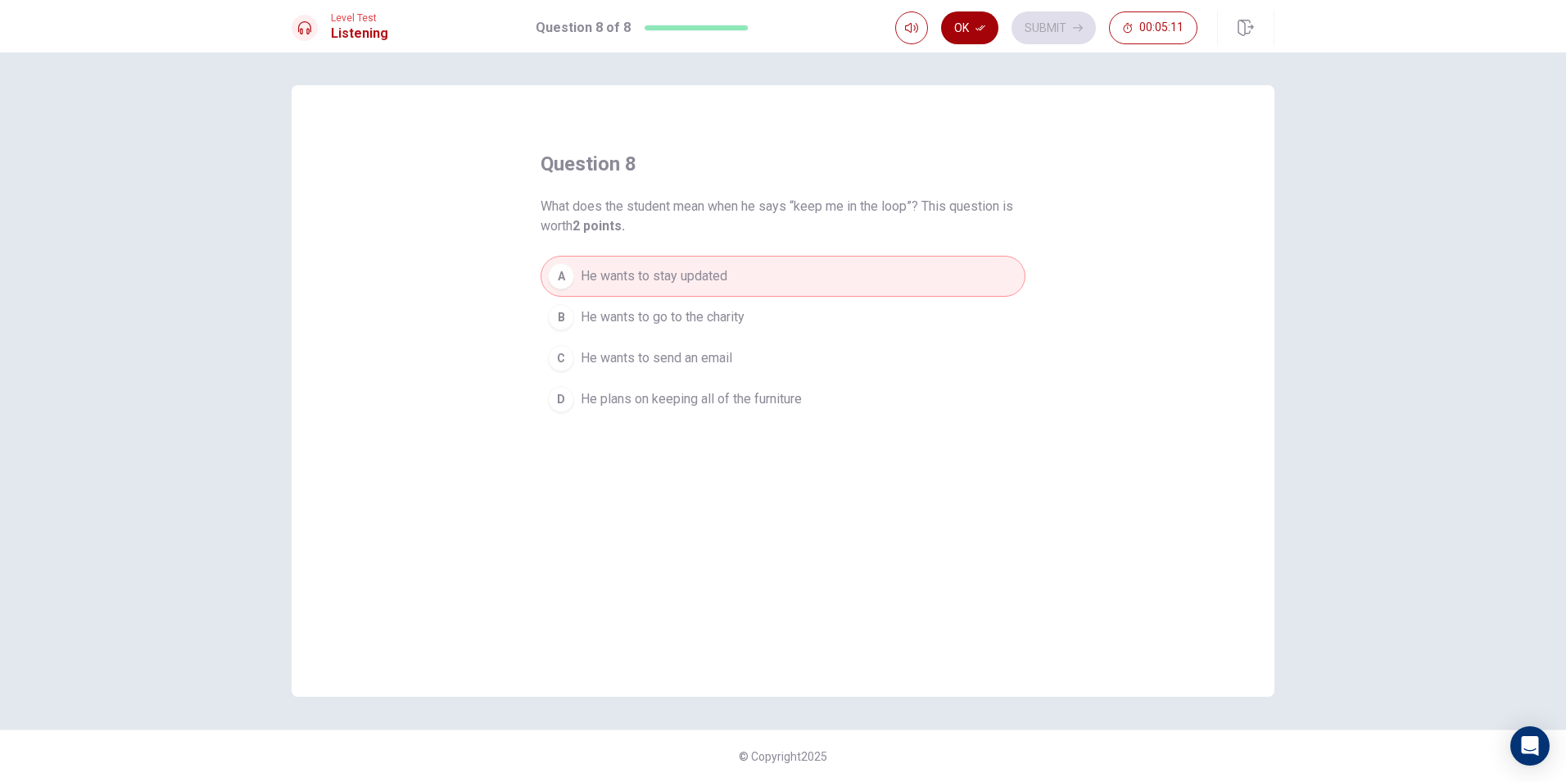
click at [977, 24] on icon "button" at bounding box center [981, 28] width 10 height 10
click at [1066, 35] on button "Submit" at bounding box center [1054, 27] width 84 height 33
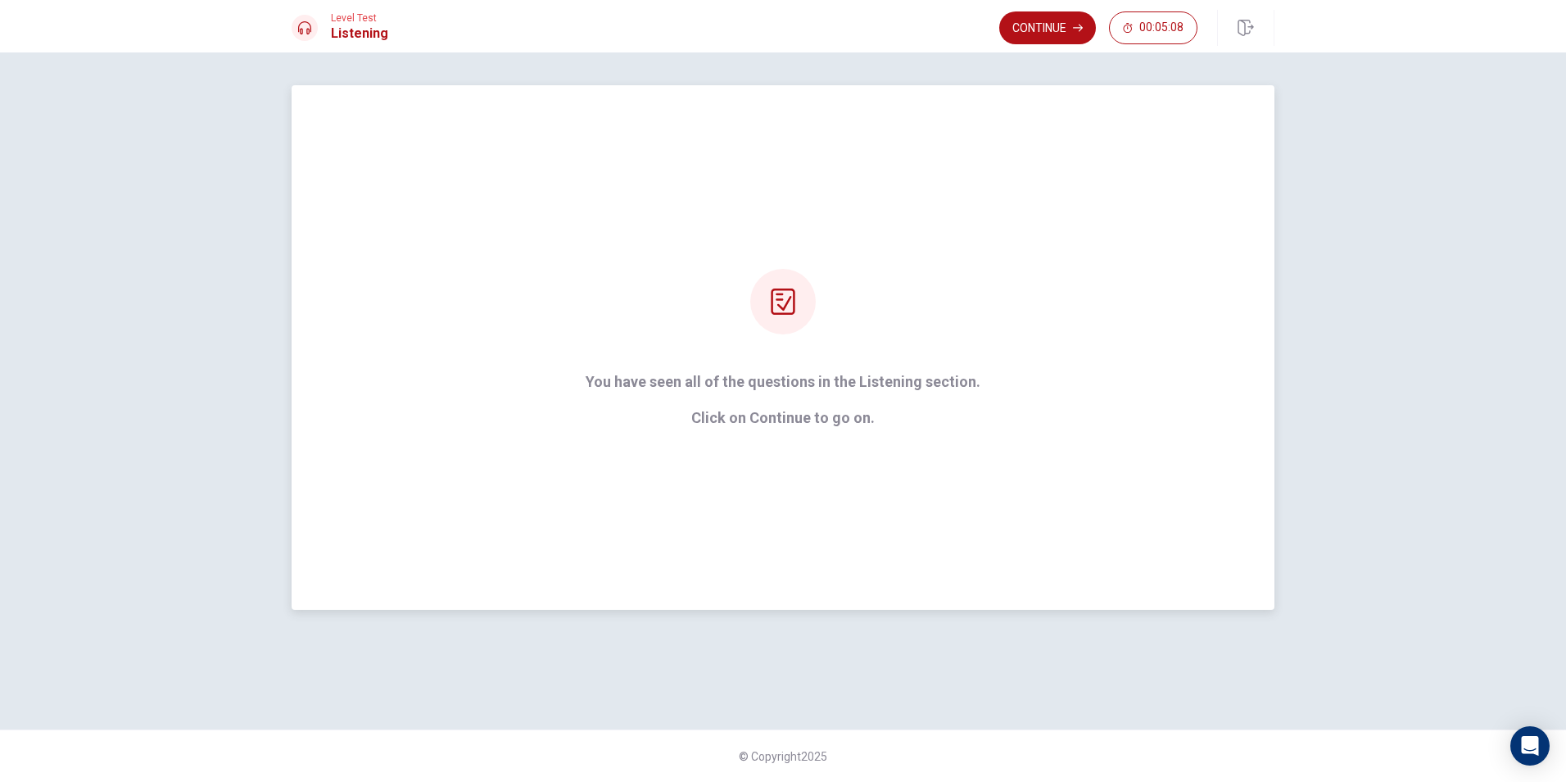
click at [931, 476] on div "You have seen all of the questions in the Listening section. Click on Continue …" at bounding box center [783, 347] width 983 height 524
click at [1066, 30] on button "Continue" at bounding box center [1048, 27] width 97 height 33
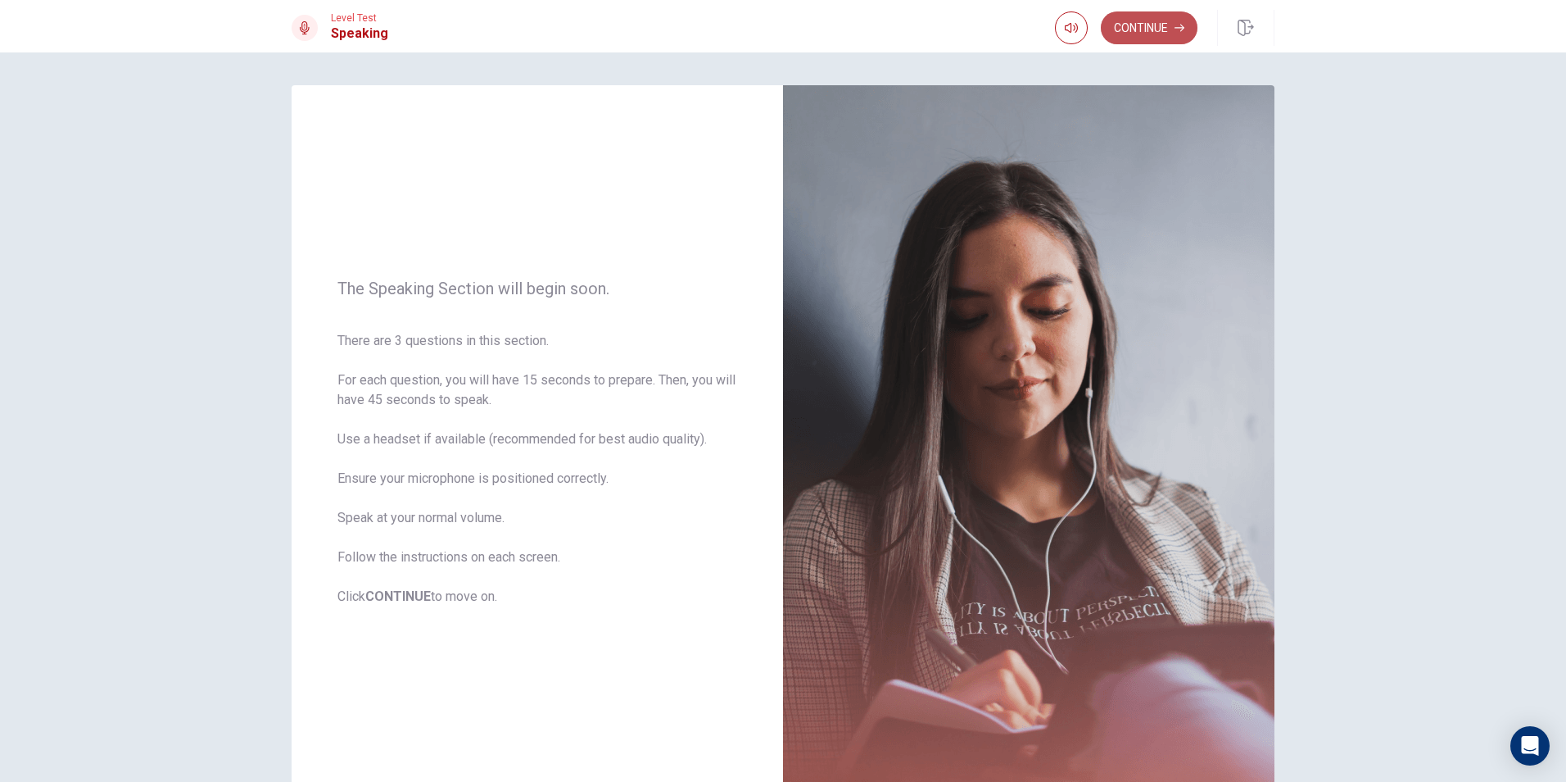
click at [1140, 29] on button "Continue" at bounding box center [1149, 27] width 97 height 33
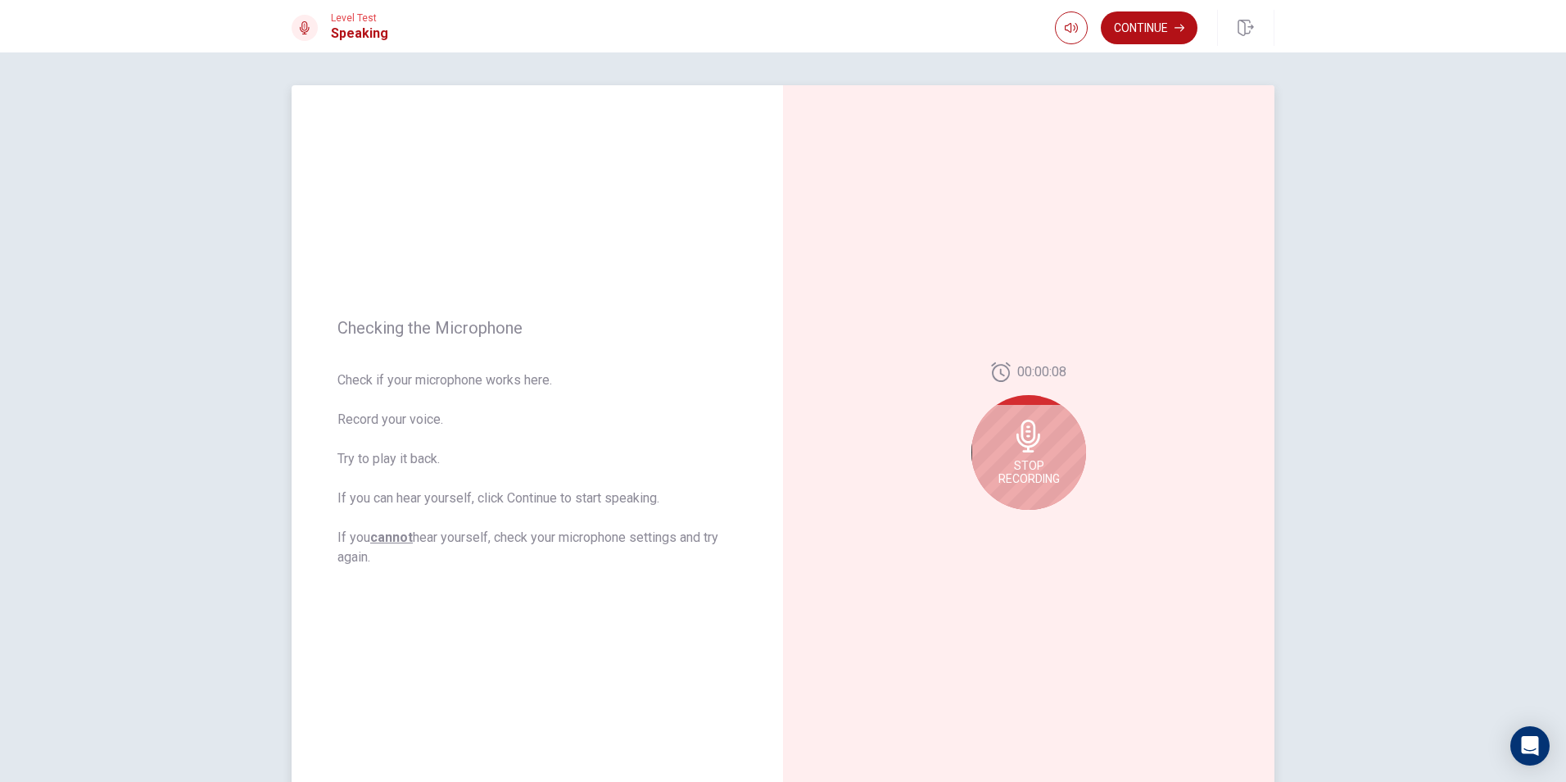
click at [1058, 496] on div "Stop Recording" at bounding box center [1029, 452] width 115 height 115
click at [1042, 521] on icon "Play Audio" at bounding box center [1047, 523] width 10 height 10
click at [1006, 524] on icon "Record Again" at bounding box center [1011, 523] width 10 height 10
click at [998, 445] on div "Stop Recording" at bounding box center [1029, 452] width 115 height 115
click at [1000, 520] on button "Record Again" at bounding box center [1011, 522] width 23 height 23
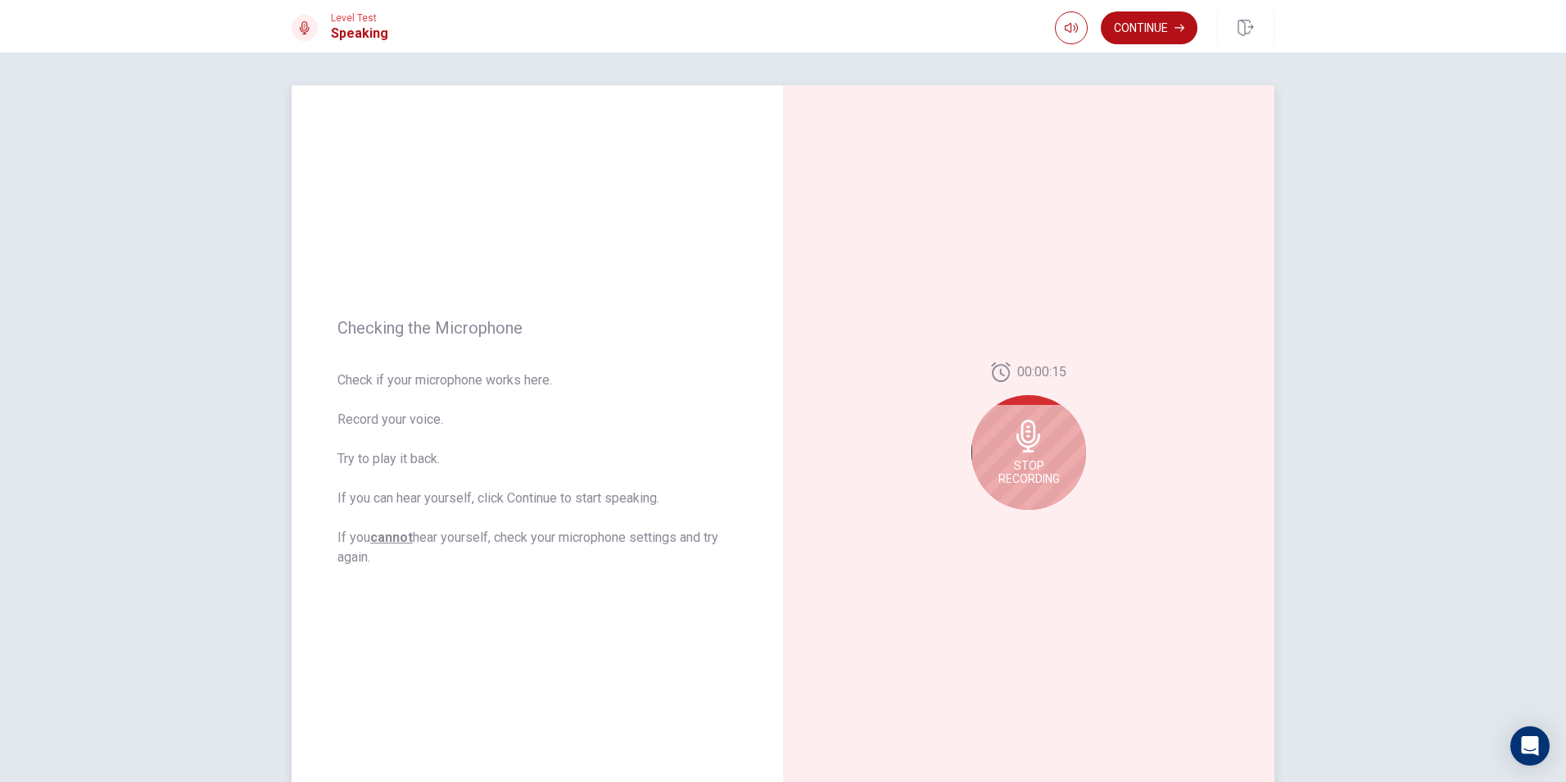
click at [1036, 469] on span "Stop Recording" at bounding box center [1029, 472] width 61 height 26
click at [1042, 528] on button "Play Audio" at bounding box center [1047, 522] width 23 height 23
click at [1037, 519] on button "Play Audio" at bounding box center [1047, 522] width 23 height 23
click at [1000, 530] on button "Record Again" at bounding box center [1011, 522] width 23 height 23
click at [1023, 469] on span "Stop Recording" at bounding box center [1029, 472] width 61 height 26
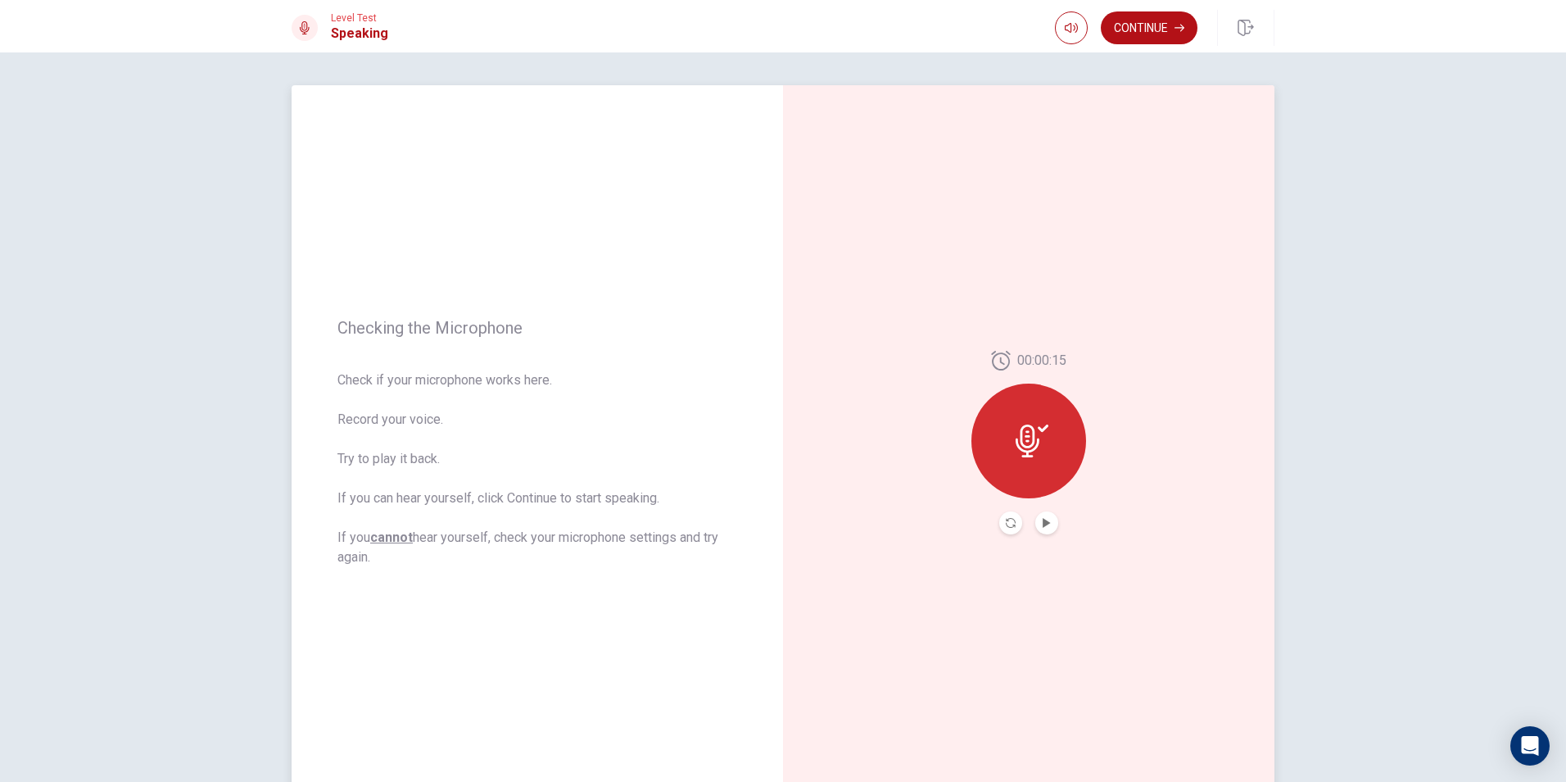
click at [1043, 514] on button "Play Audio" at bounding box center [1047, 522] width 23 height 23
click at [1012, 527] on button "Record Again" at bounding box center [1011, 522] width 23 height 23
click at [1037, 492] on div "Stop Recording" at bounding box center [1029, 452] width 115 height 115
click at [1043, 517] on button "Play Audio" at bounding box center [1047, 522] width 23 height 23
click at [1009, 525] on icon "Record Again" at bounding box center [1011, 523] width 10 height 10
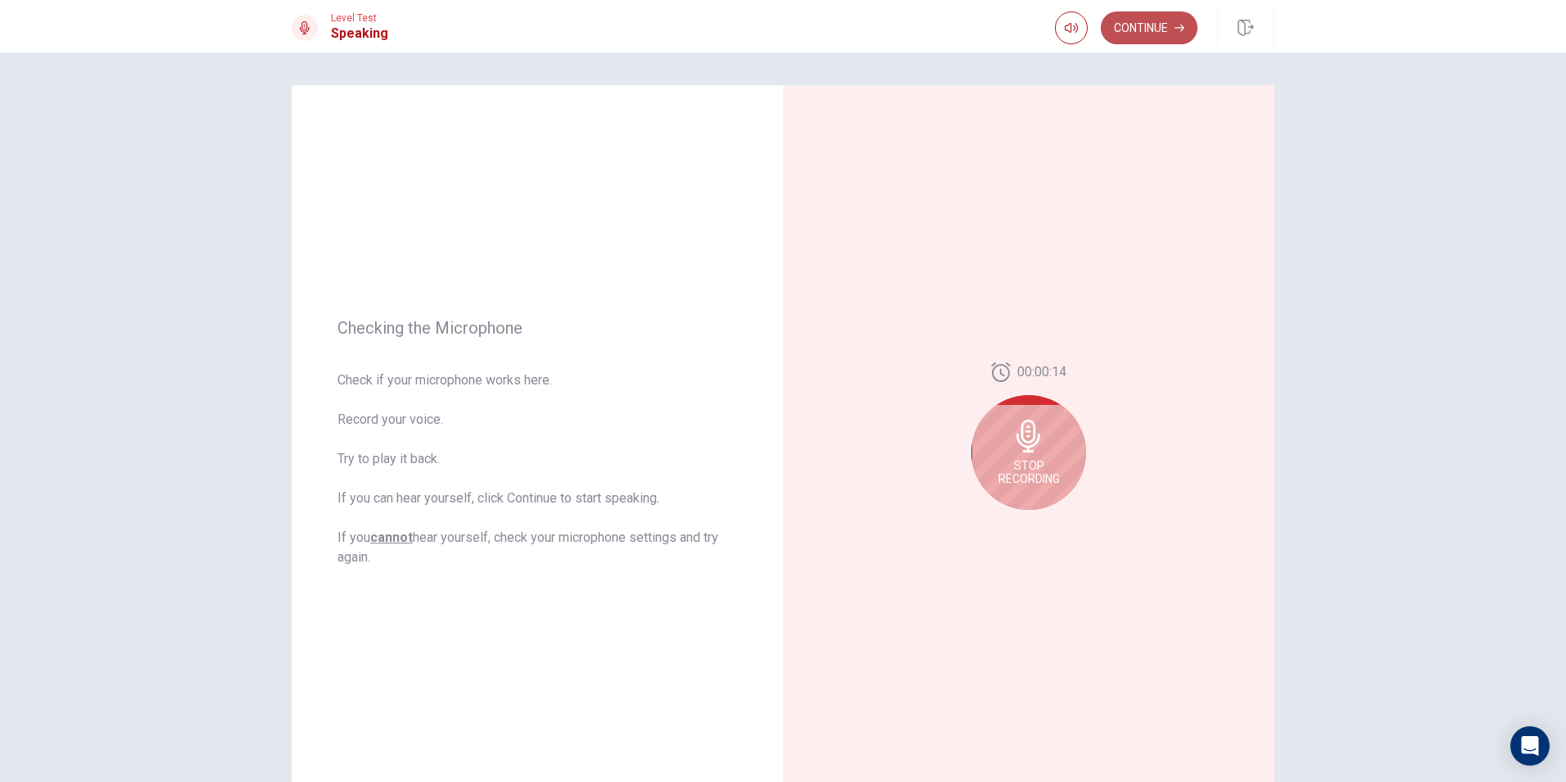
click at [1139, 29] on button "Continue" at bounding box center [1149, 27] width 97 height 33
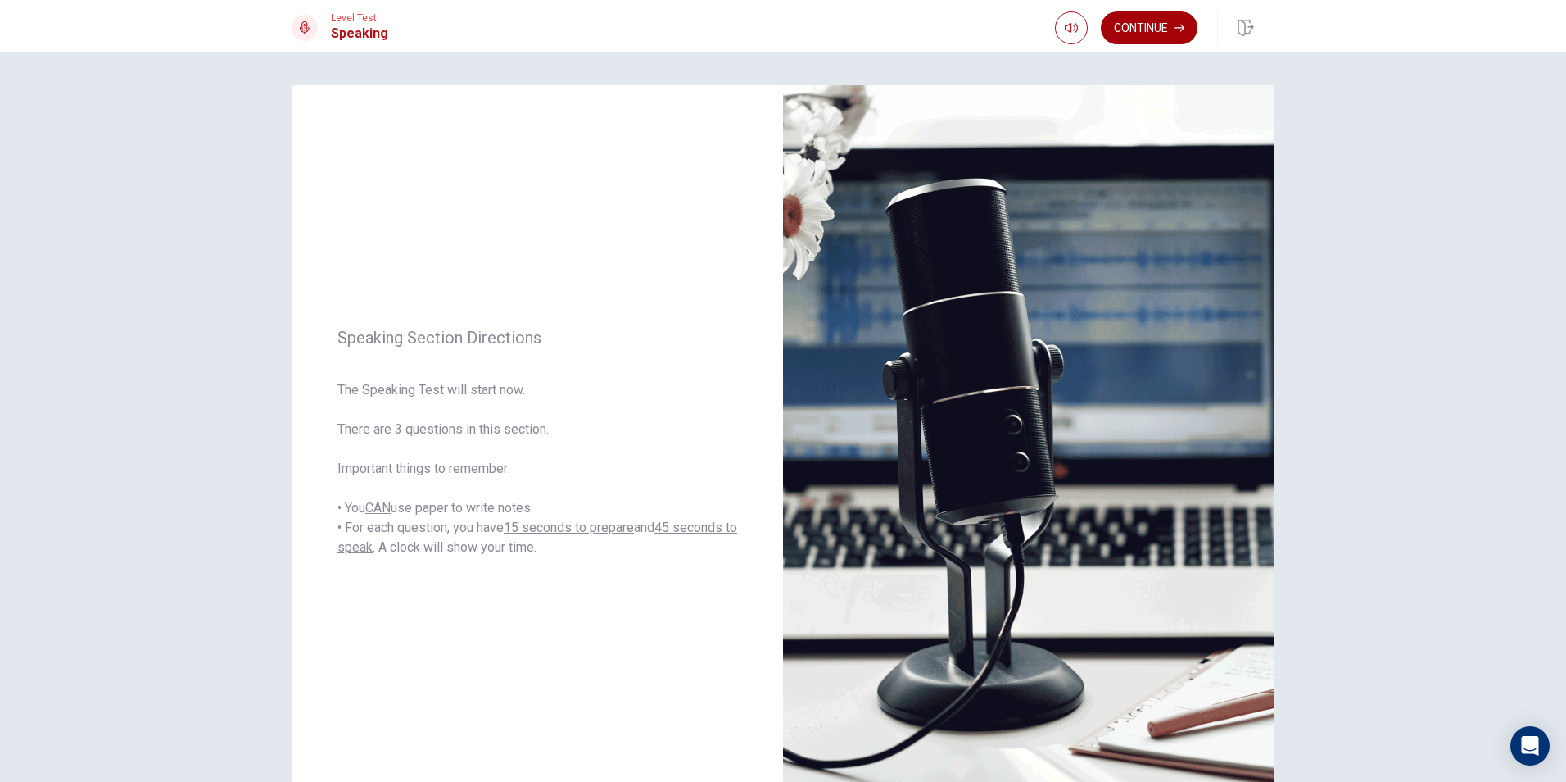
click at [1142, 26] on button "Continue" at bounding box center [1149, 27] width 97 height 33
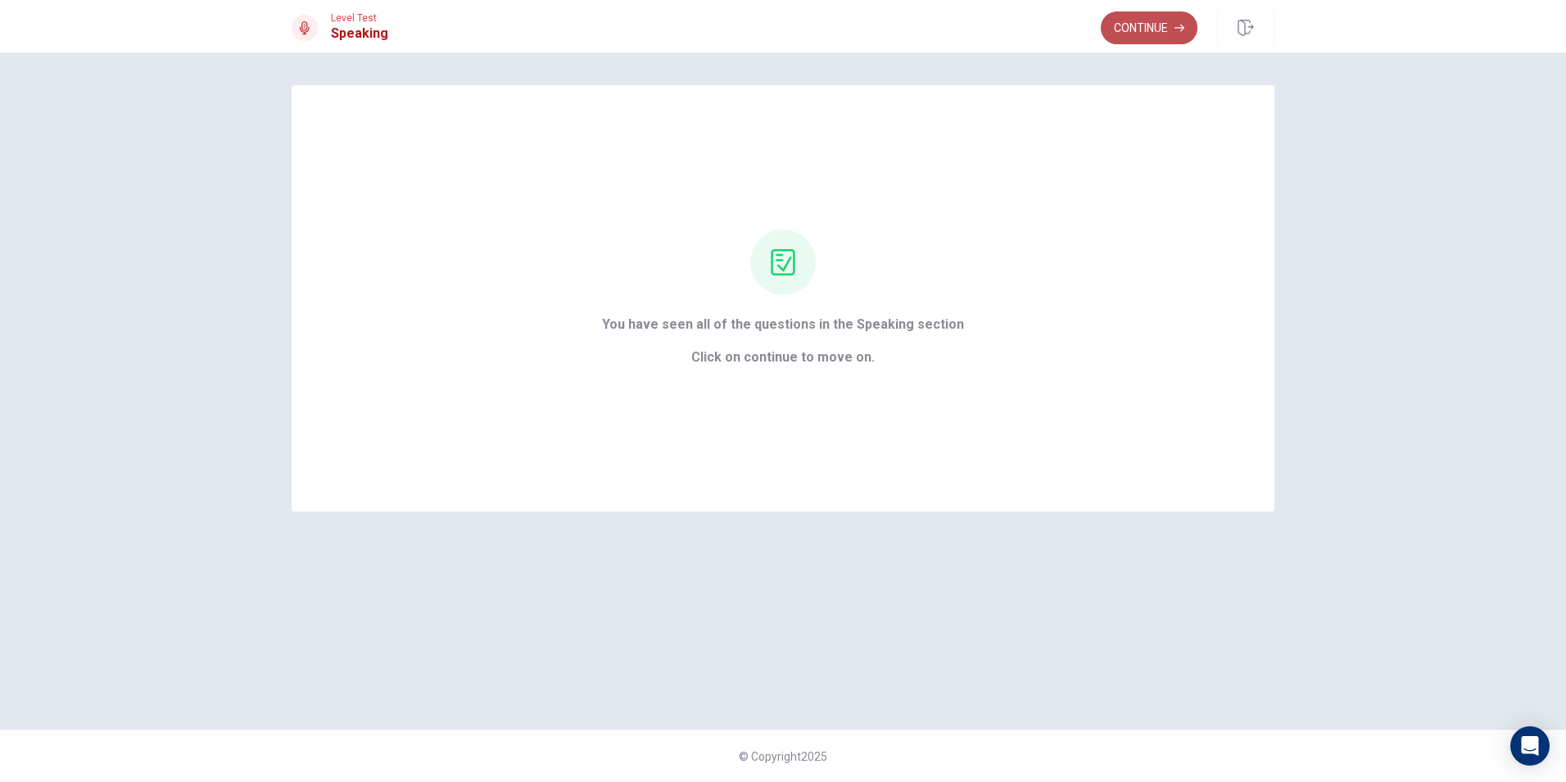
click at [1158, 34] on button "Continue" at bounding box center [1149, 27] width 97 height 33
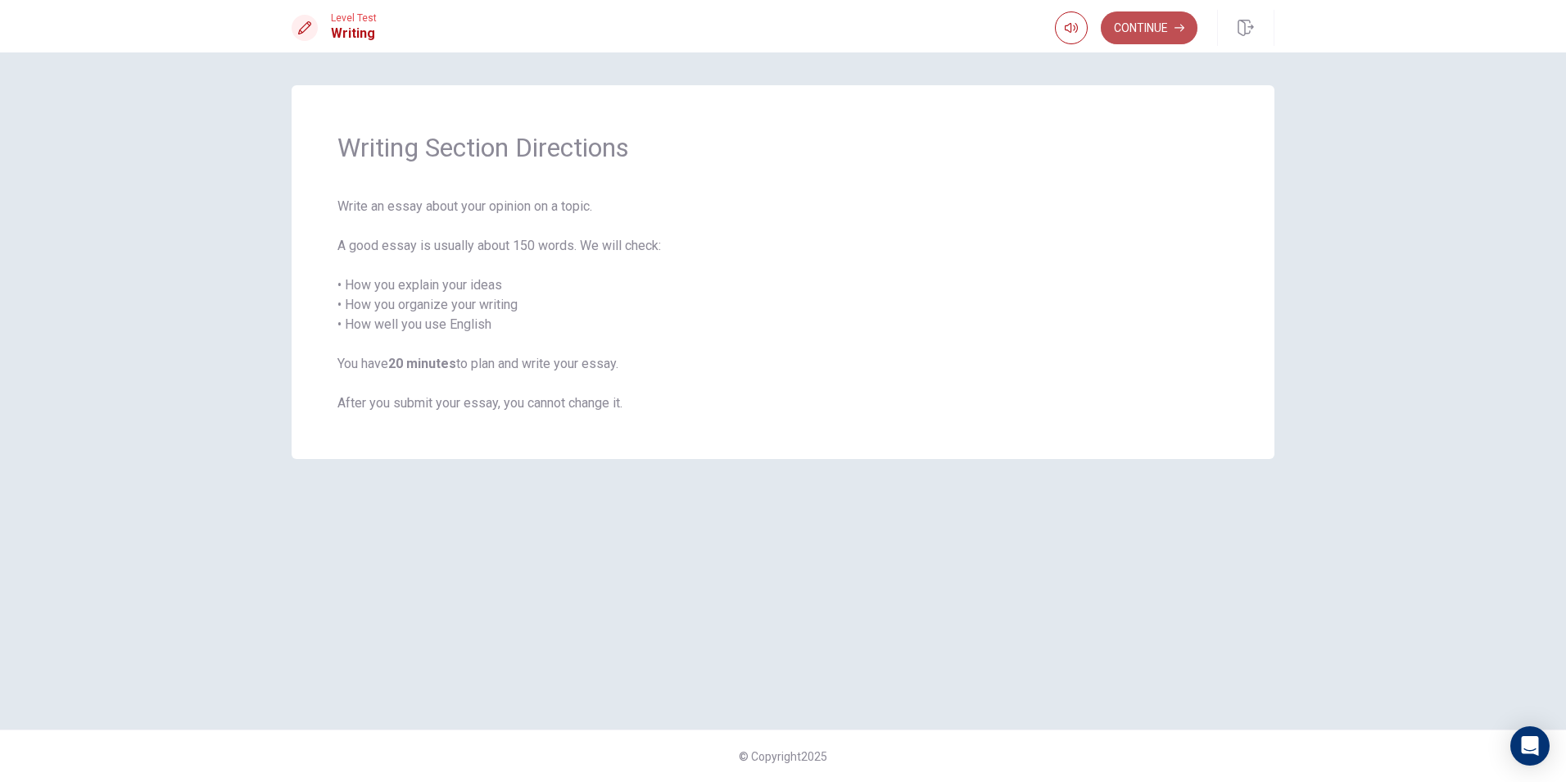
click at [1135, 14] on button "Continue" at bounding box center [1149, 27] width 97 height 33
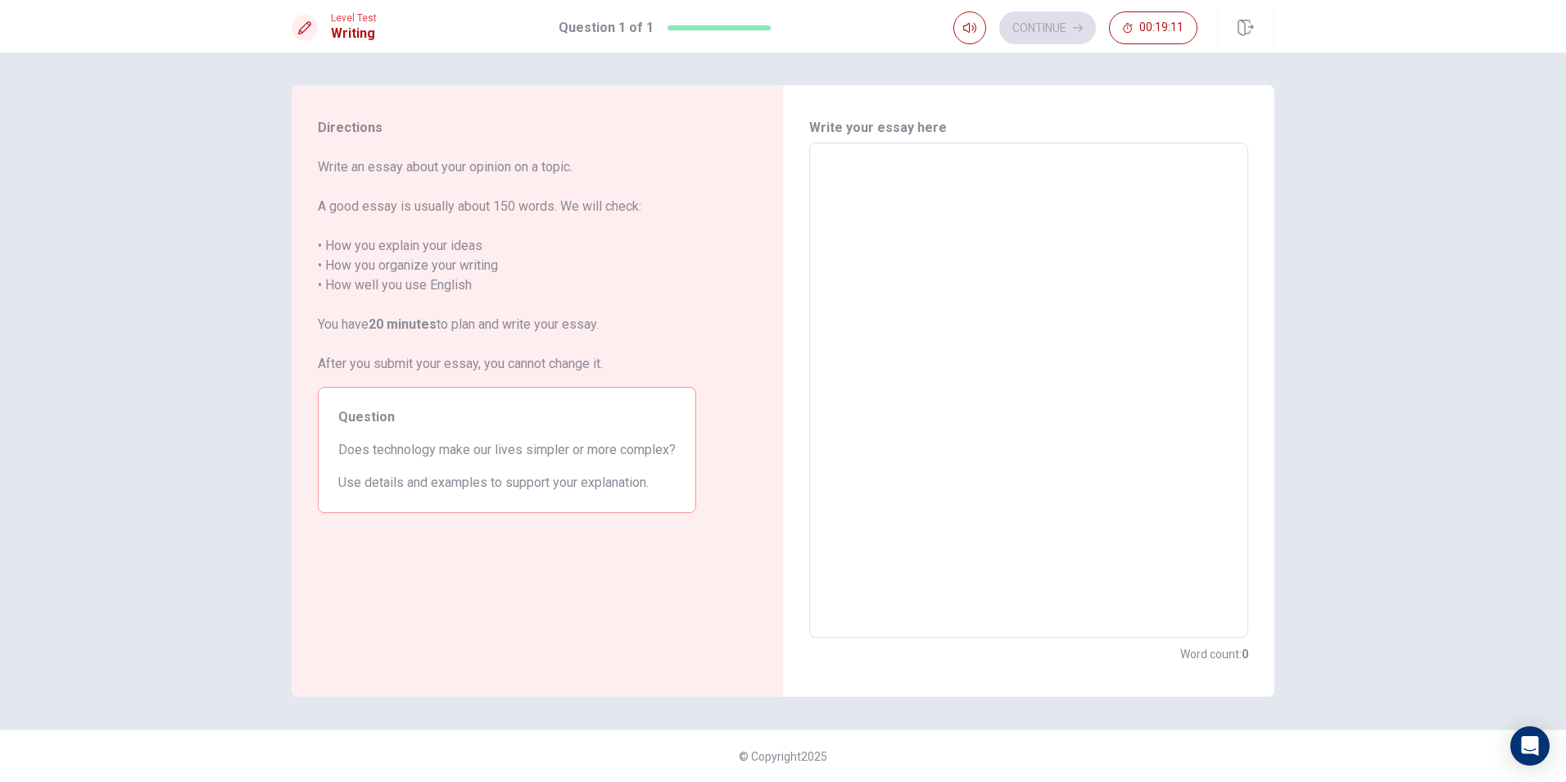
click at [1063, 211] on textarea at bounding box center [1029, 390] width 416 height 468
type textarea "t"
type textarea "x"
type textarea "te"
type textarea "x"
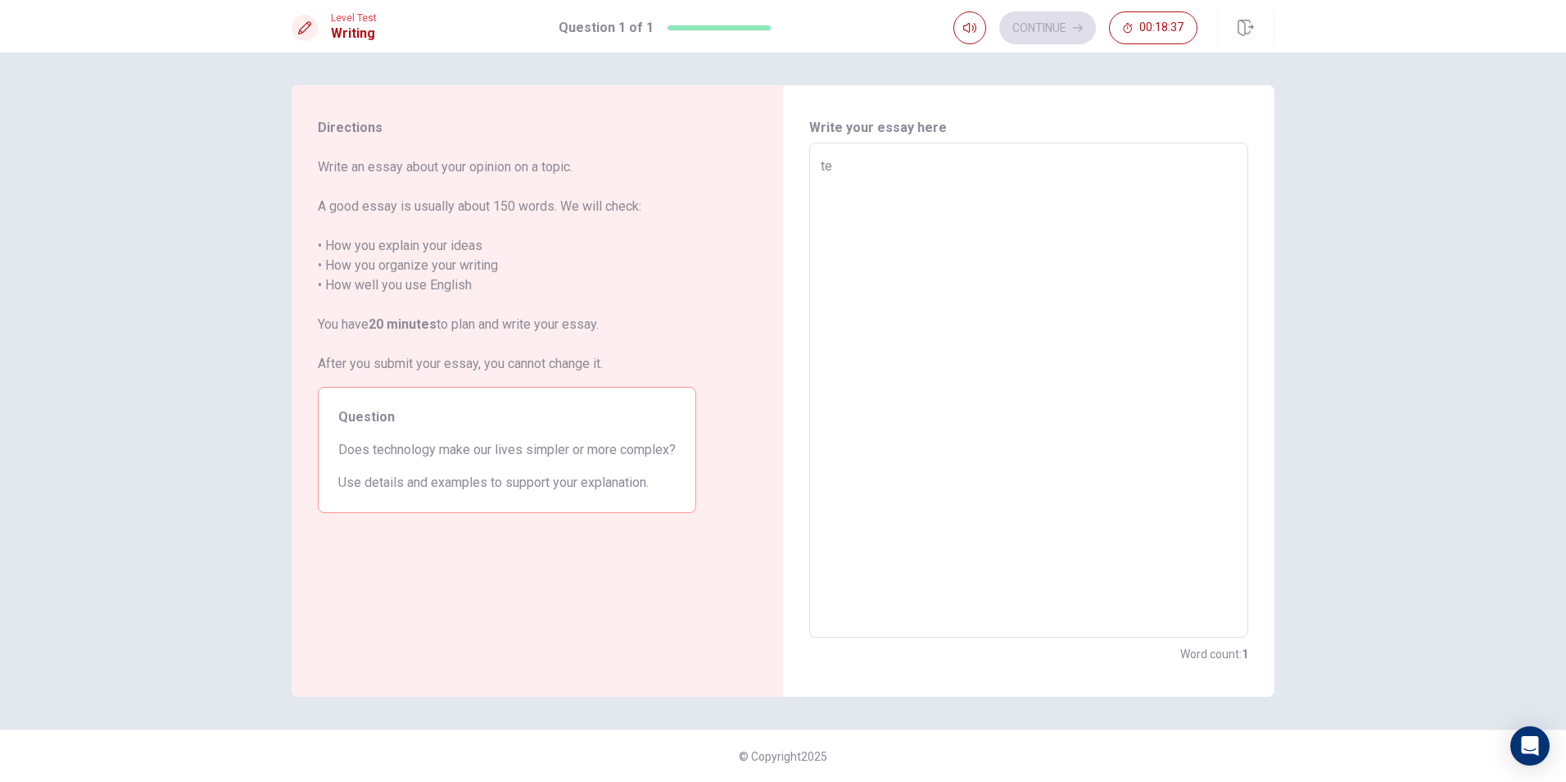
type textarea "t"
type textarea "x"
type textarea "T"
type textarea "x"
type textarea "Th"
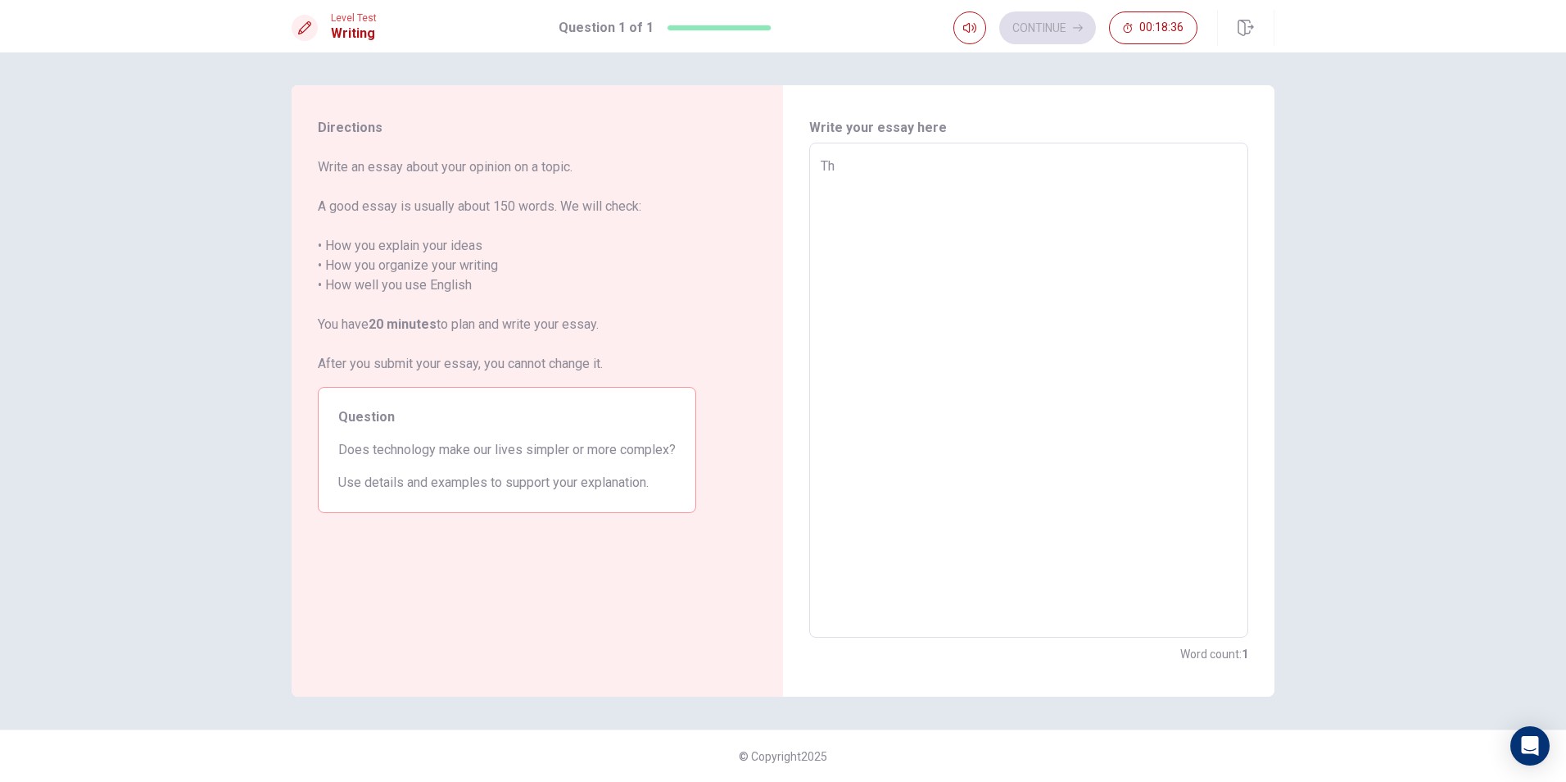
type textarea "x"
type textarea "The"
type textarea "x"
type textarea "Thec"
type textarea "x"
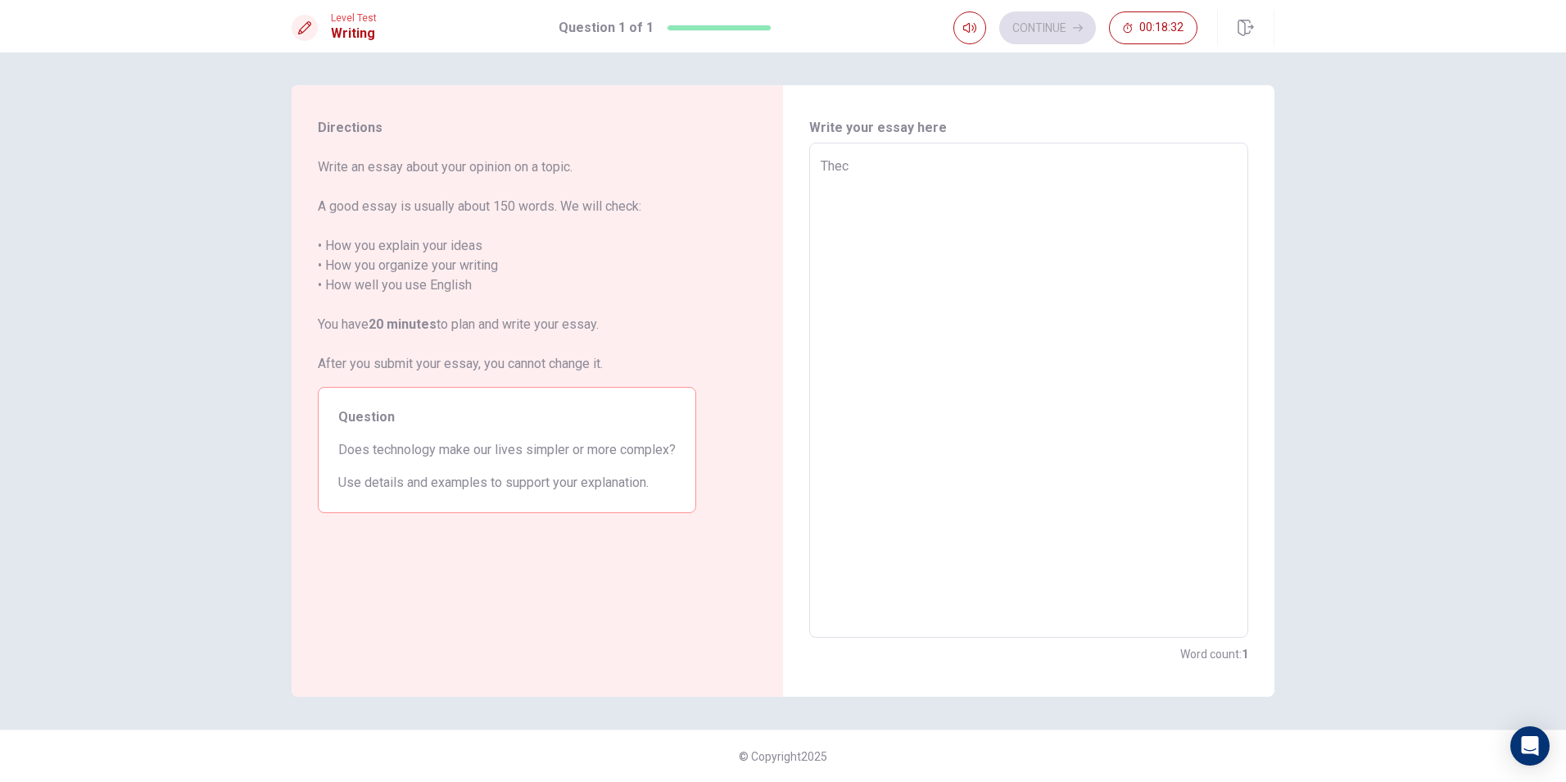
type textarea "The"
type textarea "x"
type textarea "Th"
type textarea "x"
type textarea "T"
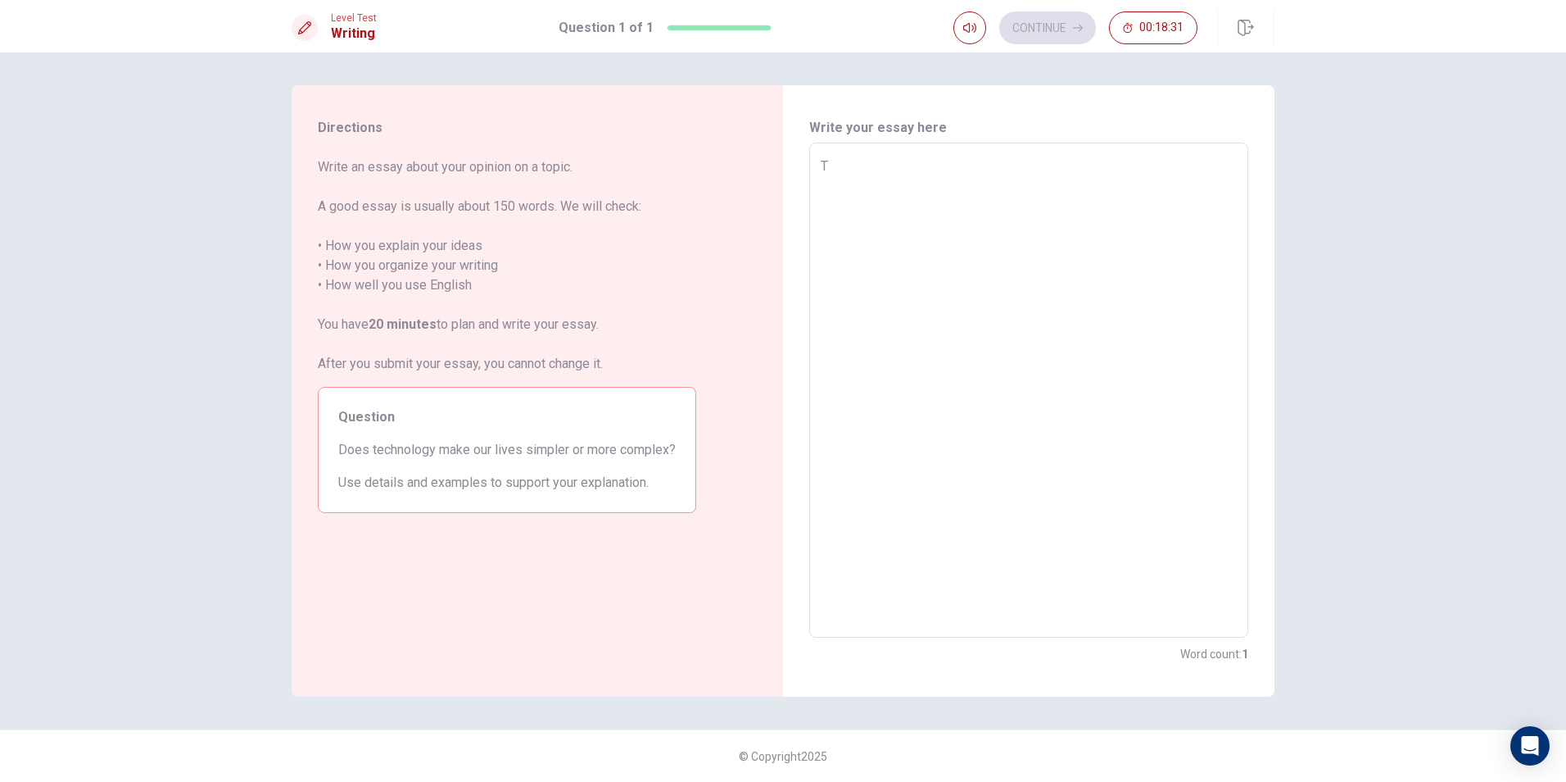
type textarea "x"
type textarea "Te"
type textarea "x"
type textarea "Tec"
type textarea "x"
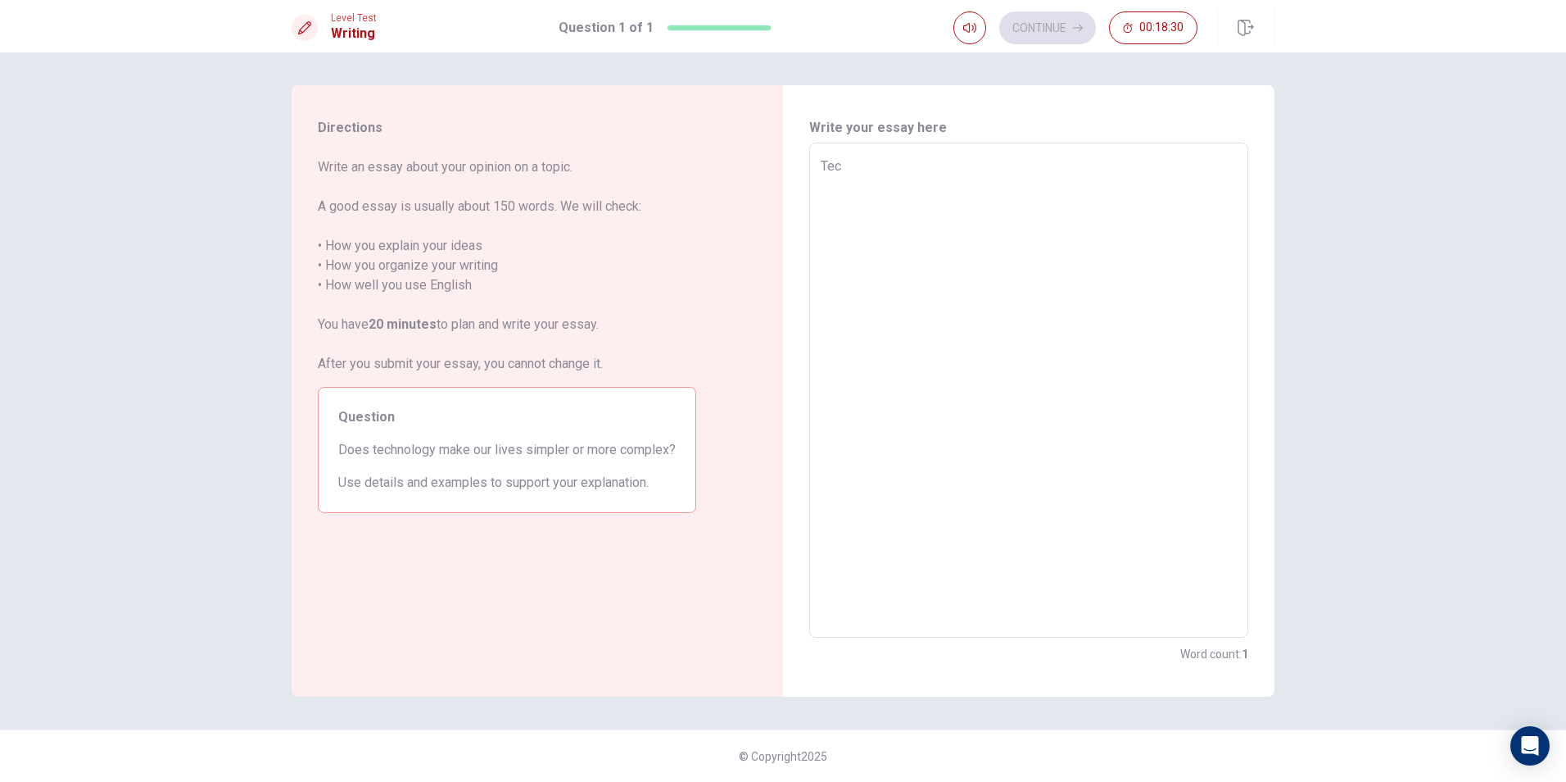
type textarea "Tech"
type textarea "x"
type textarea "Techn"
type textarea "x"
type textarea "Techno"
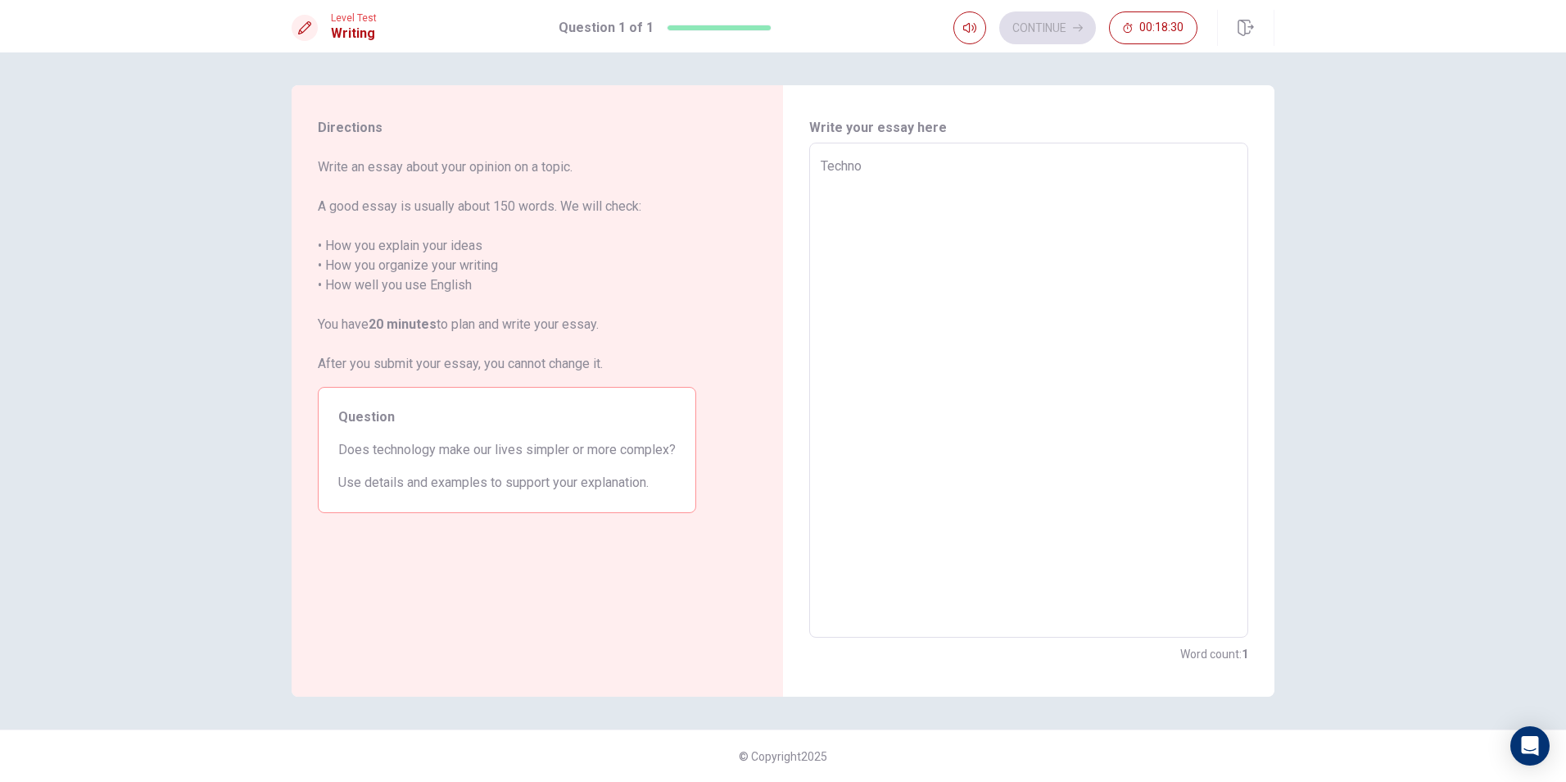
type textarea "x"
type textarea "Technol"
type textarea "x"
type textarea "Technolo"
type textarea "x"
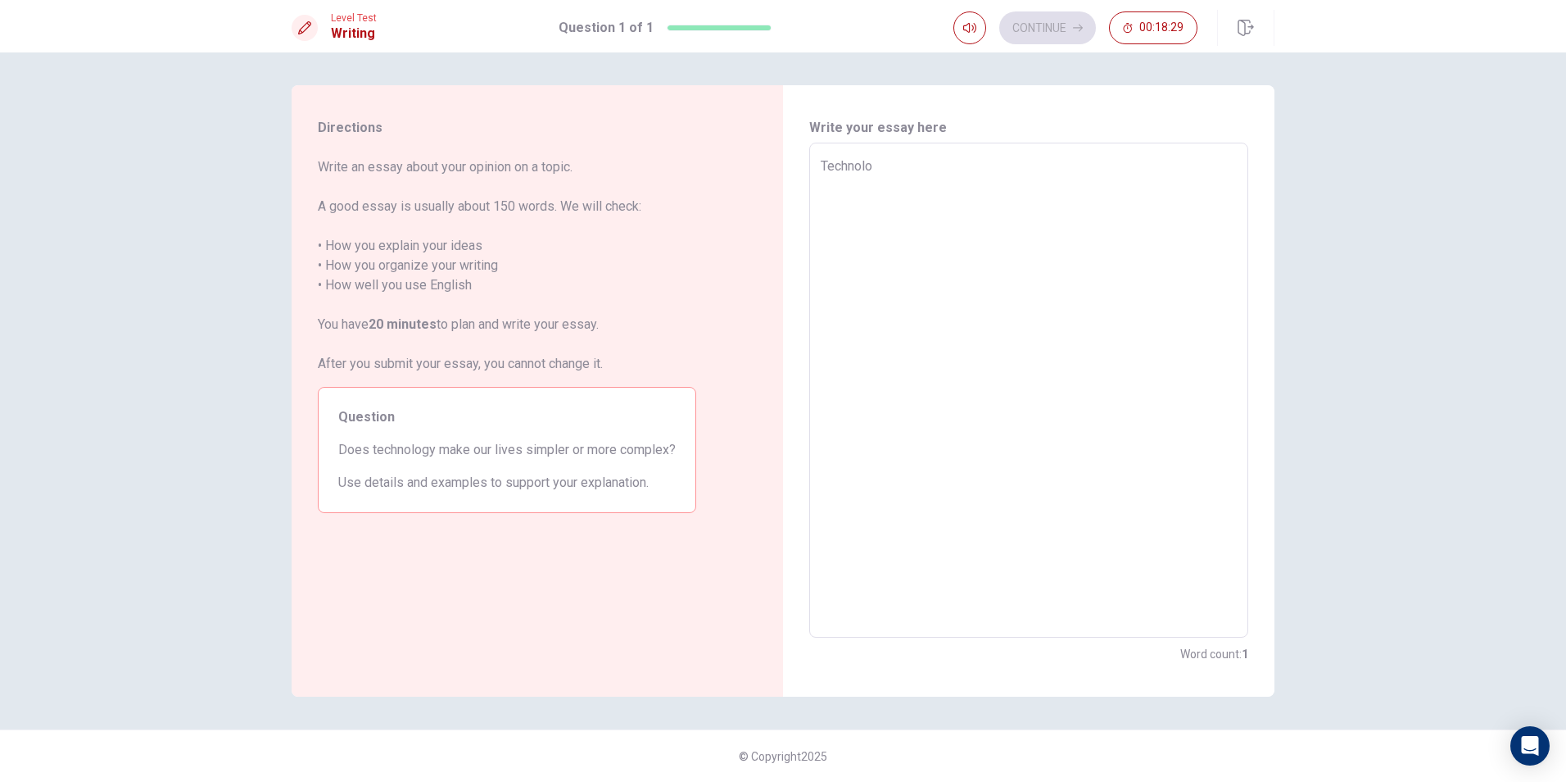
type textarea "Technolog"
type textarea "x"
type textarea "Technology"
type textarea "x"
type textarea "Technology"
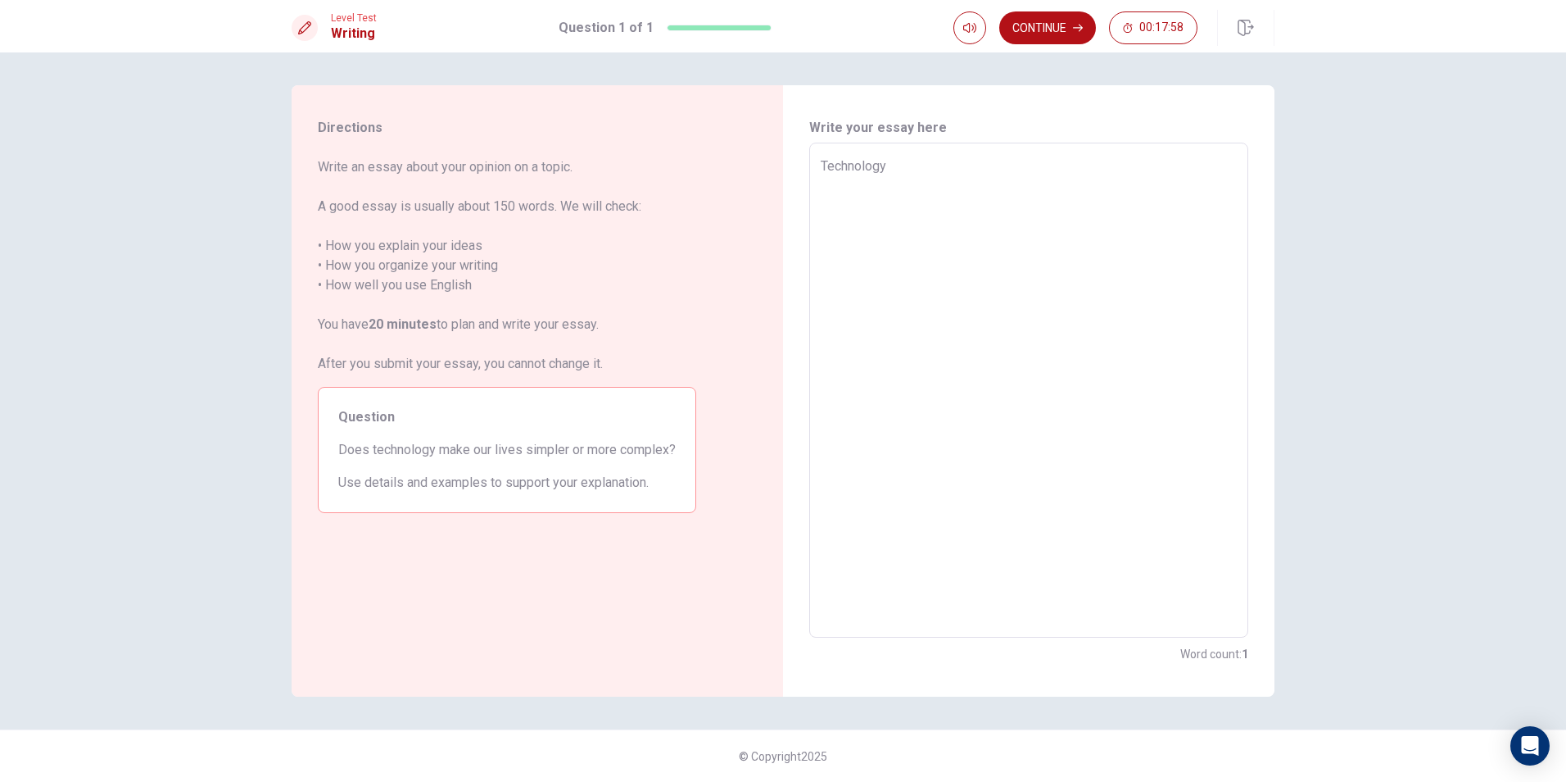
type textarea "x"
type textarea "Technology m"
type textarea "x"
type textarea "Technology ma"
type textarea "x"
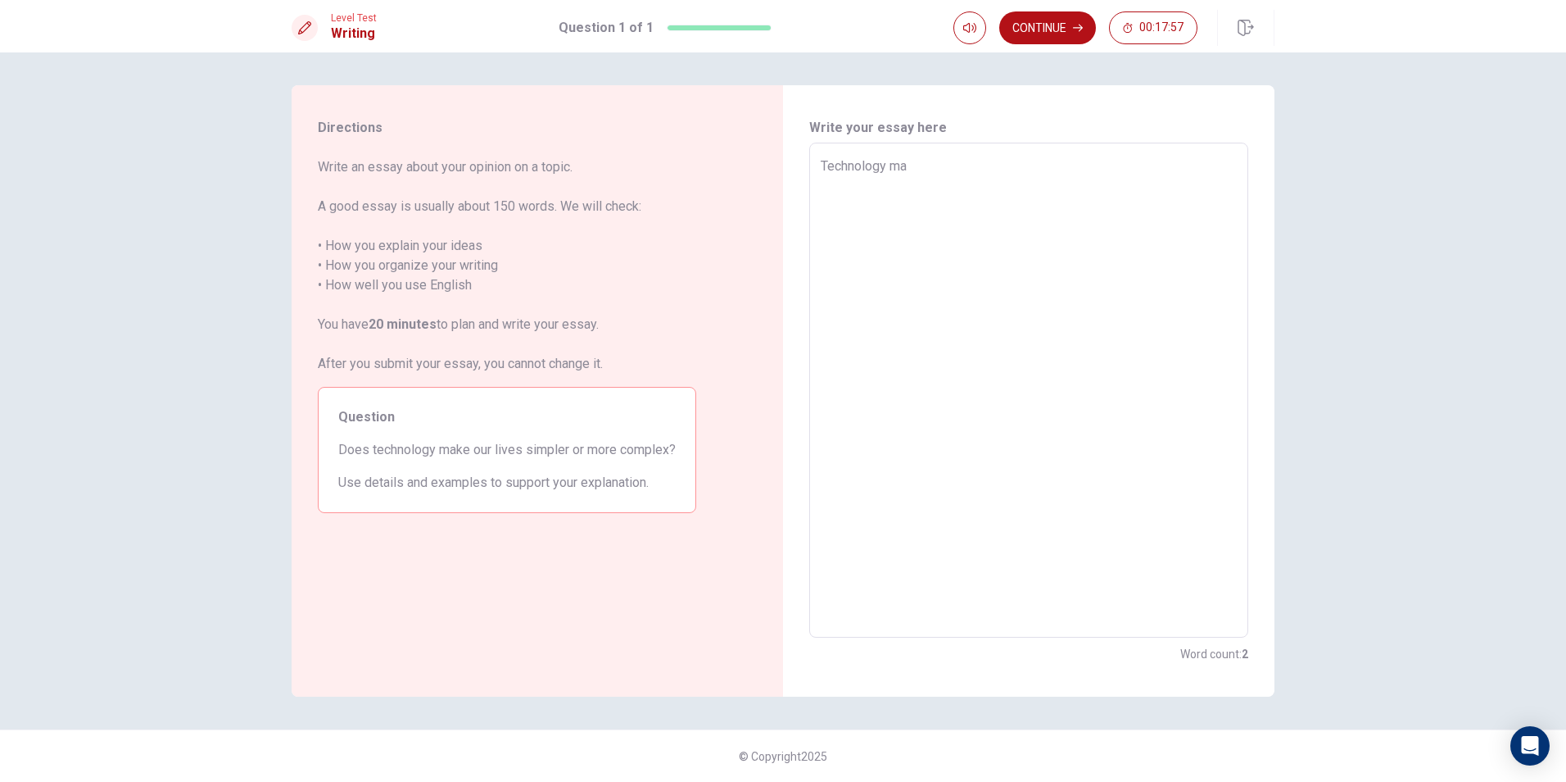
type textarea "Technology mak"
type textarea "x"
type textarea "Technology make"
type textarea "x"
type textarea "Technology make"
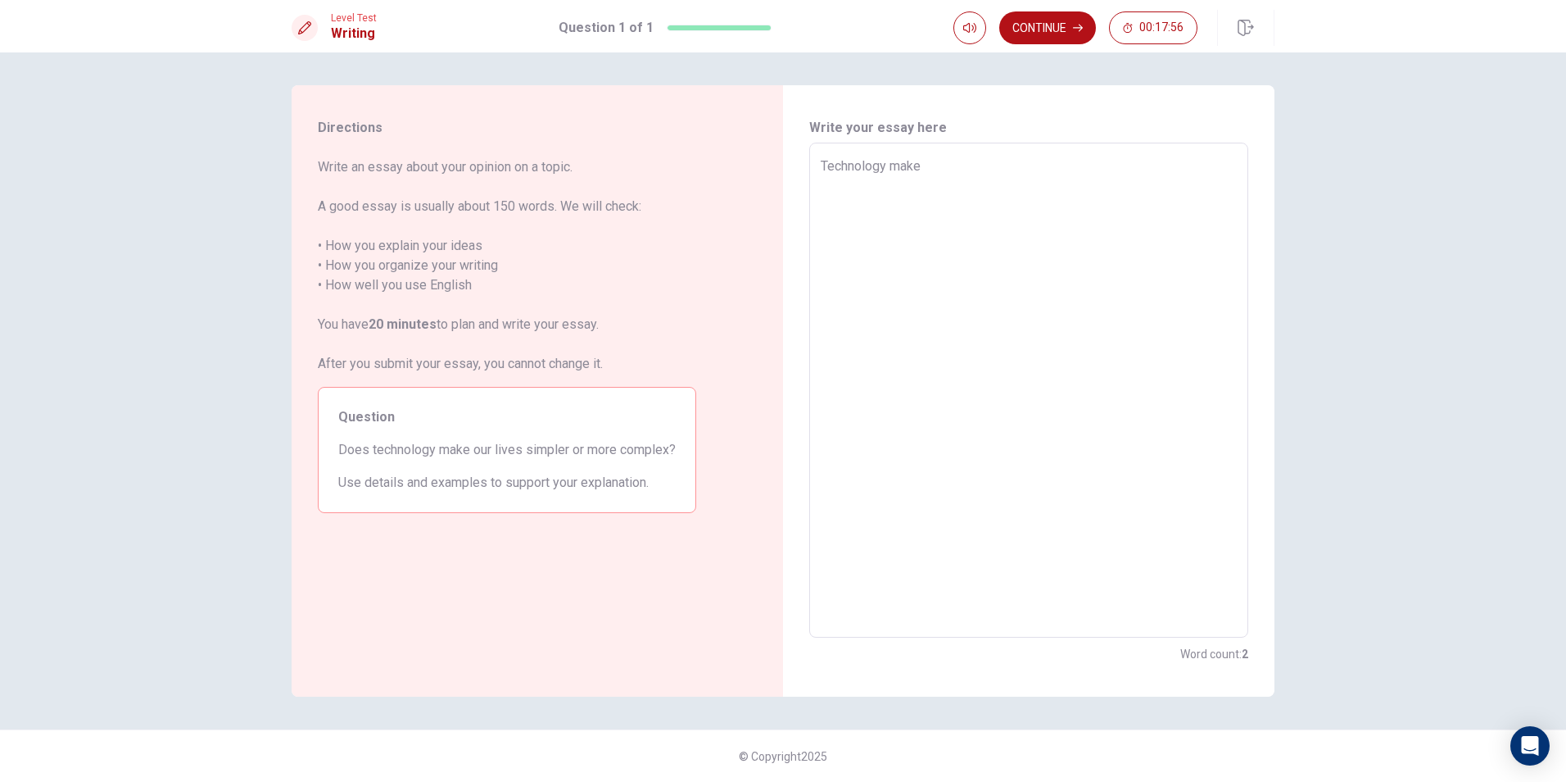
type textarea "x"
type textarea "Technology make o"
type textarea "x"
type textarea "Technology make ou"
type textarea "x"
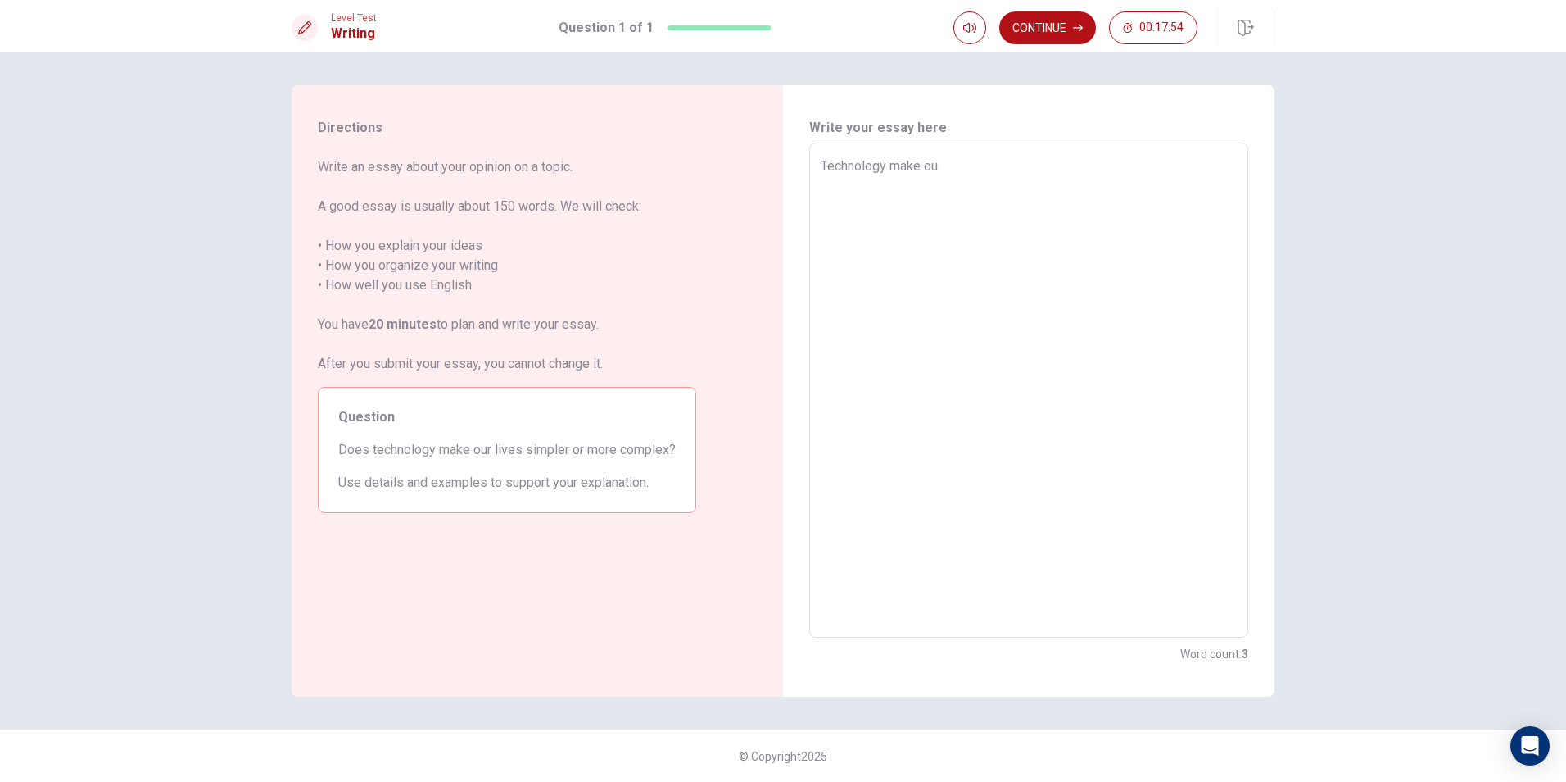
type textarea "Technology make our"
type textarea "x"
type textarea "Technology make our"
type textarea "x"
type textarea "Technology make our l"
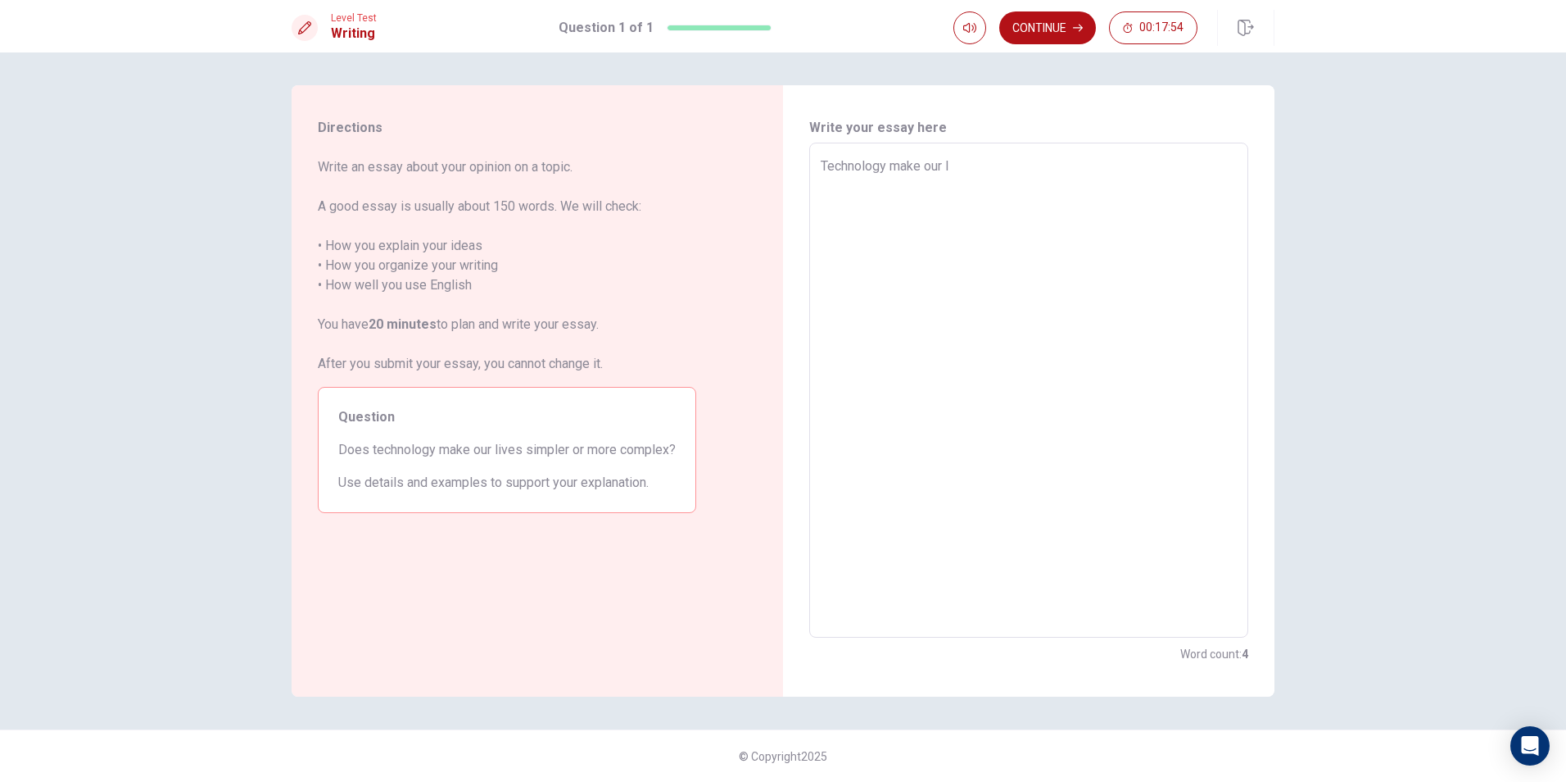
type textarea "x"
type textarea "Technology make our li"
type textarea "x"
type textarea "Technology make our liv"
type textarea "x"
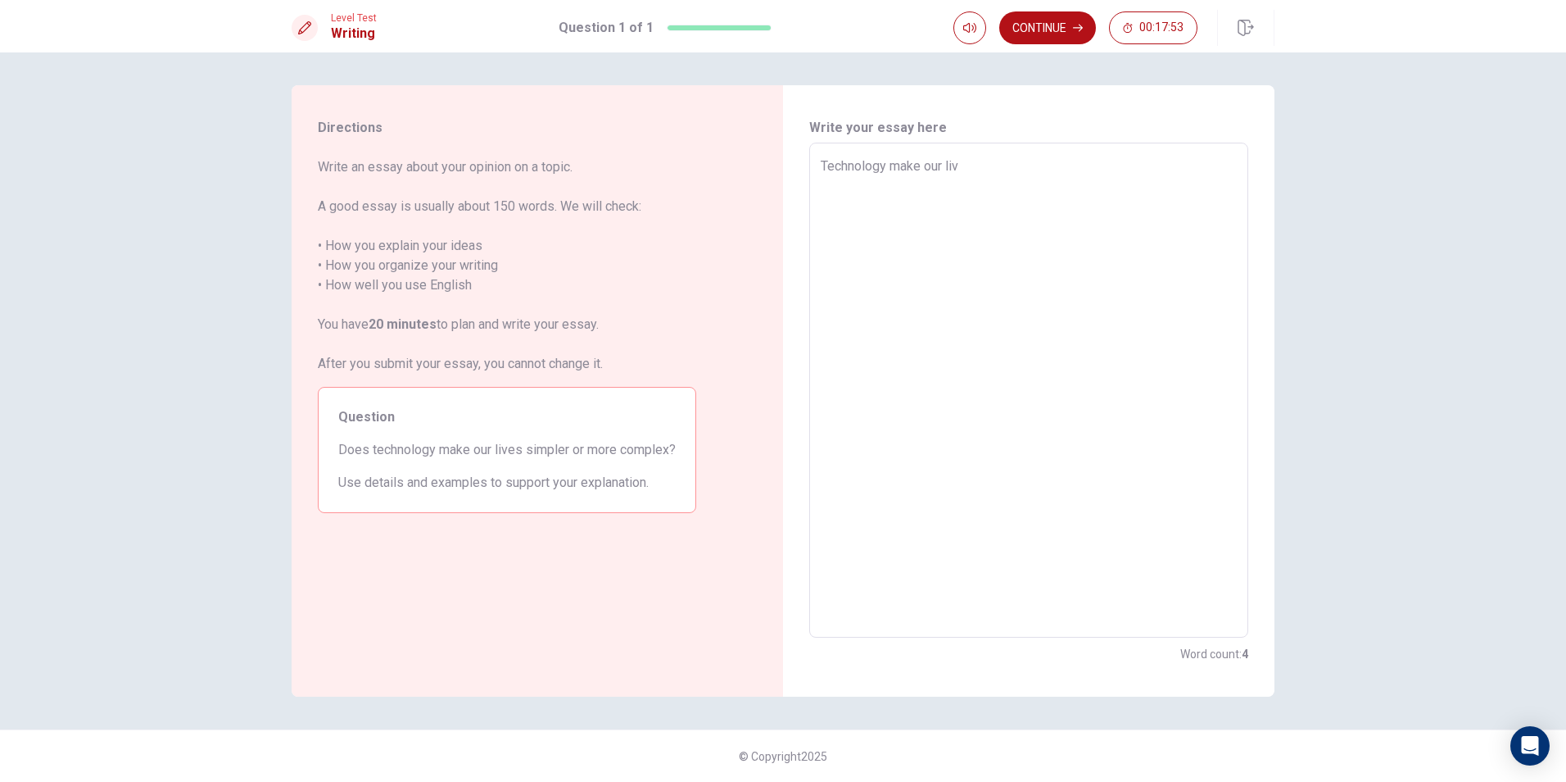
type textarea "Technology make our live"
type textarea "x"
type textarea "Technology make our live"
type textarea "x"
type textarea "Technology make our live m"
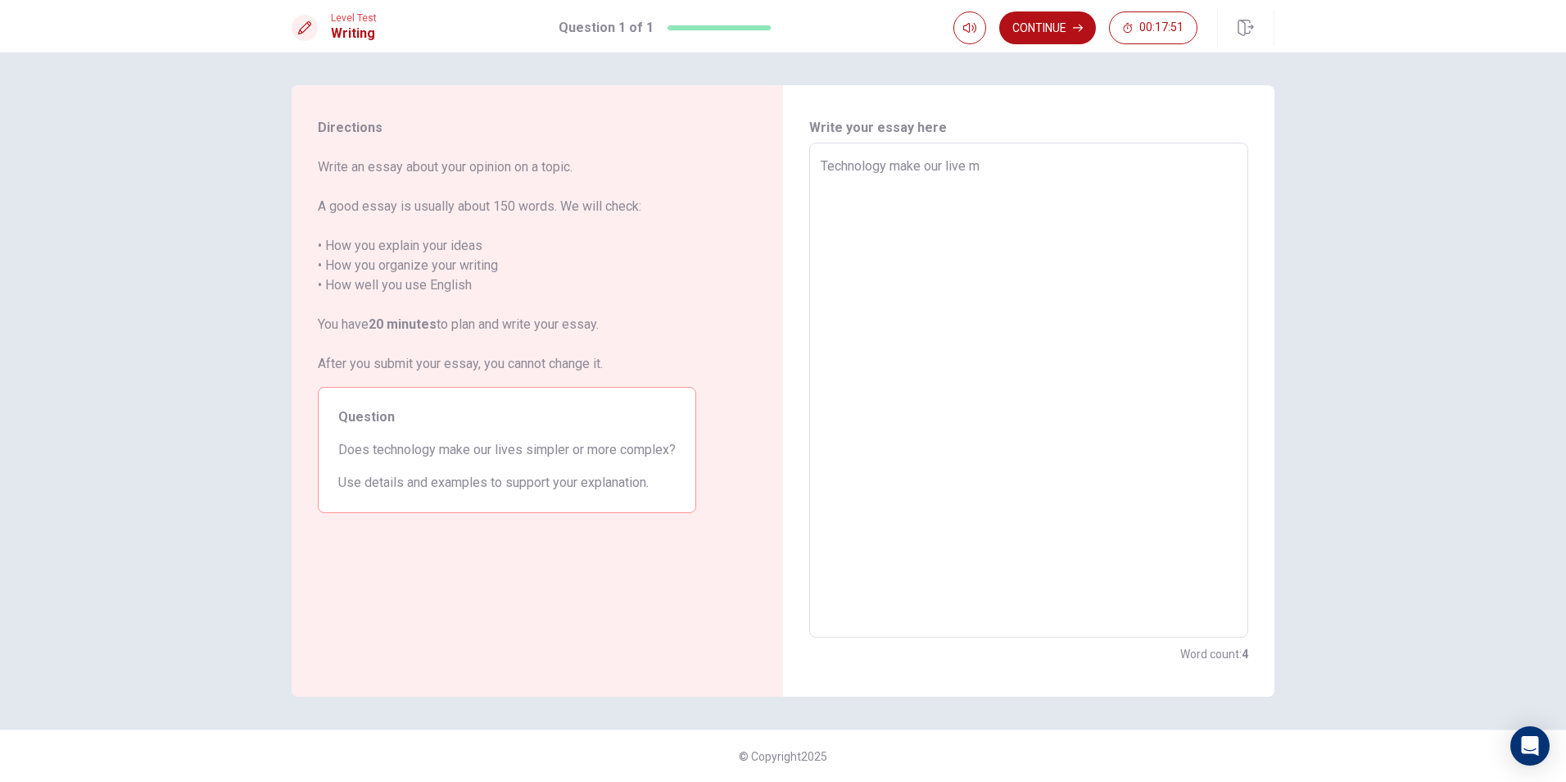
type textarea "x"
type textarea "Technology make our live mo"
type textarea "x"
type textarea "Technology make our live mor"
type textarea "x"
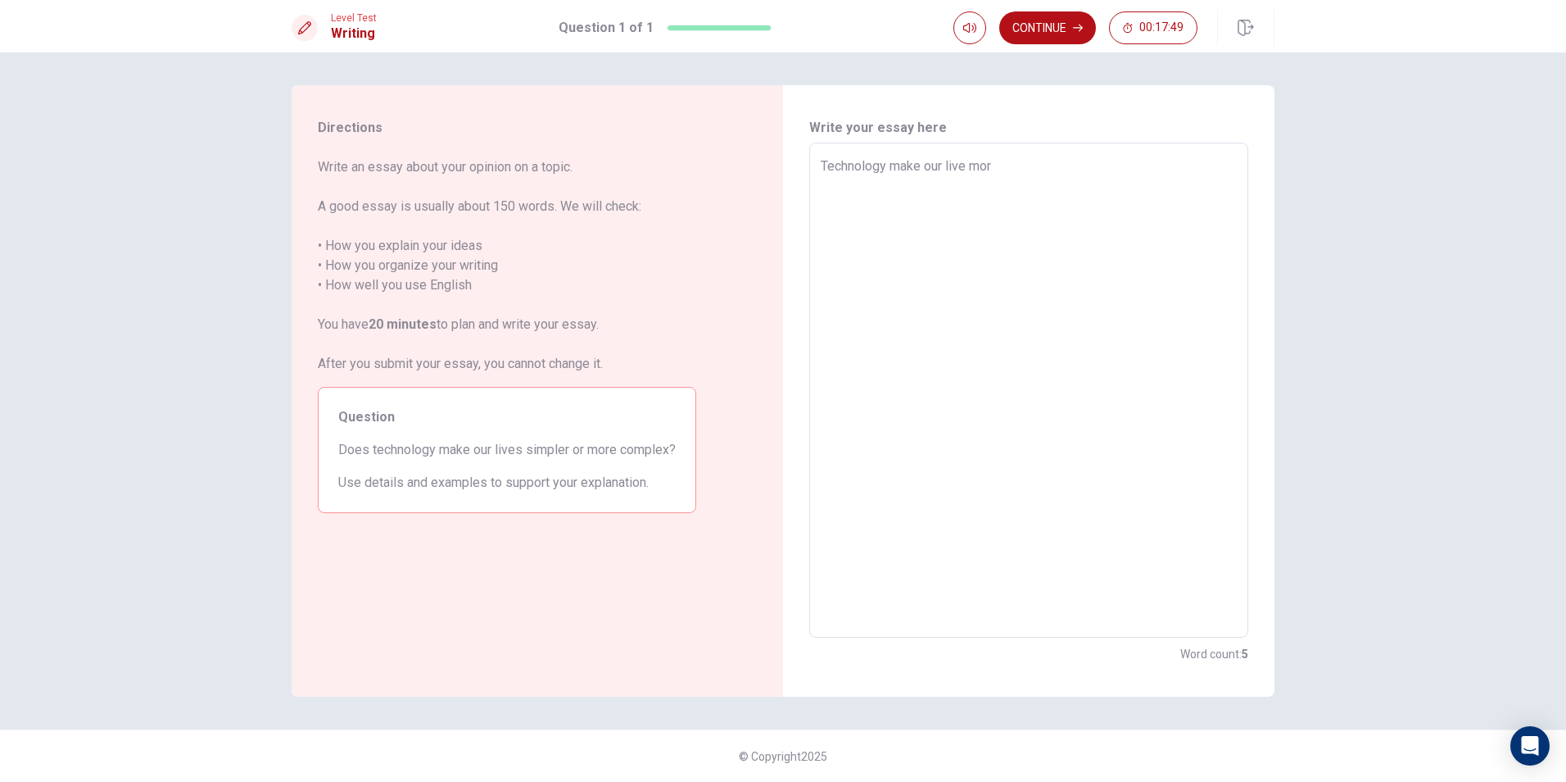
type textarea "Technology make our live mo"
type textarea "x"
type textarea "Technology make our live m"
type textarea "x"
type textarea "Technology make our live"
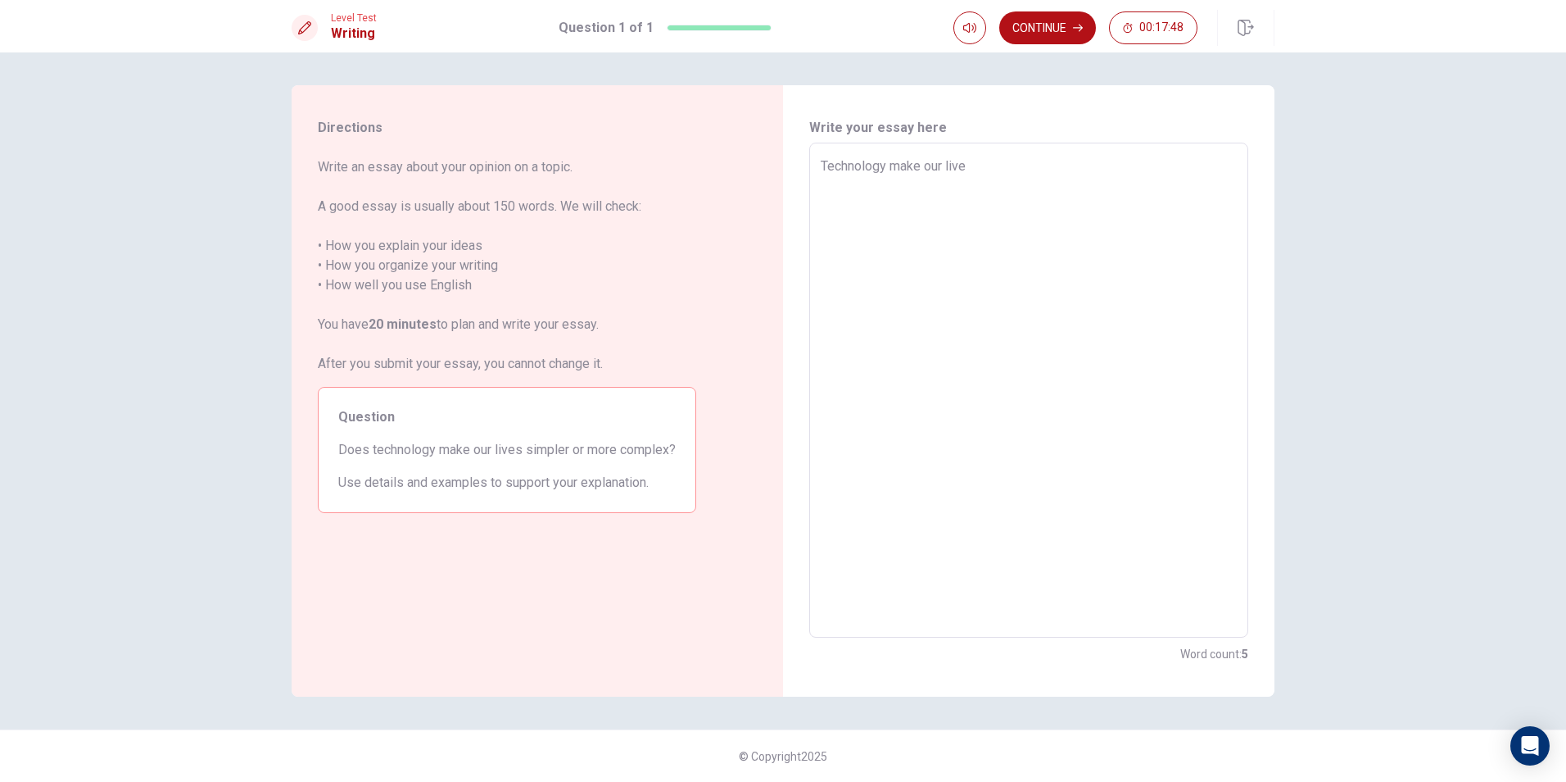
type textarea "x"
type textarea "Technology make our live"
type textarea "x"
type textarea "Technology make our lives"
type textarea "x"
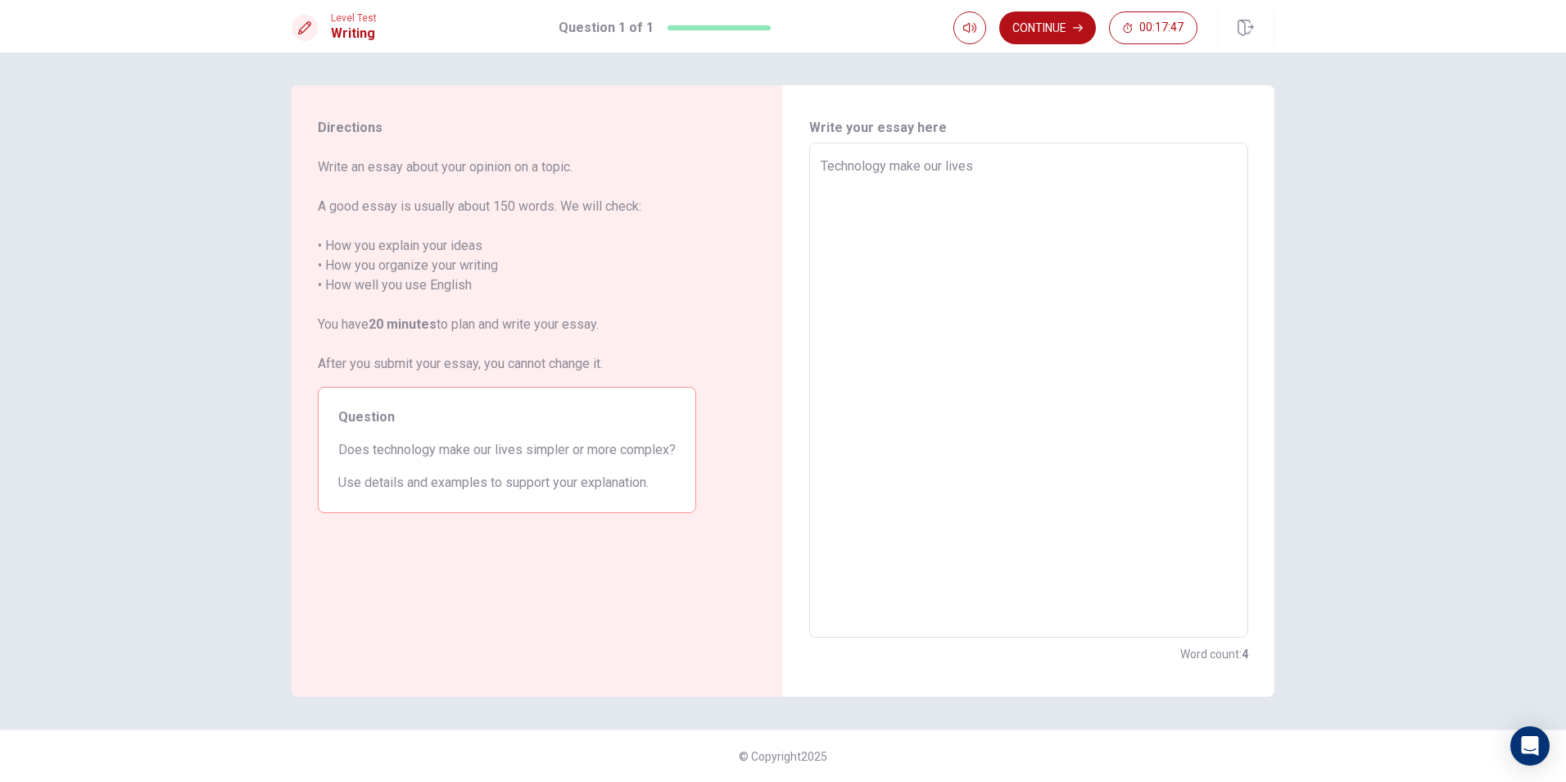
type textarea "Technology make our lives"
type textarea "x"
type textarea "Technology make our lives s"
type textarea "x"
type textarea "Technology make our lives se"
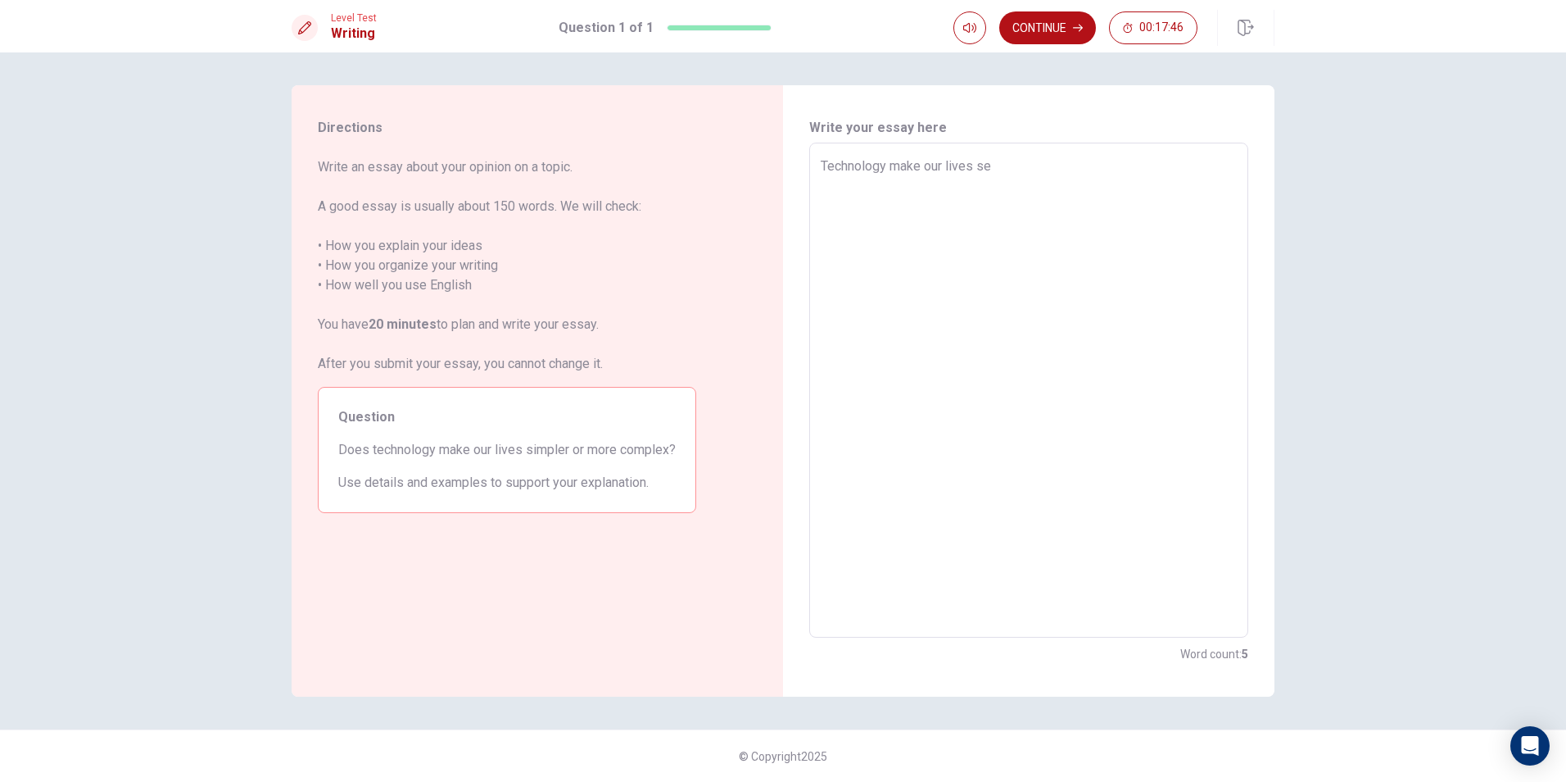
type textarea "x"
type textarea "Technology make our lives s"
type textarea "x"
type textarea "Technology make our lives si"
type textarea "x"
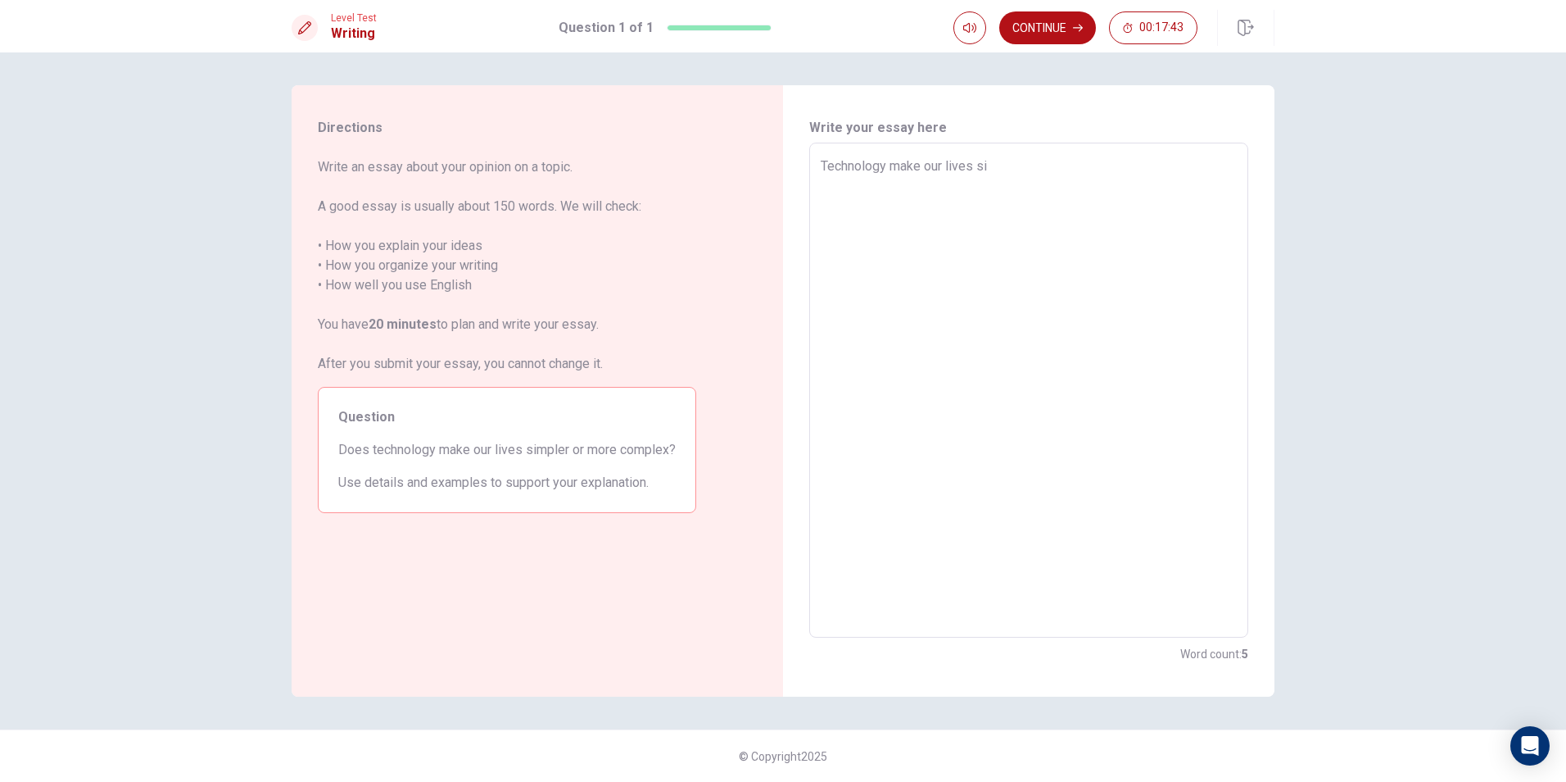
type textarea "Technology make our lives sim"
type textarea "x"
type textarea "Technology make our lives simp"
type textarea "x"
type textarea "Technology make our lives simpl"
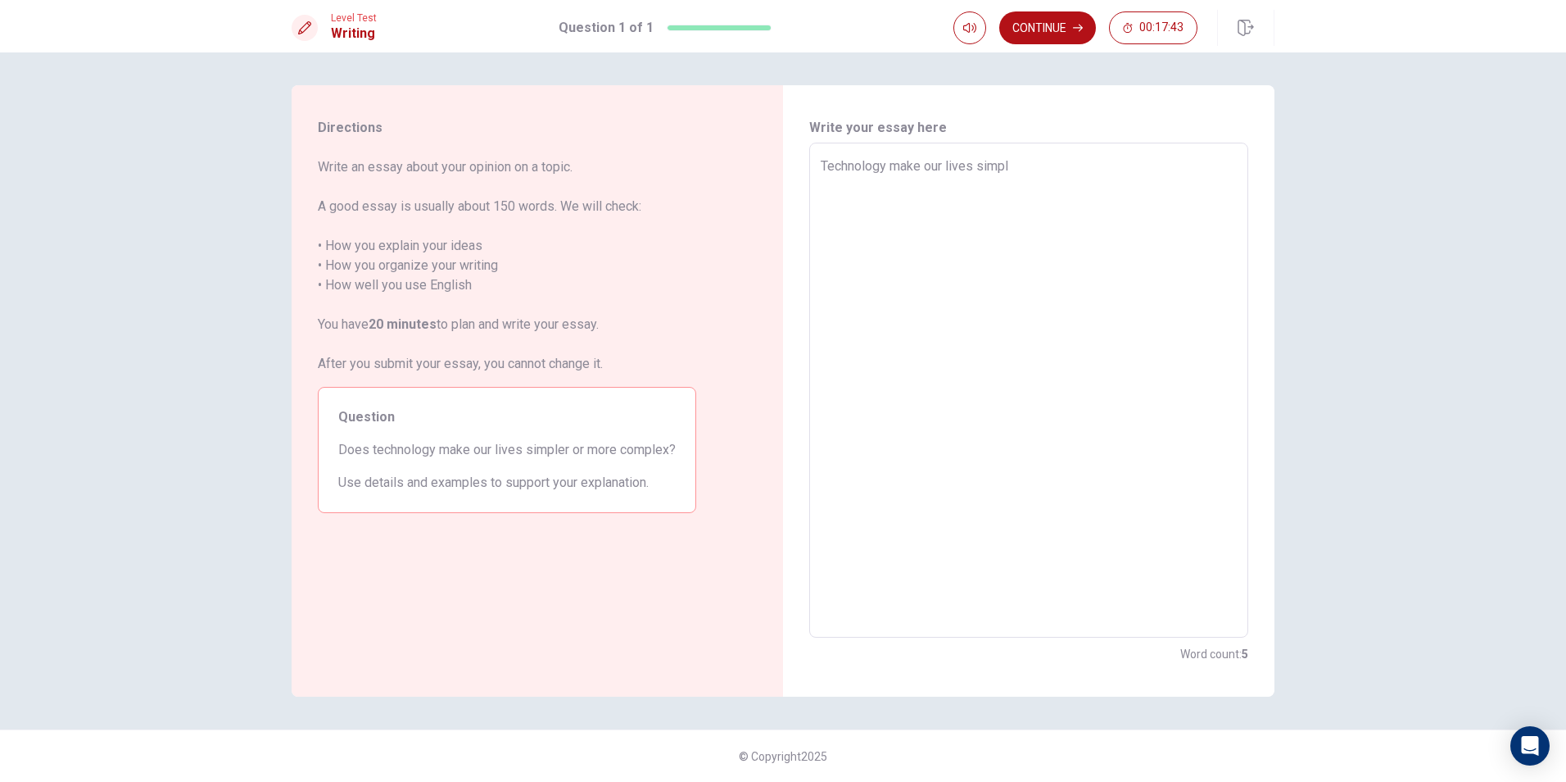
type textarea "x"
type textarea "Technology make our lives simple"
type textarea "x"
type textarea "Technology make our lives simple"
type textarea "x"
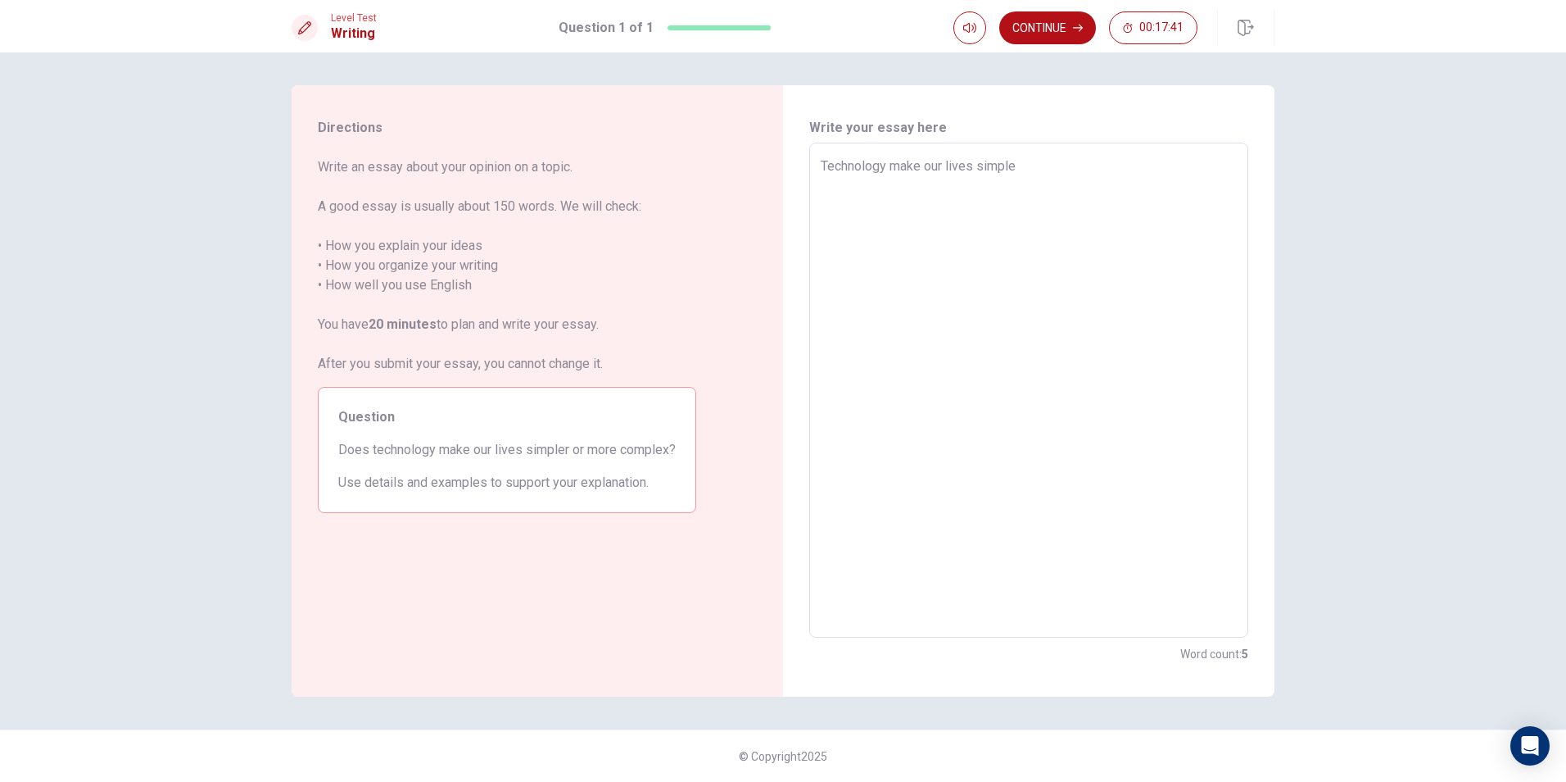
type textarea "Technology make our lives simple o"
type textarea "x"
type textarea "Technology make our lives simple ot"
type textarea "x"
type textarea "Technology make our lives simple o"
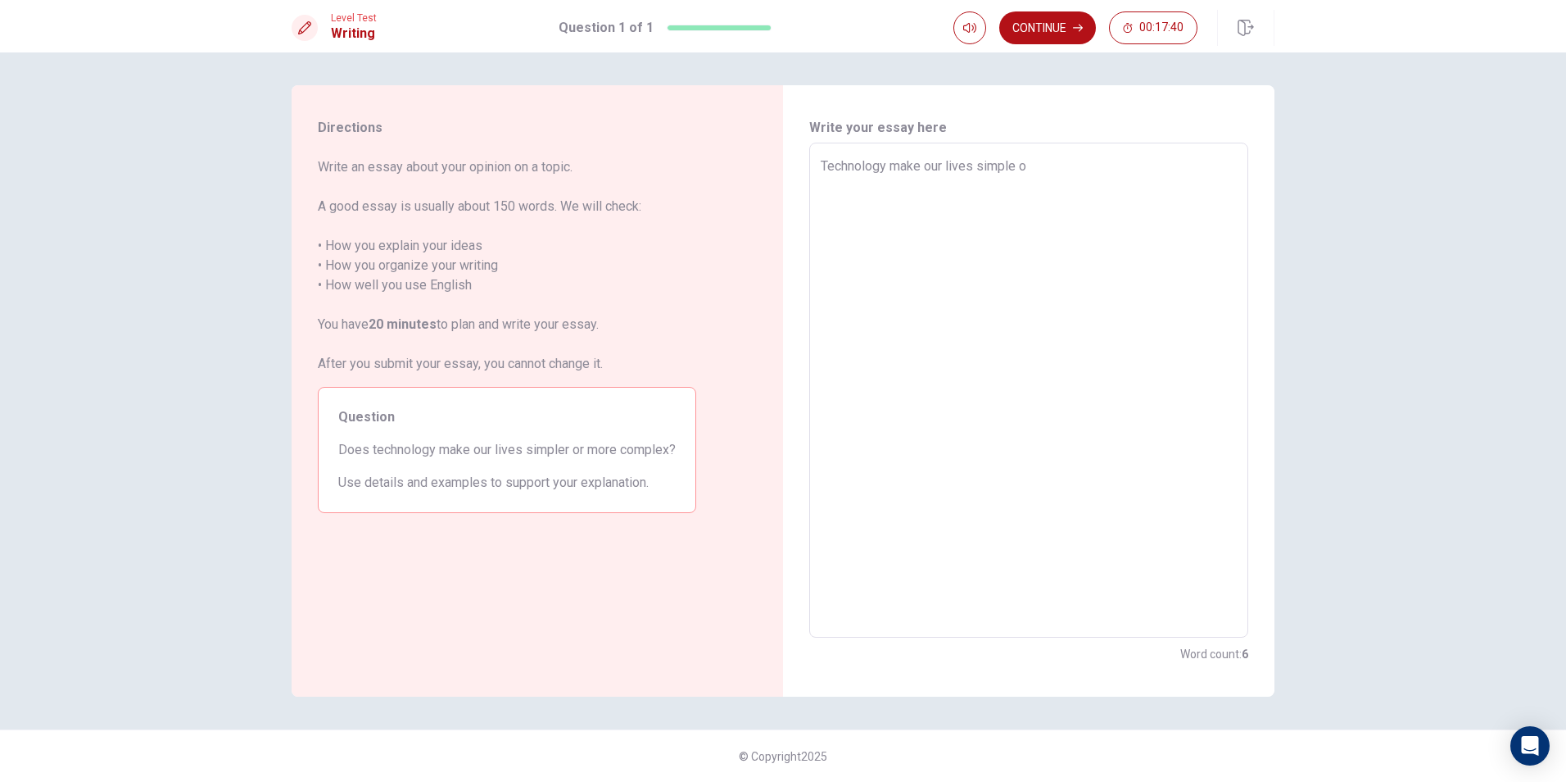
type textarea "x"
type textarea "Technology make our lives simple or"
type textarea "x"
type textarea "Technology make our lives simple or"
type textarea "x"
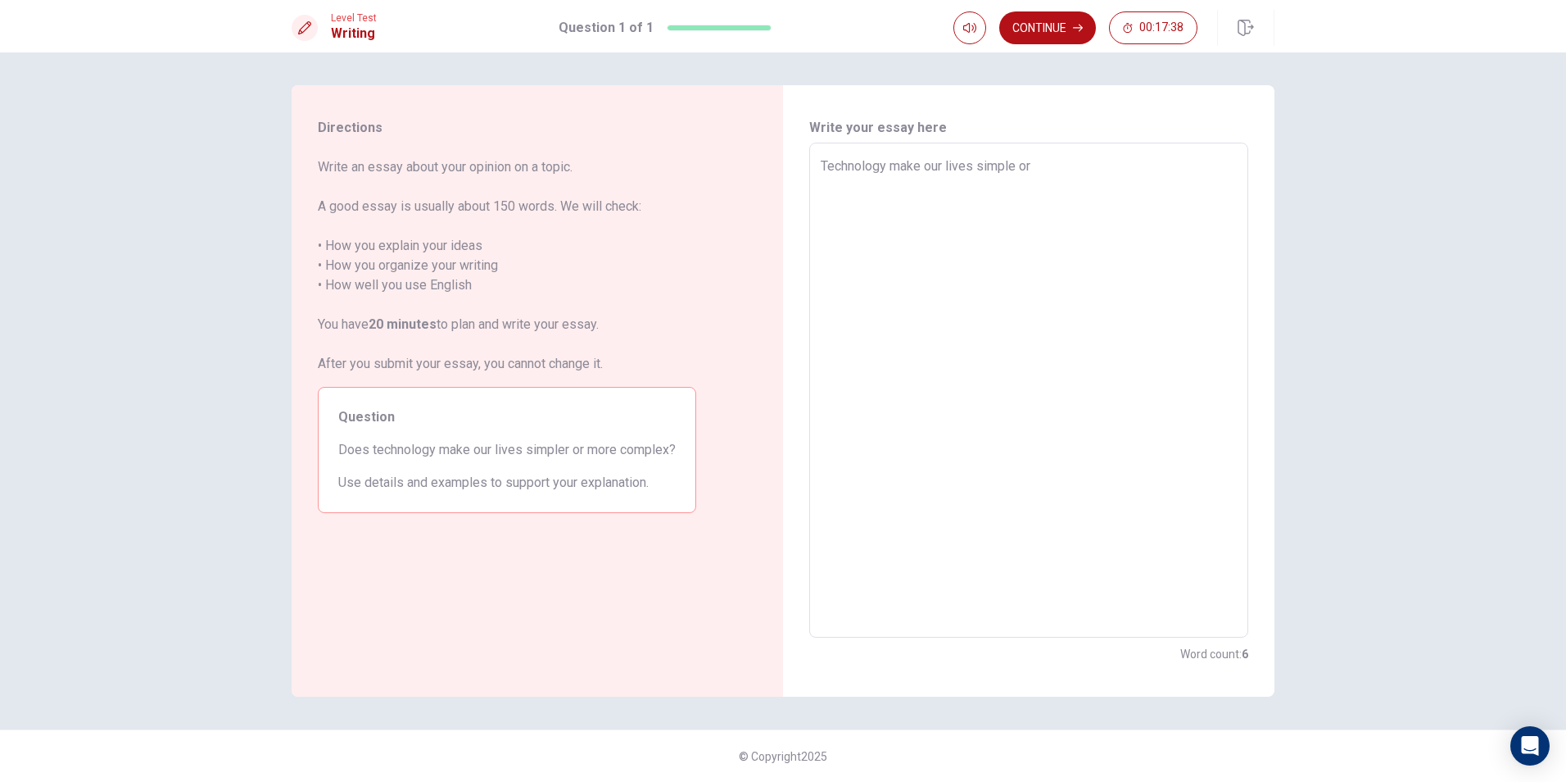
type textarea "Technology make our lives simple or c"
type textarea "x"
type textarea "Technology make our lives simple or"
type textarea "x"
type textarea "Technology make our lives simple or m"
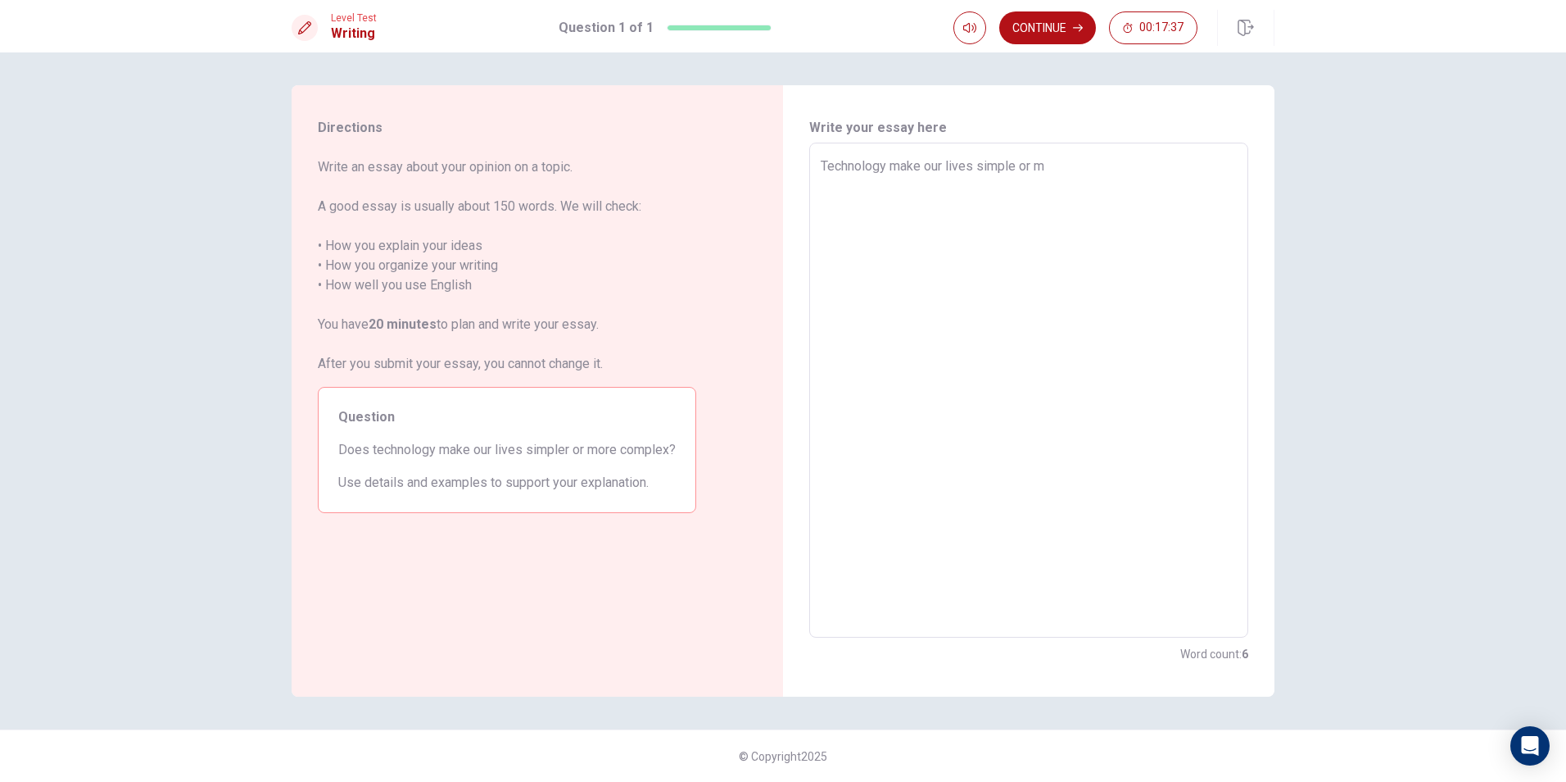
type textarea "x"
type textarea "Technology make our lives simple or mo"
type textarea "x"
type textarea "Technology make our lives simple or mor"
type textarea "x"
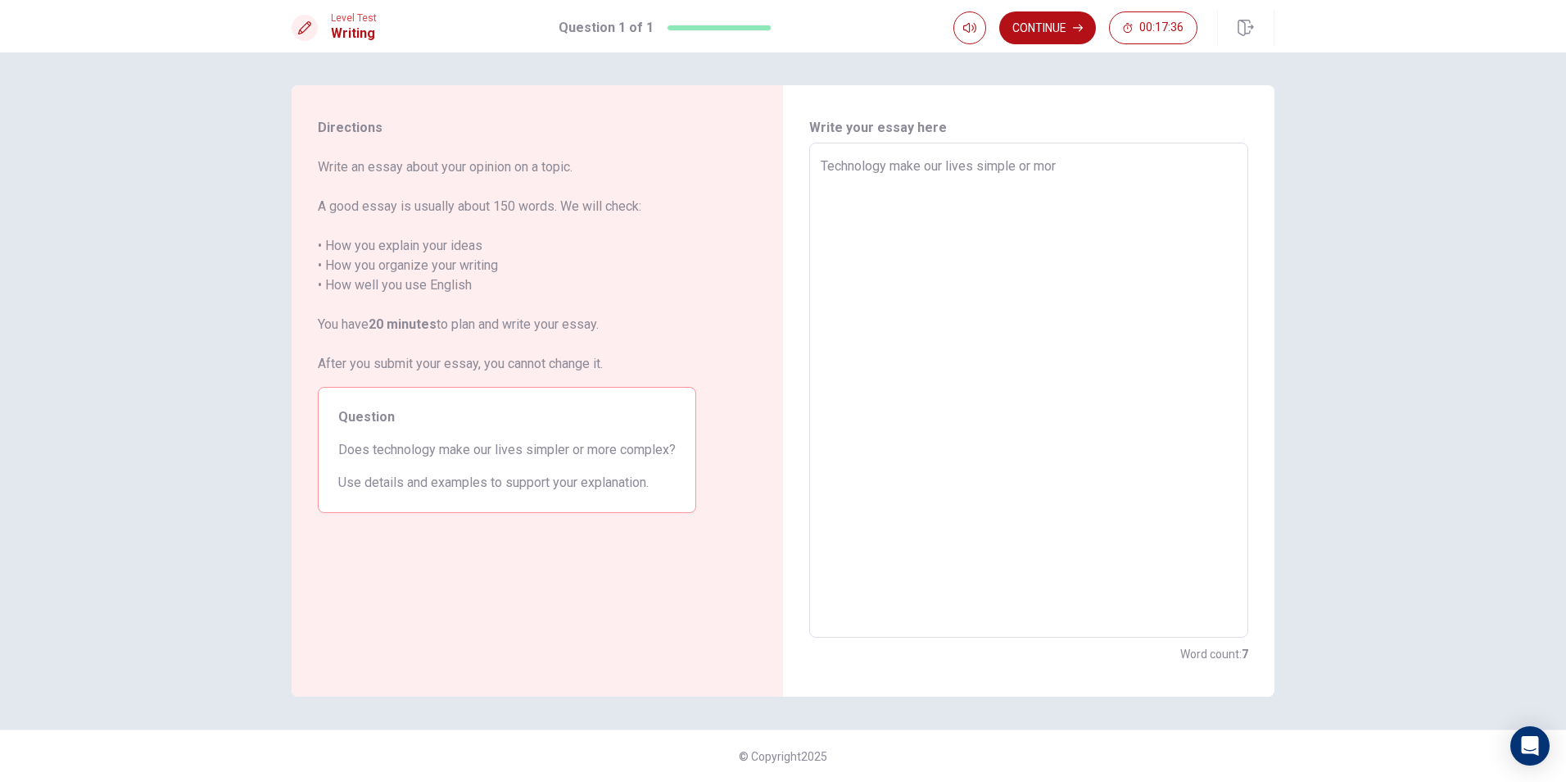
type textarea "Technology make our lives simple or more"
type textarea "x"
type textarea "Technology make our lives simple or more"
type textarea "x"
type textarea "Technology make our lives simple or more c"
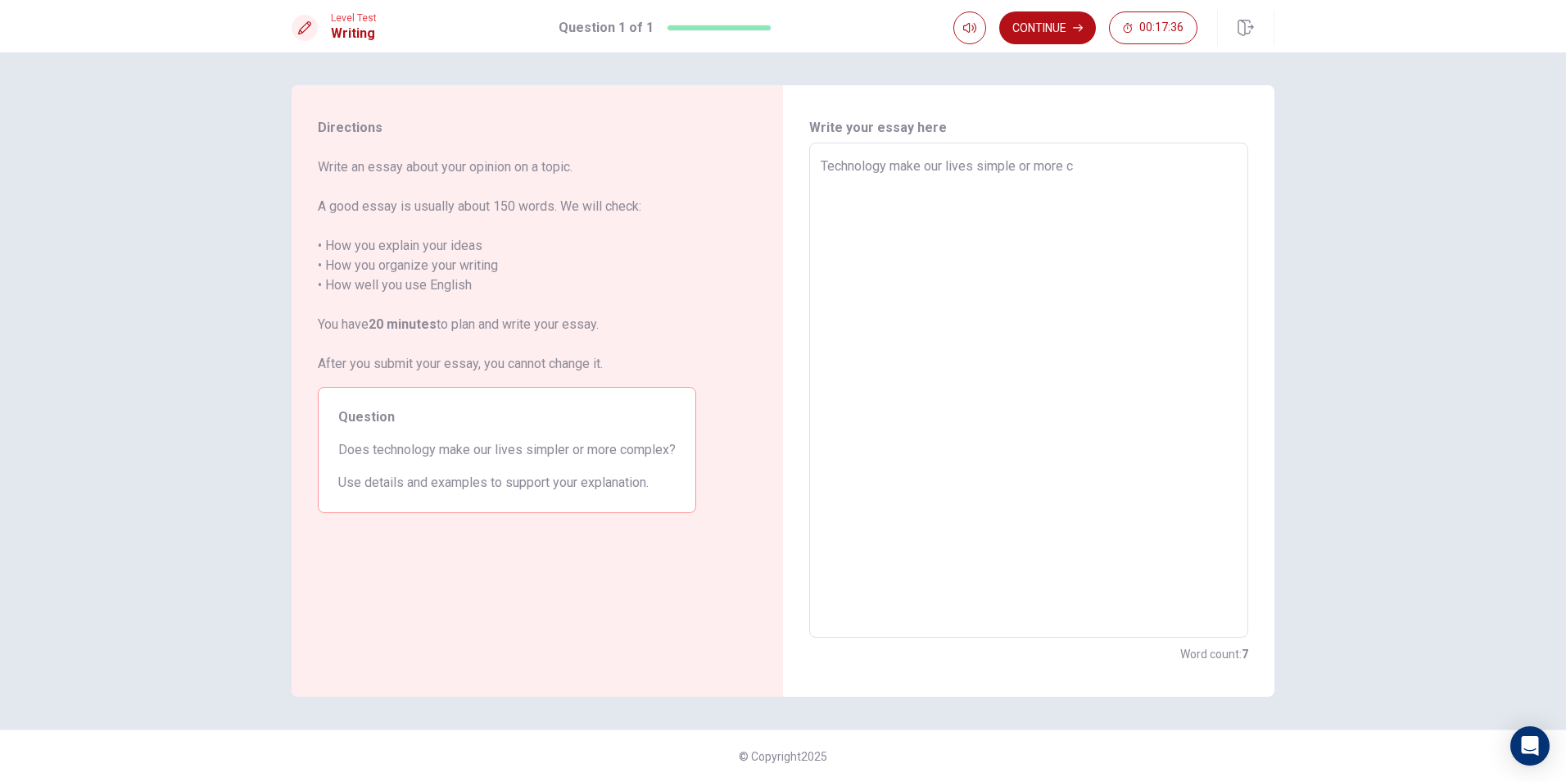
type textarea "x"
type textarea "Technology make our lives simple or more cl"
type textarea "x"
type textarea "Technology make our lives simple or more clo"
type textarea "x"
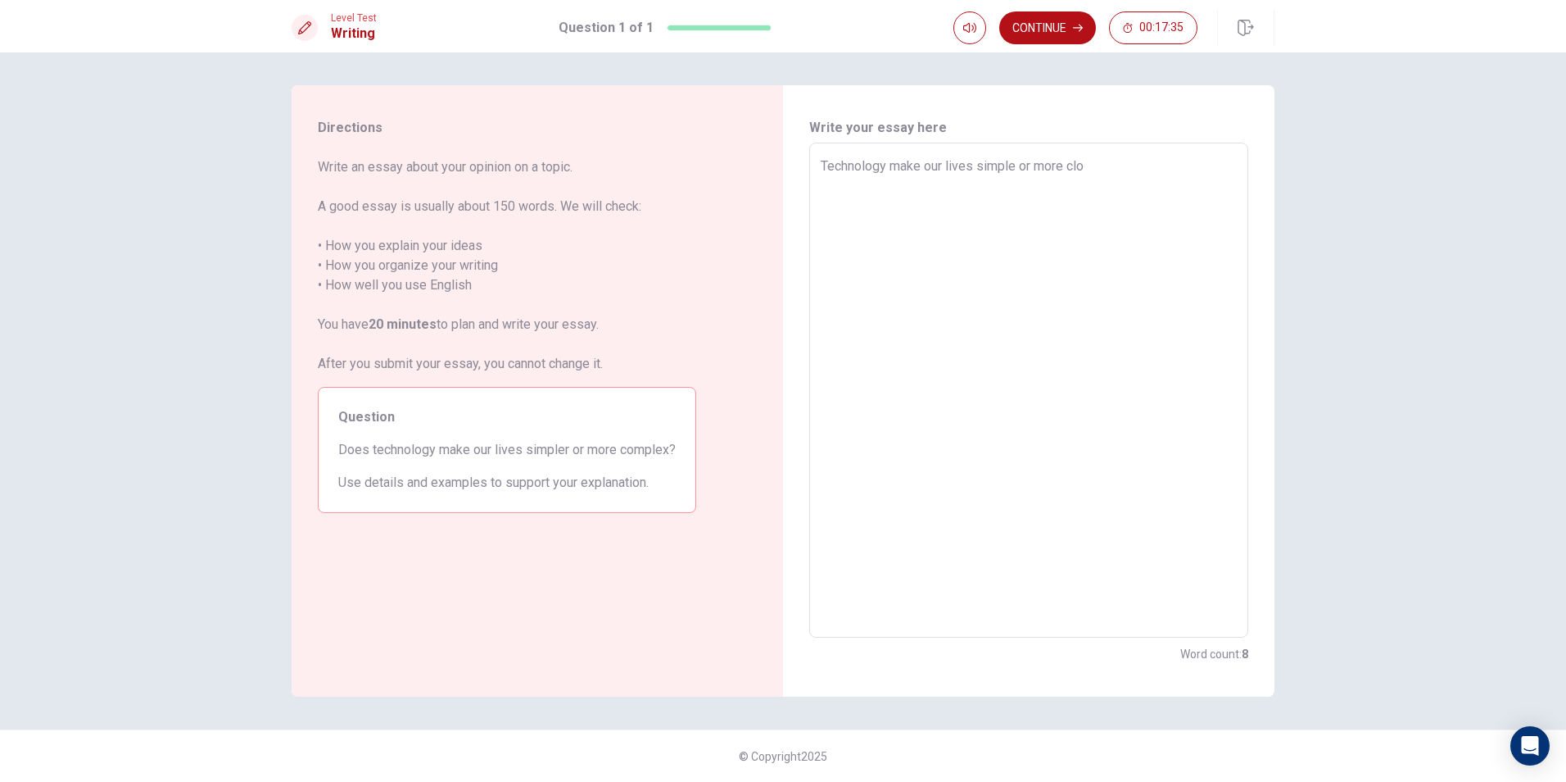
type textarea "Technology make our lives simple or more clom"
type textarea "x"
type textarea "Technology make our lives simple or more clomp"
type textarea "x"
type textarea "Technology make our lives simple or more clompl"
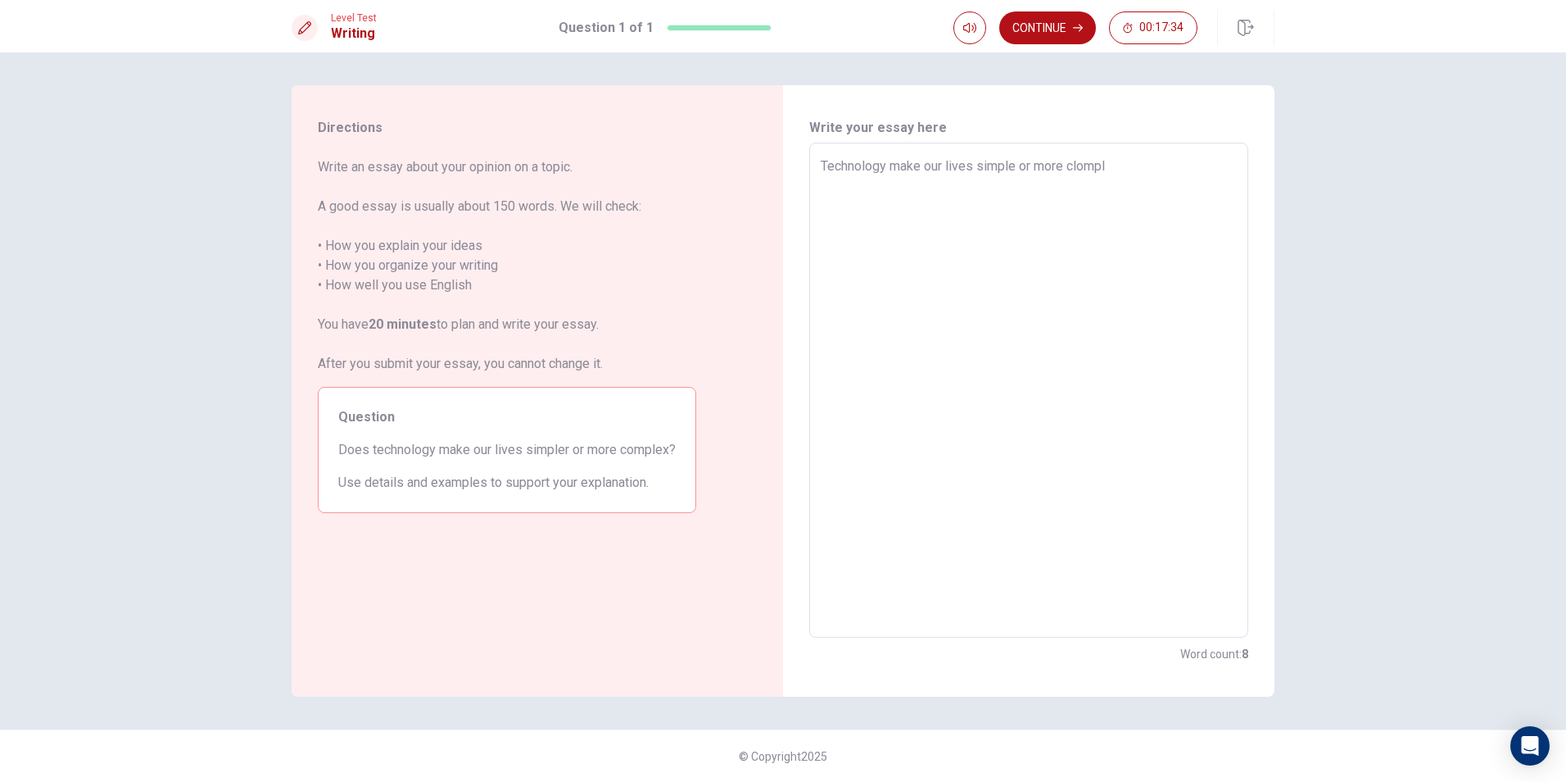
type textarea "x"
type textarea "Technology make our lives simple or more clomple"
type textarea "x"
type textarea "Technology make our lives simple or more clomplex"
type textarea "x"
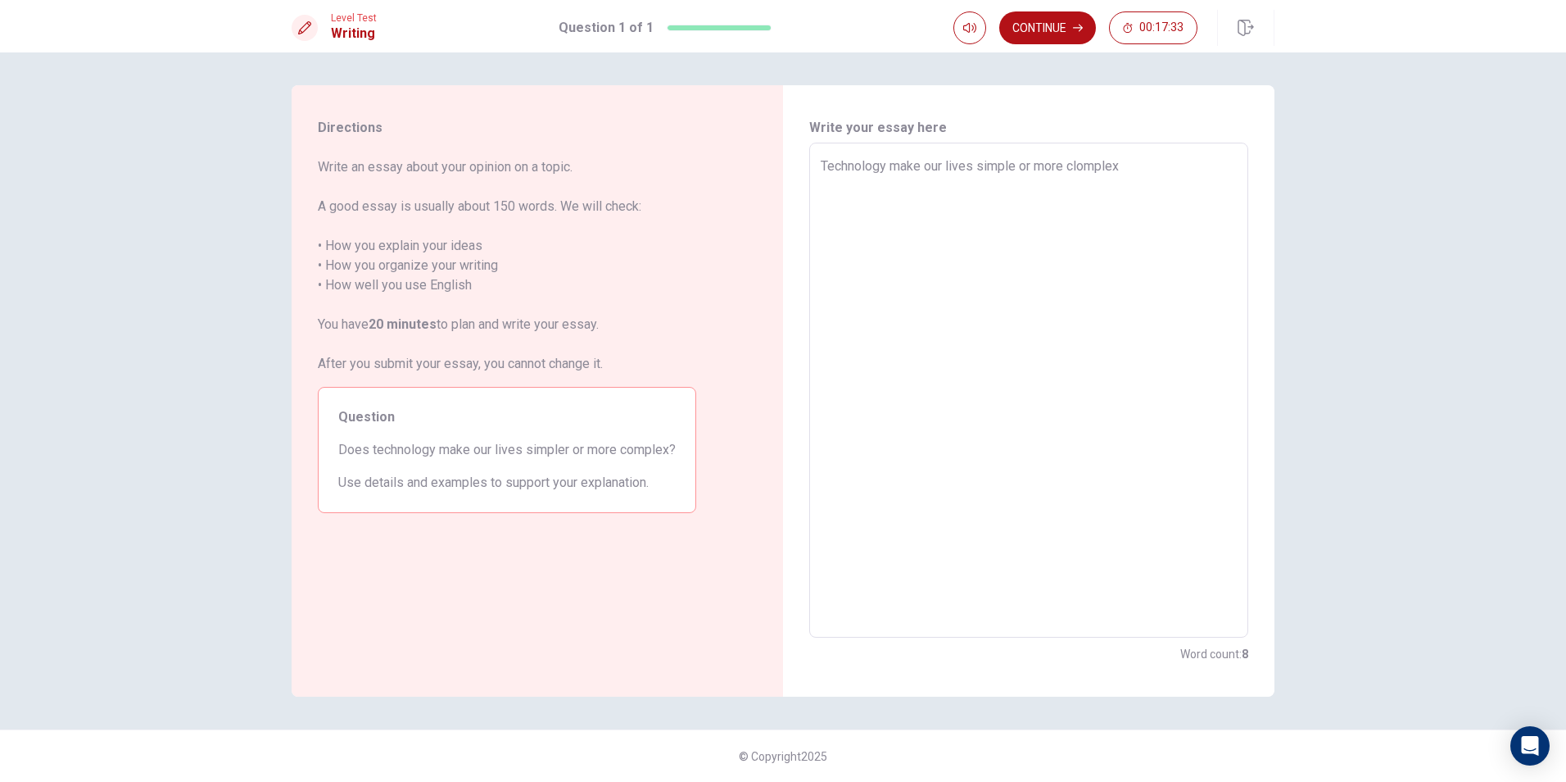
type textarea "Technology make our lives simple or more clomplex"
type textarea "x"
type textarea "Technology make our lives simple or more clomplex i"
type textarea "x"
type textarea "Technology make our lives simple or more clomplex it"
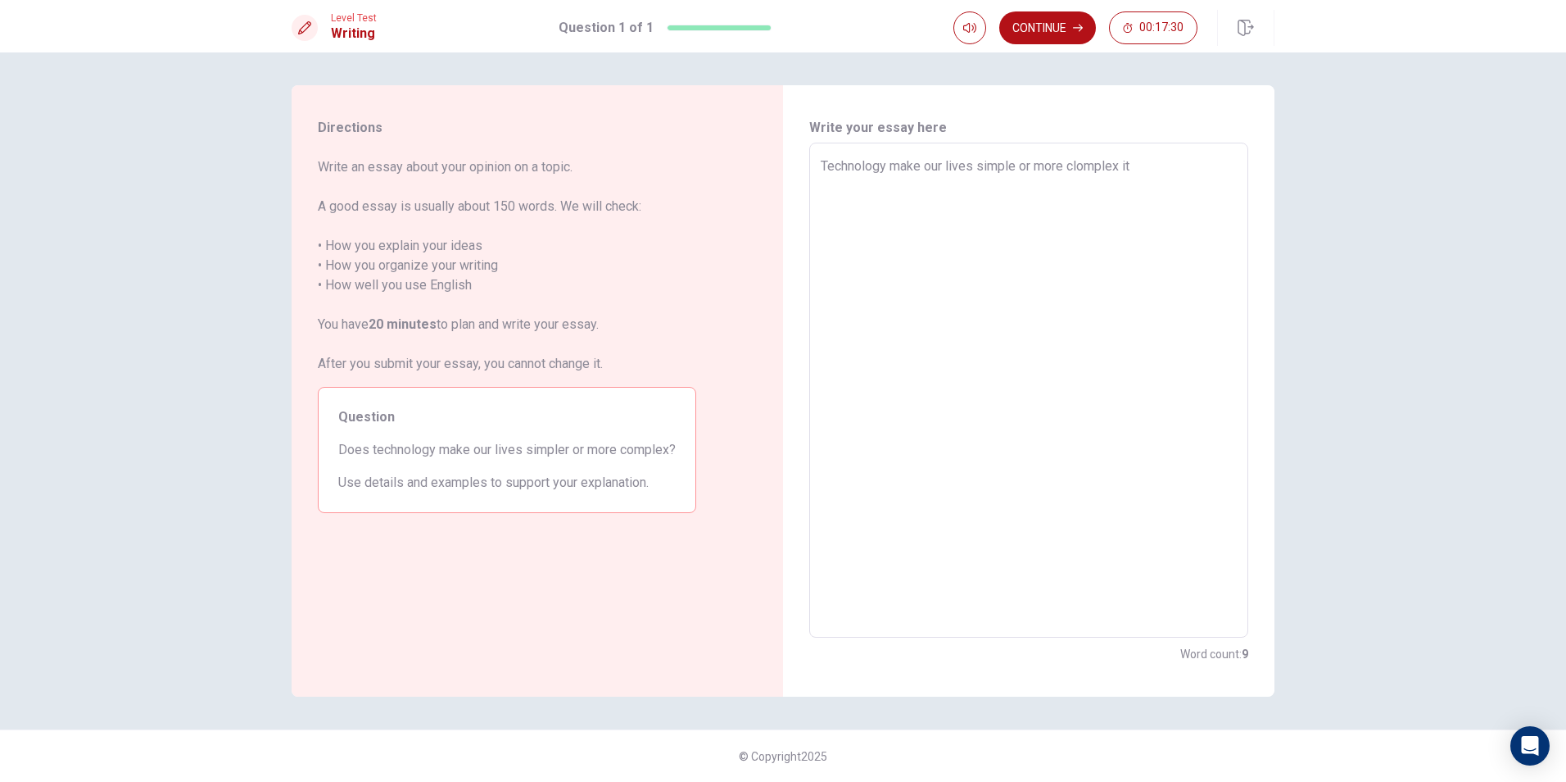
type textarea "x"
type textarea "Technology make our lives simple or more clomplex it"
type textarea "x"
type textarea "Technology make our lives simple or more clomplex it d"
type textarea "x"
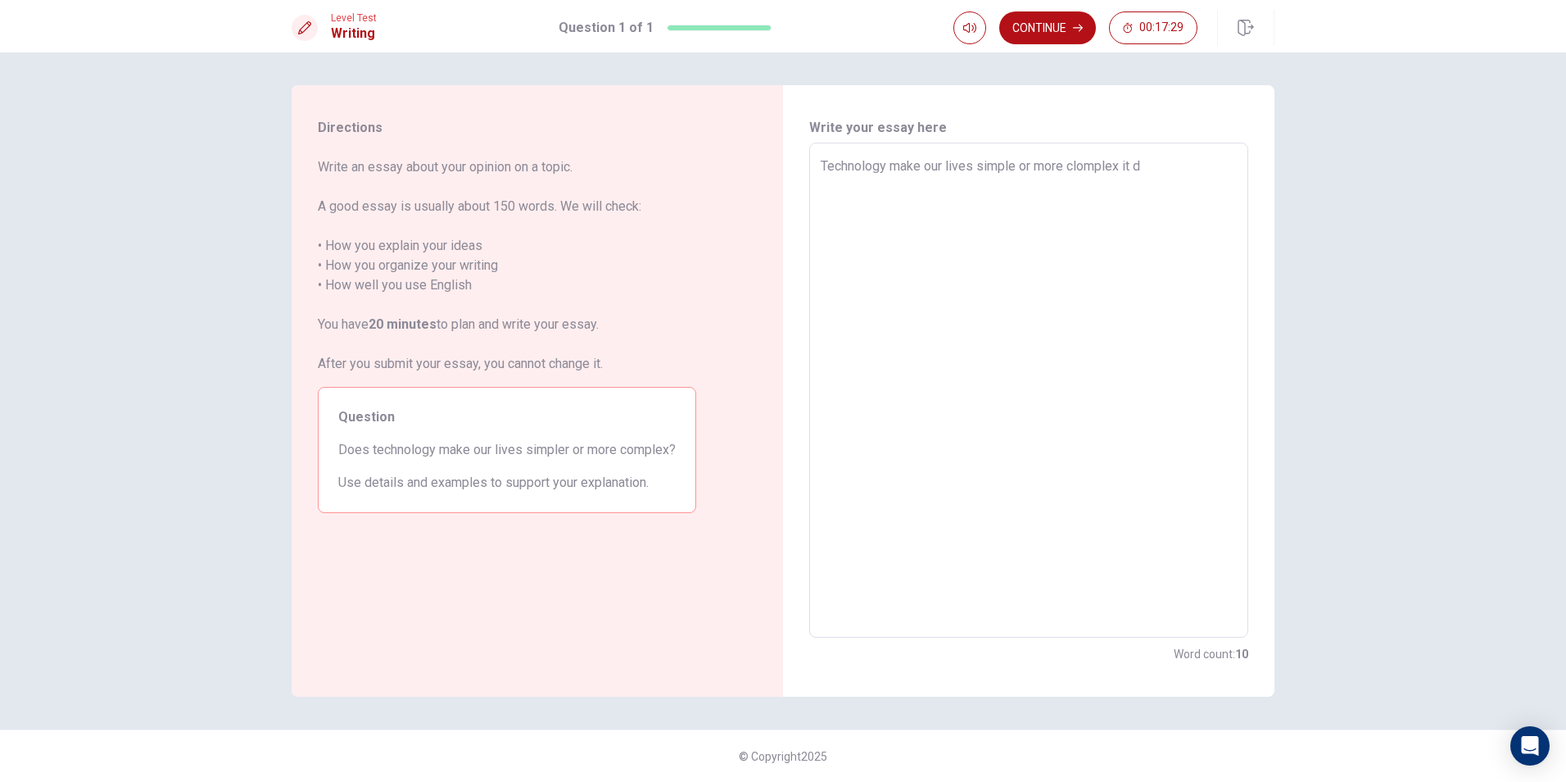
type textarea "Technology make our lives simple or more clomplex it de"
type textarea "x"
type textarea "Technology make our lives simple or more clomplex it dep"
type textarea "x"
type textarea "Technology make our lives simple or more clomplex it depe"
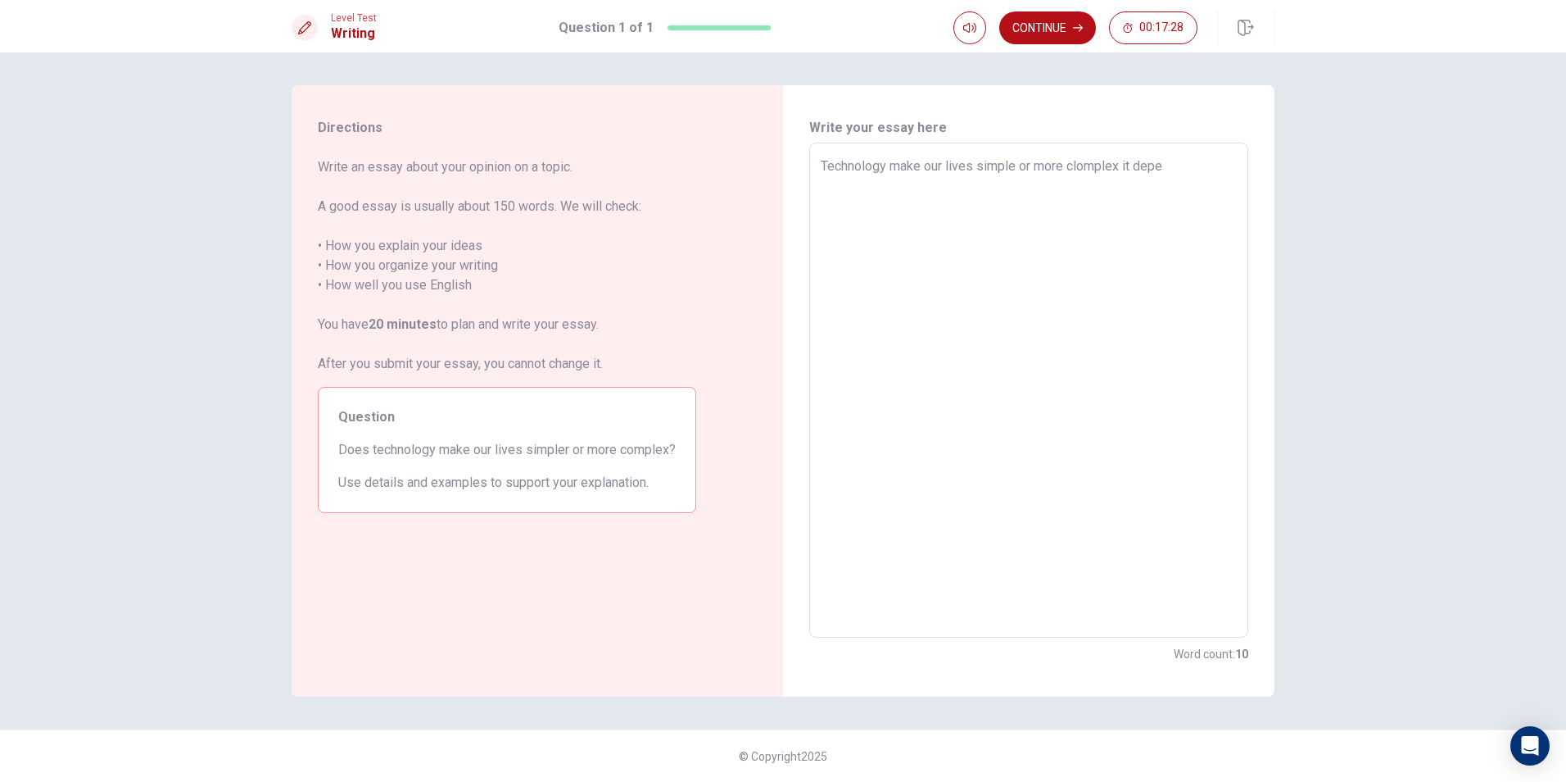
type textarea "x"
type textarea "Technology make our lives simple or more clomplex it deped"
type textarea "x"
type textarea "Technology make our lives simple or more clomplex it depedm"
type textarea "x"
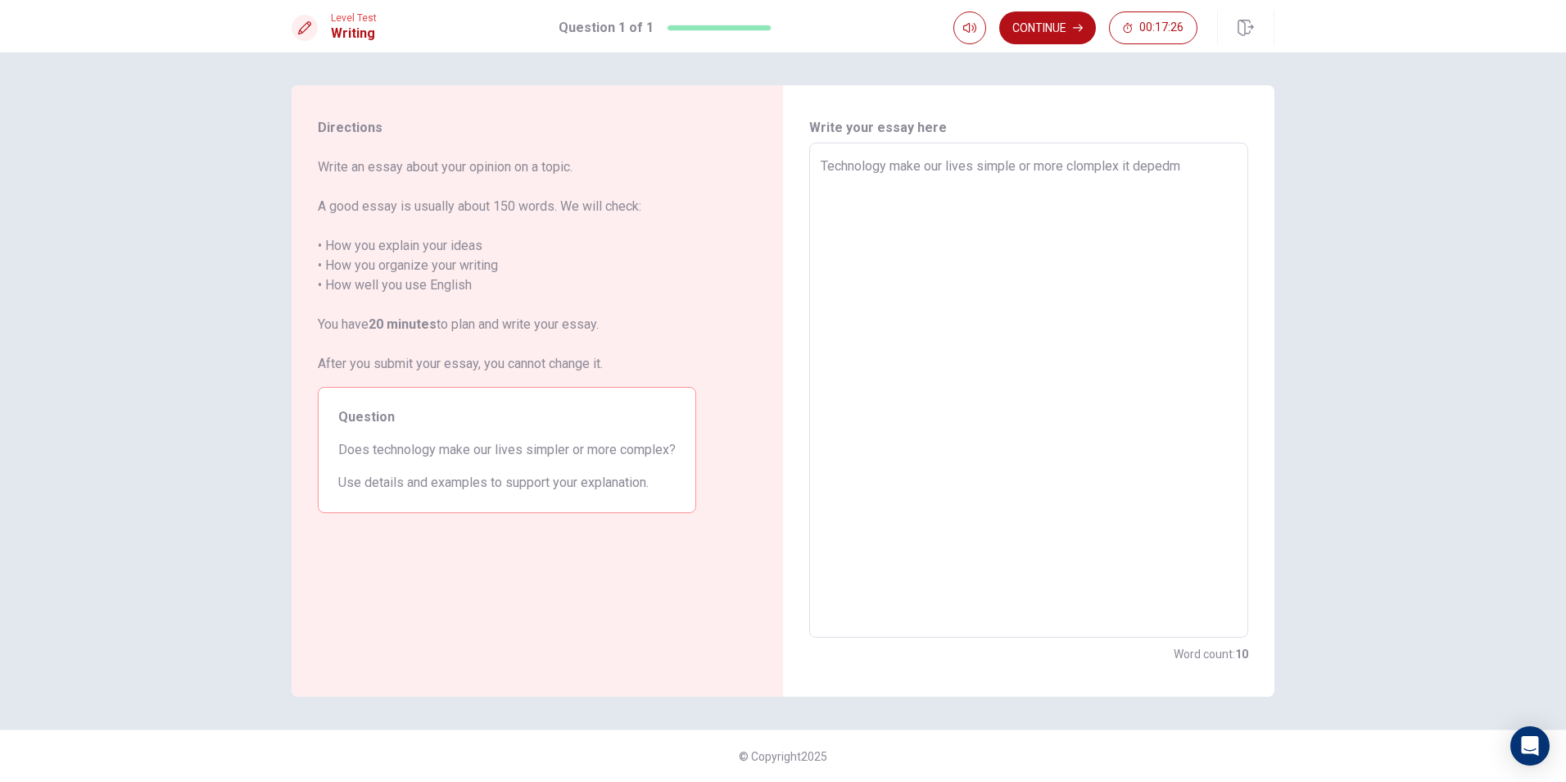
type textarea "Technology make our lives simple or more clomplex it deped"
type textarea "x"
type textarea "Technology make our lives simple or more clomplex it depe"
type textarea "x"
type textarea "Technology make our lives simple or more clomplex it [MEDICAL_DATA]"
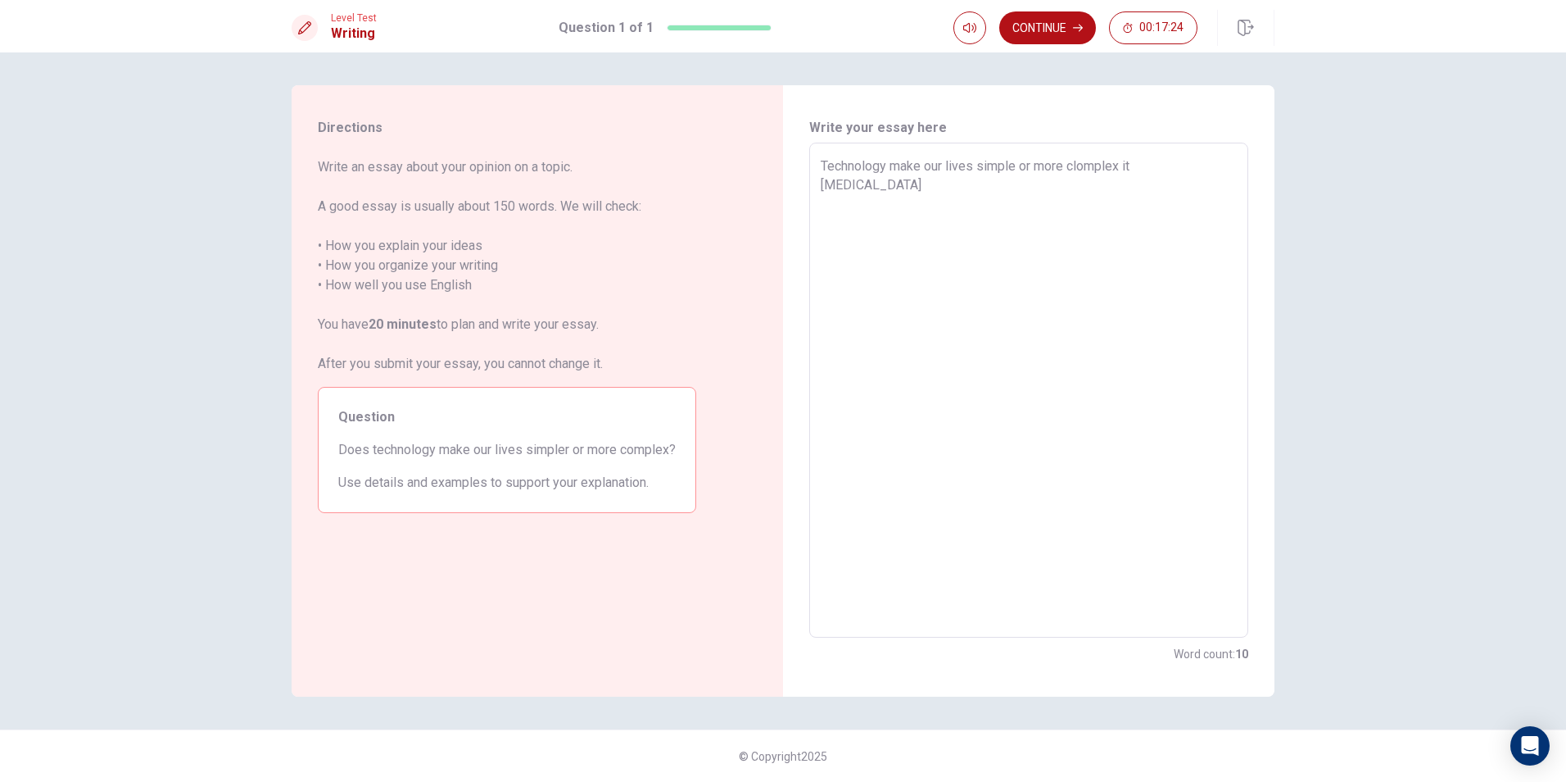
type textarea "x"
type textarea "Technology make our lives simple or more clomplex it depend"
type textarea "x"
type textarea "Technology make our lives simple or more clomplex it depend"
type textarea "x"
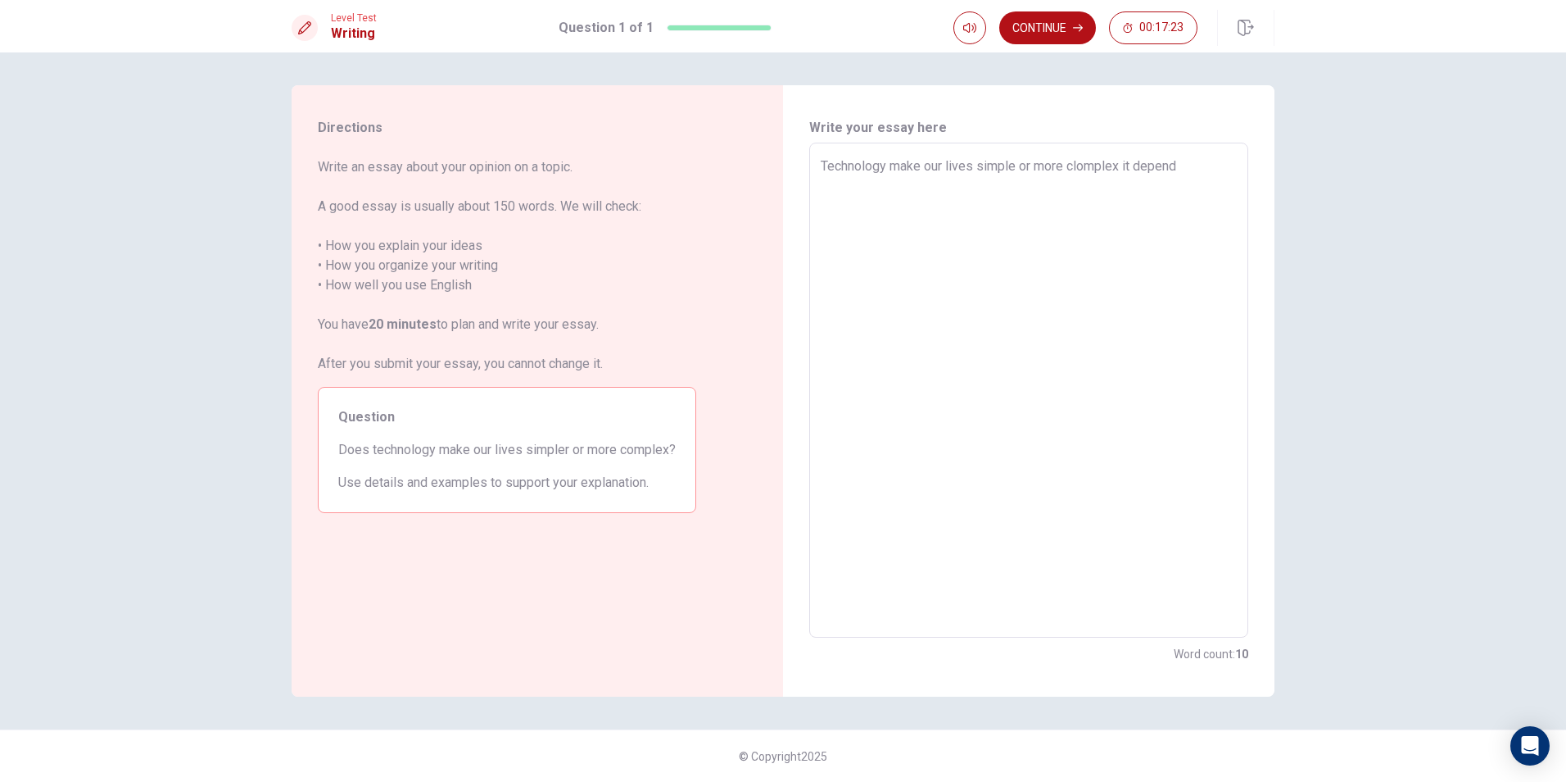
type textarea "Technology make our lives simple or more clomplex it depend h"
type textarea "x"
type textarea "Technology make our lives simple or more clomplex it depend ho"
type textarea "x"
type textarea "Technology make our lives simple or more clomplex it depend how"
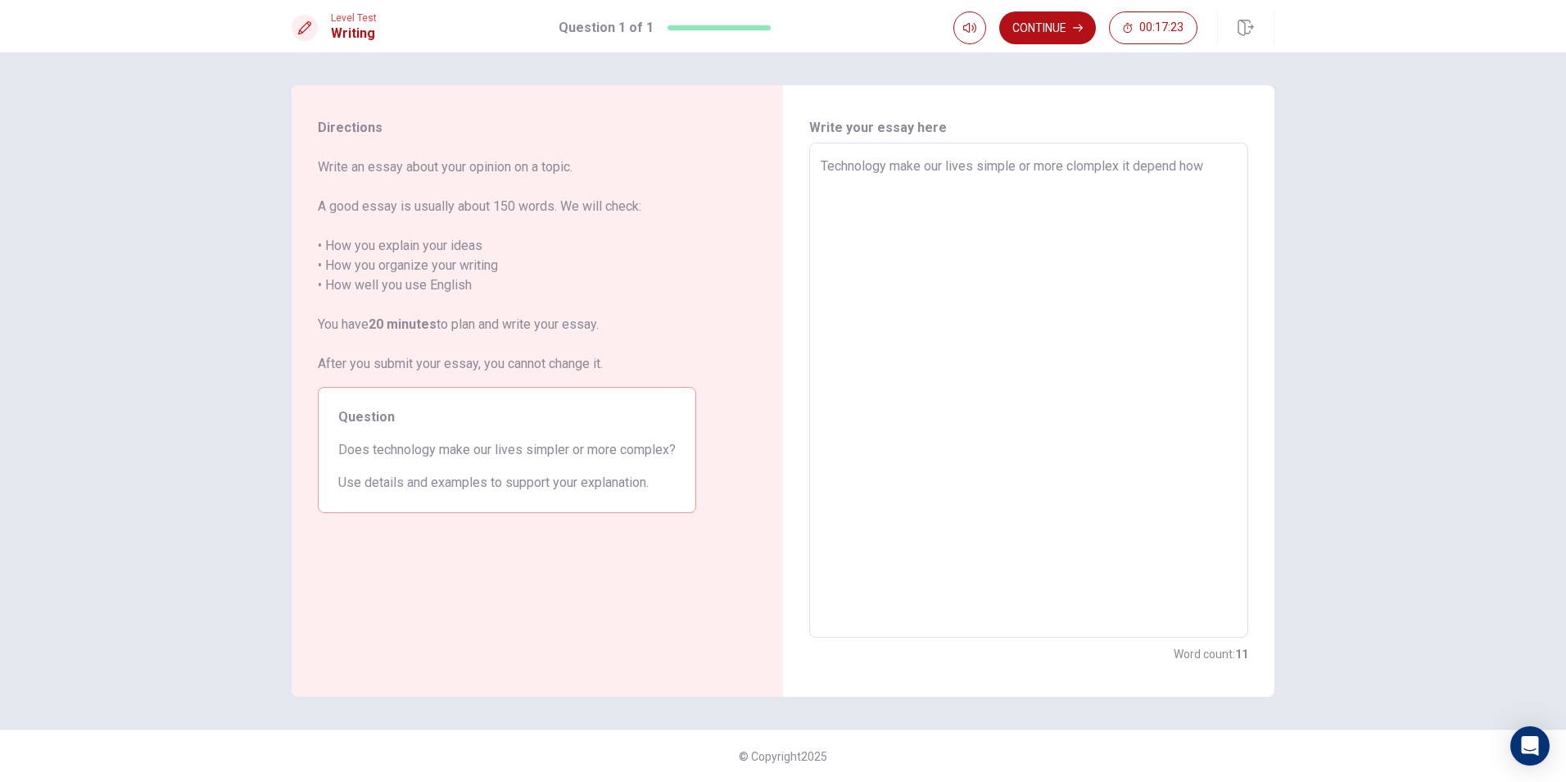
type textarea "x"
type textarea "Technology make our lives simple or more clomplex it depend how"
type textarea "x"
type textarea "Technology make our lives simple or more clomplex it depend how y"
type textarea "x"
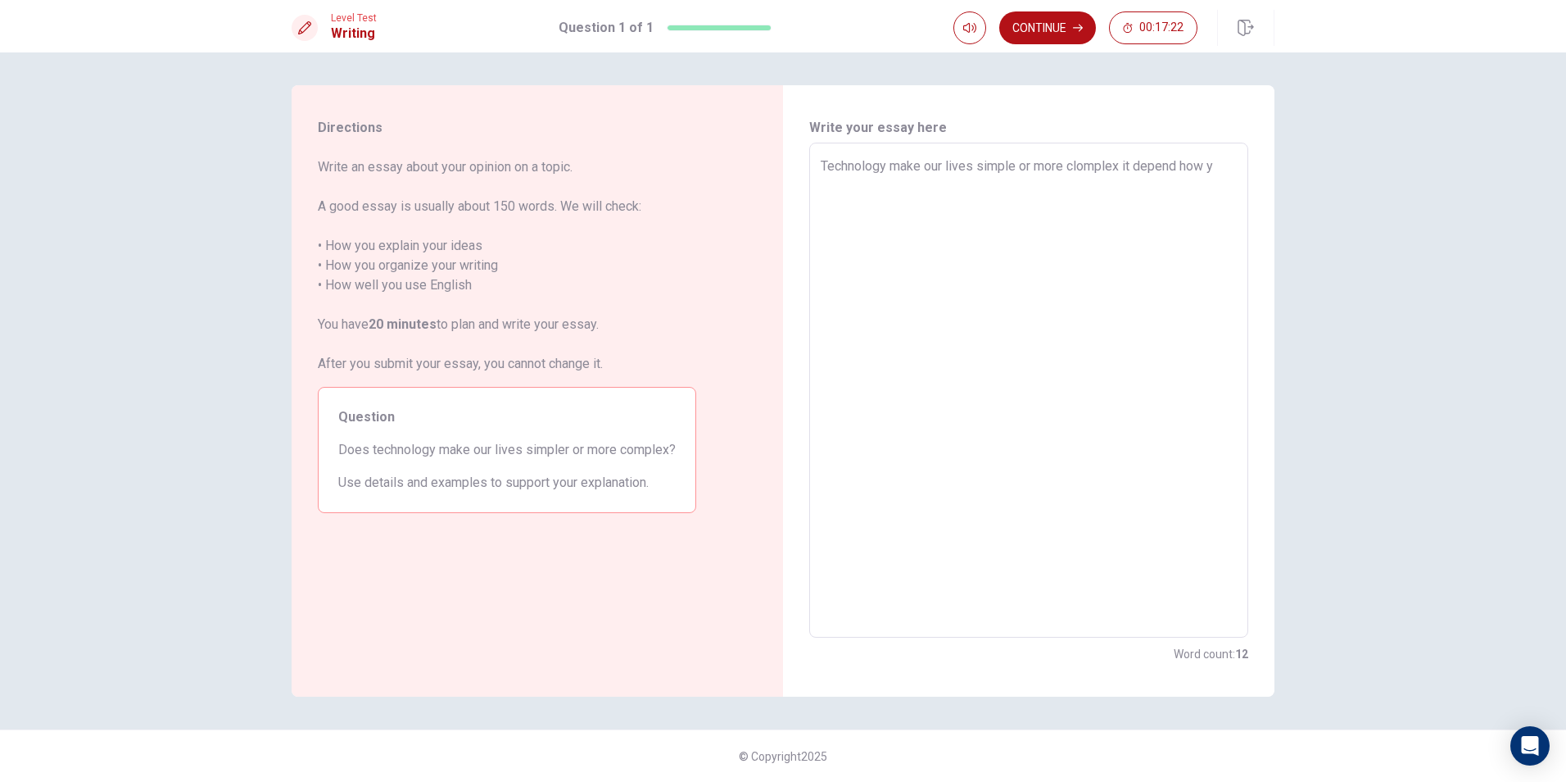
type textarea "Technology make our lives simple or more clomplex it depend how yo"
type textarea "x"
type textarea "Technology make our lives simple or more clomplex it depend how you"
type textarea "x"
type textarea "Technology make our lives simple or more clomplex it depend how you"
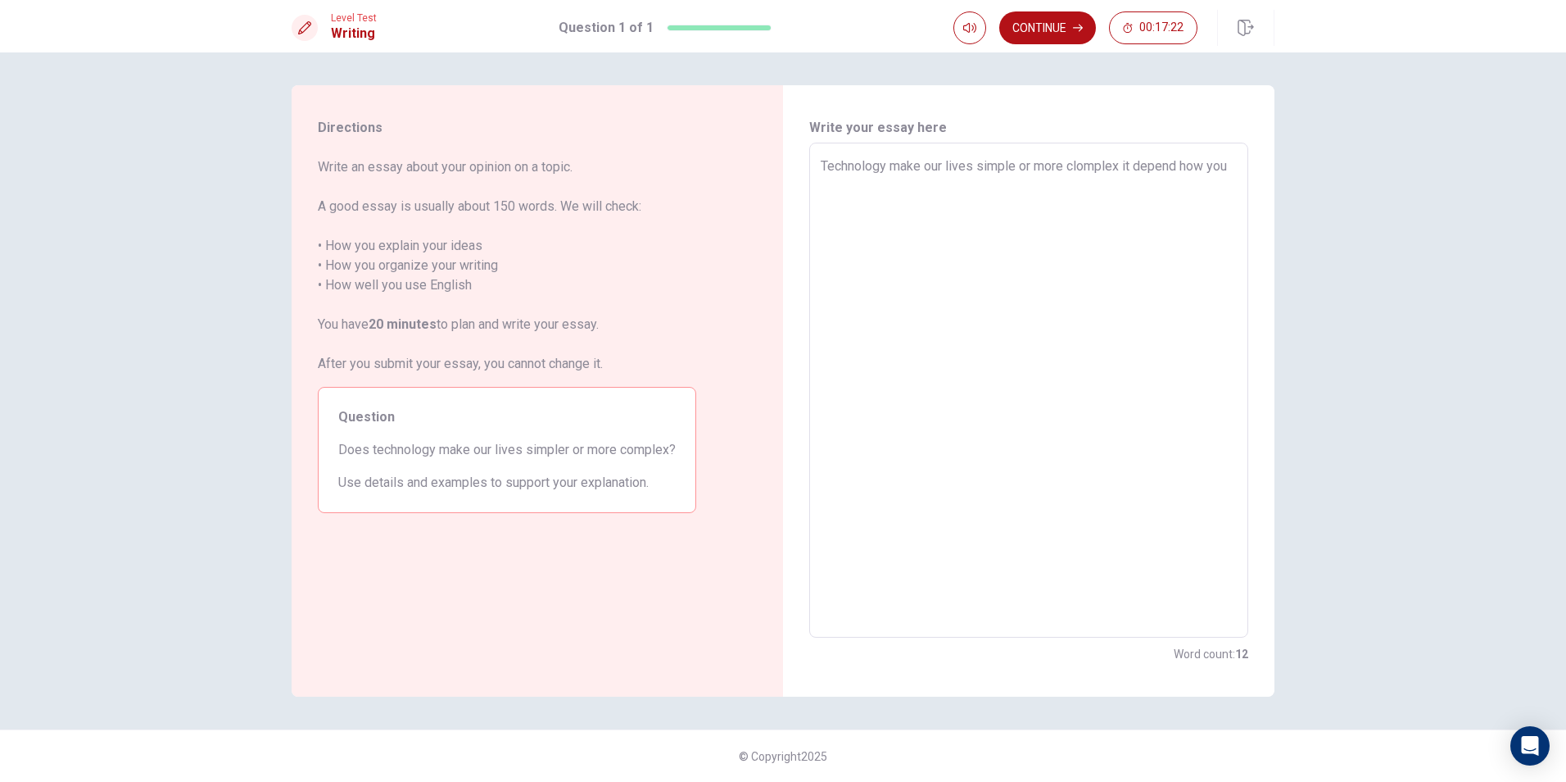
type textarea "x"
type textarea "Technology make our lives simple or more clomplex it depend how you u"
type textarea "x"
type textarea "Technology make our lives simple or more clomplex it depend how you us"
type textarea "x"
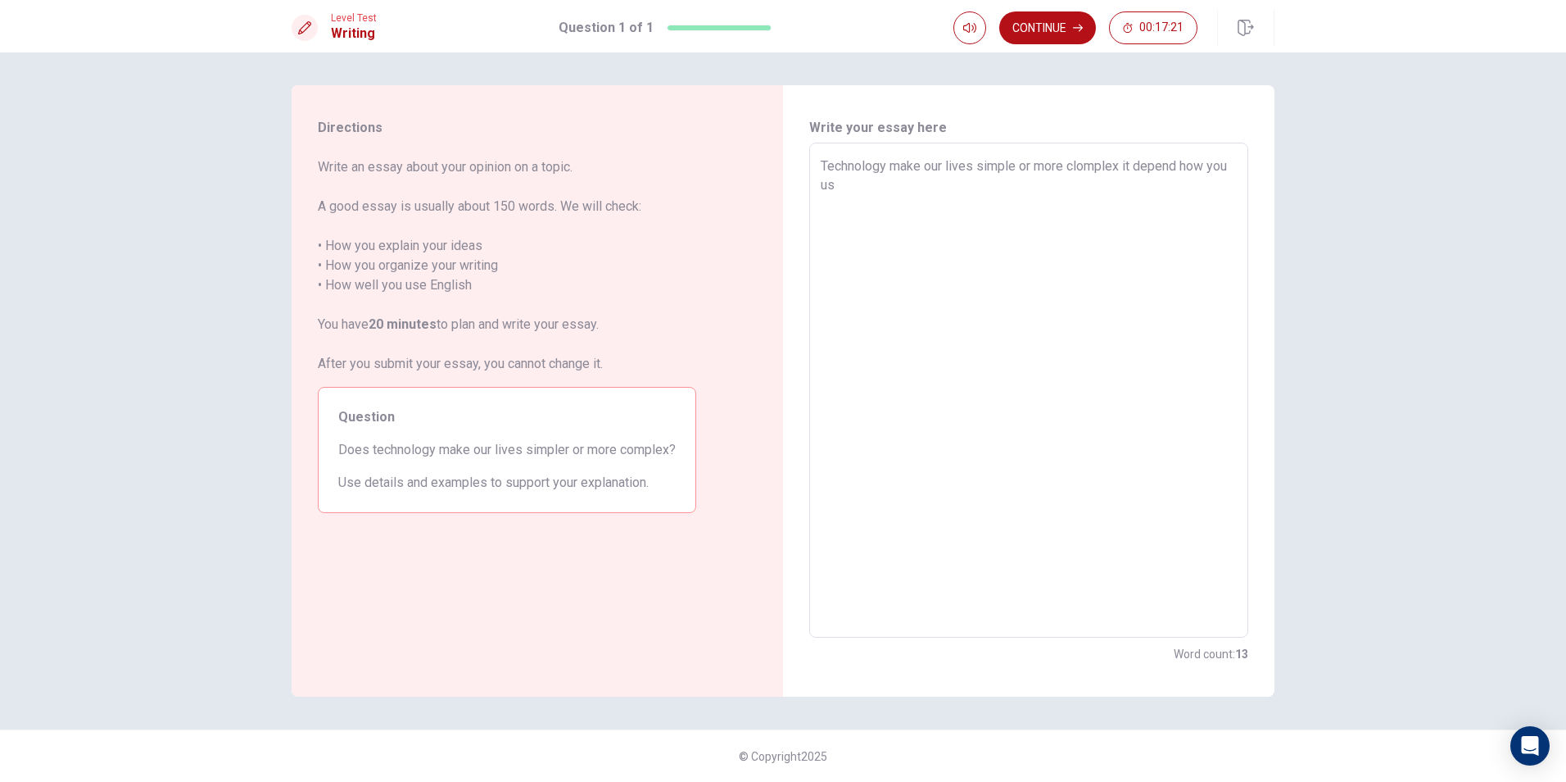
type textarea "Technology make our lives simple or more clomplex it depend how you us"
type textarea "x"
type textarea "Technology make our lives simple or more clomplex it depend how you us"
type textarea "x"
type textarea "Technology make our lives simple or more clomplex it depend how you use"
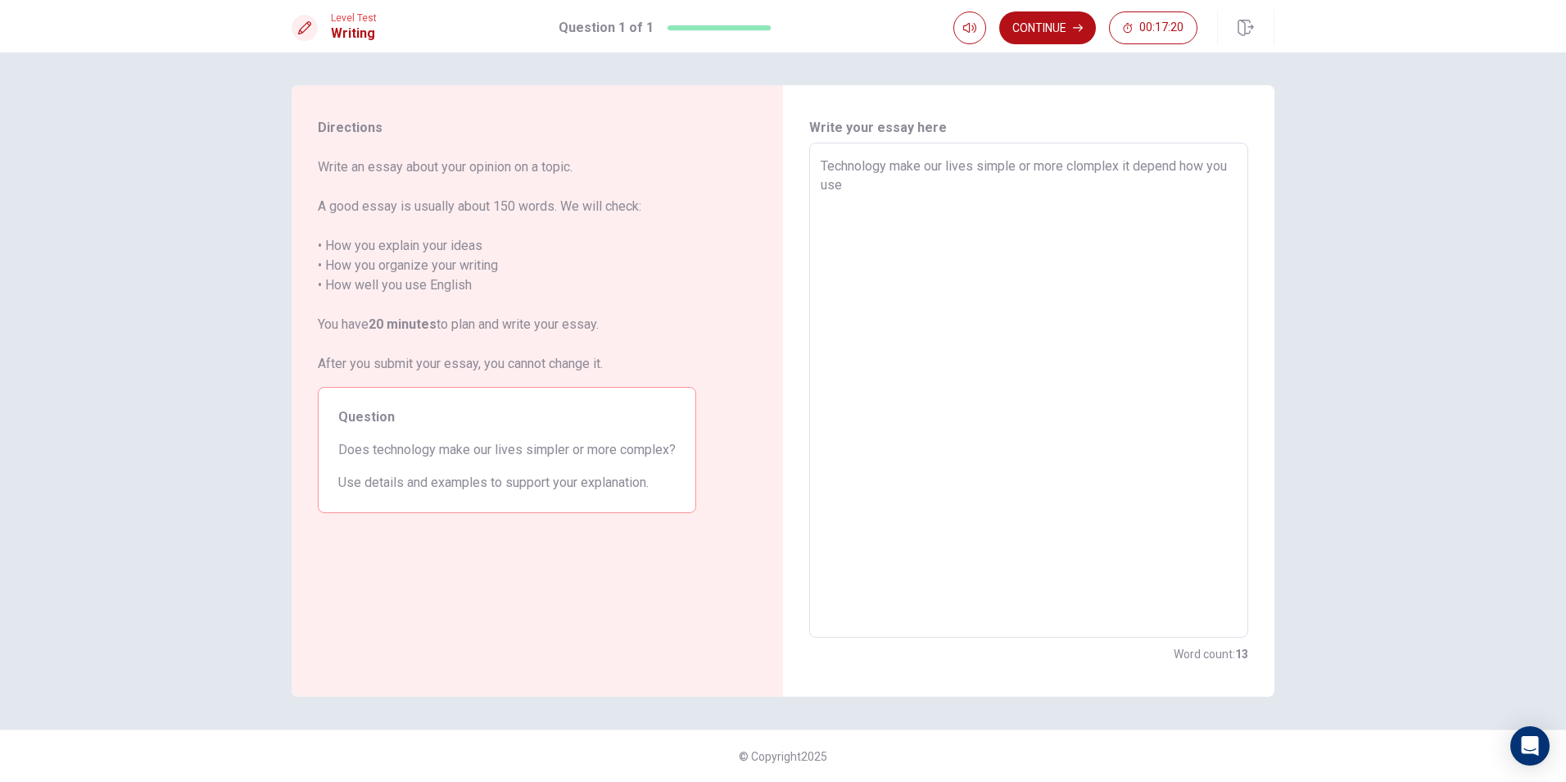
type textarea "x"
click at [1117, 188] on textarea "Technology make our lives simple or more clomplex it depend how you use a techn…" at bounding box center [1029, 390] width 416 height 468
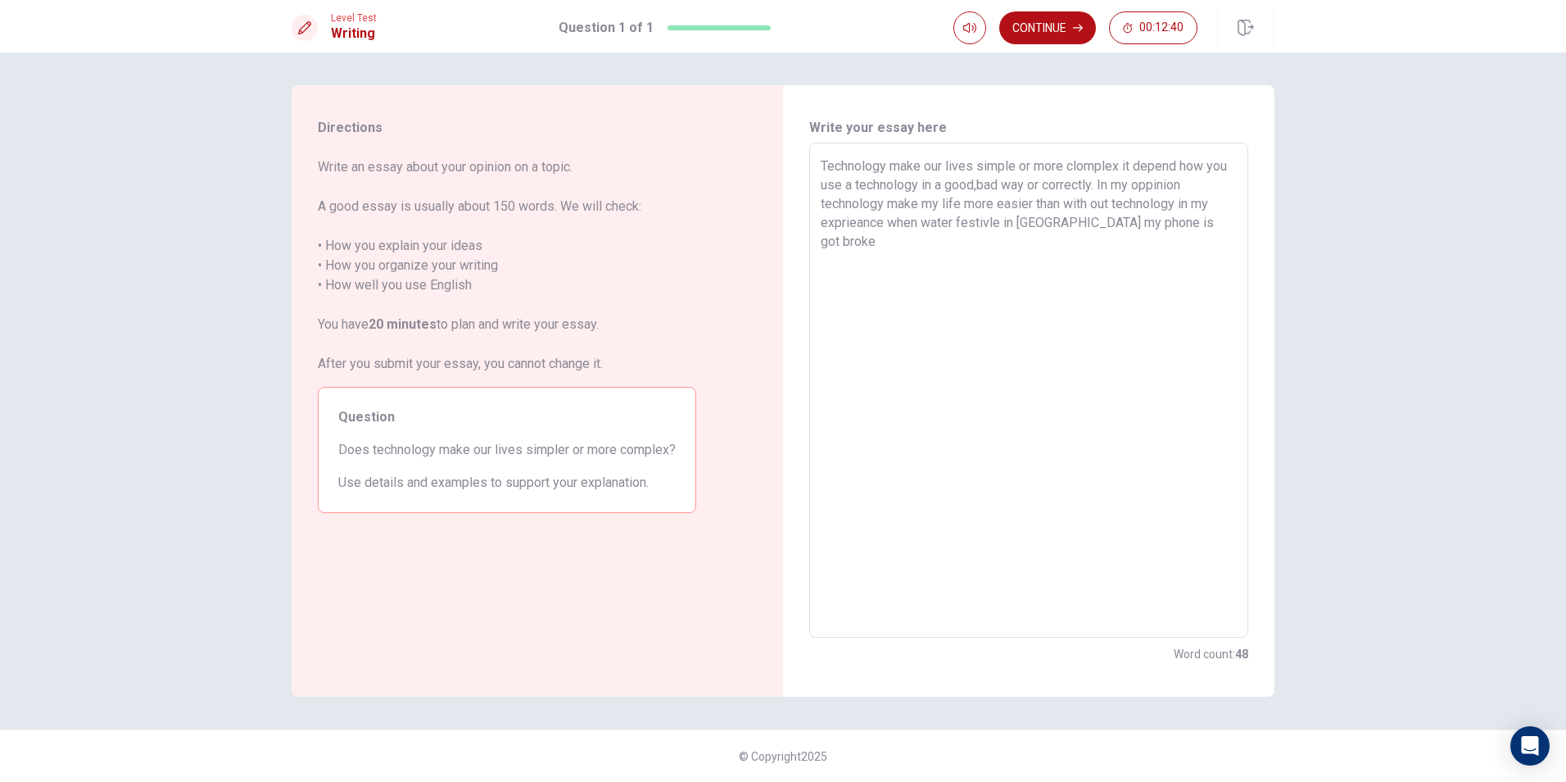
click at [1162, 219] on textarea "Technology make our lives simple or more clomplex it depend how you use a techn…" at bounding box center [1029, 390] width 416 height 468
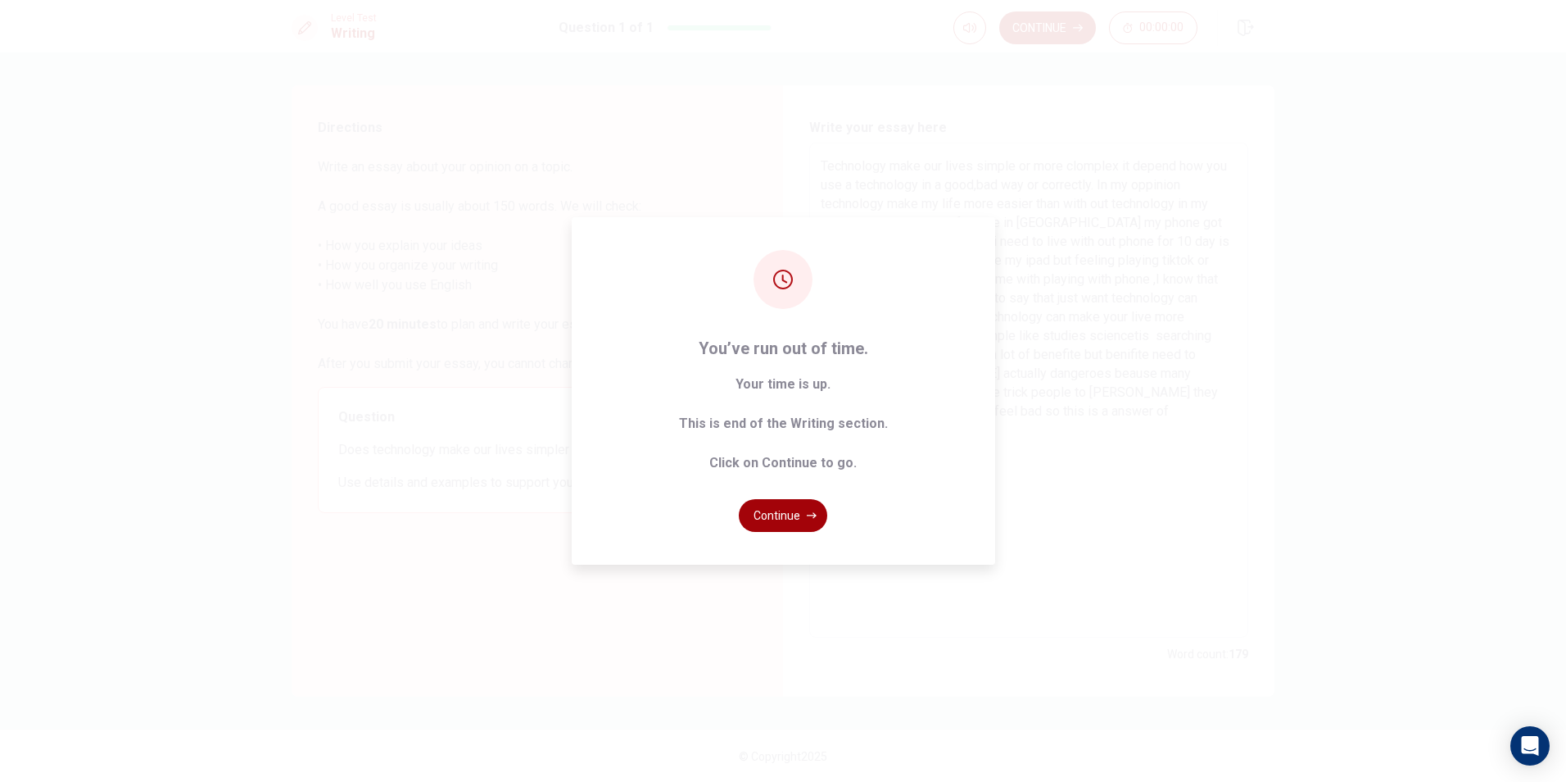
click at [798, 502] on button "Continue" at bounding box center [783, 515] width 88 height 33
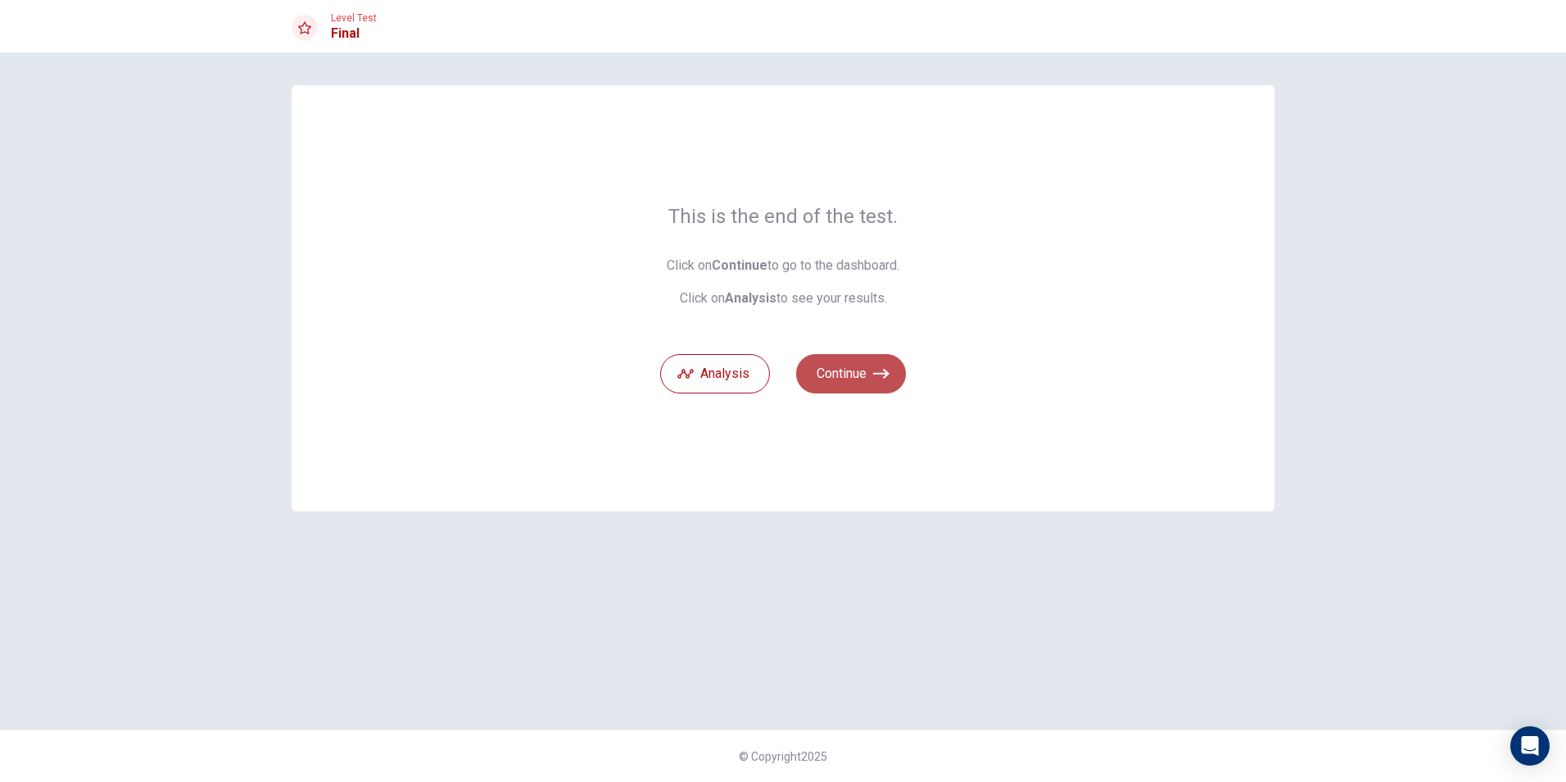
click at [832, 372] on button "Continue" at bounding box center [851, 373] width 110 height 39
